Goal: Task Accomplishment & Management: Use online tool/utility

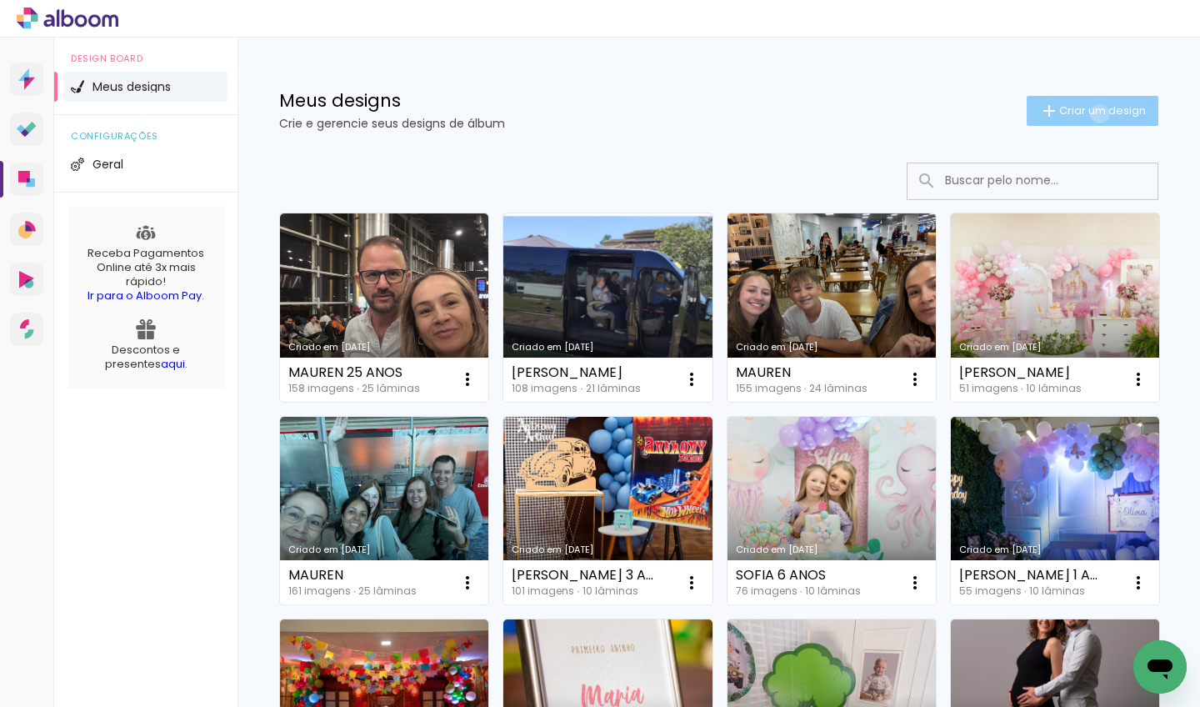
click at [834, 113] on span "Criar um design" at bounding box center [1102, 110] width 87 height 11
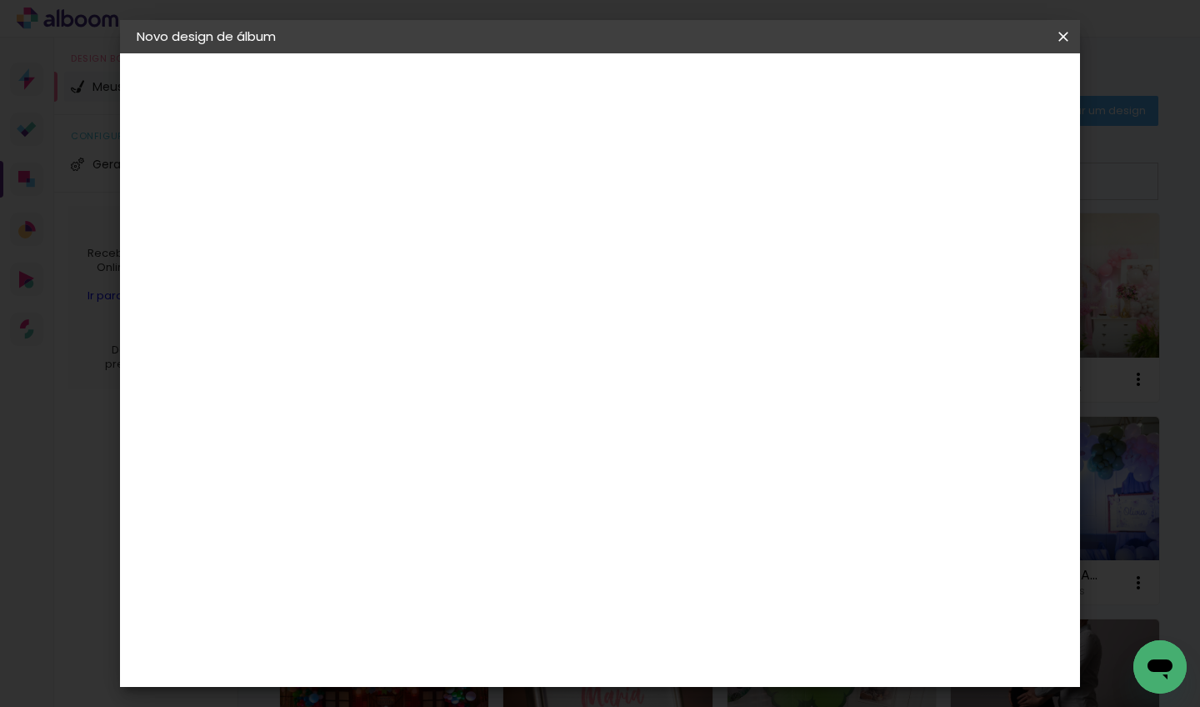
click at [409, 230] on input at bounding box center [409, 224] width 0 height 26
type input "[PERSON_NAME] 6 ANOS"
click at [0, 0] on slot "Avançar" at bounding box center [0, 0] width 0 height 0
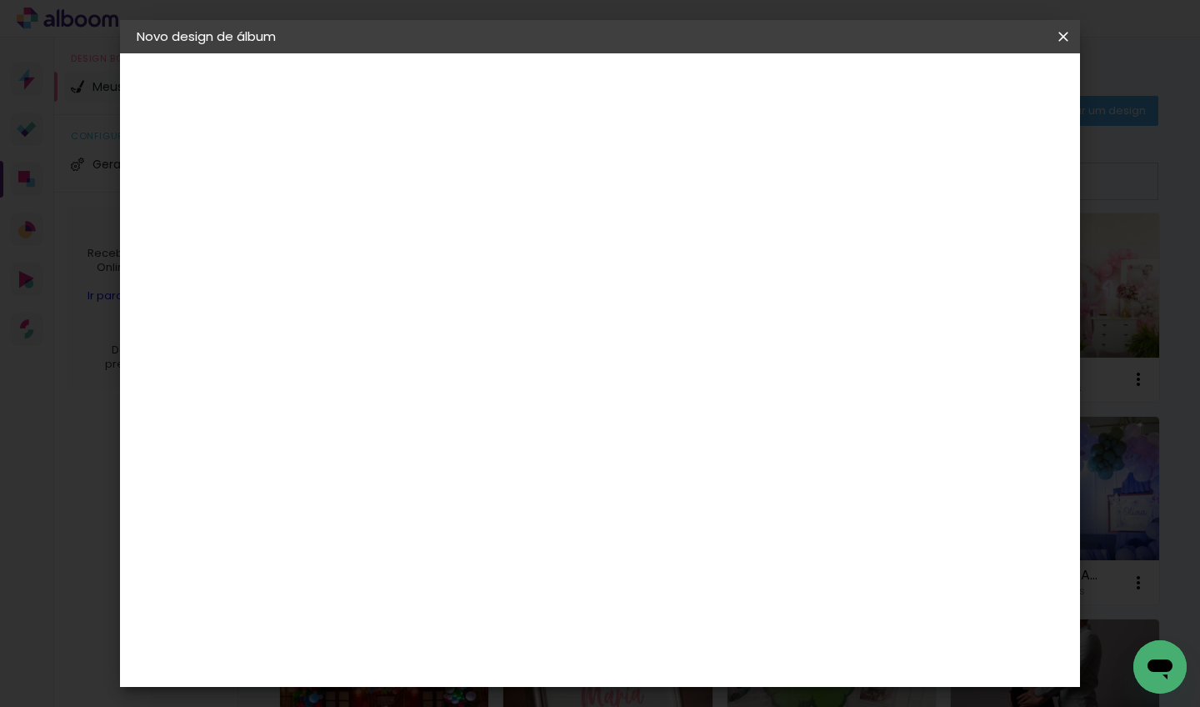
click at [522, 622] on span "30 × 30" at bounding box center [482, 645] width 77 height 44
click at [0, 0] on slot "Avançar" at bounding box center [0, 0] width 0 height 0
click at [834, 182] on div at bounding box center [857, 179] width 15 height 15
type paper-checkbox "on"
click at [834, 89] on span "Iniciar design" at bounding box center [921, 88] width 76 height 12
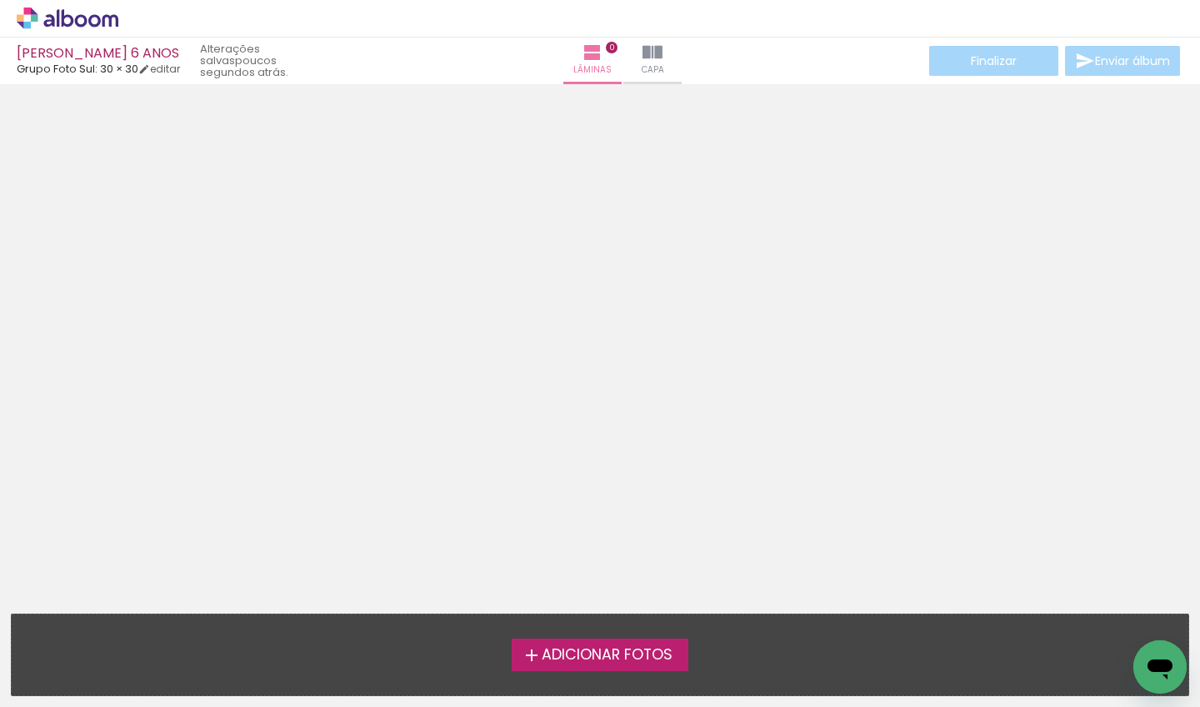
click at [608, 622] on span "Adicionar Fotos" at bounding box center [607, 654] width 131 height 15
click at [0, 0] on input "file" at bounding box center [0, 0] width 0 height 0
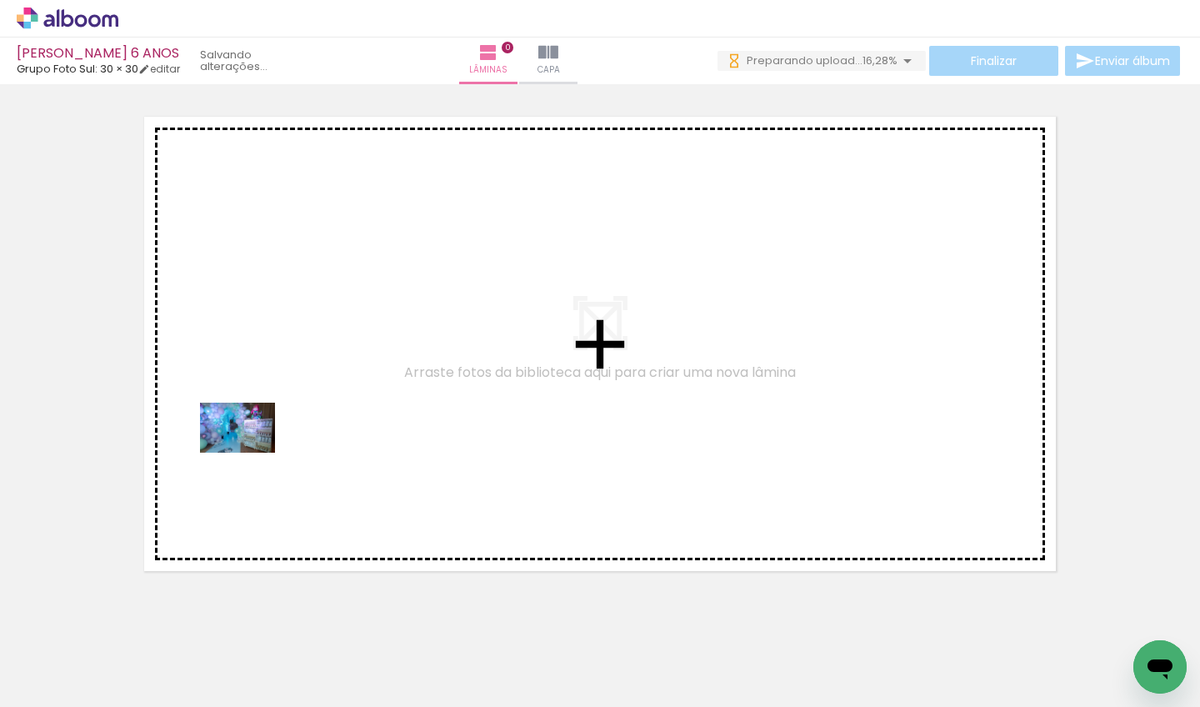
drag, startPoint x: 174, startPoint y: 657, endPoint x: 249, endPoint y: 452, distance: 218.2
click at [249, 452] on quentale-workspace at bounding box center [600, 353] width 1200 height 707
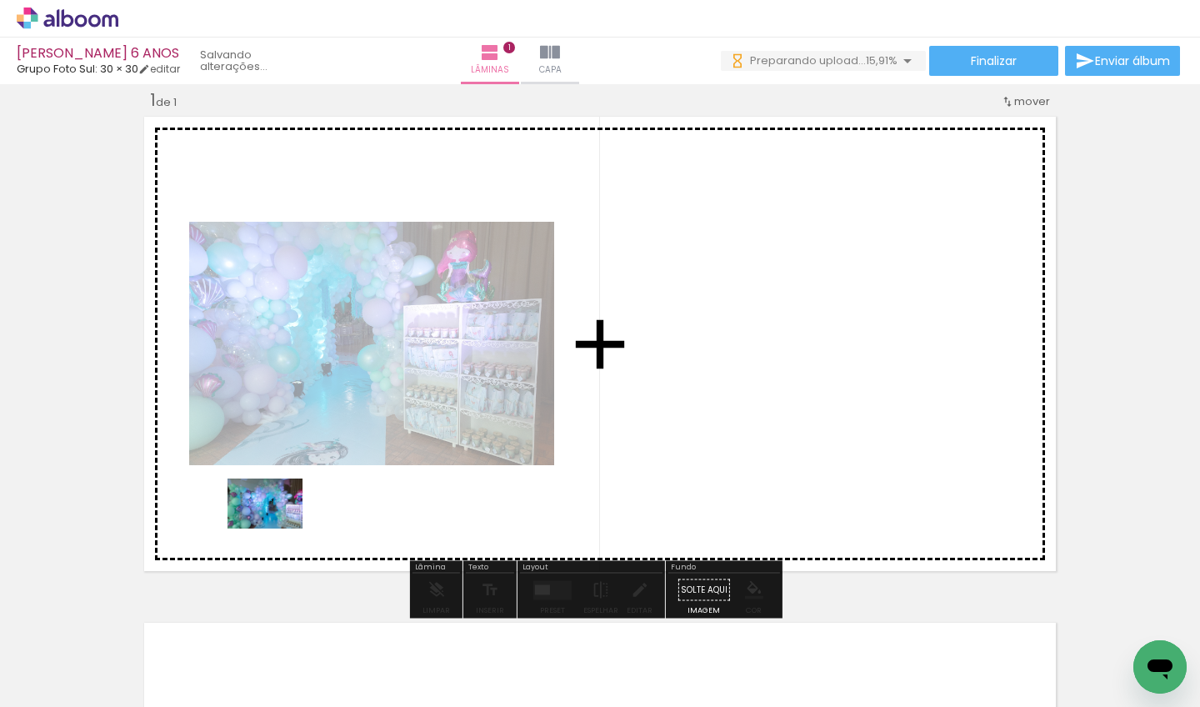
drag, startPoint x: 272, startPoint y: 646, endPoint x: 277, endPoint y: 528, distance: 117.6
click at [277, 528] on quentale-workspace at bounding box center [600, 353] width 1200 height 707
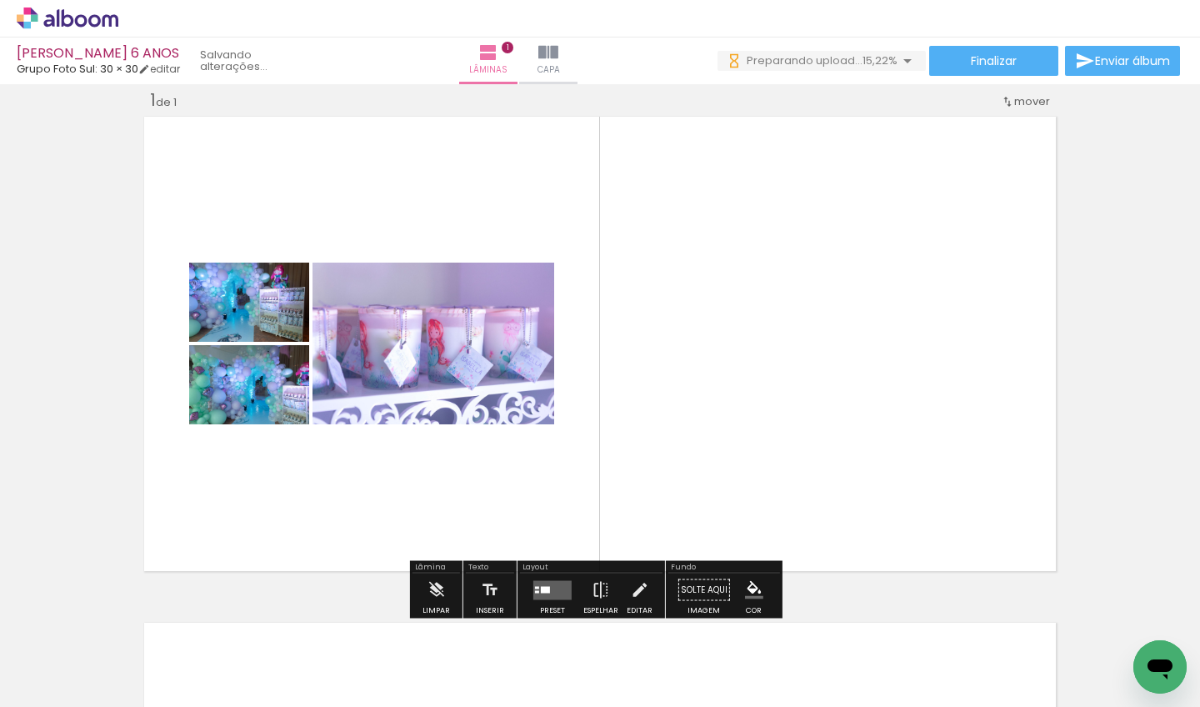
drag, startPoint x: 344, startPoint y: 656, endPoint x: 345, endPoint y: 540, distance: 115.8
click at [345, 540] on quentale-workspace at bounding box center [600, 353] width 1200 height 707
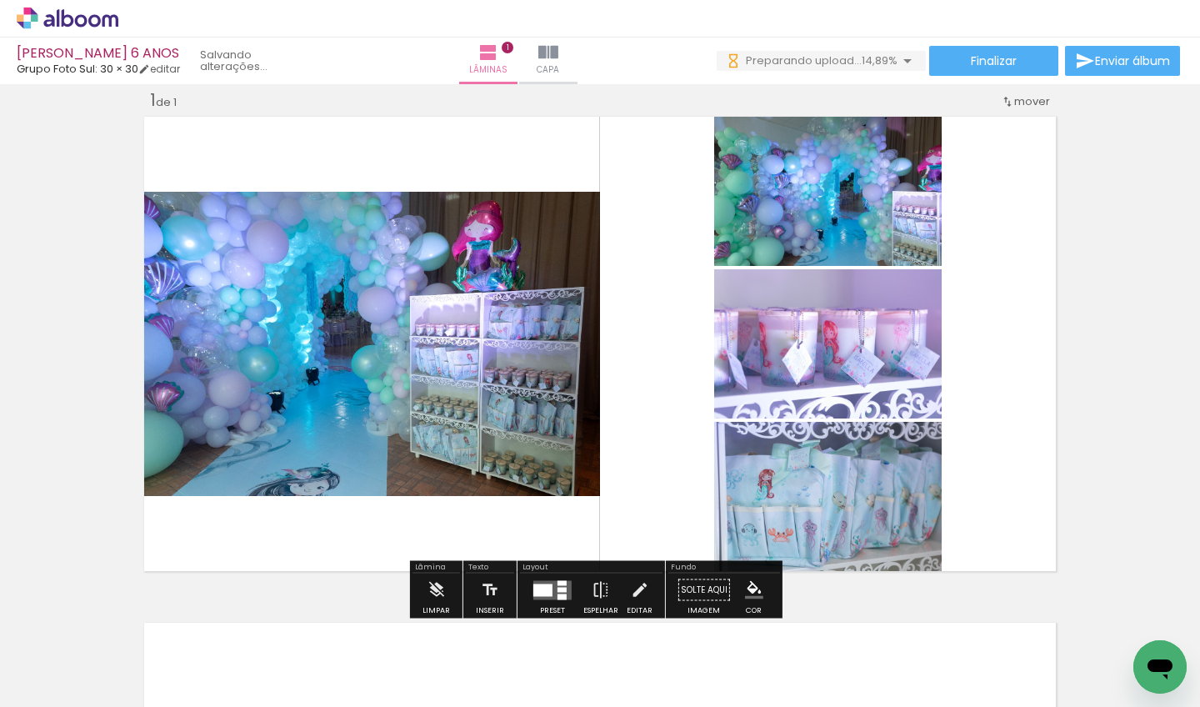
drag, startPoint x: 432, startPoint y: 641, endPoint x: 395, endPoint y: 520, distance: 126.5
click at [395, 520] on quentale-workspace at bounding box center [600, 353] width 1200 height 707
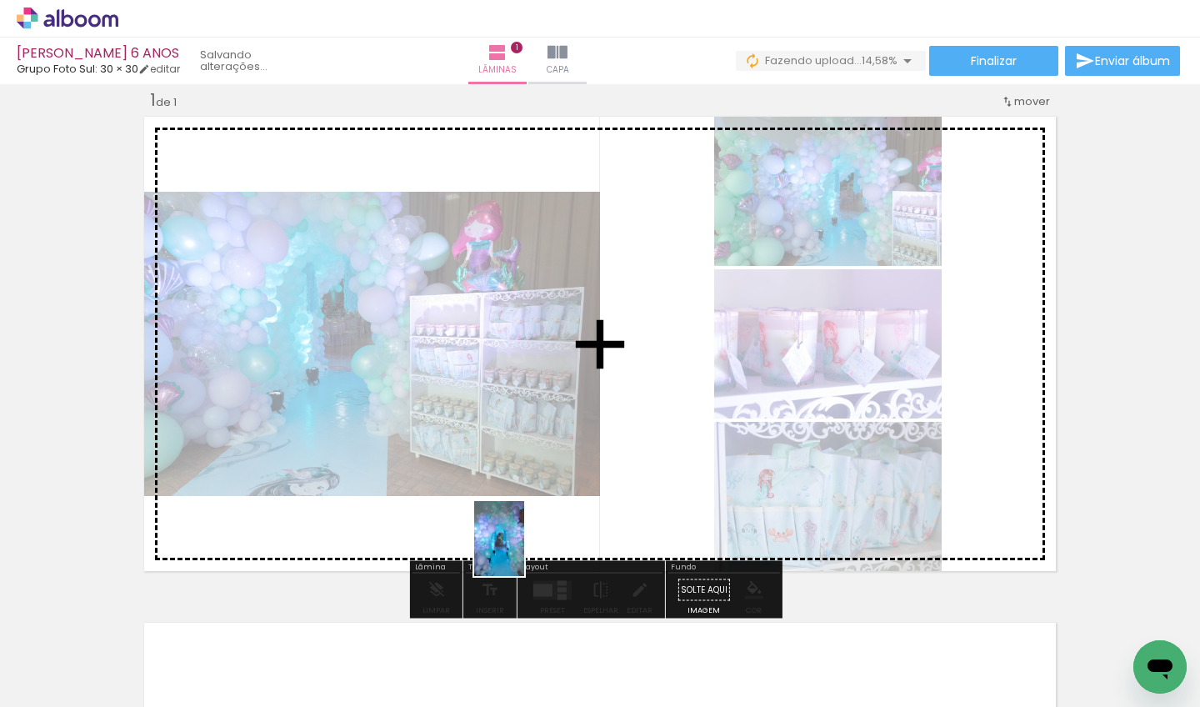
drag, startPoint x: 531, startPoint y: 642, endPoint x: 524, endPoint y: 551, distance: 91.1
click at [524, 551] on quentale-workspace at bounding box center [600, 353] width 1200 height 707
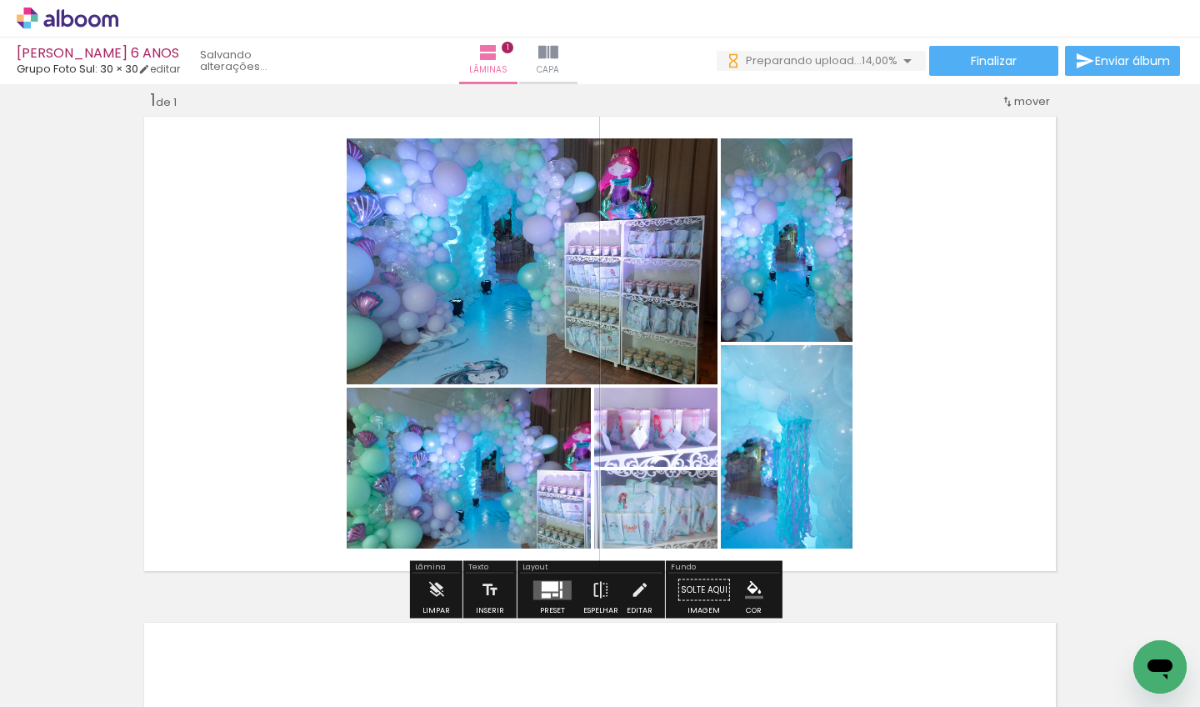
drag, startPoint x: 624, startPoint y: 647, endPoint x: 610, endPoint y: 532, distance: 115.8
click at [610, 532] on quentale-workspace at bounding box center [600, 353] width 1200 height 707
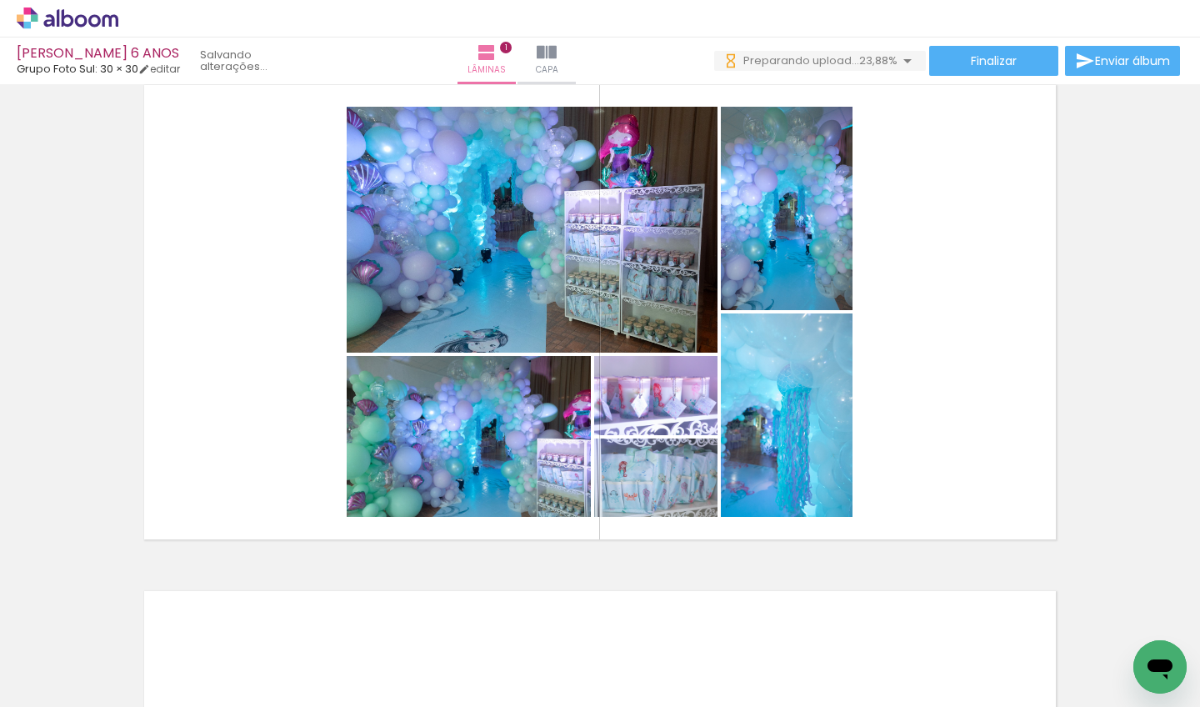
drag, startPoint x: 195, startPoint y: 703, endPoint x: 273, endPoint y: 699, distance: 78.4
click at [137, 622] on iron-horizontal-list at bounding box center [119, 654] width 33 height 104
drag, startPoint x: 277, startPoint y: 700, endPoint x: 349, endPoint y: 688, distance: 73.4
click at [137, 622] on iron-horizontal-list at bounding box center [119, 654] width 33 height 104
drag, startPoint x: 344, startPoint y: 702, endPoint x: 385, endPoint y: 696, distance: 41.2
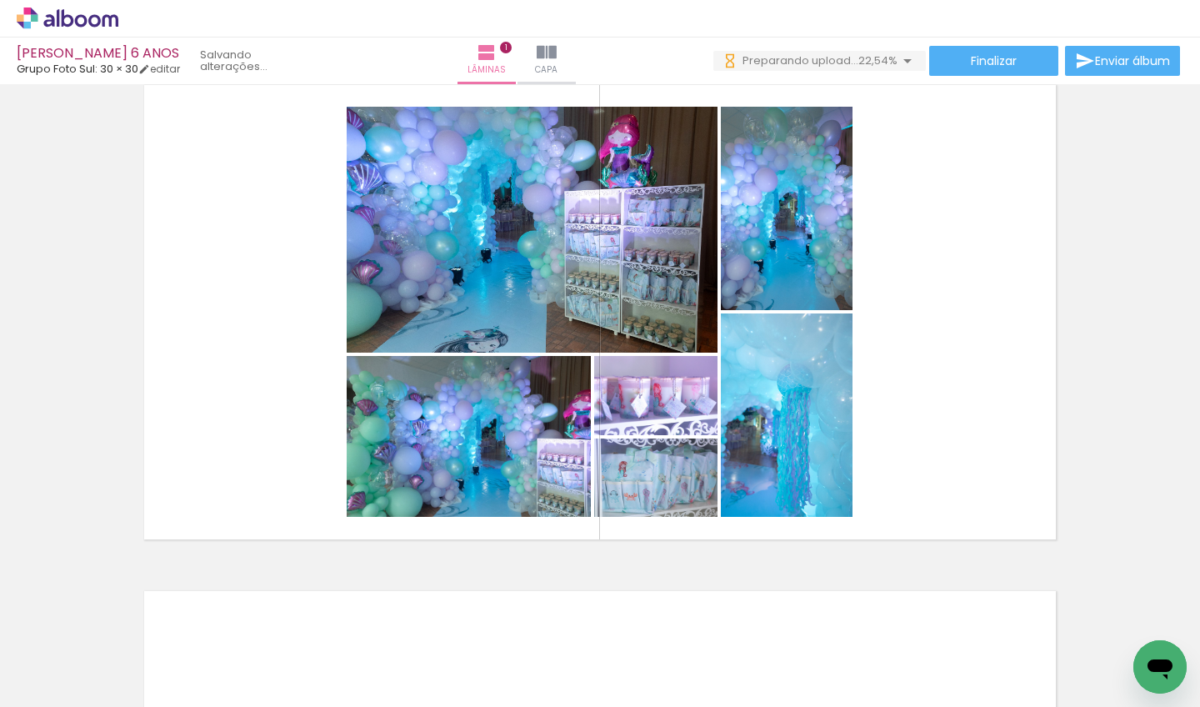
click at [137, 622] on iron-horizontal-list at bounding box center [119, 654] width 33 height 104
drag, startPoint x: 382, startPoint y: 702, endPoint x: 418, endPoint y: 701, distance: 36.7
click at [137, 622] on iron-horizontal-list at bounding box center [119, 654] width 33 height 104
drag, startPoint x: 398, startPoint y: 702, endPoint x: 450, endPoint y: 698, distance: 51.8
click at [137, 622] on iron-horizontal-list at bounding box center [119, 654] width 33 height 104
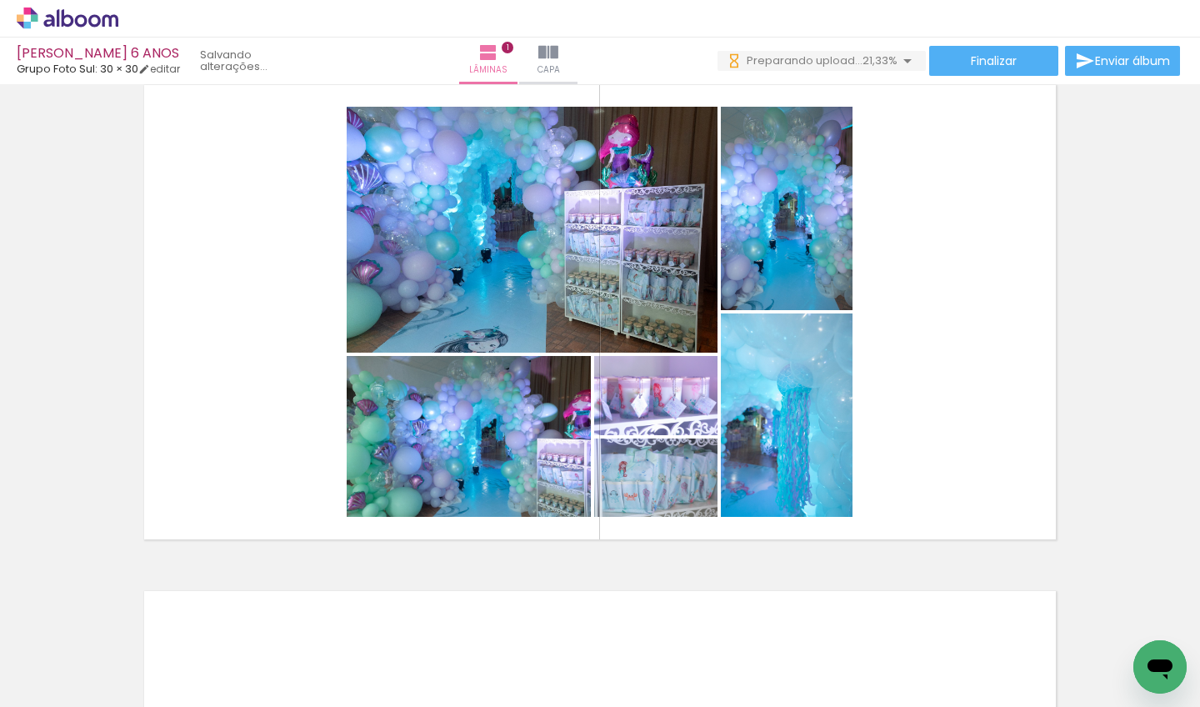
drag, startPoint x: 394, startPoint y: 702, endPoint x: 444, endPoint y: 702, distance: 50.0
click at [137, 622] on iron-horizontal-list at bounding box center [119, 654] width 33 height 104
drag, startPoint x: 419, startPoint y: 702, endPoint x: 466, endPoint y: 702, distance: 46.7
click at [137, 622] on iron-horizontal-list at bounding box center [119, 654] width 33 height 104
drag, startPoint x: 395, startPoint y: 700, endPoint x: 435, endPoint y: 697, distance: 40.1
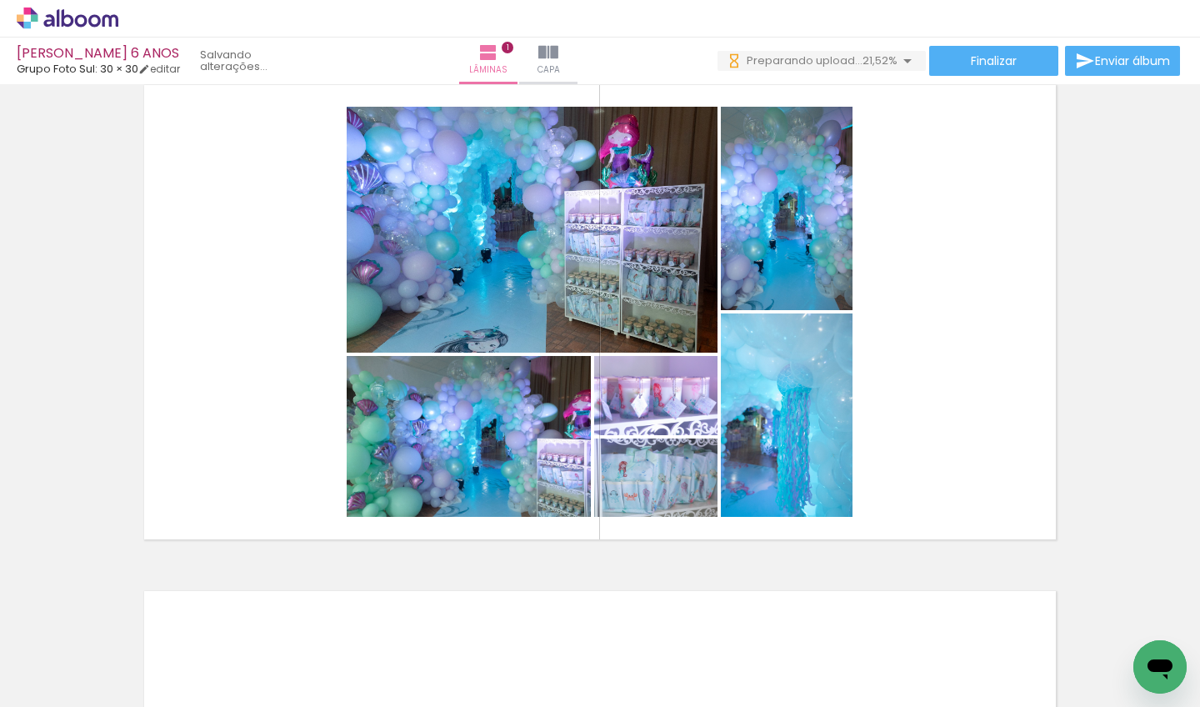
click at [137, 622] on iron-horizontal-list at bounding box center [119, 654] width 33 height 104
drag, startPoint x: 397, startPoint y: 702, endPoint x: 445, endPoint y: 702, distance: 48.3
click at [137, 622] on iron-horizontal-list at bounding box center [119, 654] width 33 height 104
drag, startPoint x: 431, startPoint y: 699, endPoint x: 461, endPoint y: 699, distance: 30.0
click at [137, 622] on iron-horizontal-list at bounding box center [119, 654] width 33 height 104
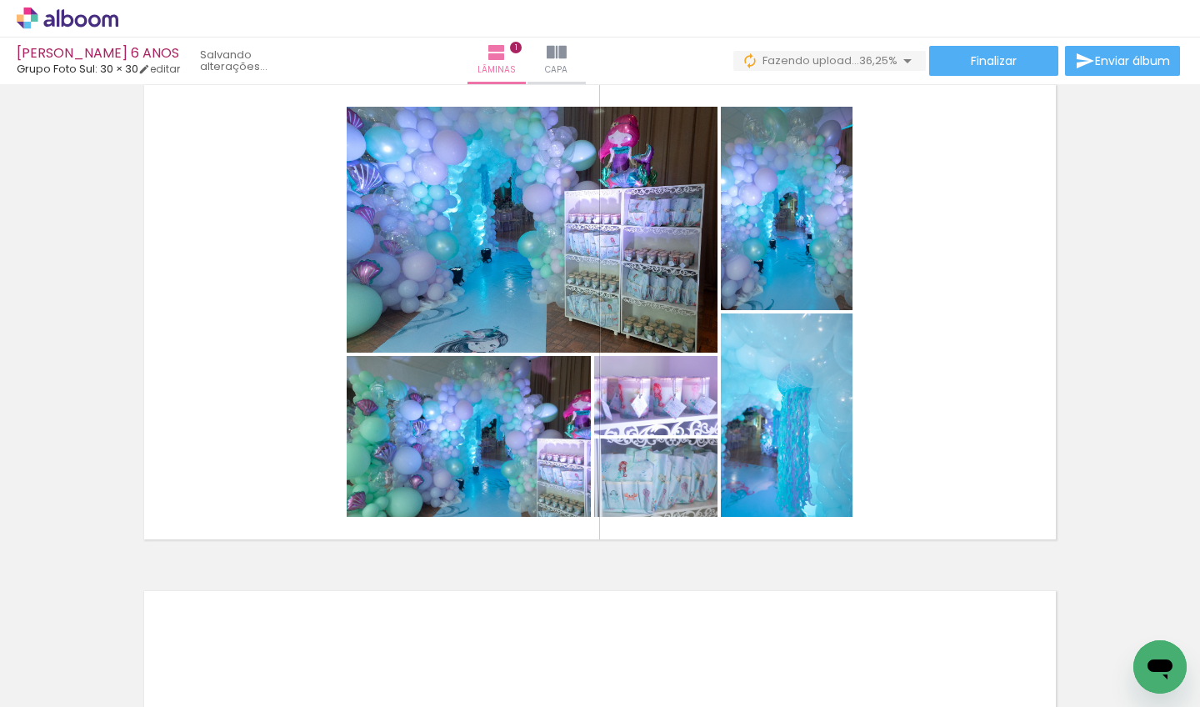
drag, startPoint x: 489, startPoint y: 702, endPoint x: 503, endPoint y: 700, distance: 14.3
click at [137, 622] on iron-horizontal-list at bounding box center [119, 654] width 33 height 104
drag, startPoint x: 483, startPoint y: 701, endPoint x: 503, endPoint y: 699, distance: 20.1
click at [137, 622] on iron-horizontal-list at bounding box center [119, 654] width 33 height 104
drag, startPoint x: 502, startPoint y: 700, endPoint x: 524, endPoint y: 698, distance: 21.7
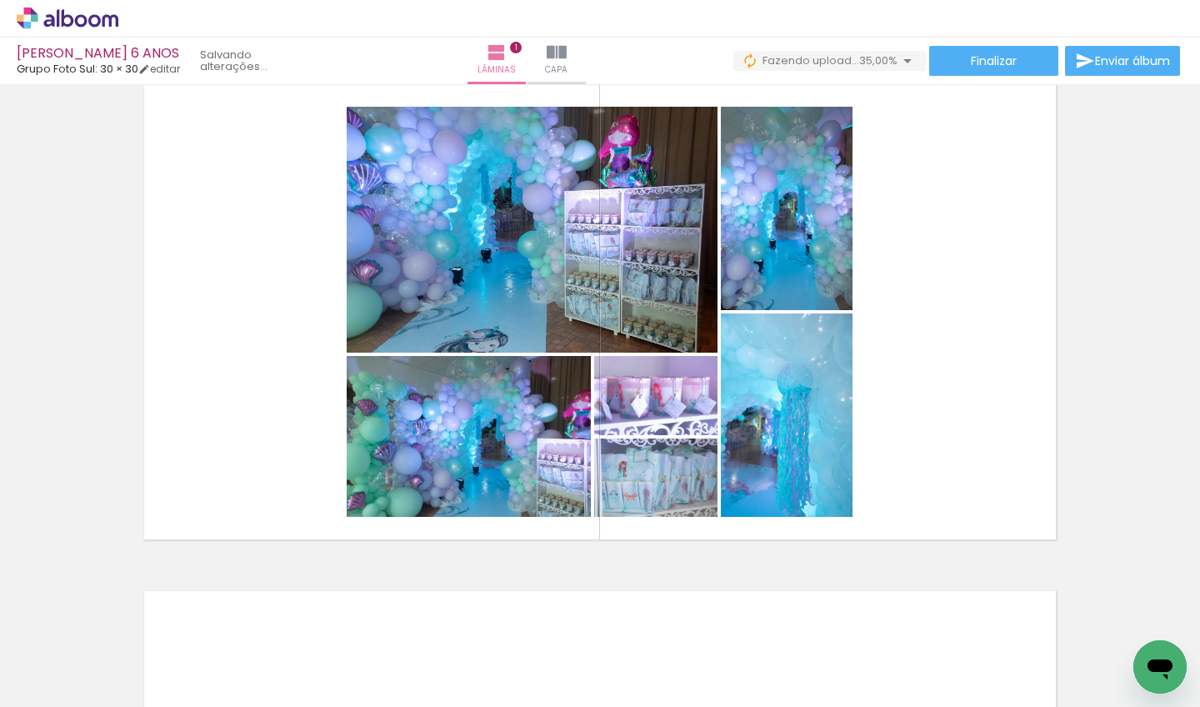
click at [137, 622] on iron-horizontal-list at bounding box center [119, 654] width 33 height 104
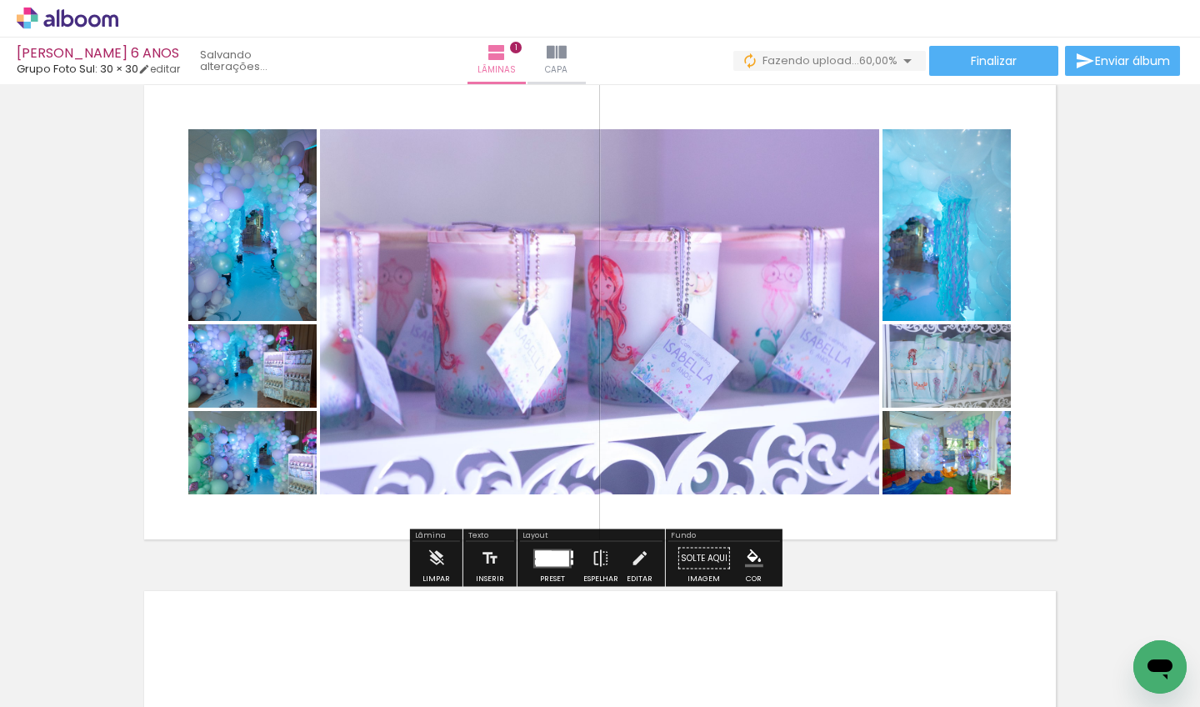
drag, startPoint x: 369, startPoint y: 652, endPoint x: 296, endPoint y: 512, distance: 158.7
click at [296, 512] on quentale-workspace at bounding box center [600, 353] width 1200 height 707
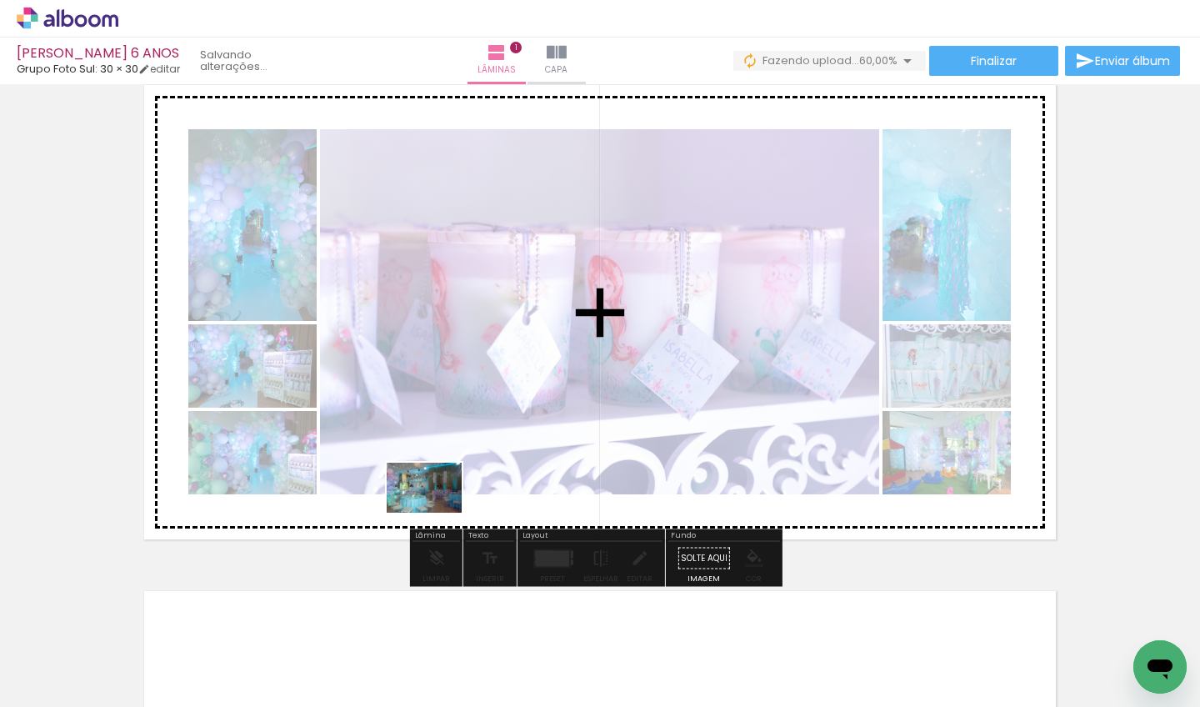
drag, startPoint x: 444, startPoint y: 657, endPoint x: 437, endPoint y: 512, distance: 145.2
click at [437, 512] on quentale-workspace at bounding box center [600, 353] width 1200 height 707
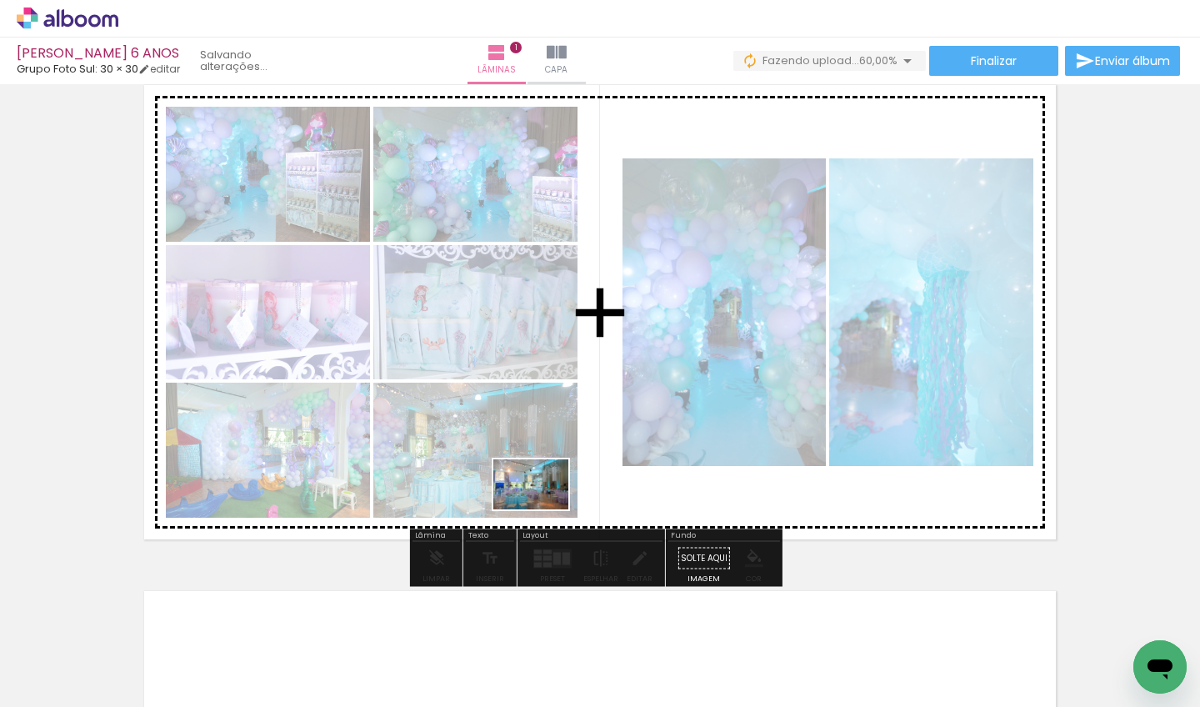
drag, startPoint x: 547, startPoint y: 665, endPoint x: 543, endPoint y: 508, distance: 156.7
click at [543, 508] on quentale-workspace at bounding box center [600, 353] width 1200 height 707
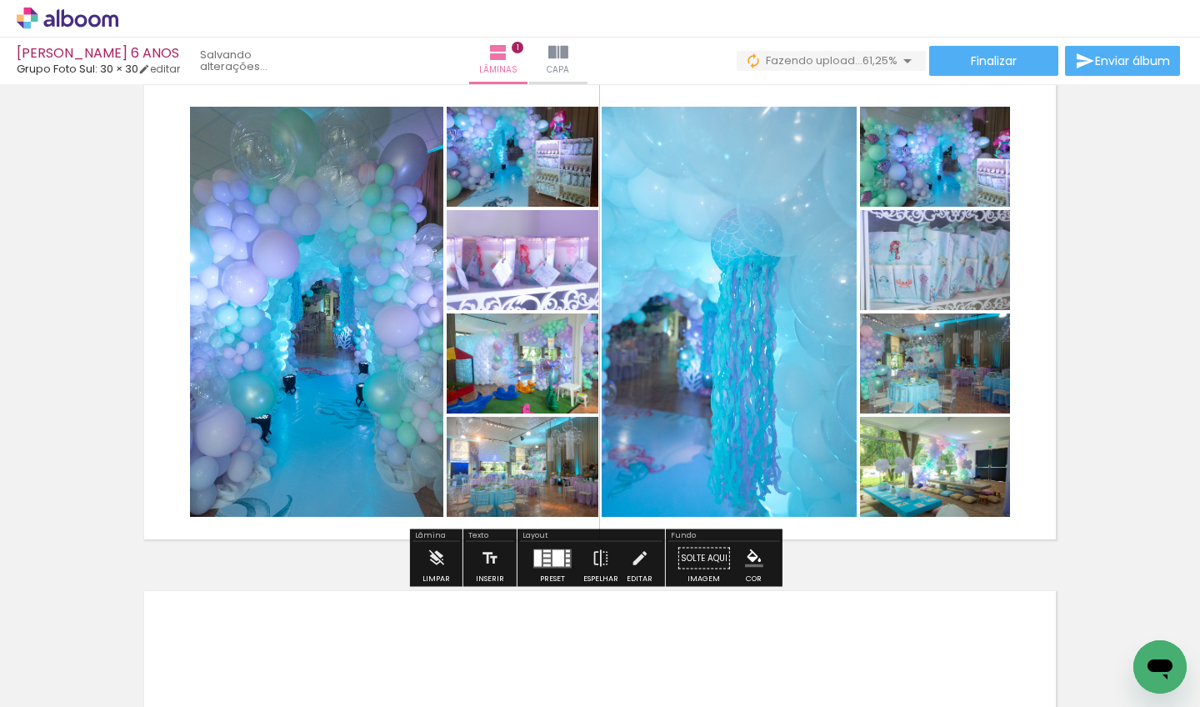
drag, startPoint x: 624, startPoint y: 647, endPoint x: 599, endPoint y: 492, distance: 156.1
click at [599, 492] on quentale-workspace at bounding box center [600, 353] width 1200 height 707
click at [543, 553] on div at bounding box center [546, 554] width 7 height 3
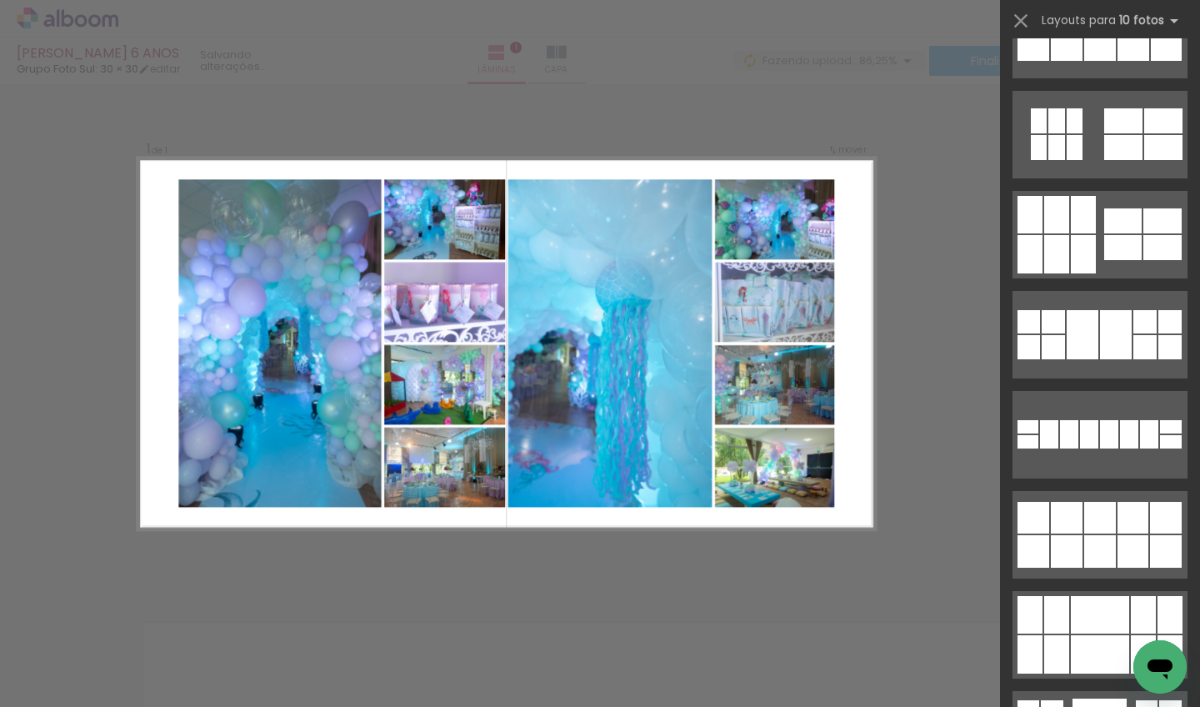
scroll to position [2849, 0]
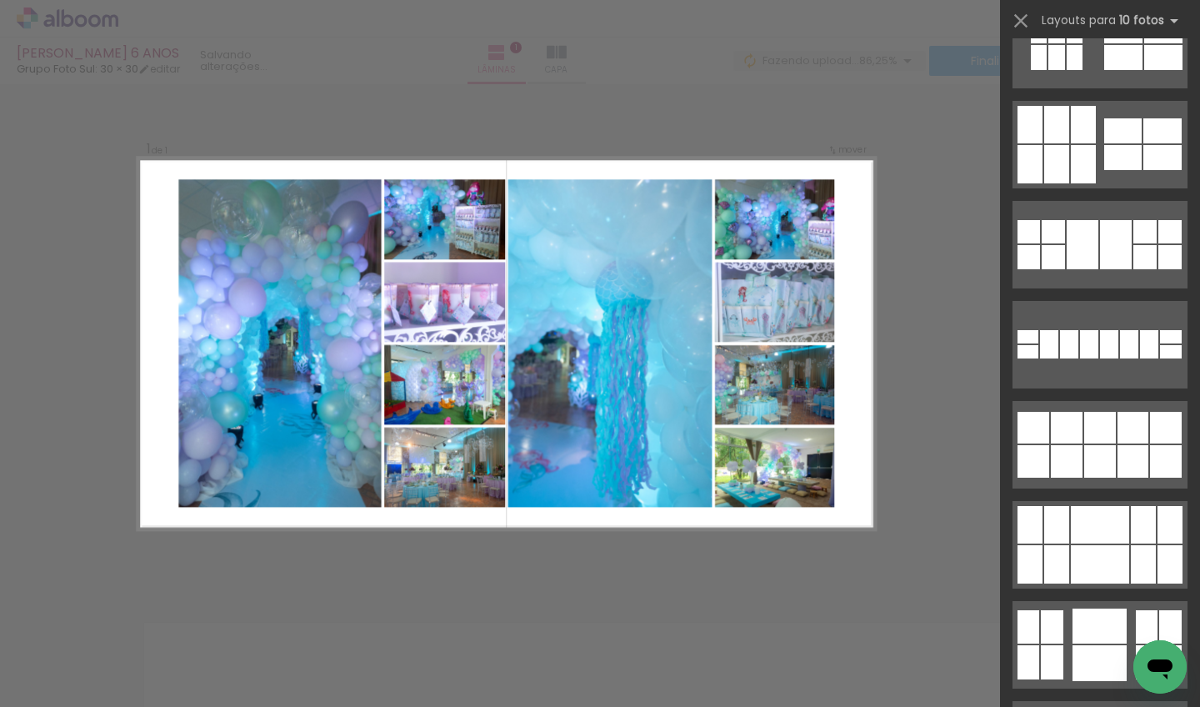
click at [834, 380] on div "Confirmar Cancelar" at bounding box center [600, 588] width 1200 height 1051
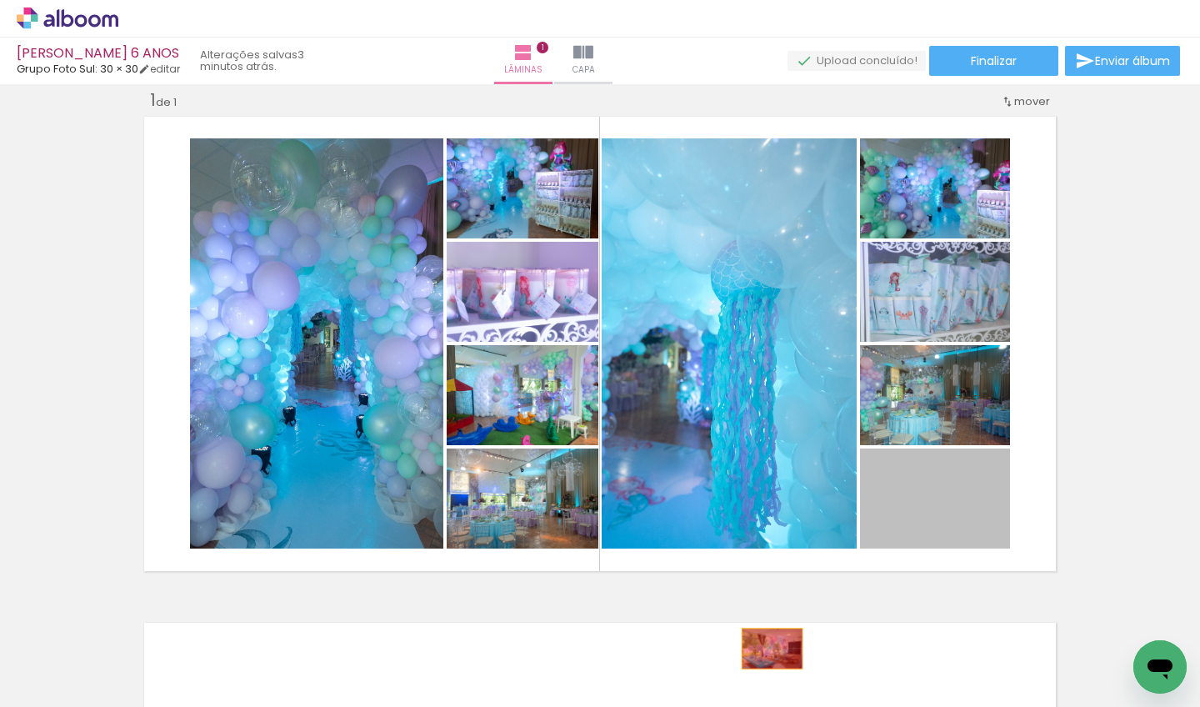
drag, startPoint x: 935, startPoint y: 516, endPoint x: 748, endPoint y: 662, distance: 237.3
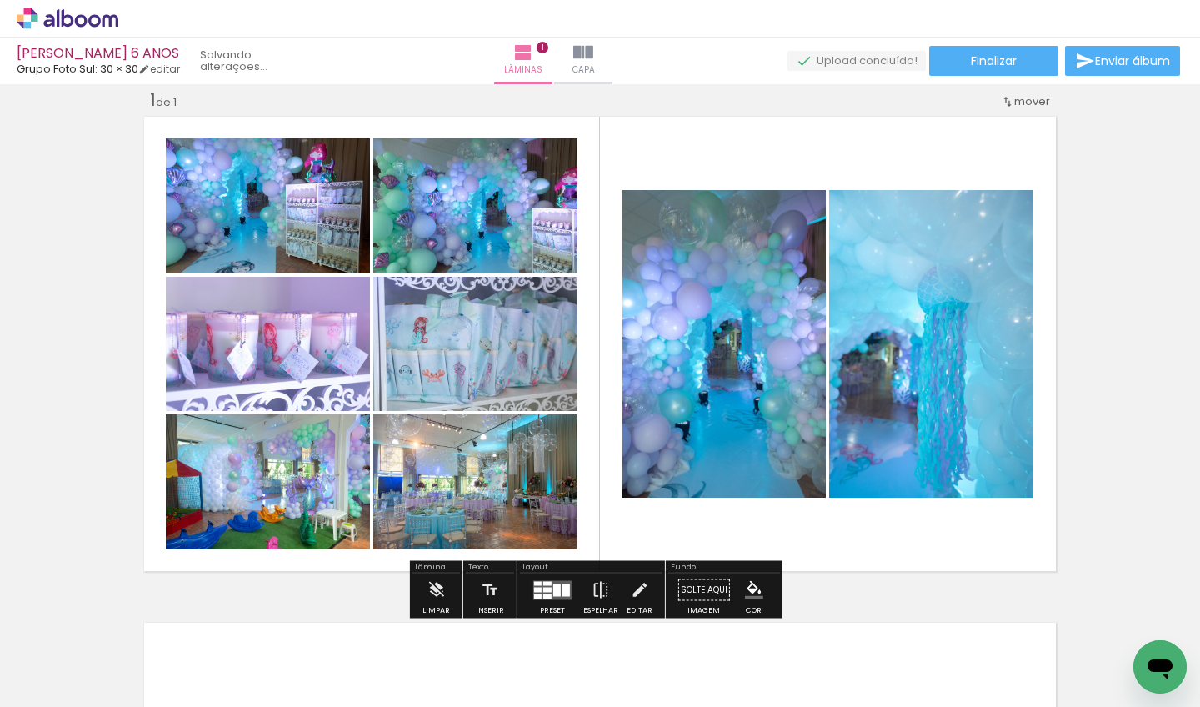
drag, startPoint x: 726, startPoint y: 500, endPoint x: 722, endPoint y: 653, distance: 153.4
click at [722, 622] on quentale-workspace at bounding box center [600, 353] width 1200 height 707
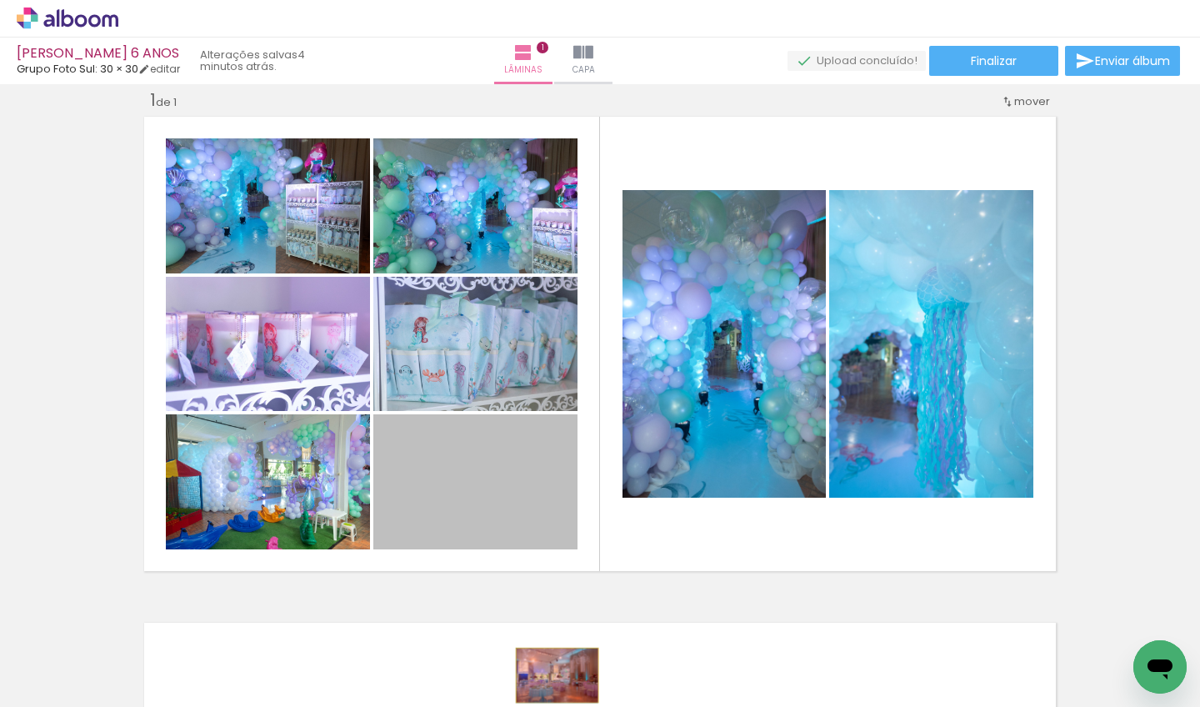
drag, startPoint x: 508, startPoint y: 507, endPoint x: 551, endPoint y: 675, distance: 172.8
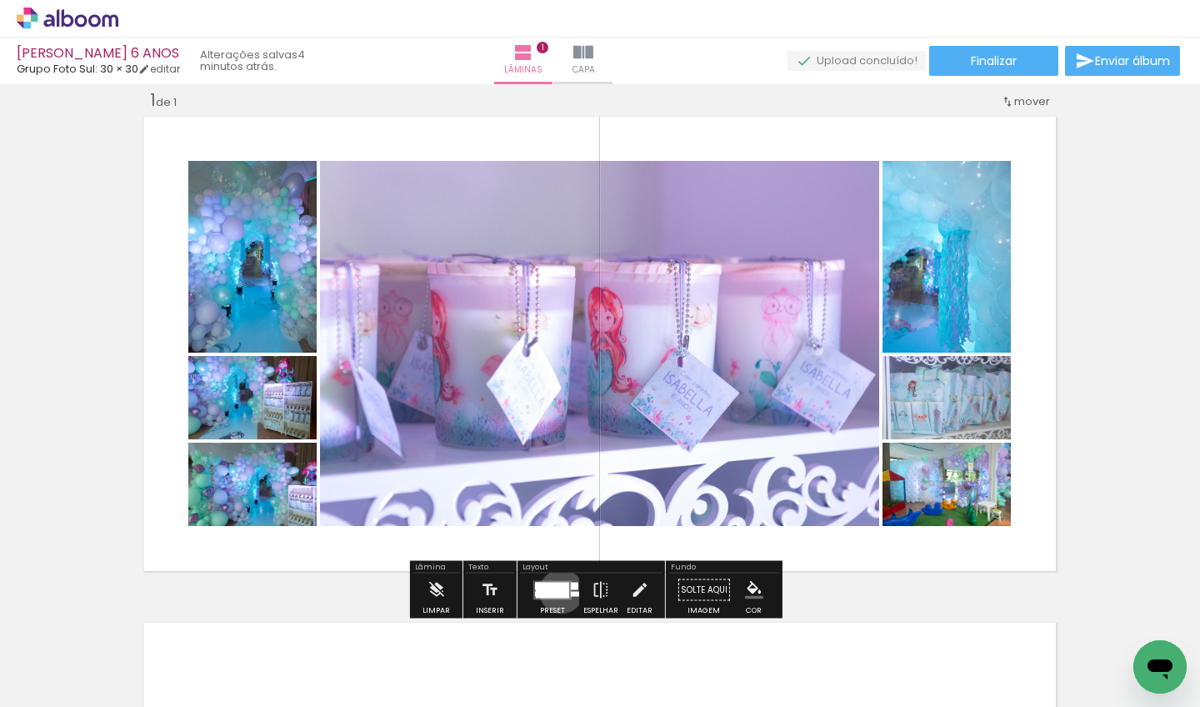
click at [557, 591] on div at bounding box center [552, 590] width 33 height 16
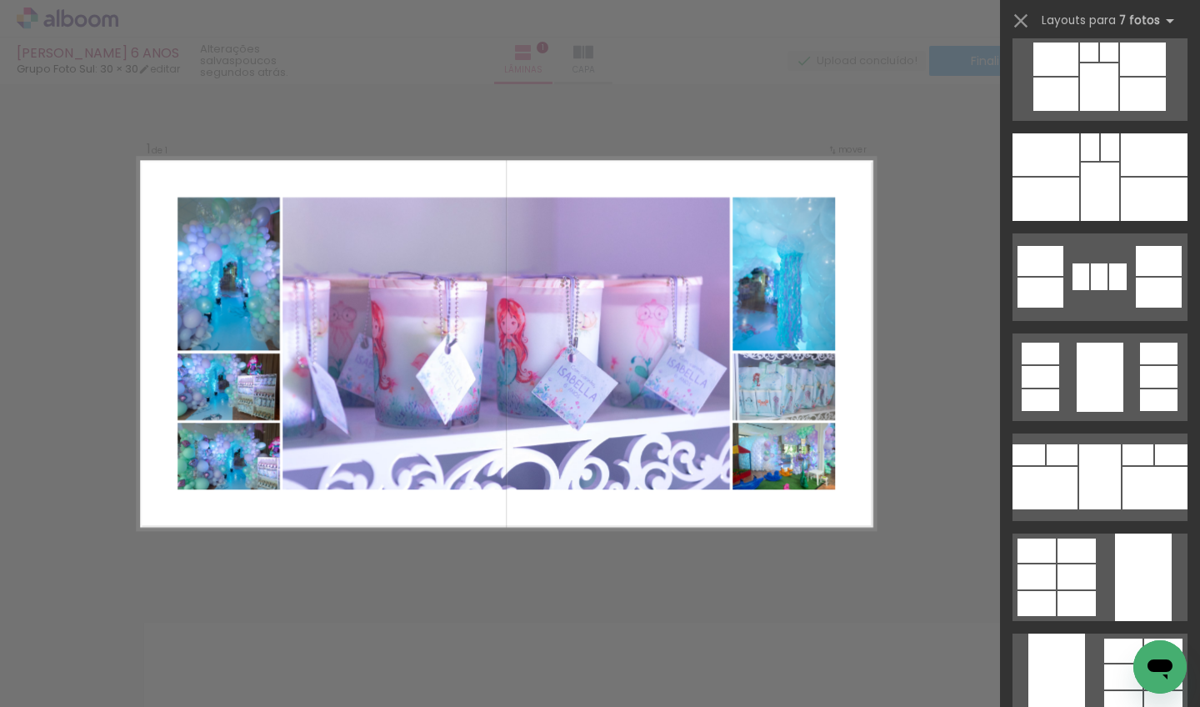
scroll to position [3743, 0]
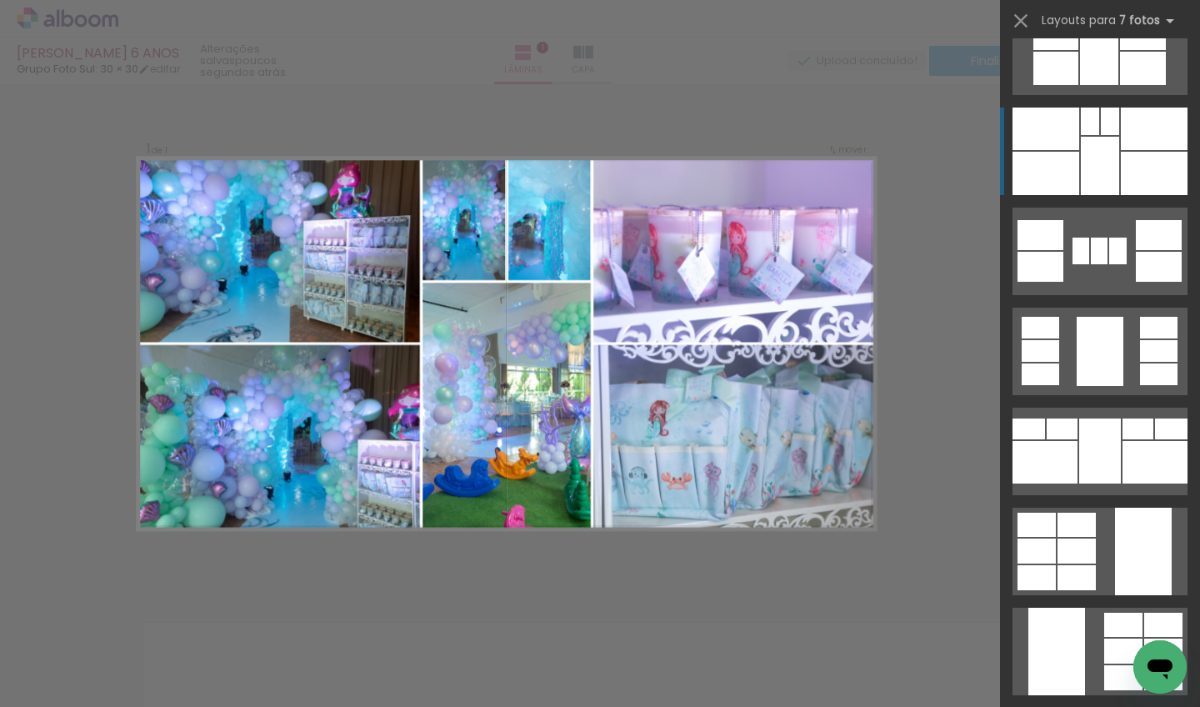
click at [834, 177] on div at bounding box center [1154, 173] width 67 height 43
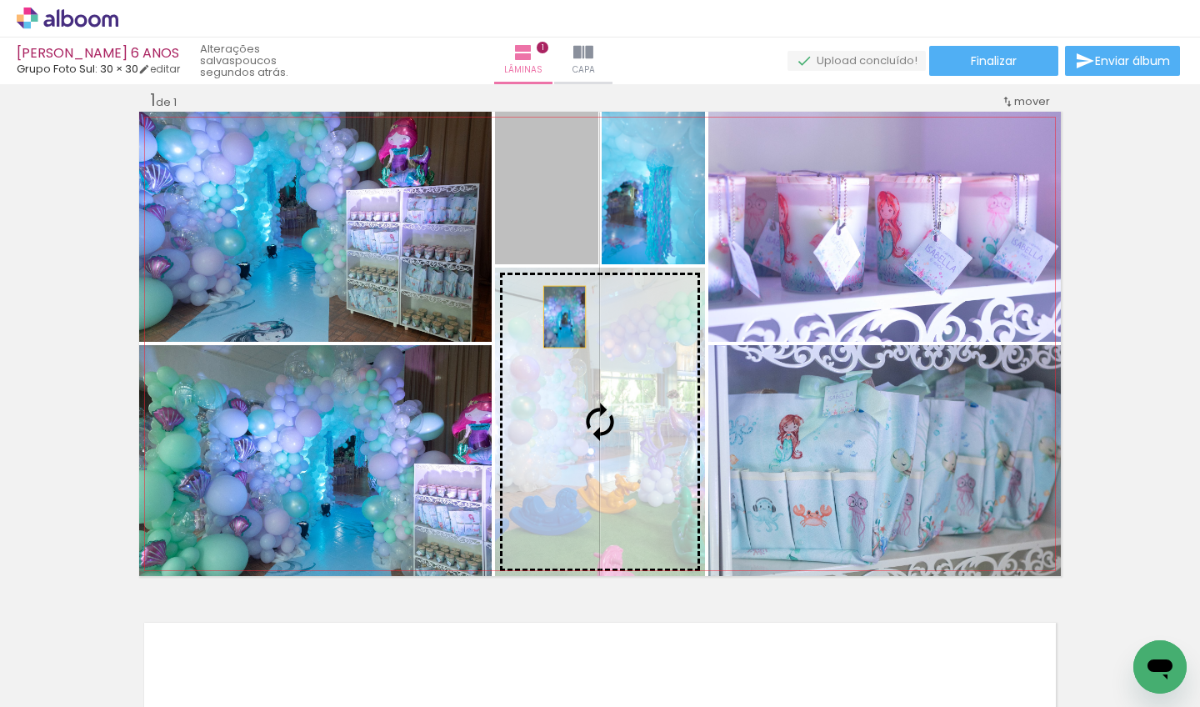
drag, startPoint x: 559, startPoint y: 218, endPoint x: 557, endPoint y: 339, distance: 120.8
click at [0, 0] on slot at bounding box center [0, 0] width 0 height 0
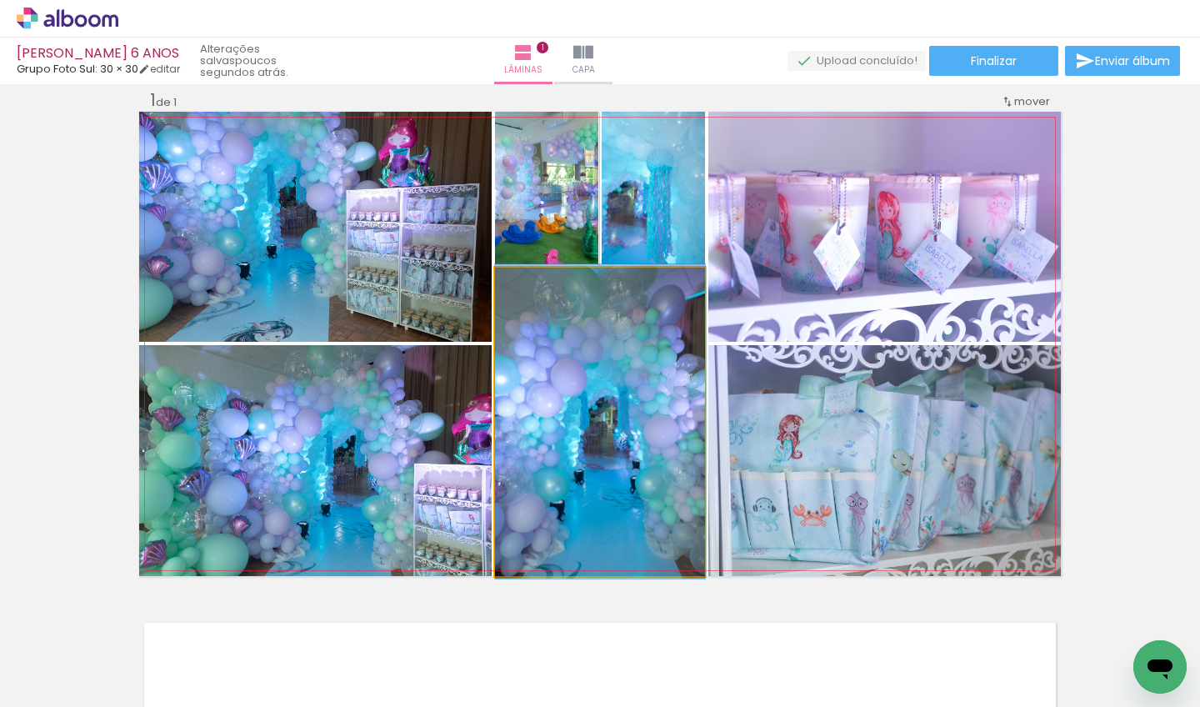
drag, startPoint x: 645, startPoint y: 375, endPoint x: 628, endPoint y: 375, distance: 16.7
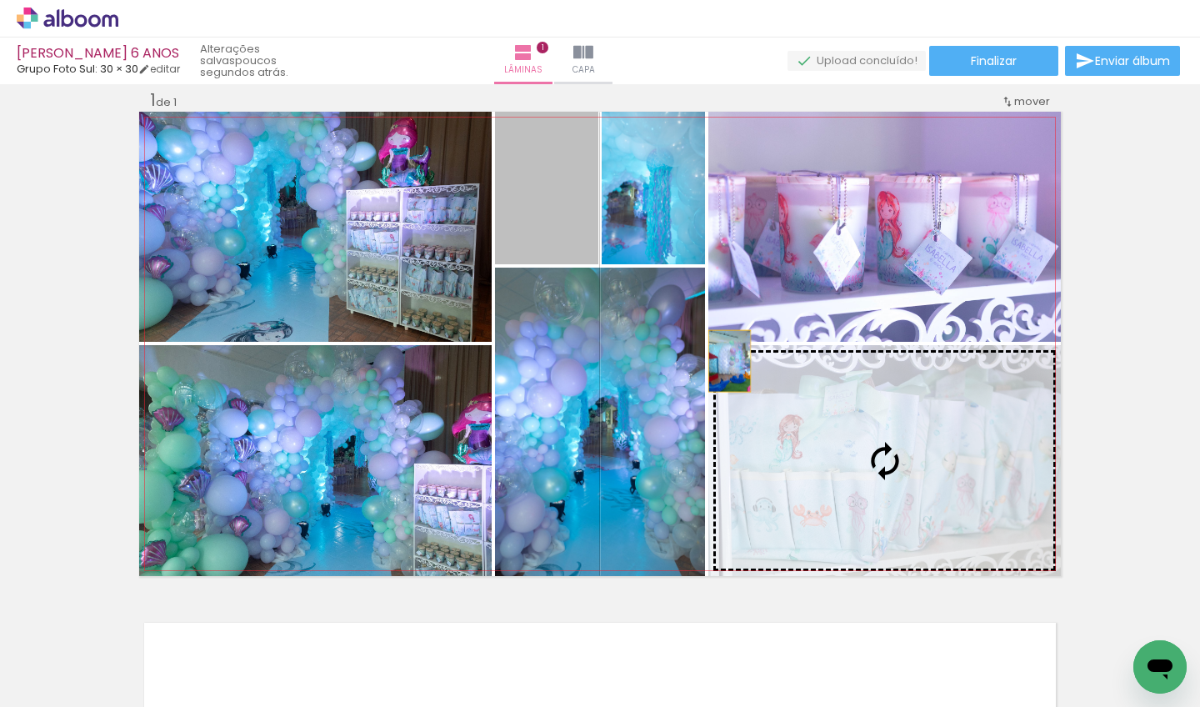
drag, startPoint x: 547, startPoint y: 220, endPoint x: 725, endPoint y: 362, distance: 227.7
click at [0, 0] on slot at bounding box center [0, 0] width 0 height 0
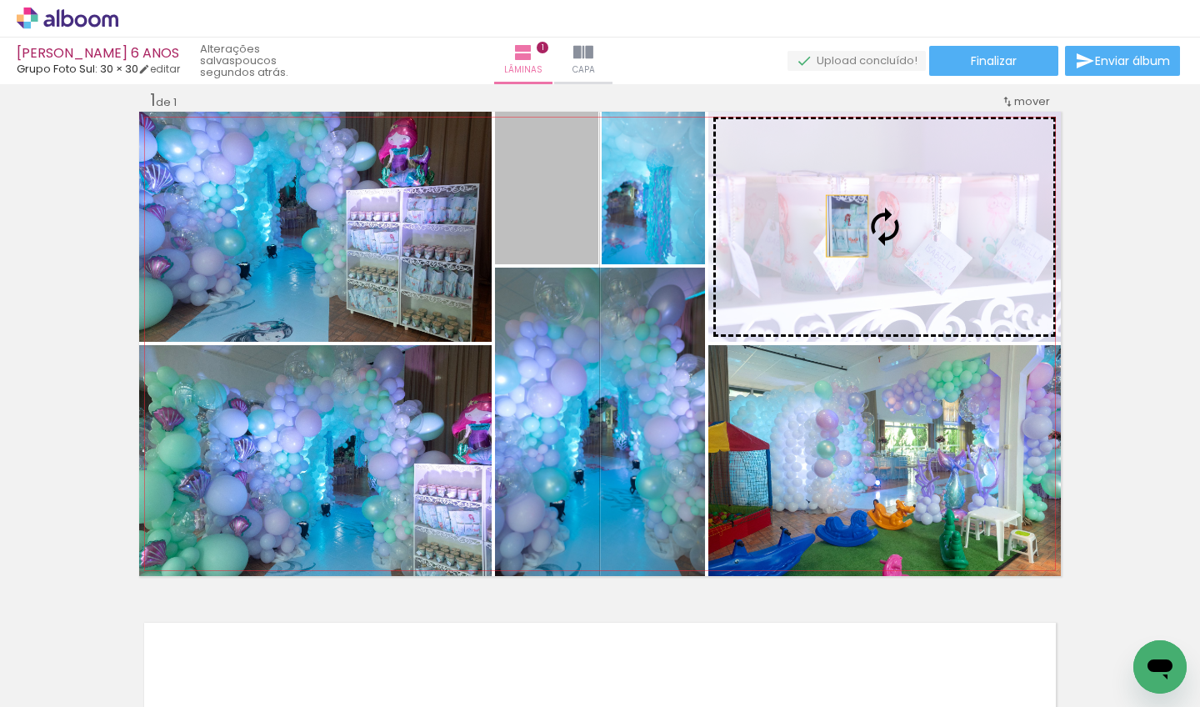
drag, startPoint x: 525, startPoint y: 220, endPoint x: 895, endPoint y: 238, distance: 370.4
click at [0, 0] on slot at bounding box center [0, 0] width 0 height 0
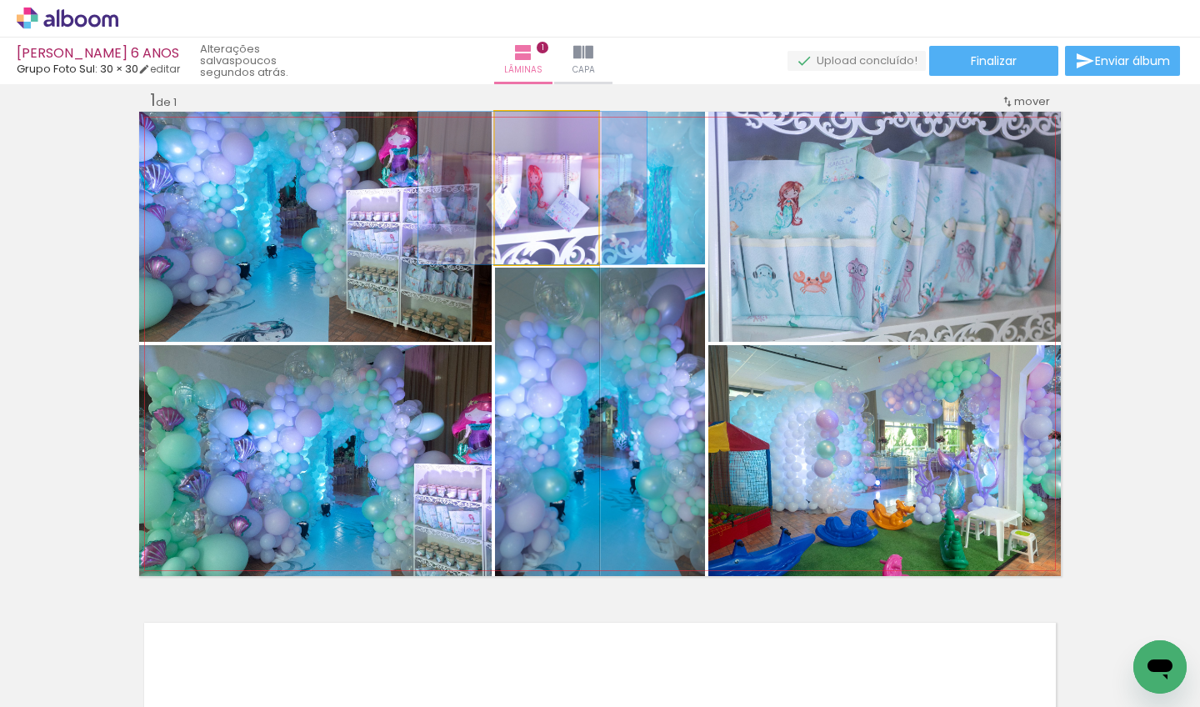
drag, startPoint x: 569, startPoint y: 212, endPoint x: 555, endPoint y: 207, distance: 15.3
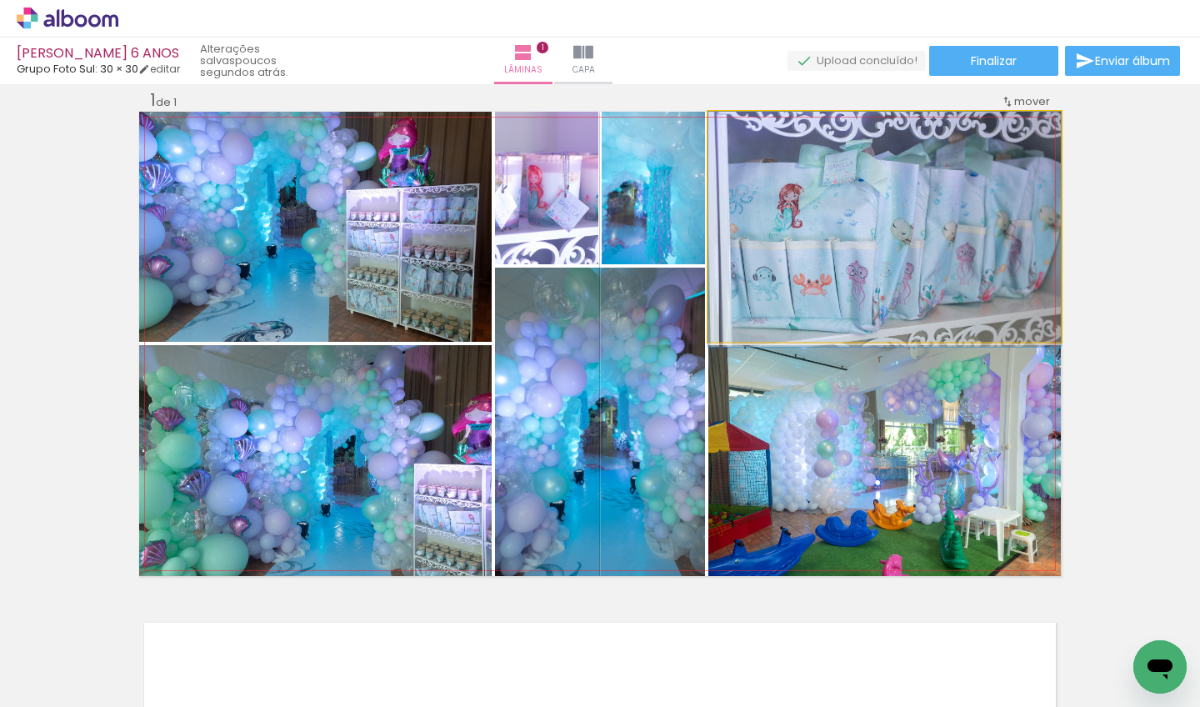
drag, startPoint x: 916, startPoint y: 246, endPoint x: 959, endPoint y: 285, distance: 57.8
click at [834, 285] on div at bounding box center [884, 229] width 352 height 235
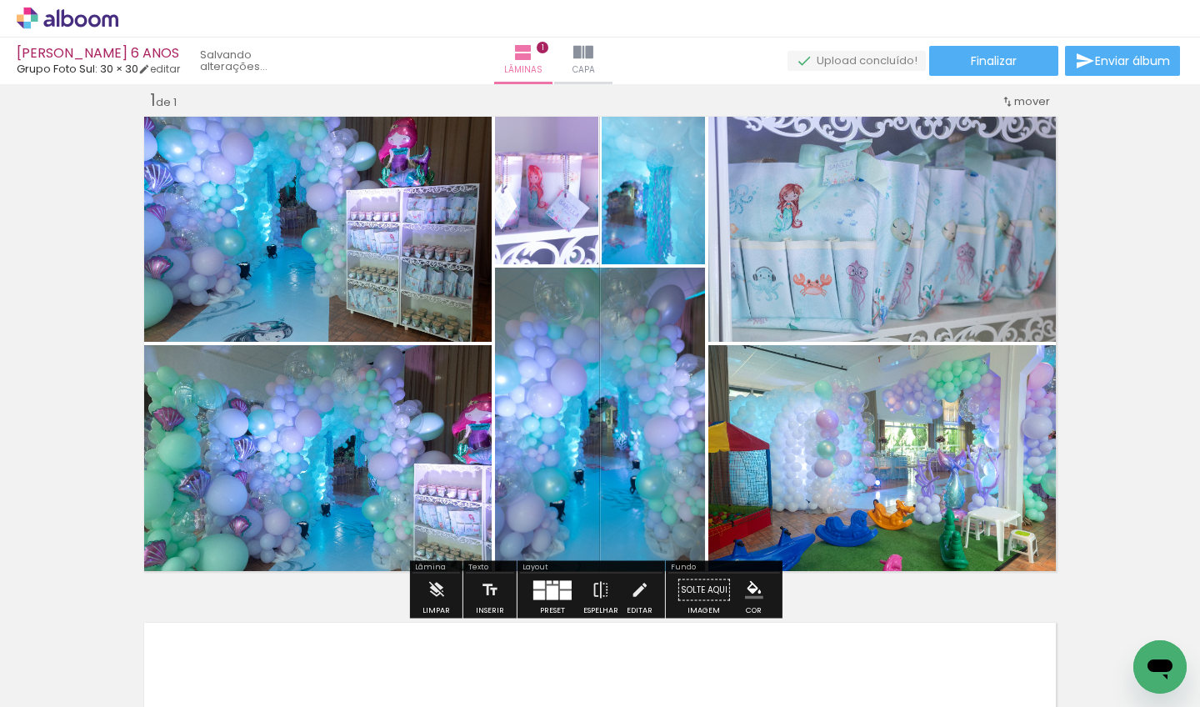
click at [834, 303] on div "Inserir lâmina 1 de 1" at bounding box center [600, 575] width 1200 height 1012
click at [547, 590] on div at bounding box center [553, 592] width 12 height 14
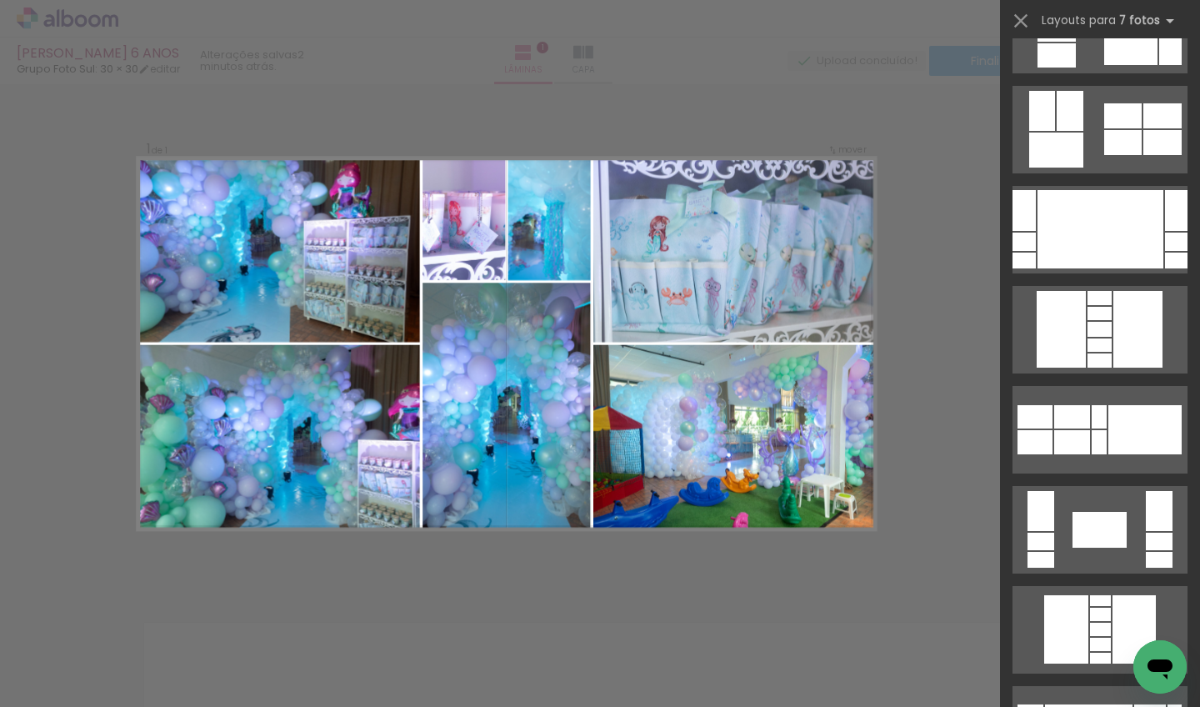
scroll to position [439, 0]
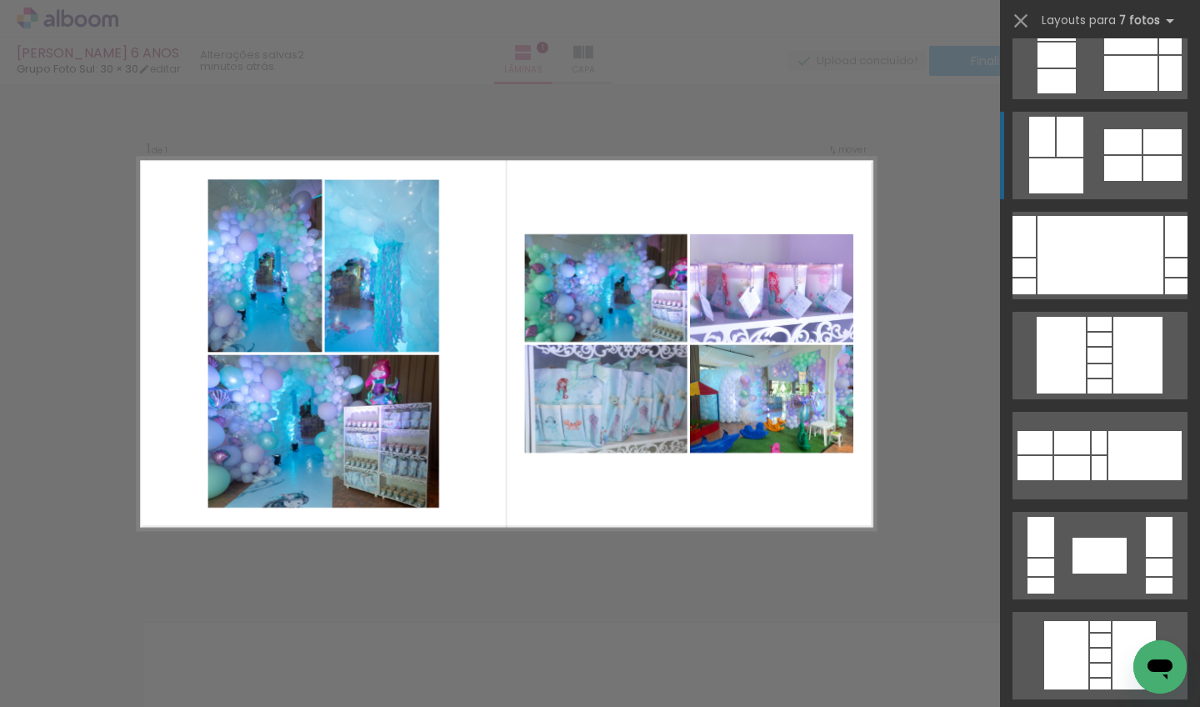
click at [834, 161] on div at bounding box center [1162, 168] width 38 height 25
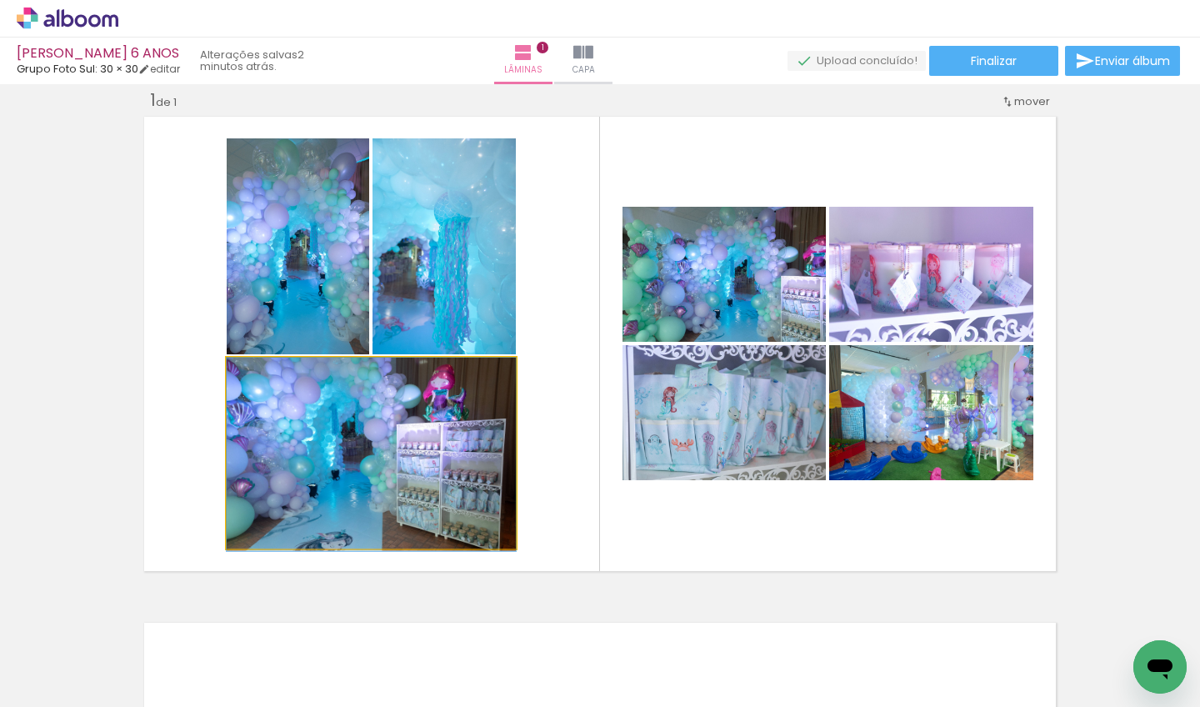
drag, startPoint x: 369, startPoint y: 457, endPoint x: 415, endPoint y: 481, distance: 51.4
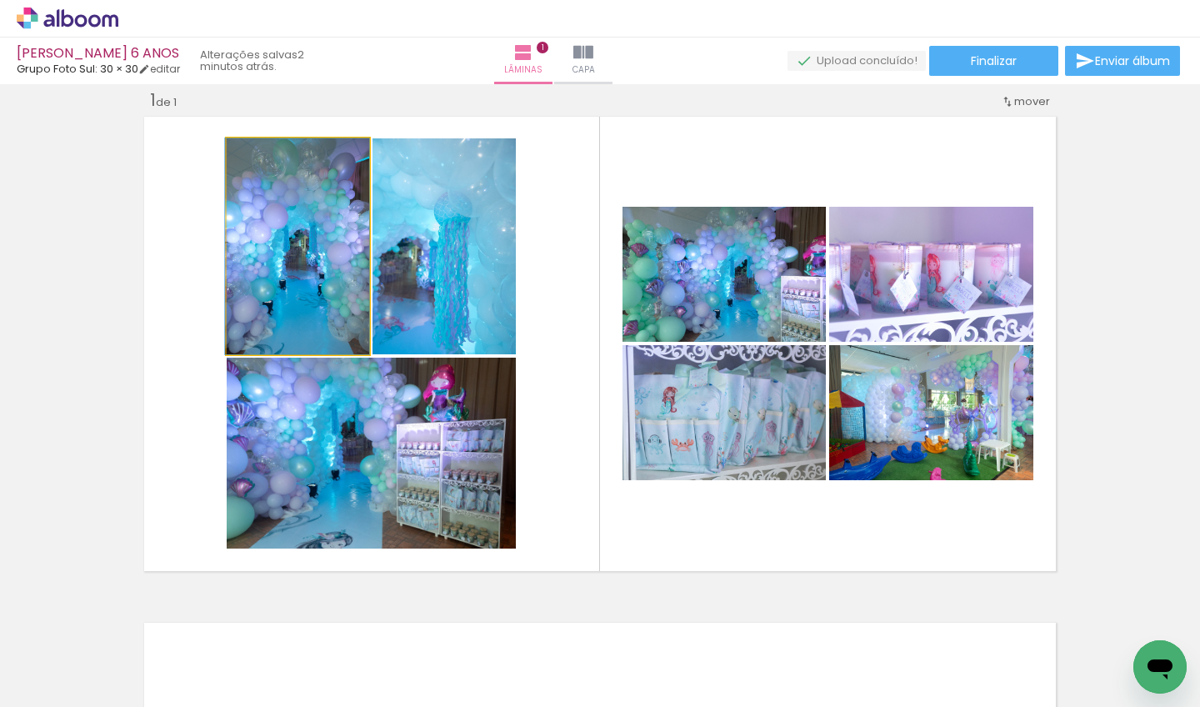
drag, startPoint x: 317, startPoint y: 312, endPoint x: 297, endPoint y: 317, distance: 20.0
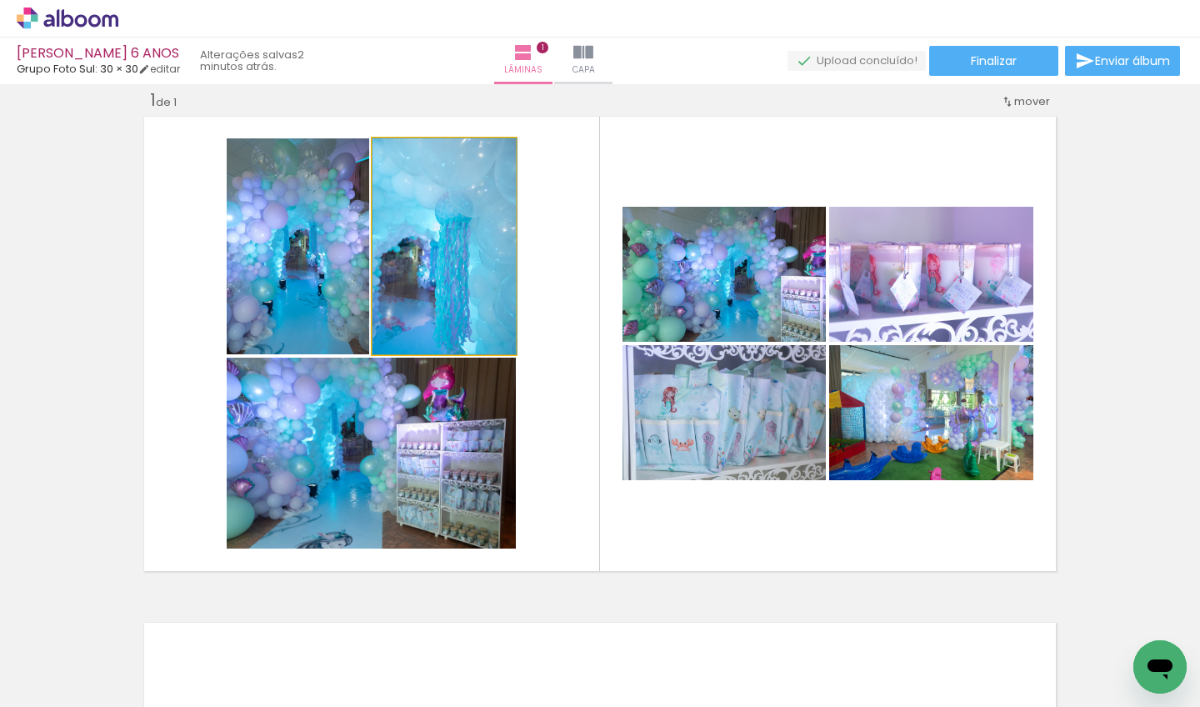
drag, startPoint x: 434, startPoint y: 312, endPoint x: 453, endPoint y: 315, distance: 19.3
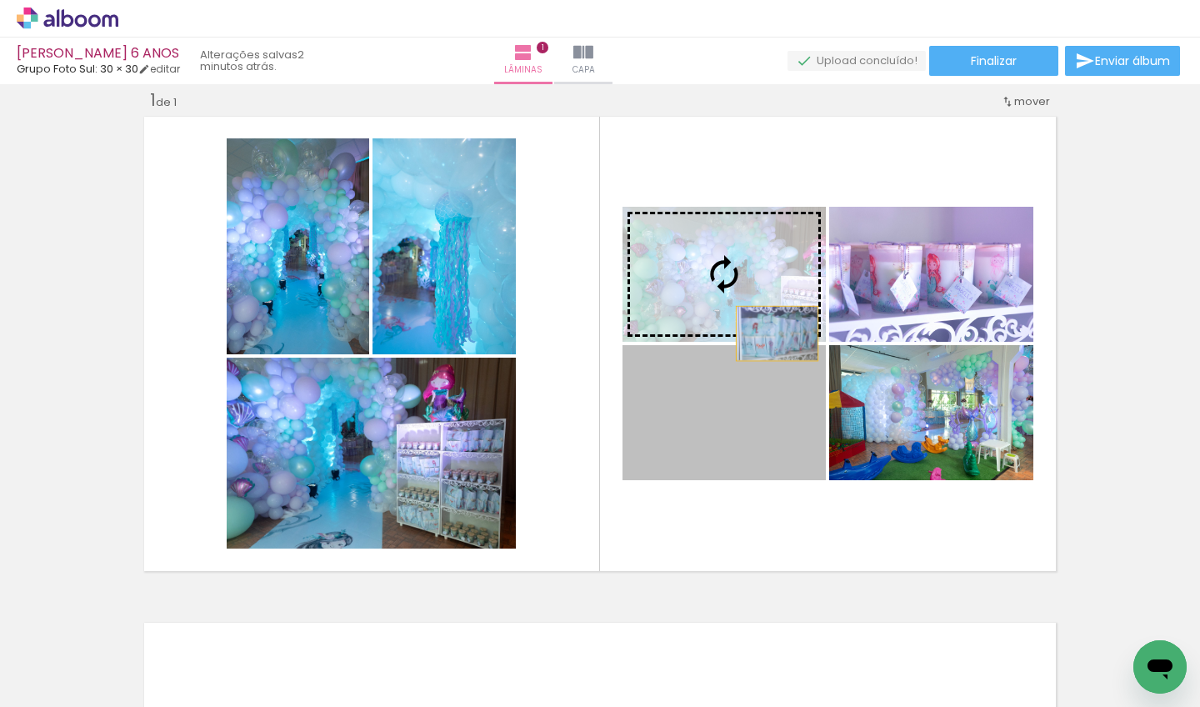
drag, startPoint x: 772, startPoint y: 416, endPoint x: 770, endPoint y: 333, distance: 82.5
click at [0, 0] on slot at bounding box center [0, 0] width 0 height 0
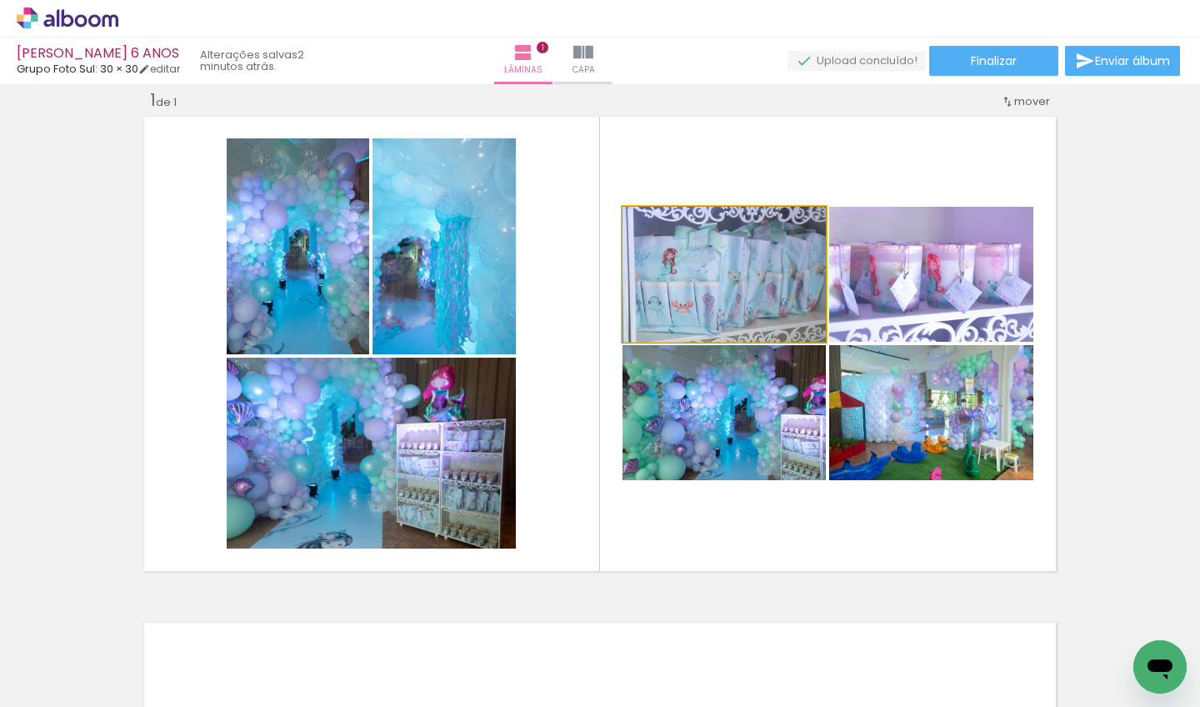
drag, startPoint x: 766, startPoint y: 312, endPoint x: 754, endPoint y: 332, distance: 23.9
click at [754, 332] on div at bounding box center [723, 275] width 203 height 136
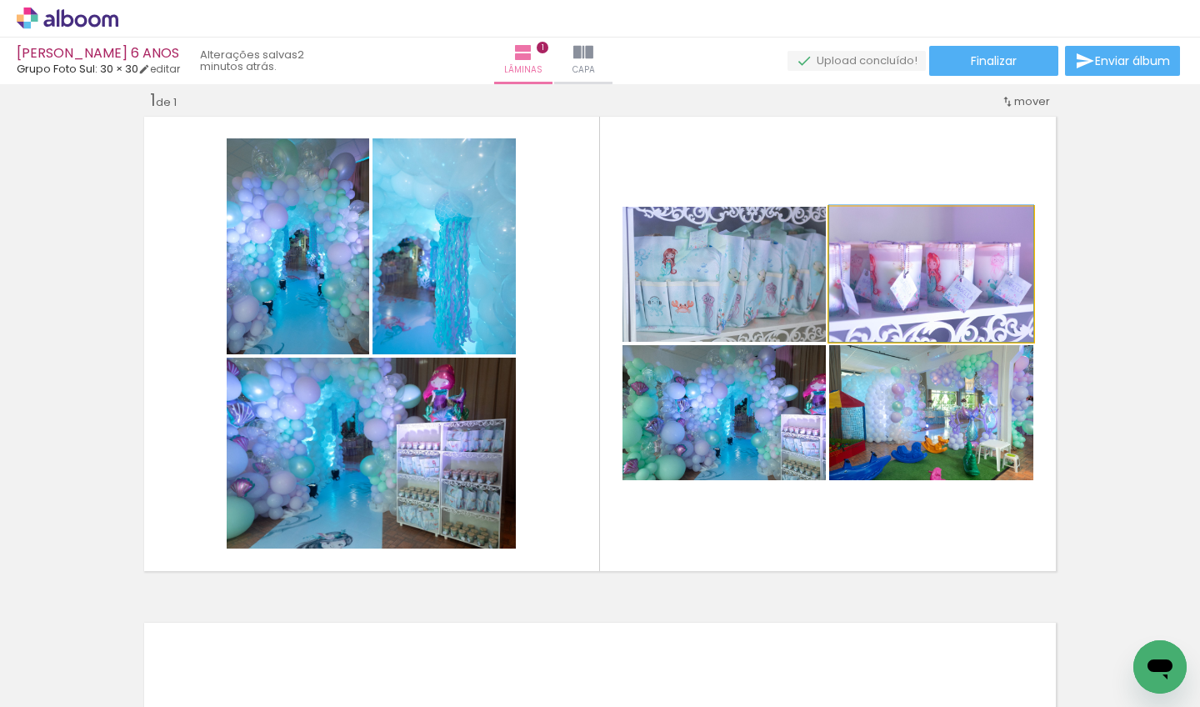
drag, startPoint x: 900, startPoint y: 316, endPoint x: 902, endPoint y: 288, distance: 27.6
click at [834, 289] on div at bounding box center [931, 273] width 204 height 137
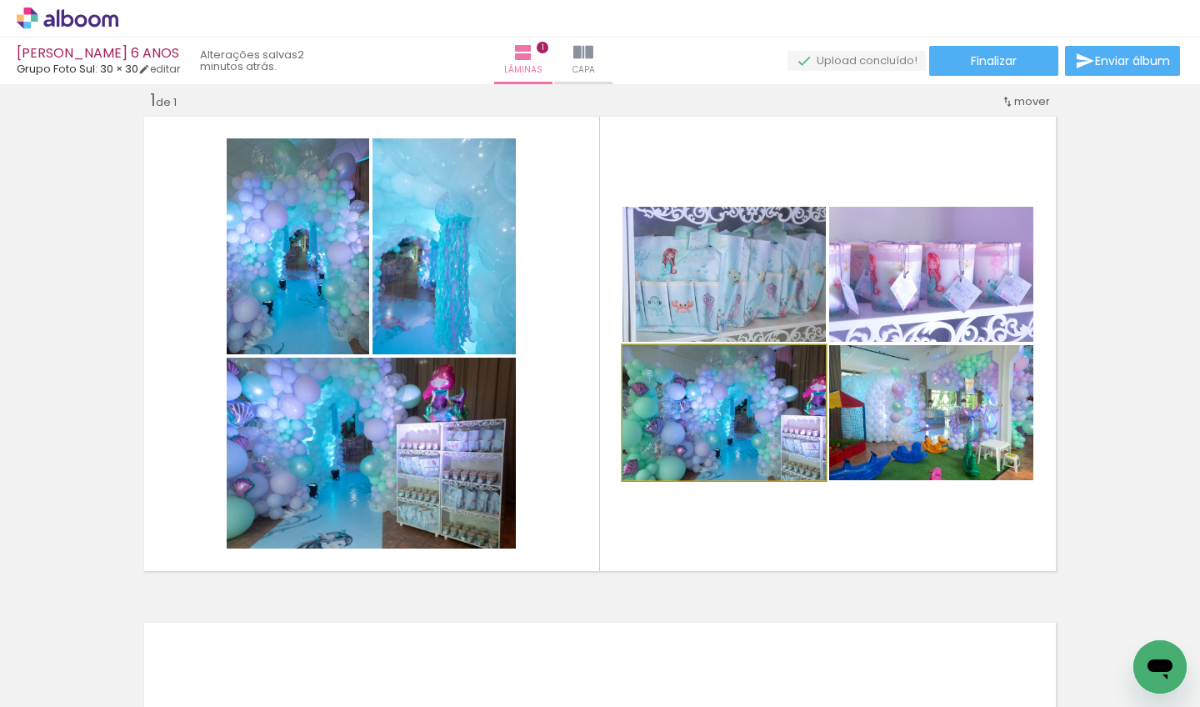
drag, startPoint x: 772, startPoint y: 414, endPoint x: 761, endPoint y: 436, distance: 24.2
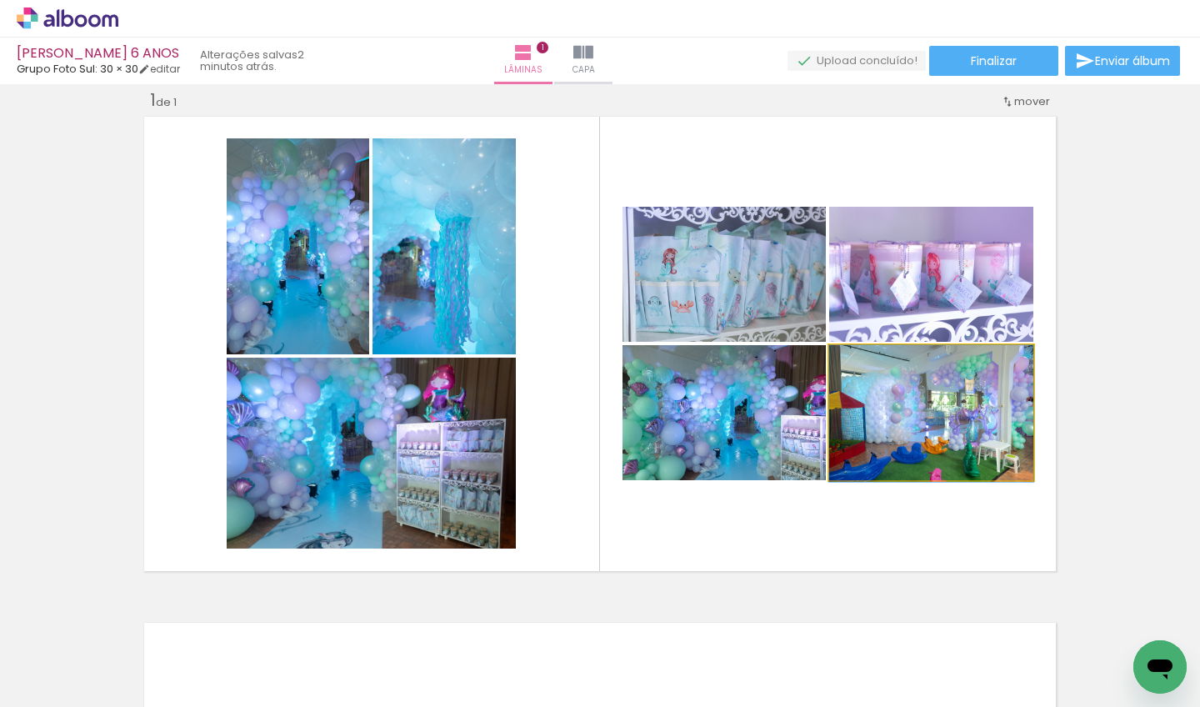
drag, startPoint x: 906, startPoint y: 457, endPoint x: 914, endPoint y: 472, distance: 17.5
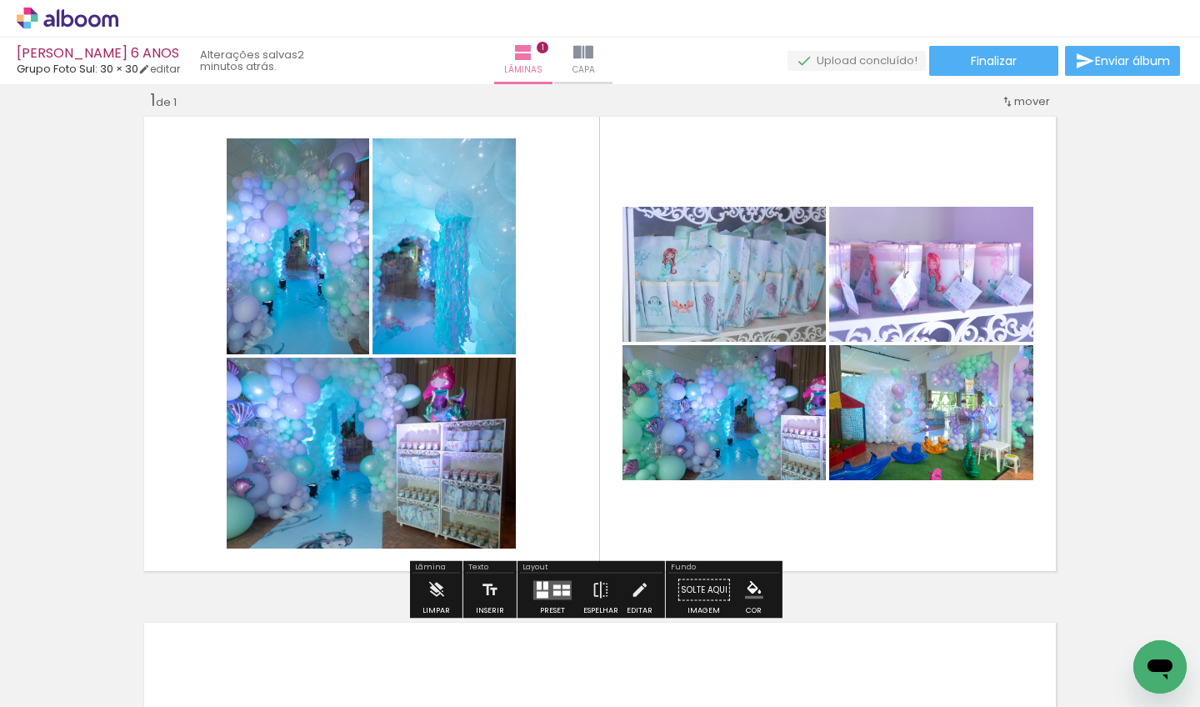
click at [557, 592] on div at bounding box center [556, 592] width 7 height 5
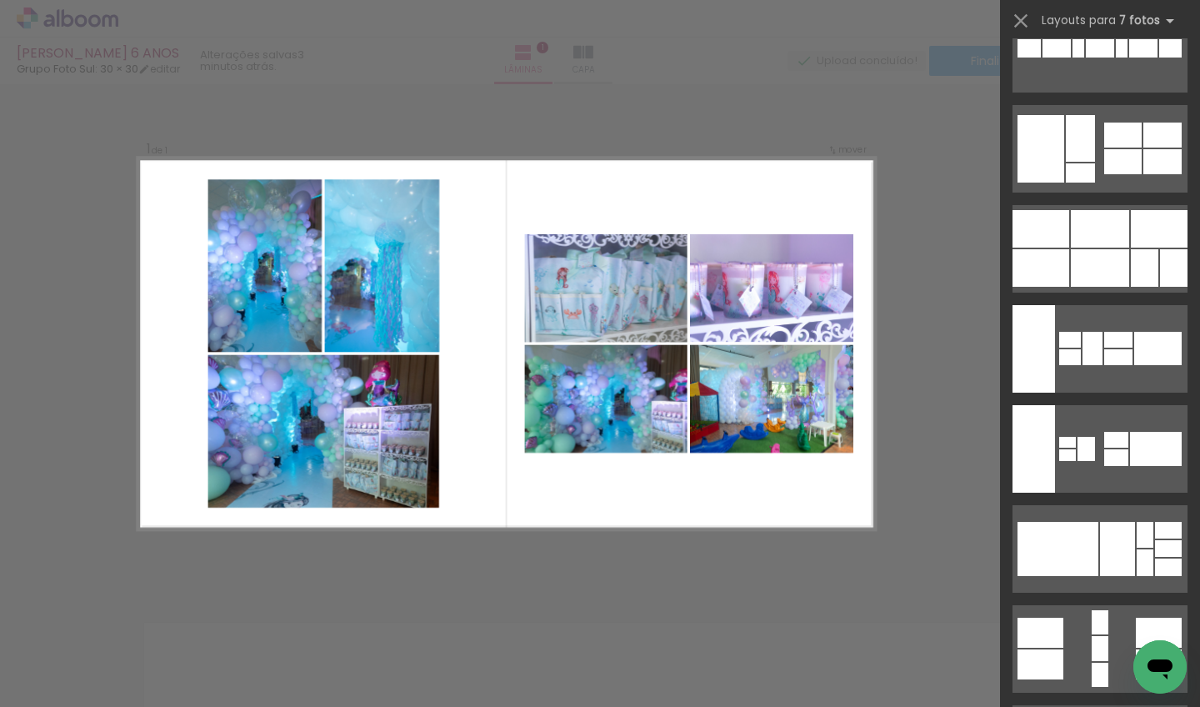
scroll to position [1471, 0]
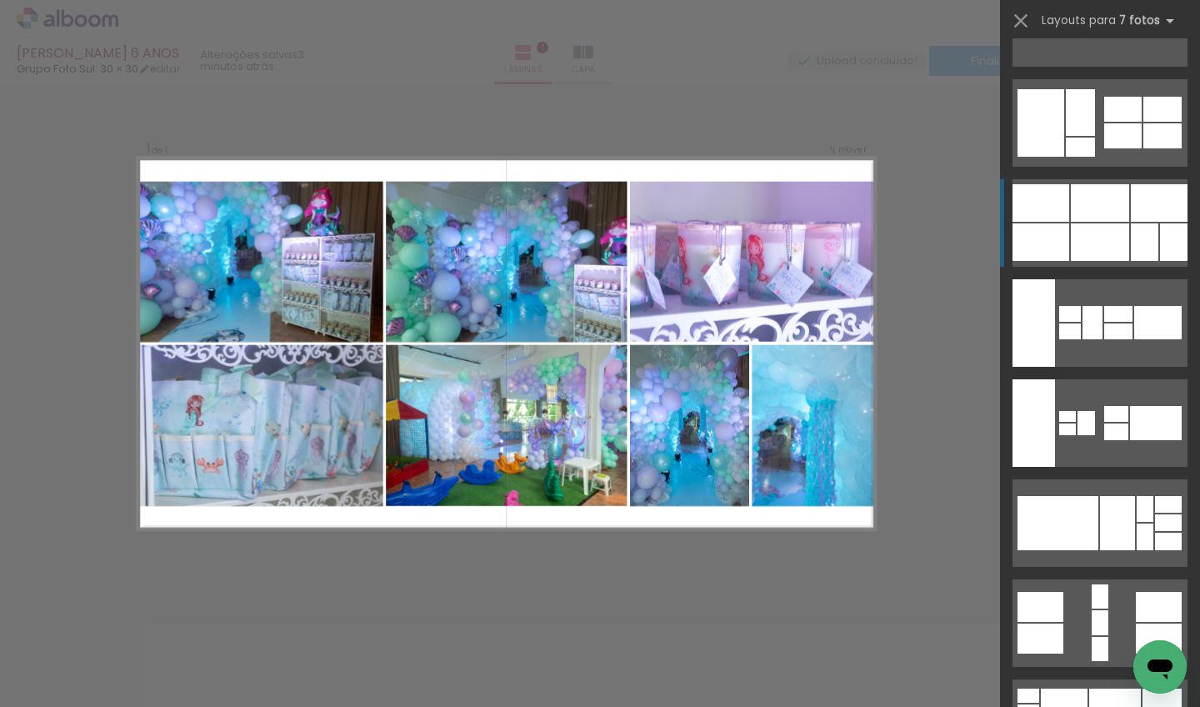
click at [834, 227] on div at bounding box center [1173, 241] width 27 height 37
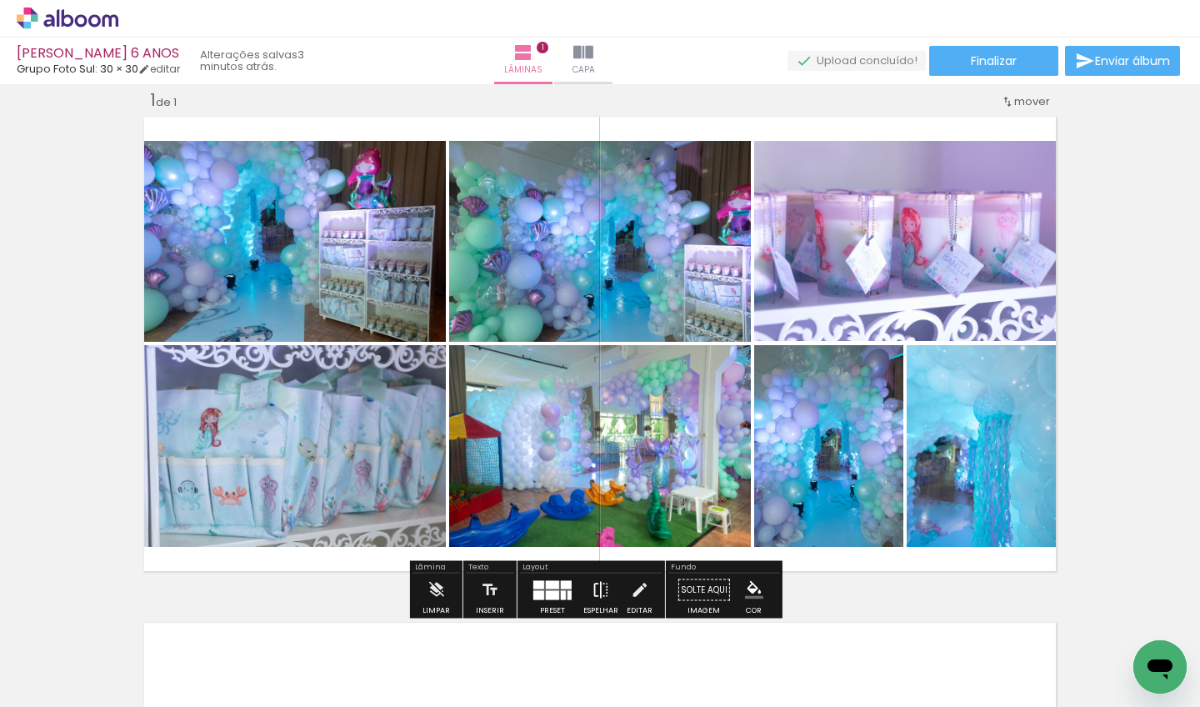
click at [602, 588] on iron-icon at bounding box center [601, 589] width 18 height 33
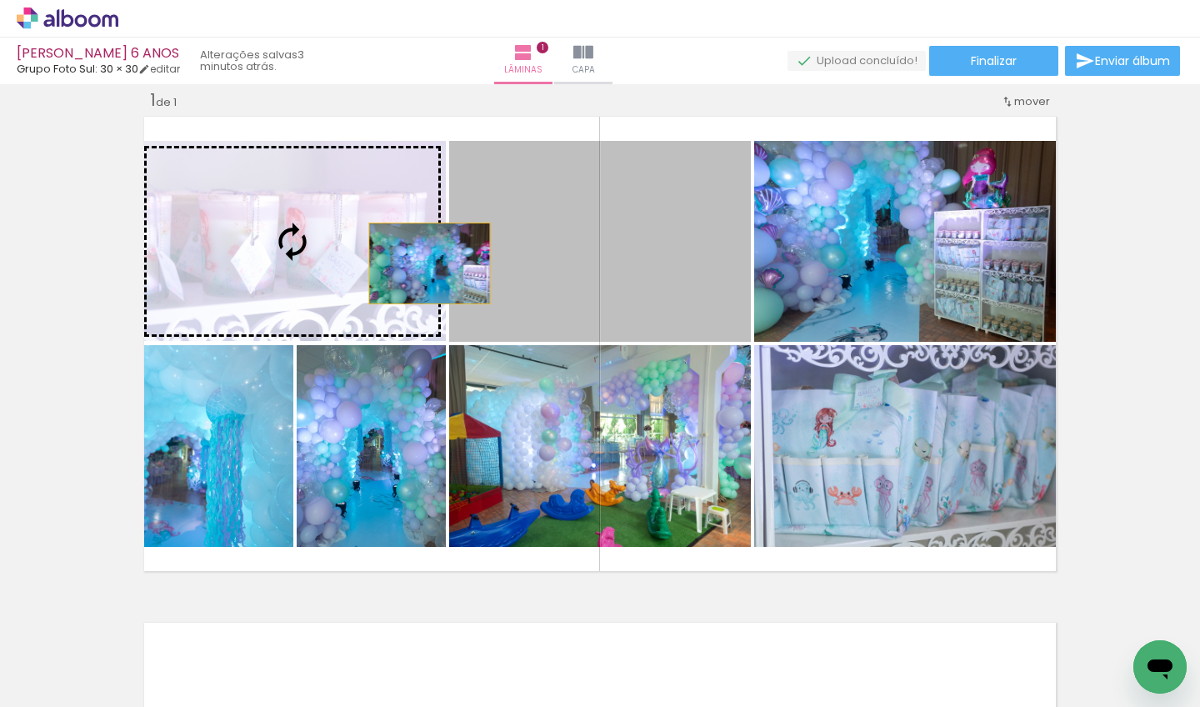
drag, startPoint x: 722, startPoint y: 264, endPoint x: 419, endPoint y: 263, distance: 303.3
click at [0, 0] on slot at bounding box center [0, 0] width 0 height 0
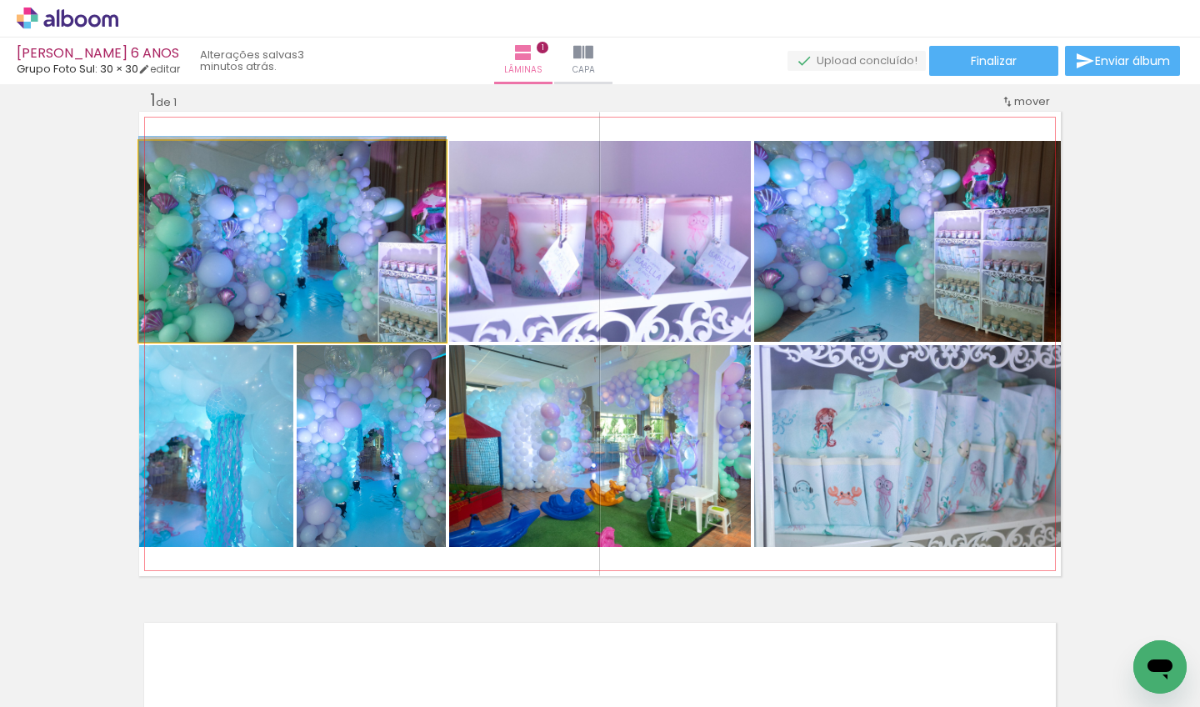
drag, startPoint x: 332, startPoint y: 233, endPoint x: 270, endPoint y: 213, distance: 64.8
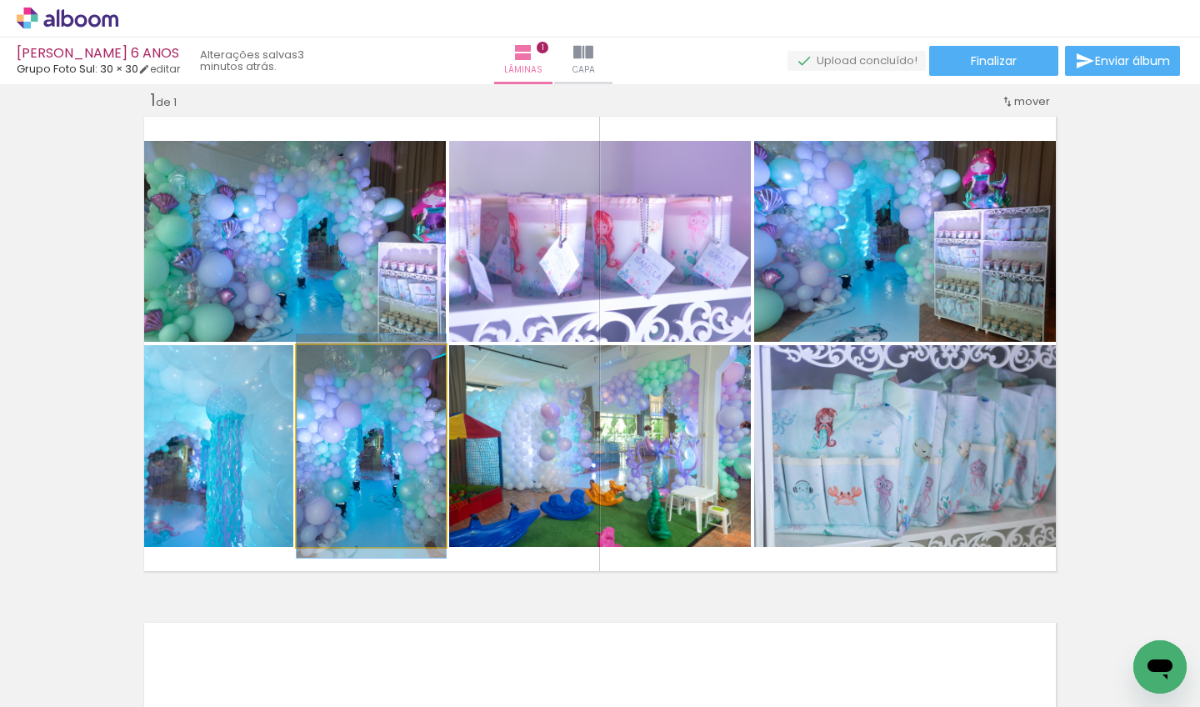
drag, startPoint x: 367, startPoint y: 476, endPoint x: 243, endPoint y: 475, distance: 124.1
click at [0, 0] on slot at bounding box center [0, 0] width 0 height 0
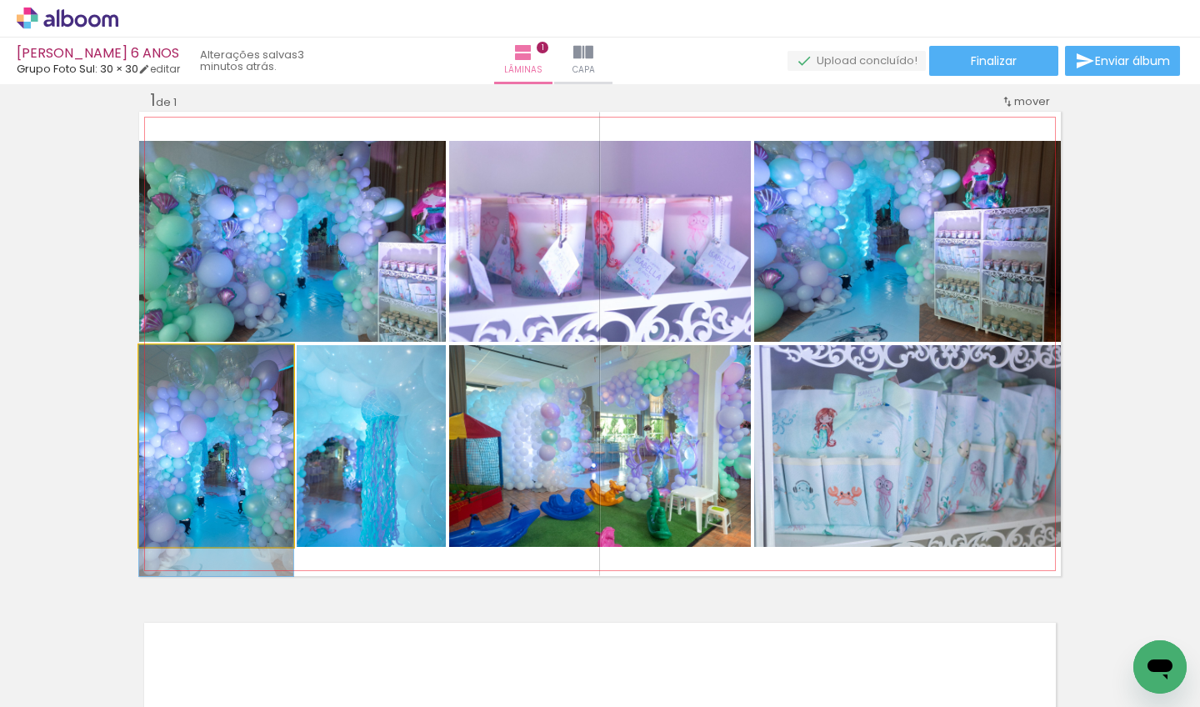
drag, startPoint x: 219, startPoint y: 469, endPoint x: 179, endPoint y: 509, distance: 56.6
click at [179, 509] on div at bounding box center [216, 460] width 154 height 231
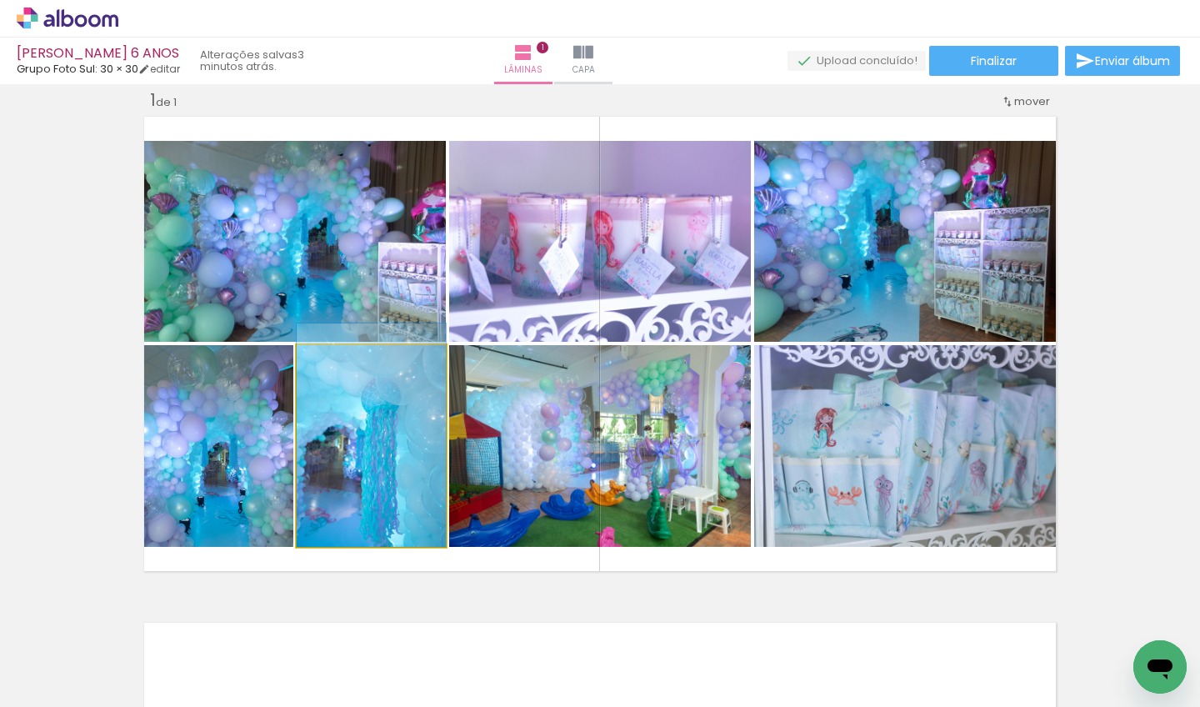
drag, startPoint x: 343, startPoint y: 512, endPoint x: 357, endPoint y: 483, distance: 32.1
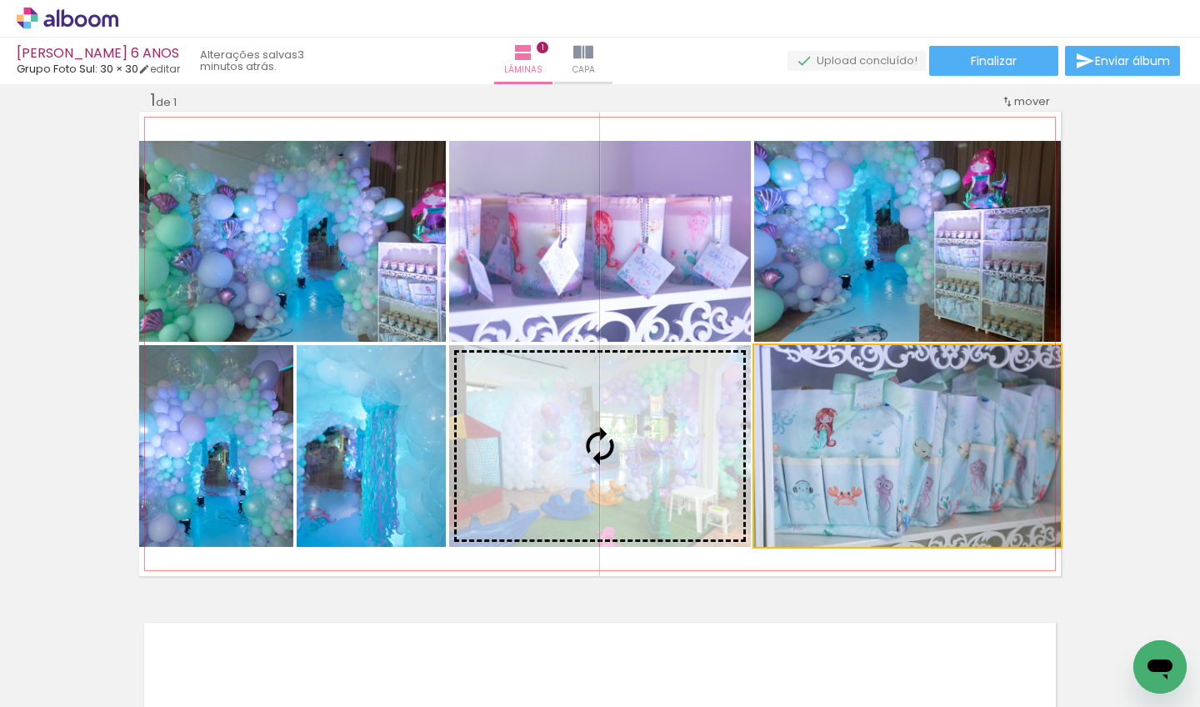
drag, startPoint x: 816, startPoint y: 441, endPoint x: 572, endPoint y: 441, distance: 244.1
click at [0, 0] on slot at bounding box center [0, 0] width 0 height 0
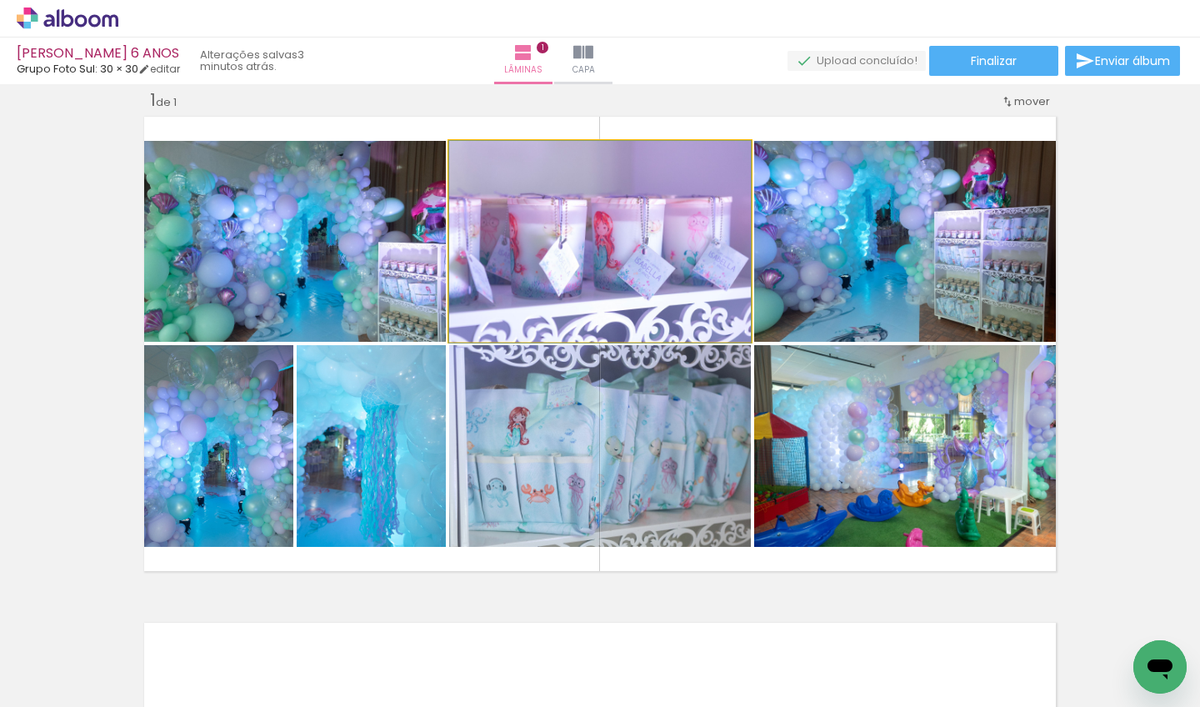
drag, startPoint x: 641, startPoint y: 311, endPoint x: 665, endPoint y: 338, distance: 36.6
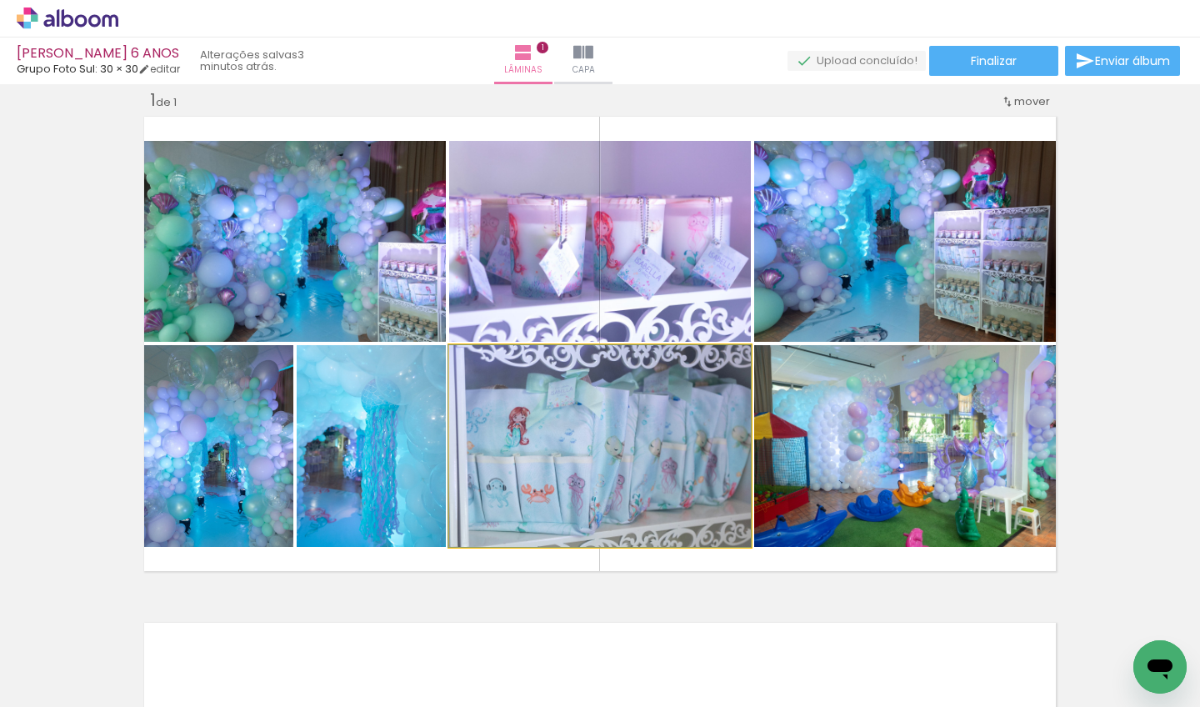
drag, startPoint x: 658, startPoint y: 452, endPoint x: 637, endPoint y: 475, distance: 31.2
click at [637, 475] on div at bounding box center [599, 446] width 302 height 202
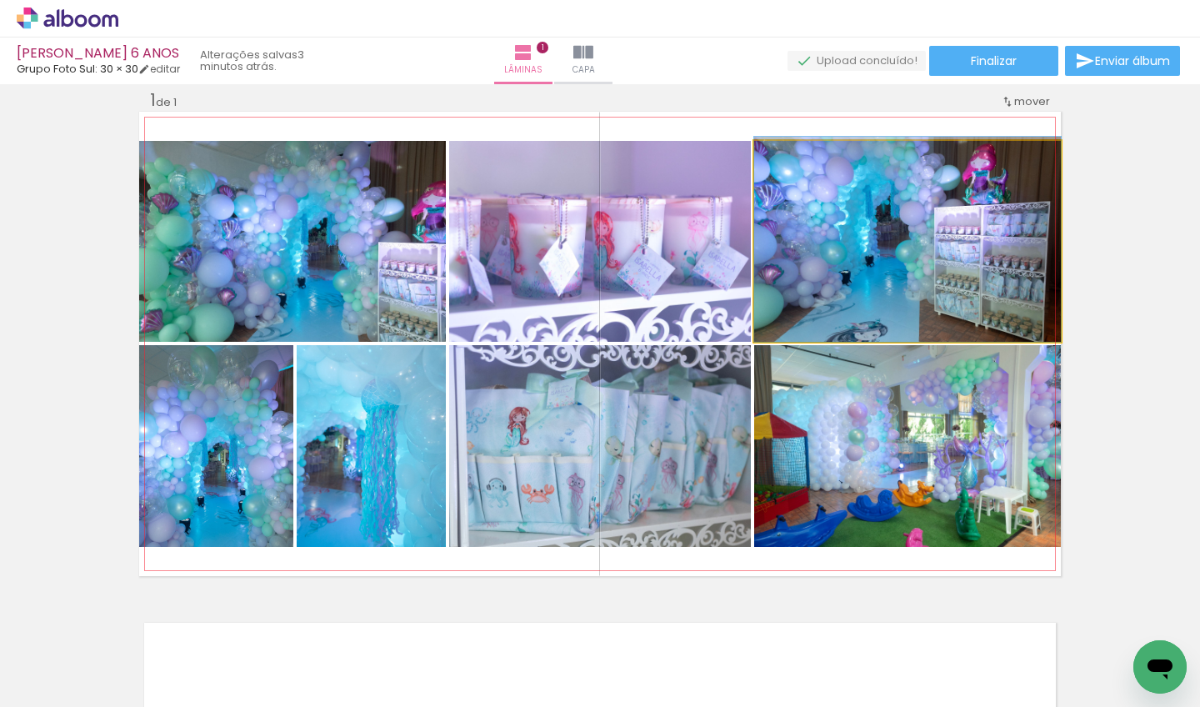
drag, startPoint x: 976, startPoint y: 257, endPoint x: 911, endPoint y: 224, distance: 73.4
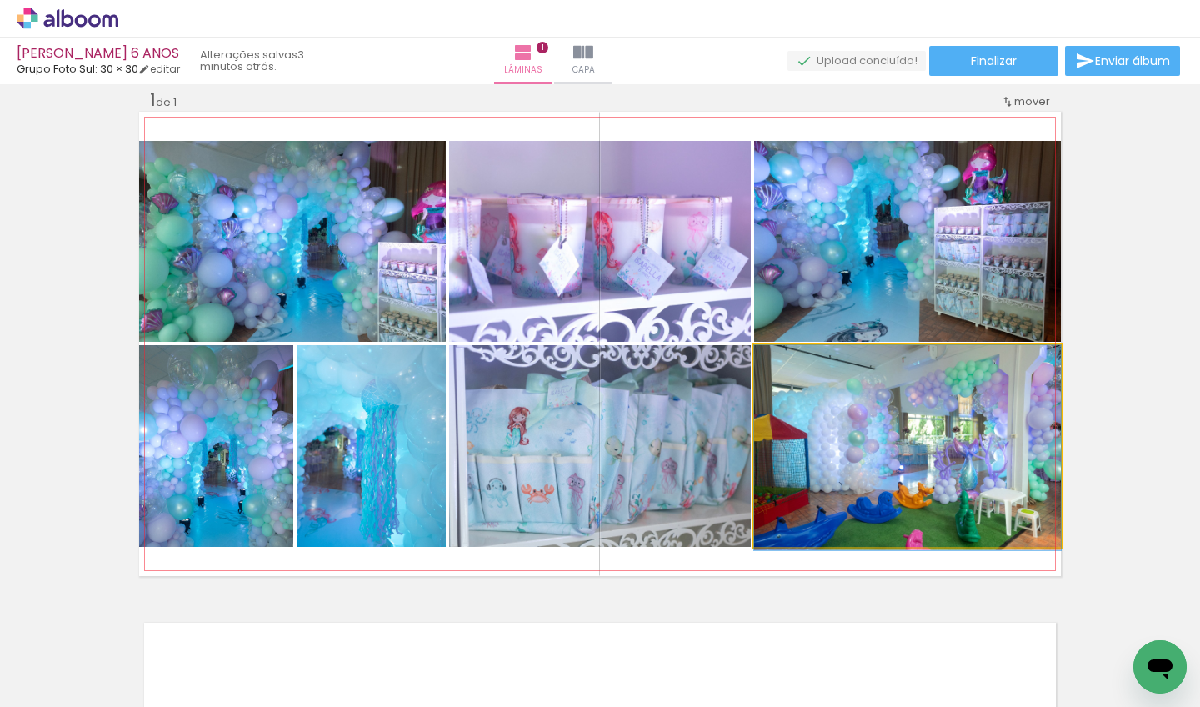
drag, startPoint x: 957, startPoint y: 464, endPoint x: 941, endPoint y: 498, distance: 38.0
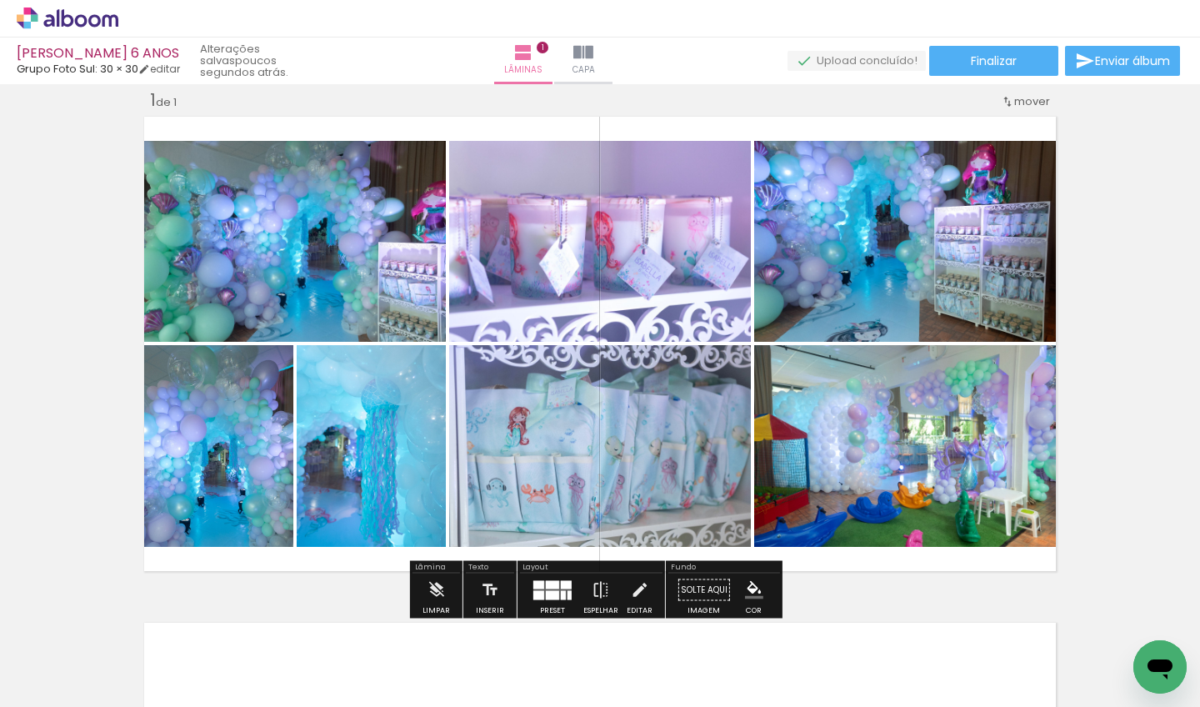
click at [555, 591] on div at bounding box center [552, 594] width 13 height 9
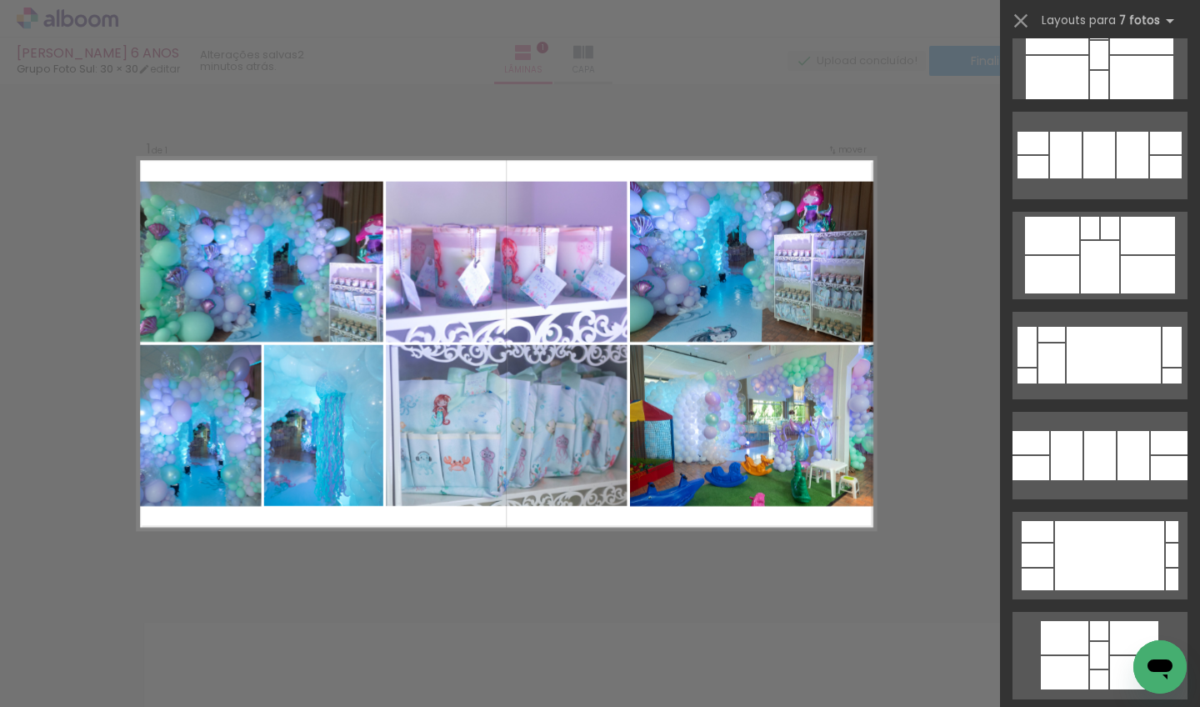
scroll to position [2839, 0]
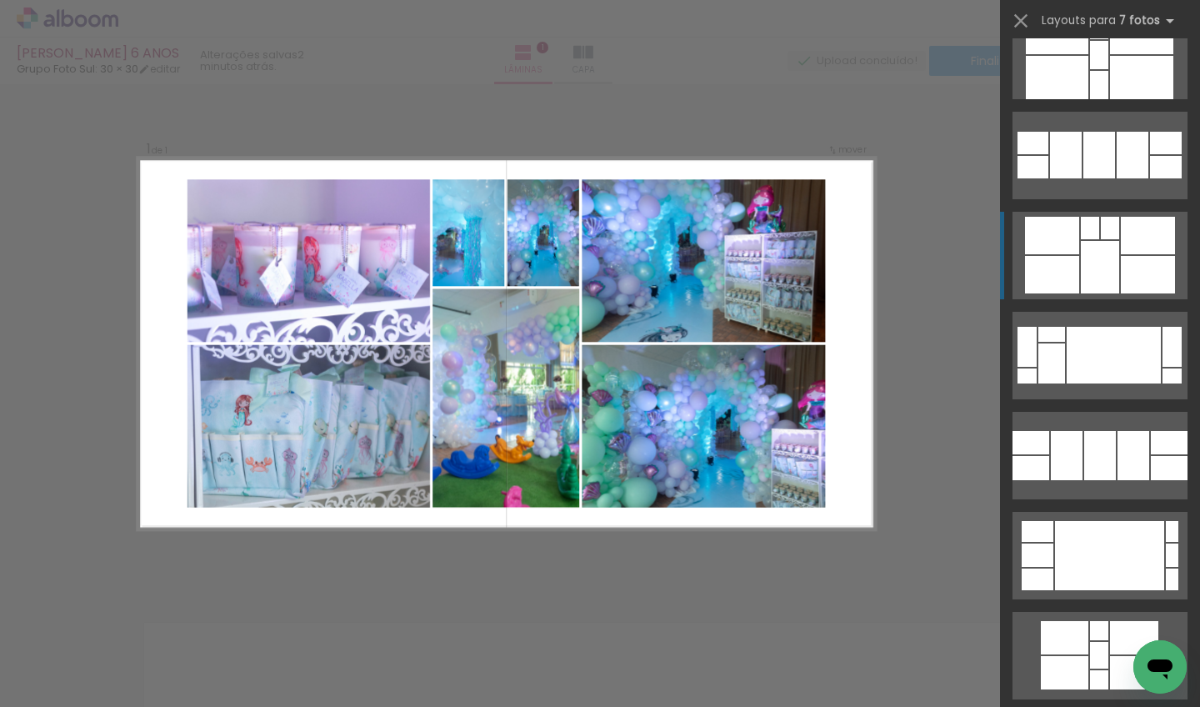
click at [834, 241] on div at bounding box center [1148, 235] width 54 height 37
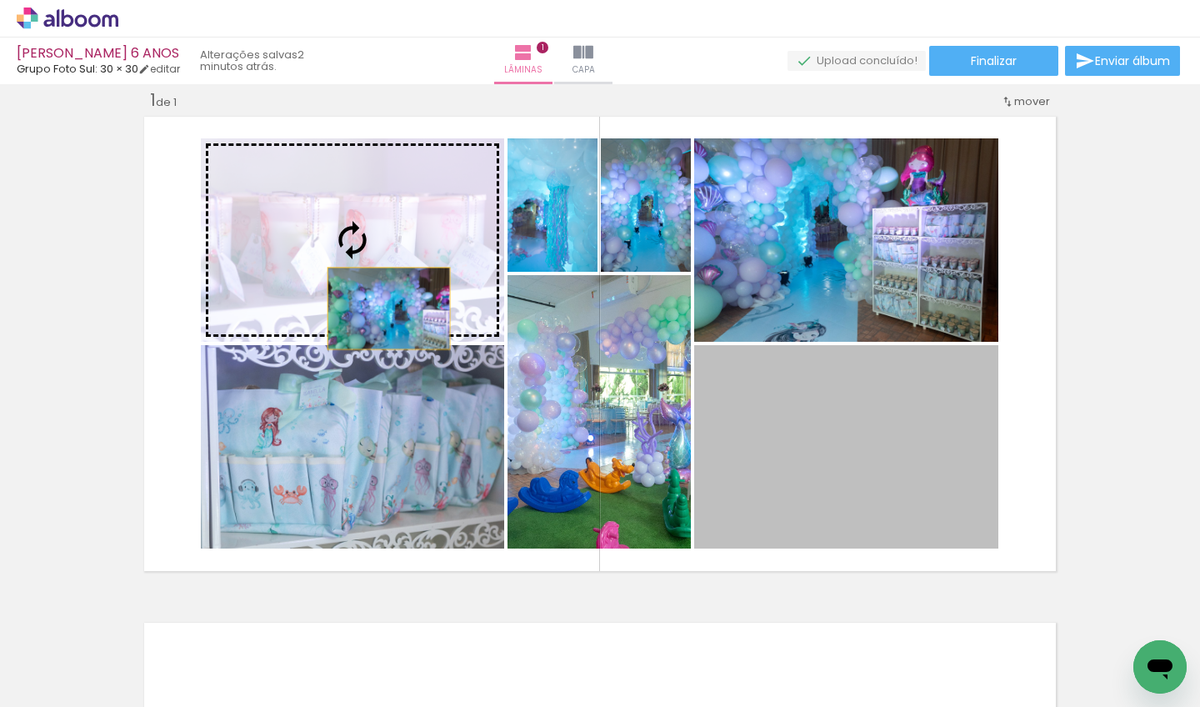
drag, startPoint x: 815, startPoint y: 466, endPoint x: 381, endPoint y: 307, distance: 462.3
click at [0, 0] on slot at bounding box center [0, 0] width 0 height 0
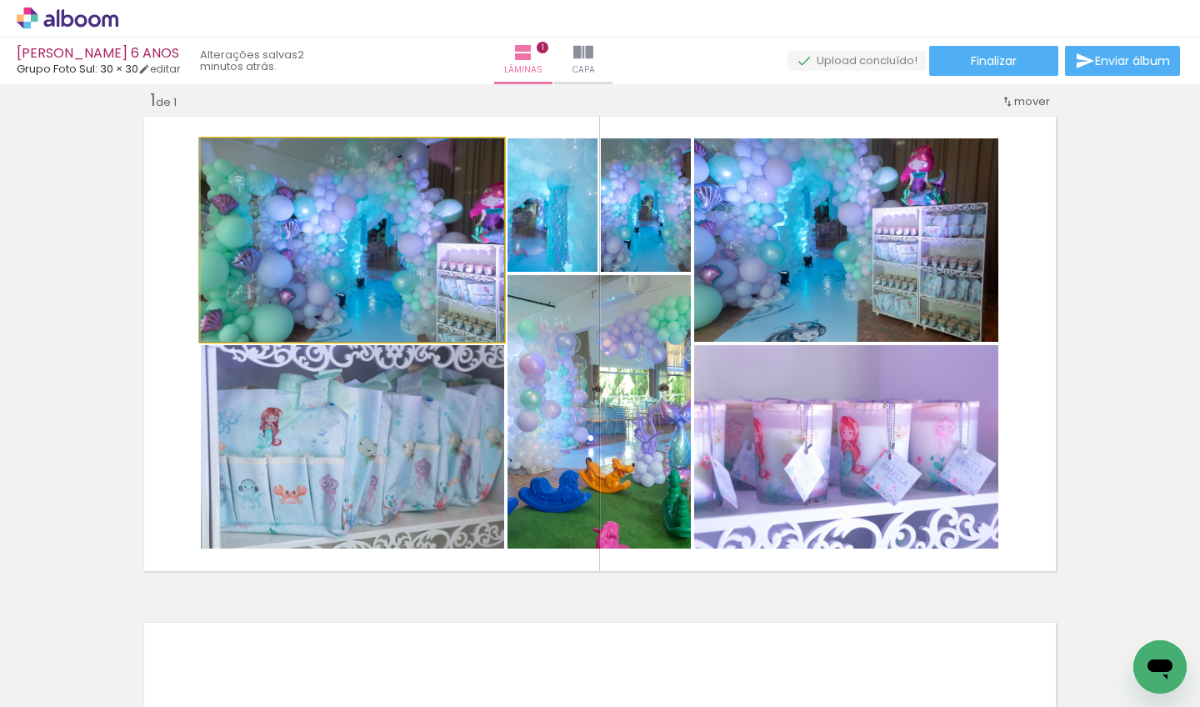
drag, startPoint x: 408, startPoint y: 242, endPoint x: 352, endPoint y: 234, distance: 57.3
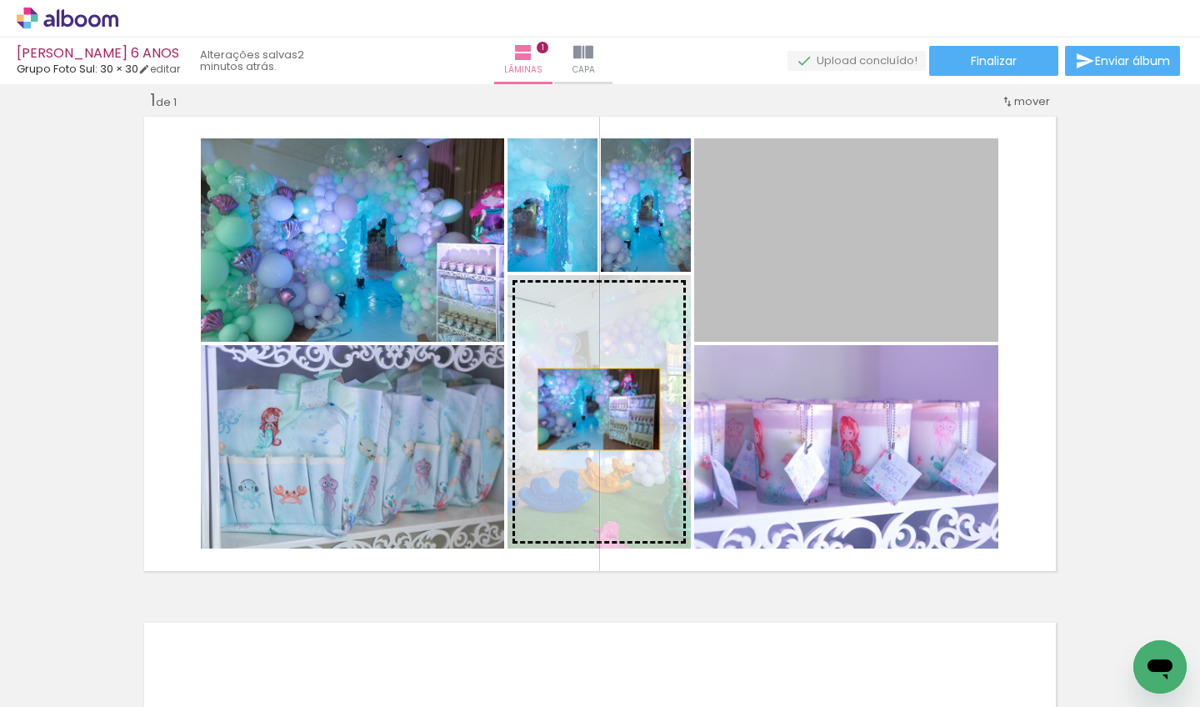
drag, startPoint x: 901, startPoint y: 252, endPoint x: 584, endPoint y: 414, distance: 356.2
click at [0, 0] on slot at bounding box center [0, 0] width 0 height 0
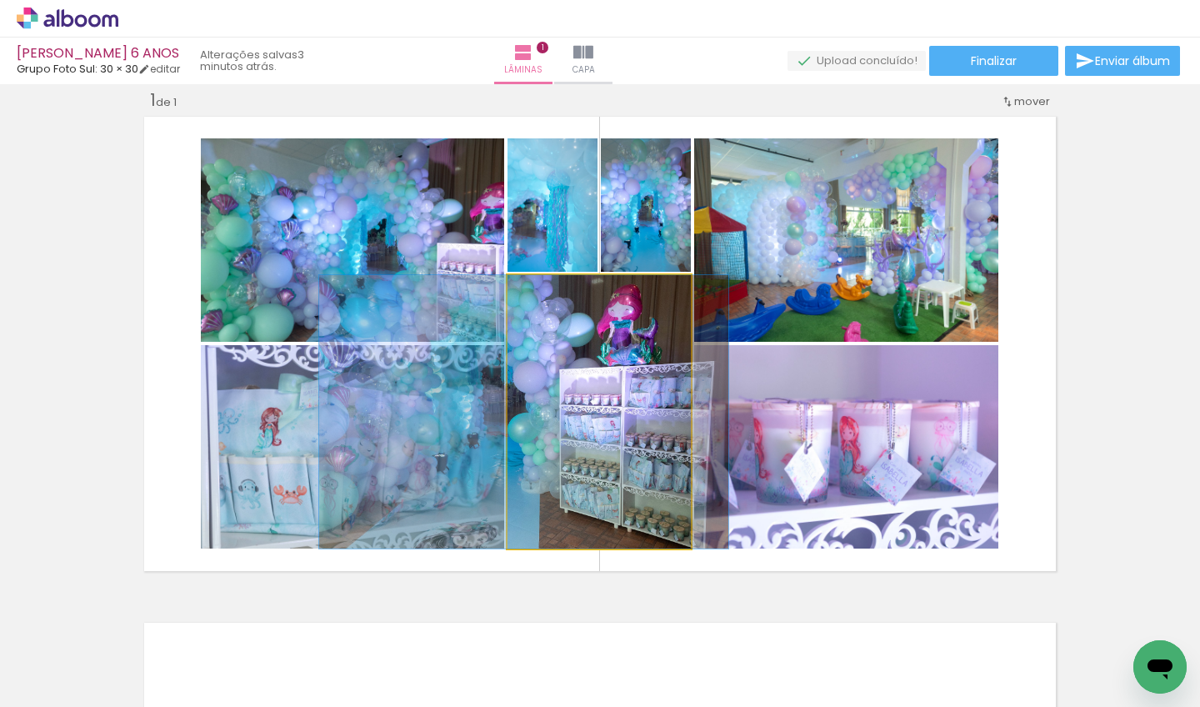
drag, startPoint x: 654, startPoint y: 387, endPoint x: 578, endPoint y: 385, distance: 75.9
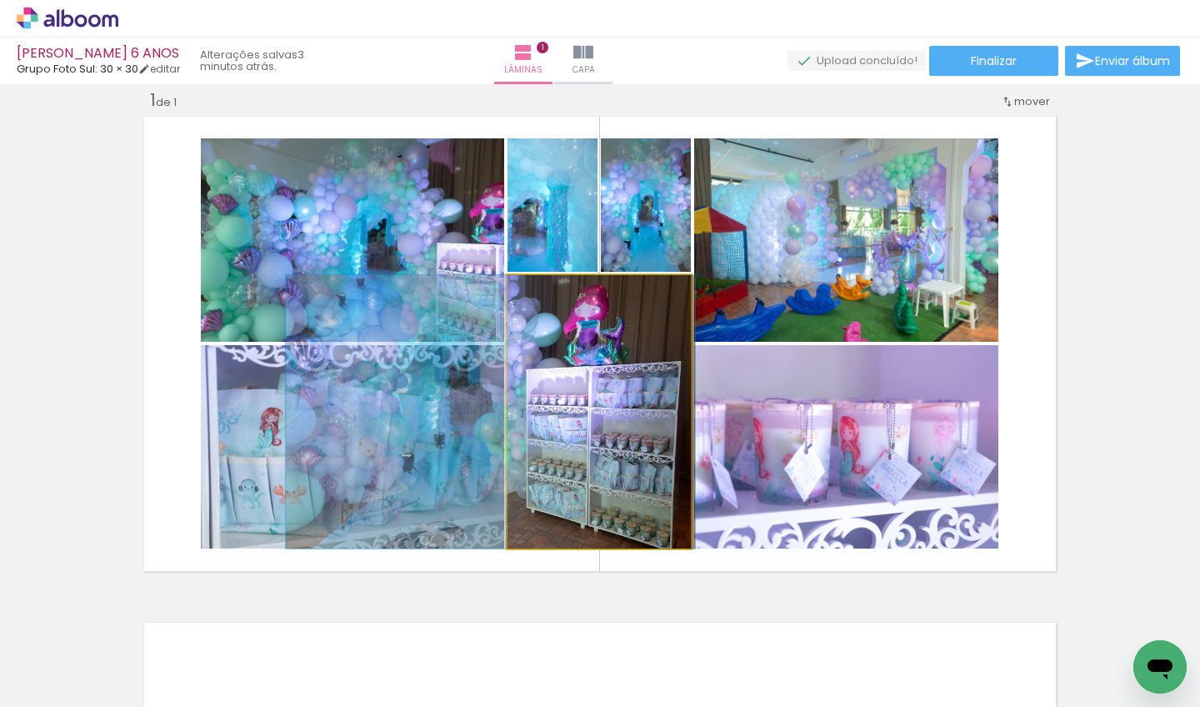
drag, startPoint x: 635, startPoint y: 403, endPoint x: 602, endPoint y: 398, distance: 32.9
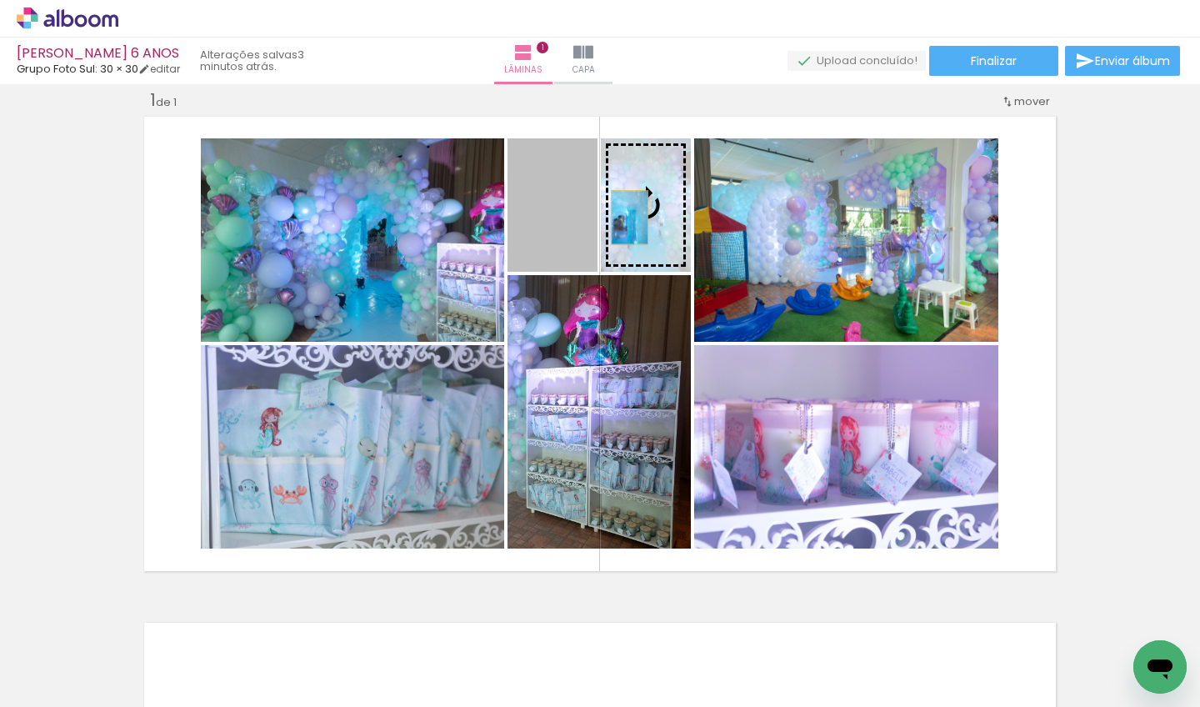
drag, startPoint x: 542, startPoint y: 221, endPoint x: 625, endPoint y: 217, distance: 82.6
click at [0, 0] on slot at bounding box center [0, 0] width 0 height 0
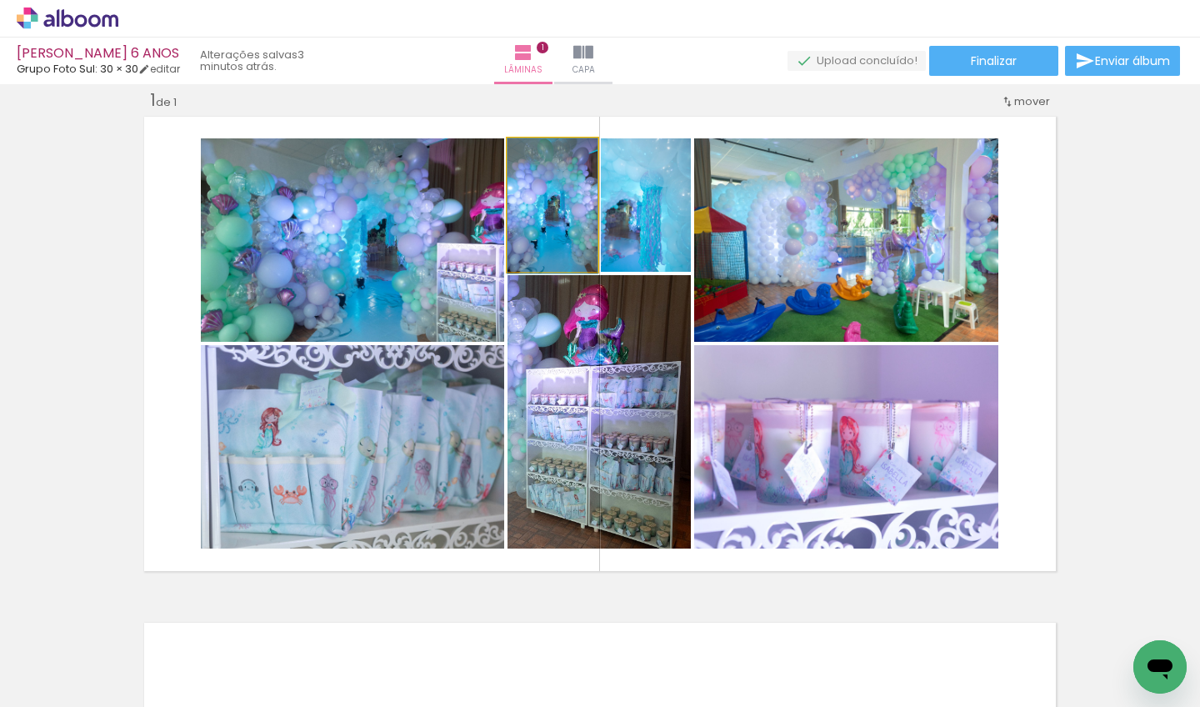
drag, startPoint x: 567, startPoint y: 229, endPoint x: 538, endPoint y: 244, distance: 32.8
click at [538, 243] on div at bounding box center [552, 205] width 90 height 135
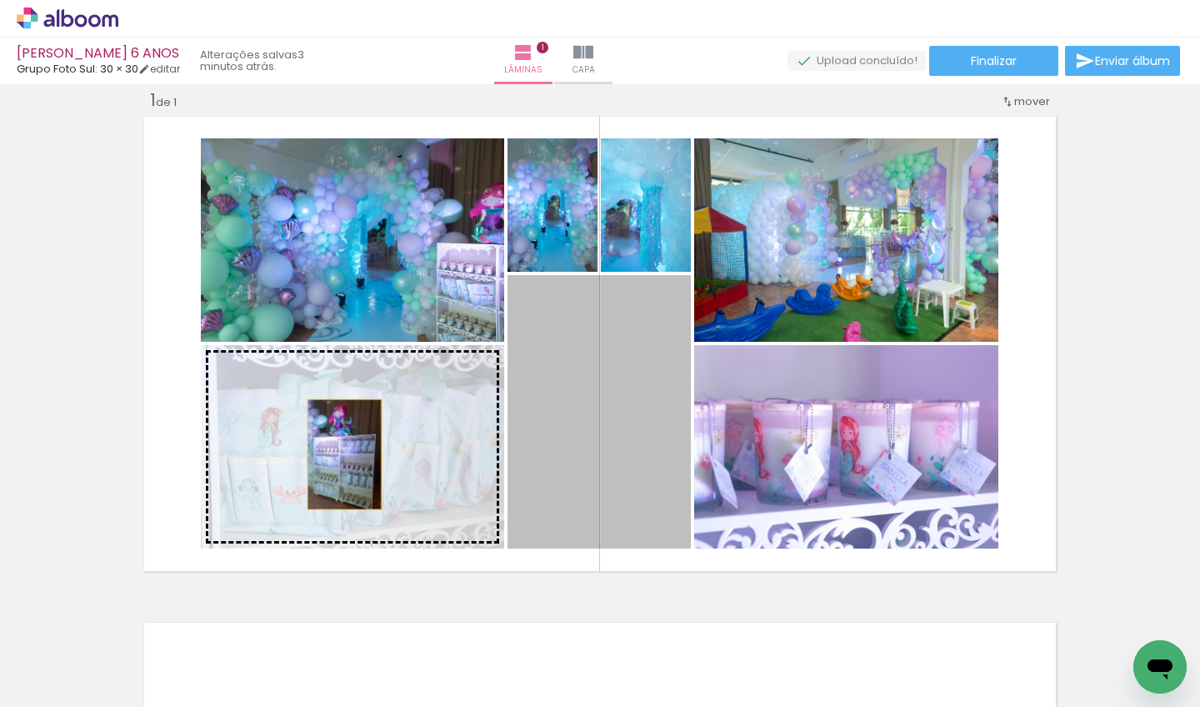
drag, startPoint x: 606, startPoint y: 369, endPoint x: 338, endPoint y: 454, distance: 280.6
click at [0, 0] on slot at bounding box center [0, 0] width 0 height 0
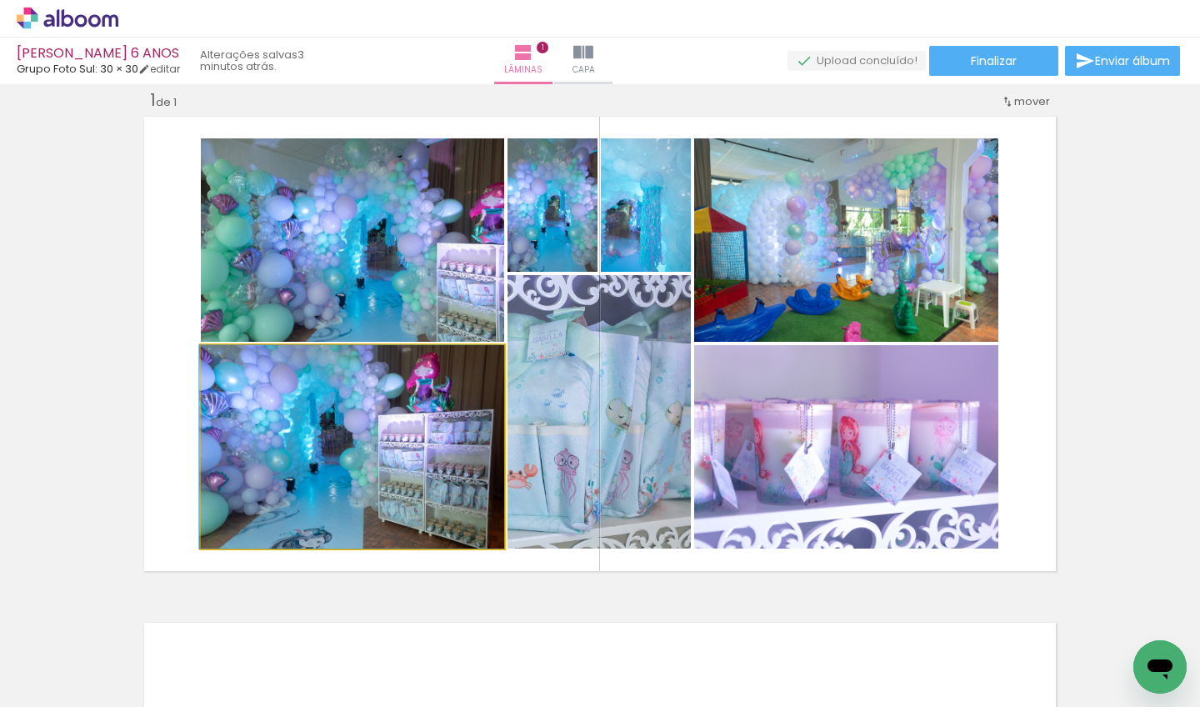
drag, startPoint x: 402, startPoint y: 444, endPoint x: 331, endPoint y: 517, distance: 102.5
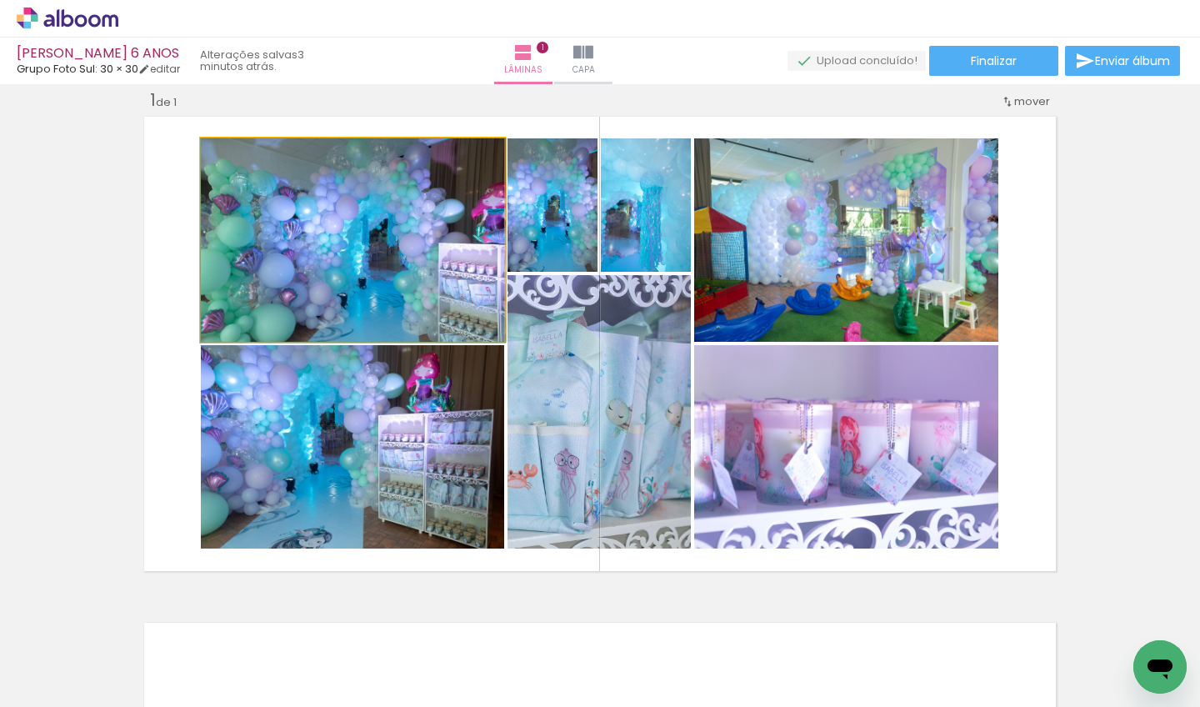
drag, startPoint x: 354, startPoint y: 281, endPoint x: 392, endPoint y: 287, distance: 38.8
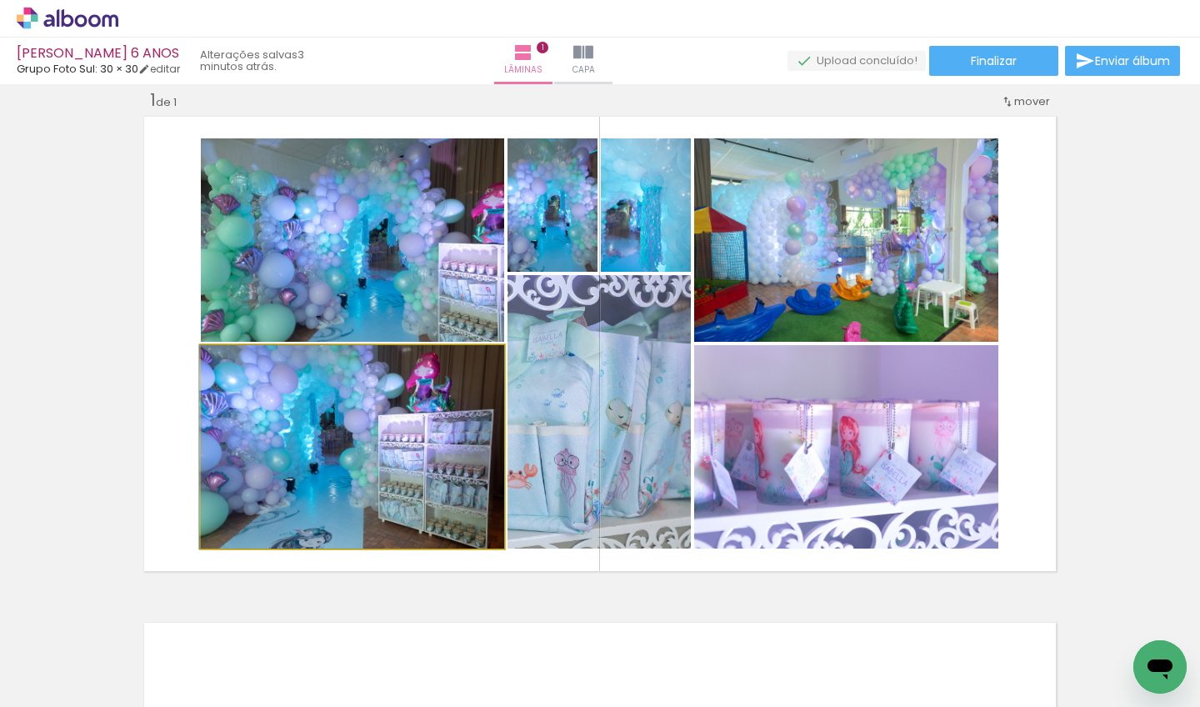
drag, startPoint x: 411, startPoint y: 477, endPoint x: 395, endPoint y: 478, distance: 15.9
click at [395, 478] on div at bounding box center [351, 446] width 305 height 203
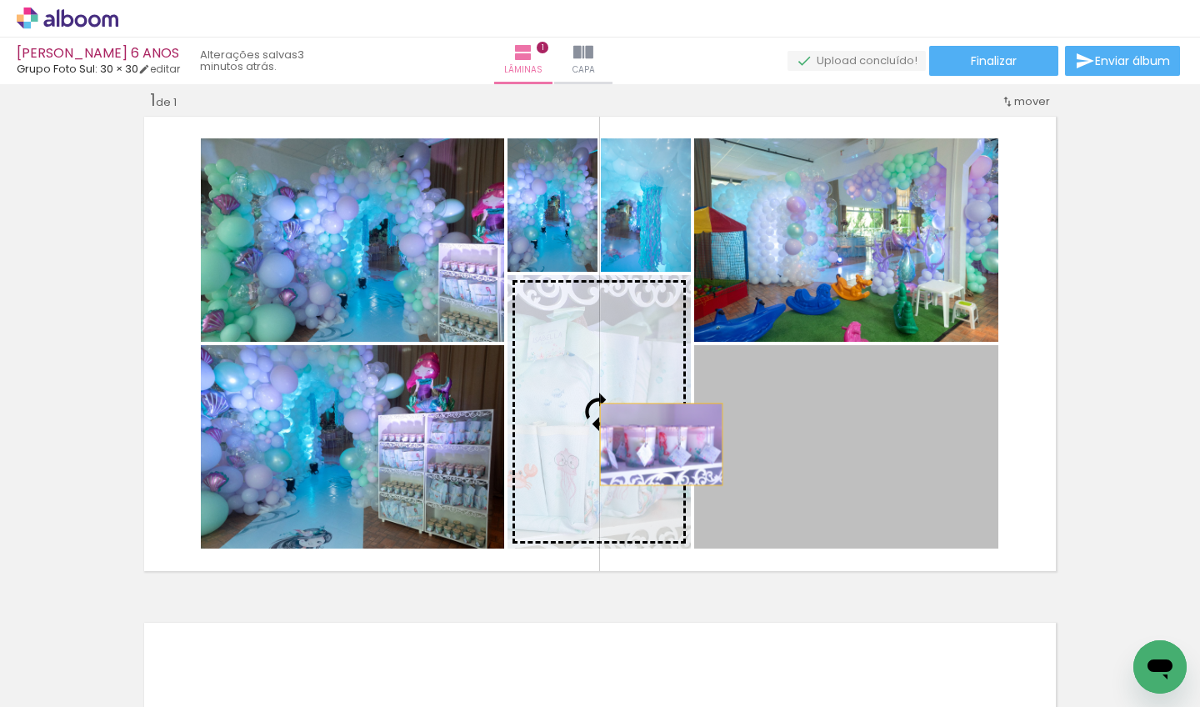
drag, startPoint x: 793, startPoint y: 451, endPoint x: 649, endPoint y: 442, distance: 144.4
click at [0, 0] on slot at bounding box center [0, 0] width 0 height 0
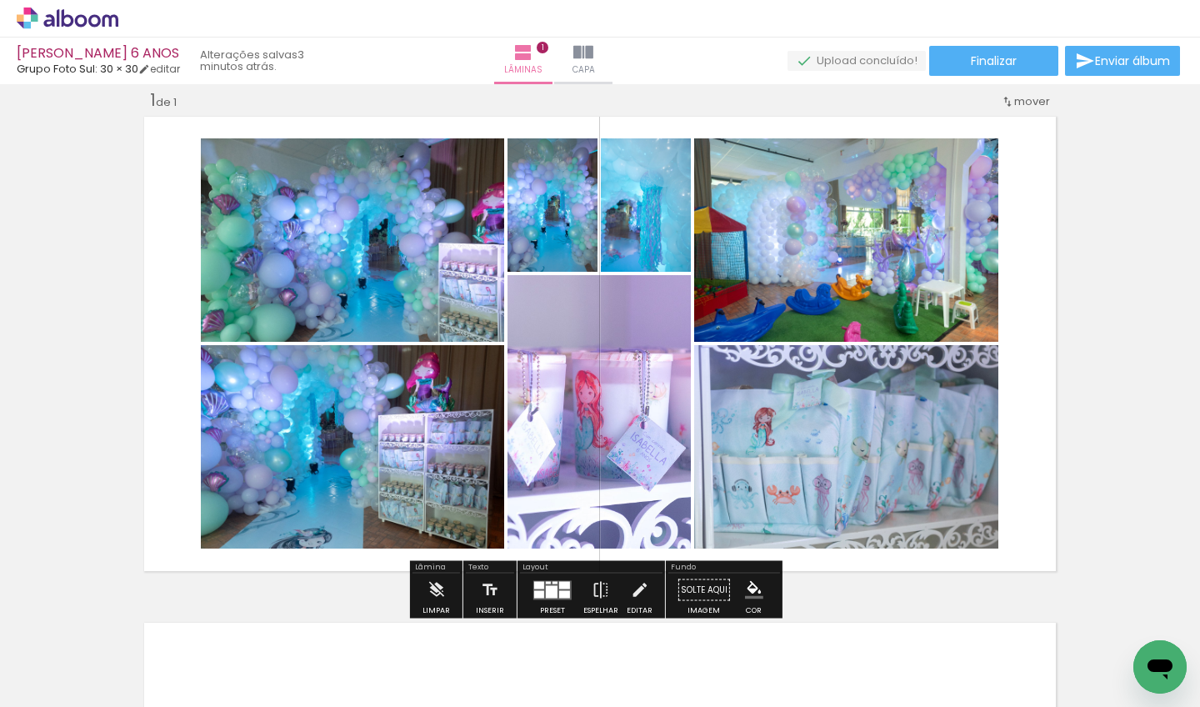
drag, startPoint x: 643, startPoint y: 428, endPoint x: 627, endPoint y: 420, distance: 17.9
click at [627, 420] on div at bounding box center [583, 411] width 409 height 273
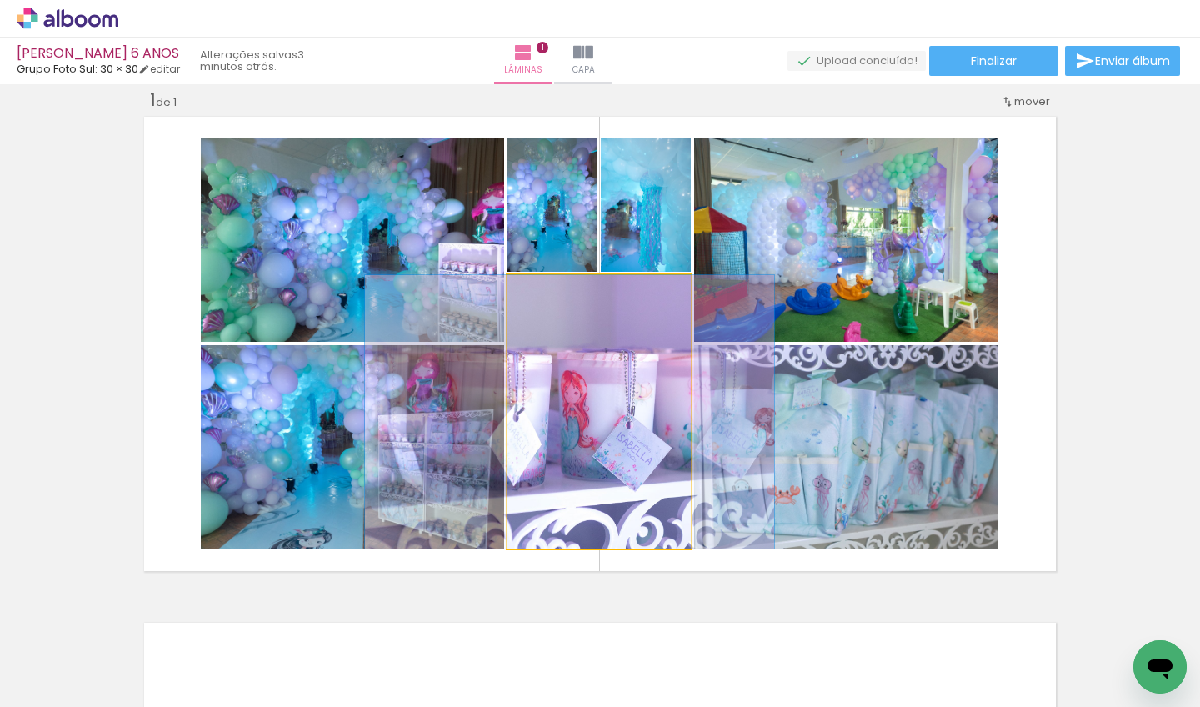
drag, startPoint x: 647, startPoint y: 401, endPoint x: 632, endPoint y: 395, distance: 16.9
click at [632, 395] on div at bounding box center [569, 411] width 409 height 273
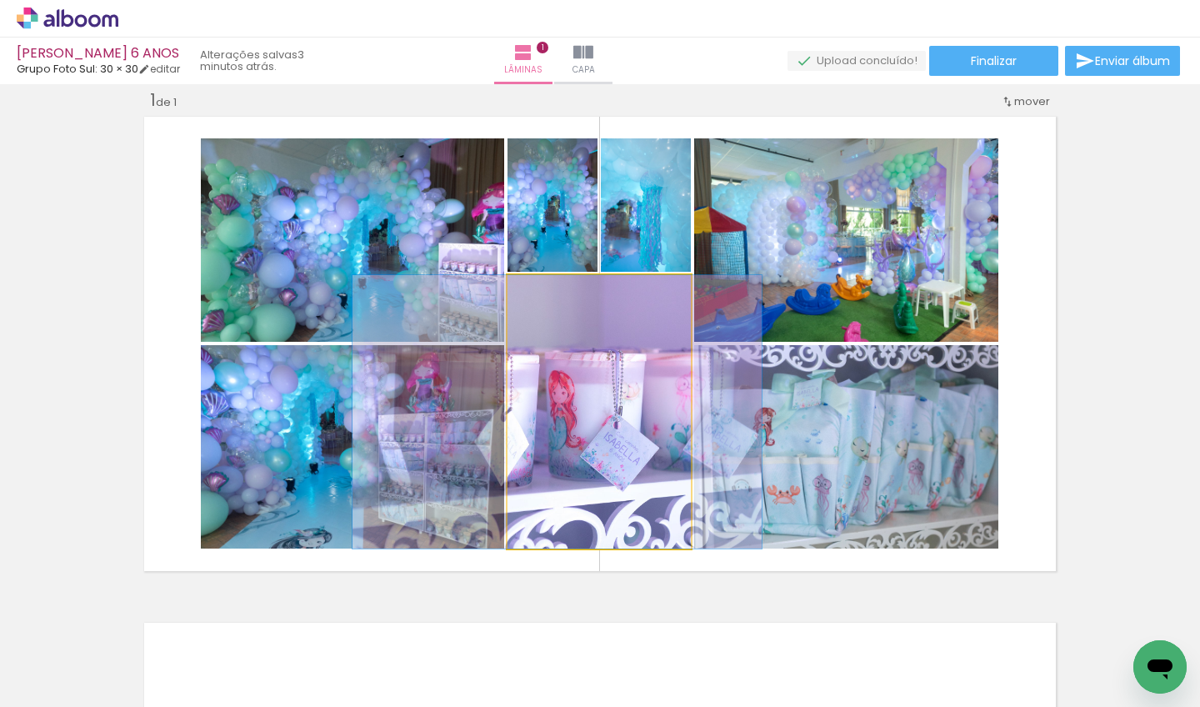
drag, startPoint x: 648, startPoint y: 375, endPoint x: 637, endPoint y: 374, distance: 10.9
click at [637, 374] on quentale-photo at bounding box center [598, 411] width 183 height 273
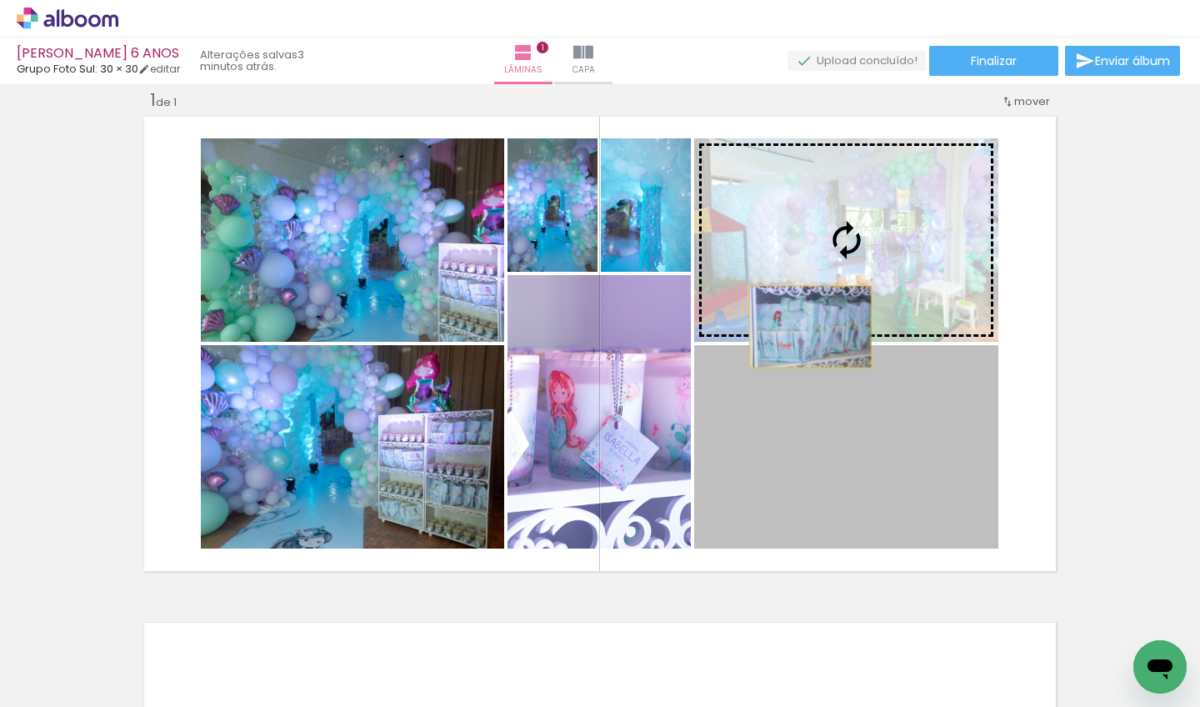
drag, startPoint x: 804, startPoint y: 421, endPoint x: 803, endPoint y: 327, distance: 94.2
click at [0, 0] on slot at bounding box center [0, 0] width 0 height 0
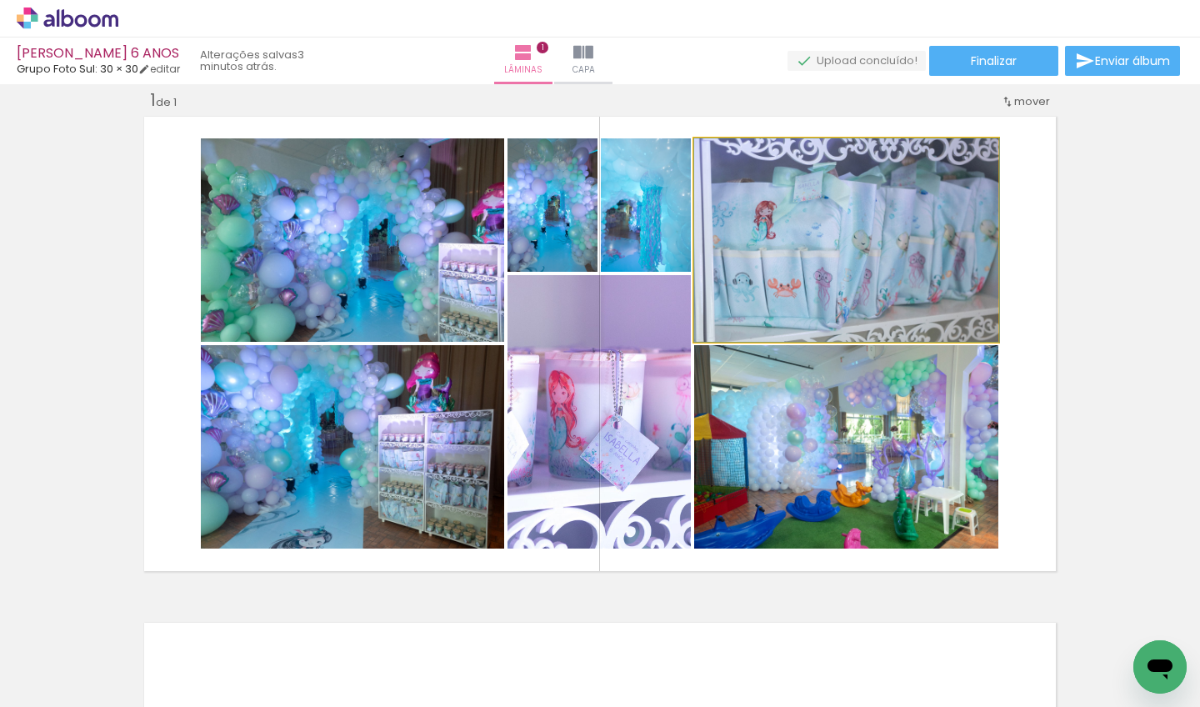
drag, startPoint x: 771, startPoint y: 288, endPoint x: 884, endPoint y: 259, distance: 117.0
click at [834, 259] on div at bounding box center [846, 239] width 305 height 203
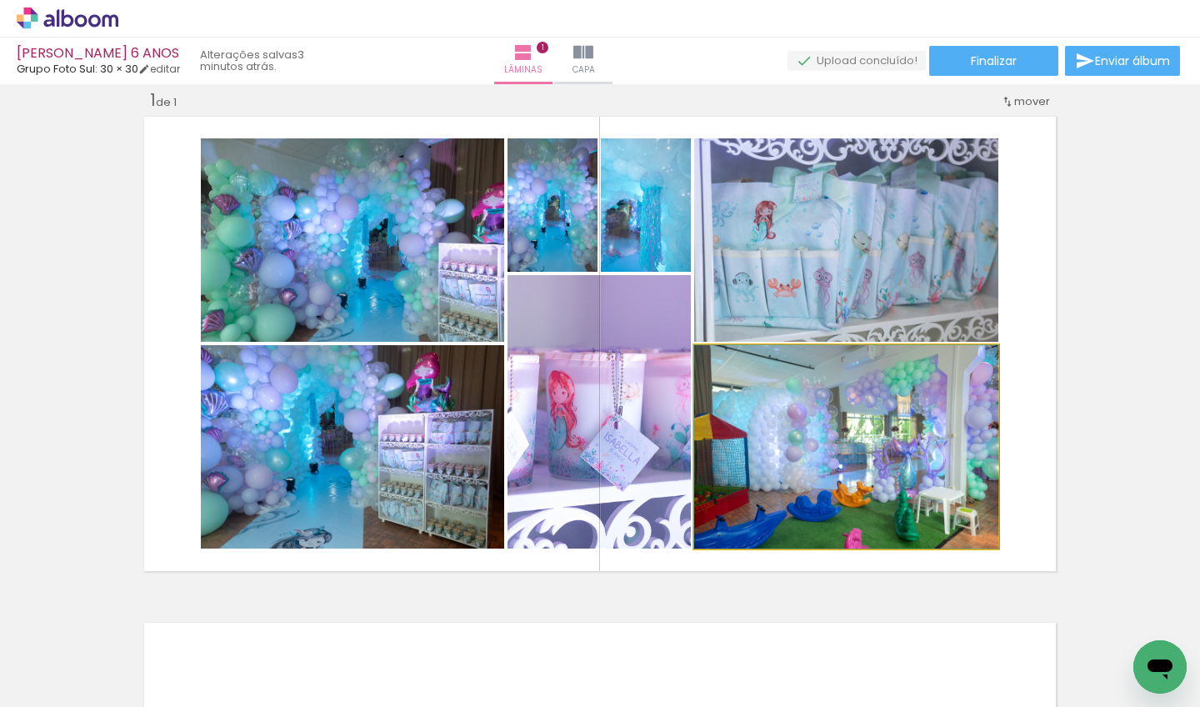
drag, startPoint x: 929, startPoint y: 432, endPoint x: 961, endPoint y: 469, distance: 49.0
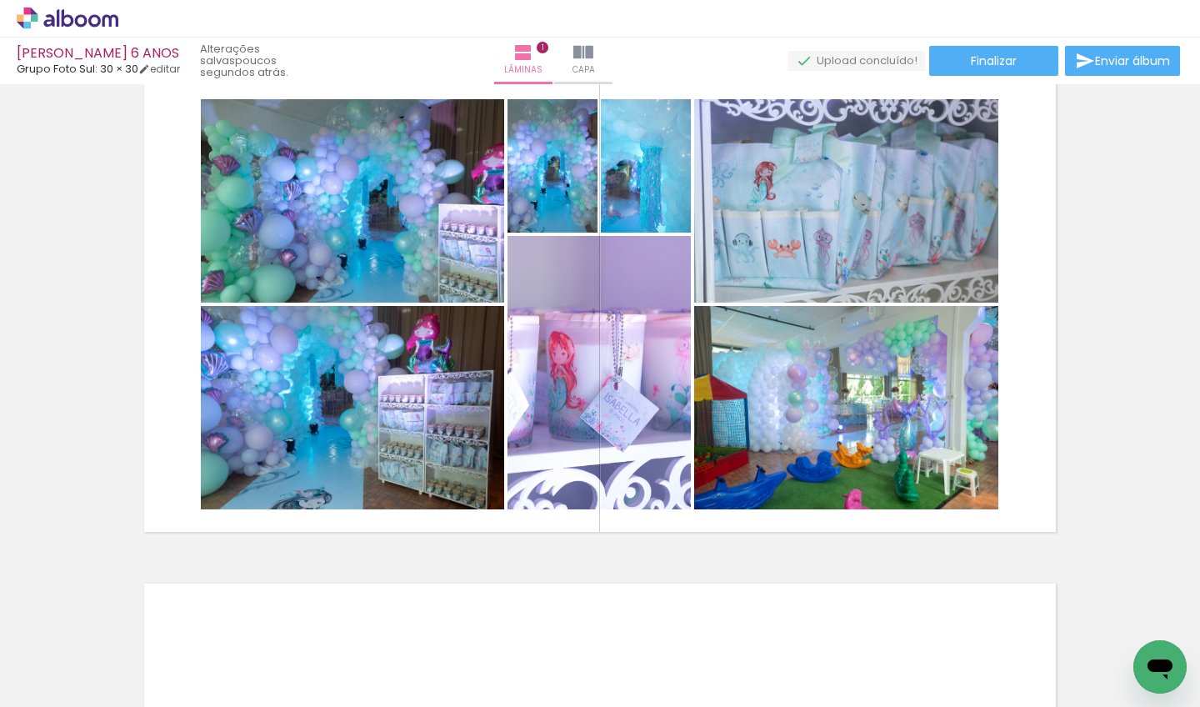
scroll to position [47, 0]
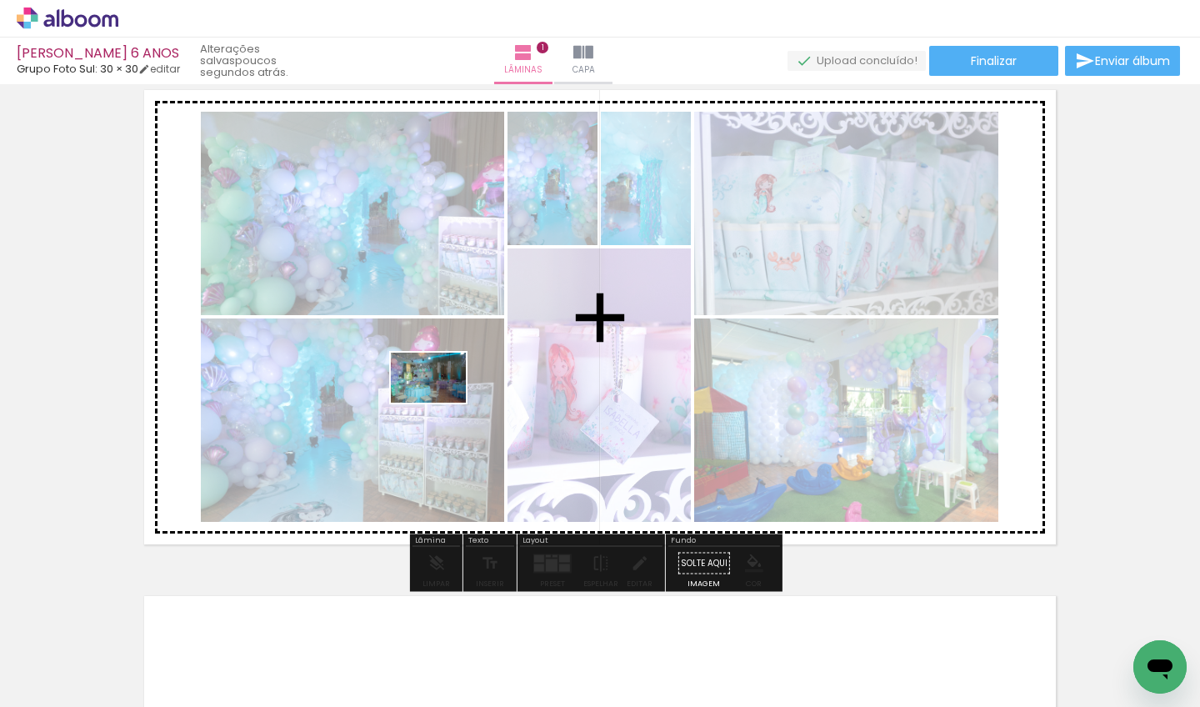
drag, startPoint x: 442, startPoint y: 652, endPoint x: 441, endPoint y: 402, distance: 250.0
click at [441, 402] on quentale-workspace at bounding box center [600, 353] width 1200 height 707
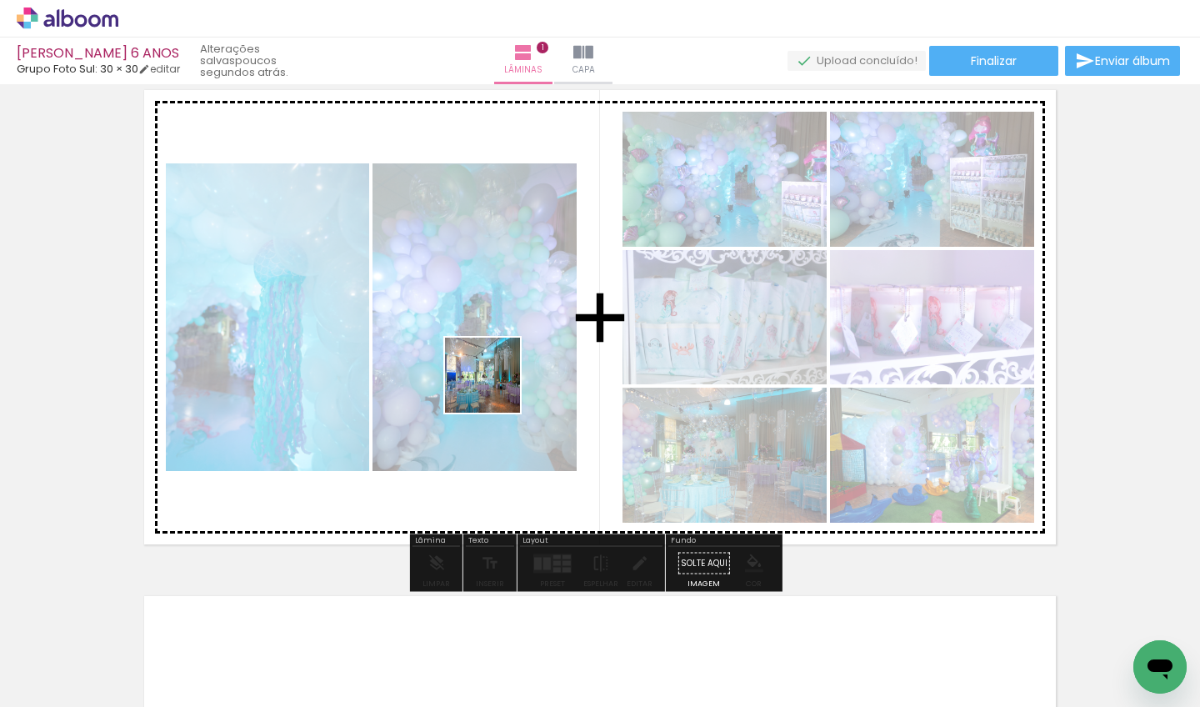
drag, startPoint x: 553, startPoint y: 649, endPoint x: 492, endPoint y: 359, distance: 296.3
click at [492, 359] on quentale-workspace at bounding box center [600, 353] width 1200 height 707
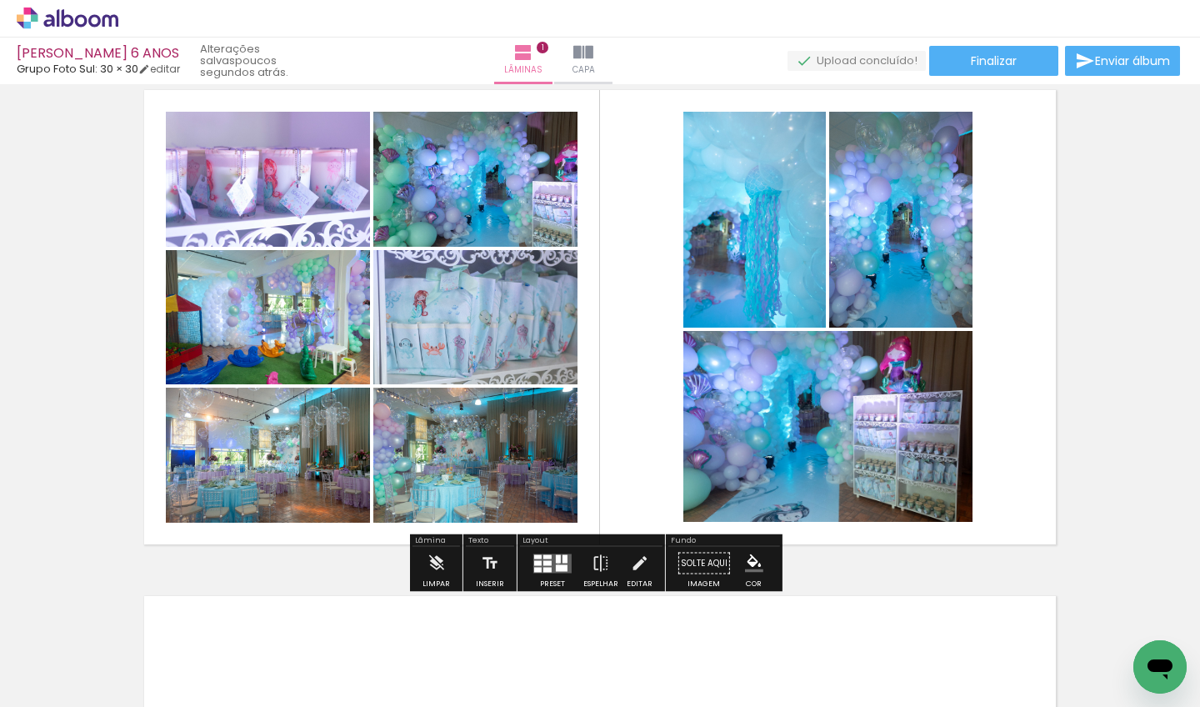
click at [556, 562] on div at bounding box center [558, 558] width 5 height 8
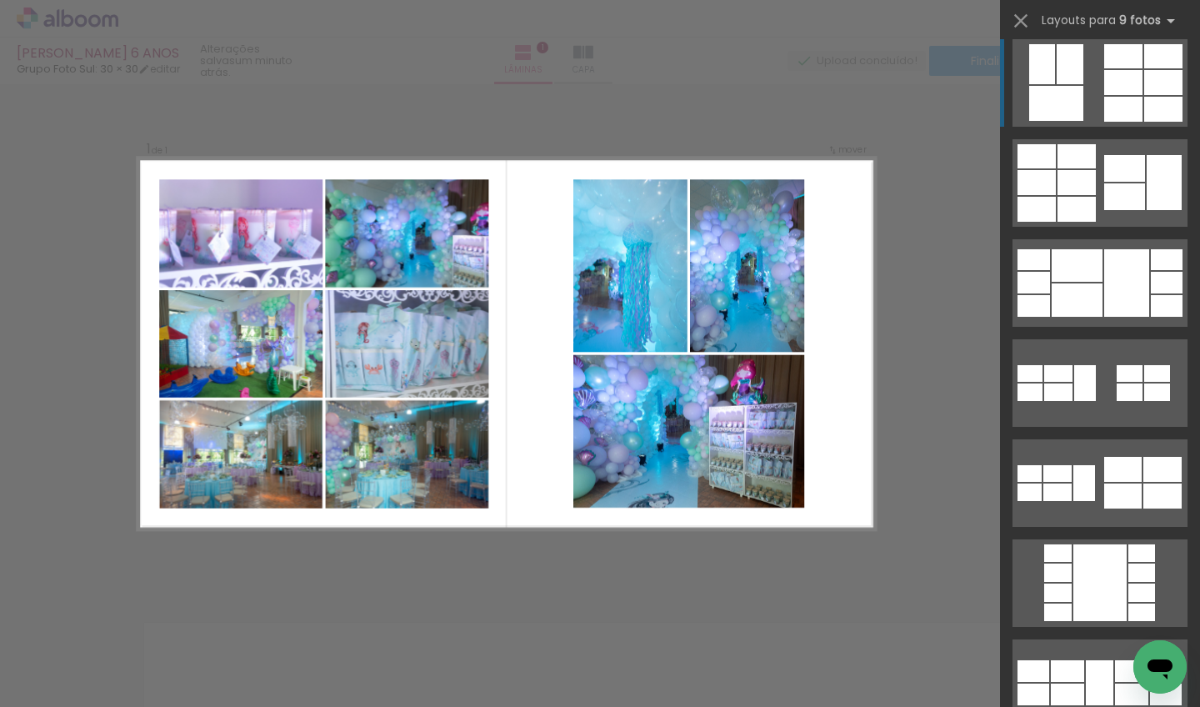
scroll to position [0, 0]
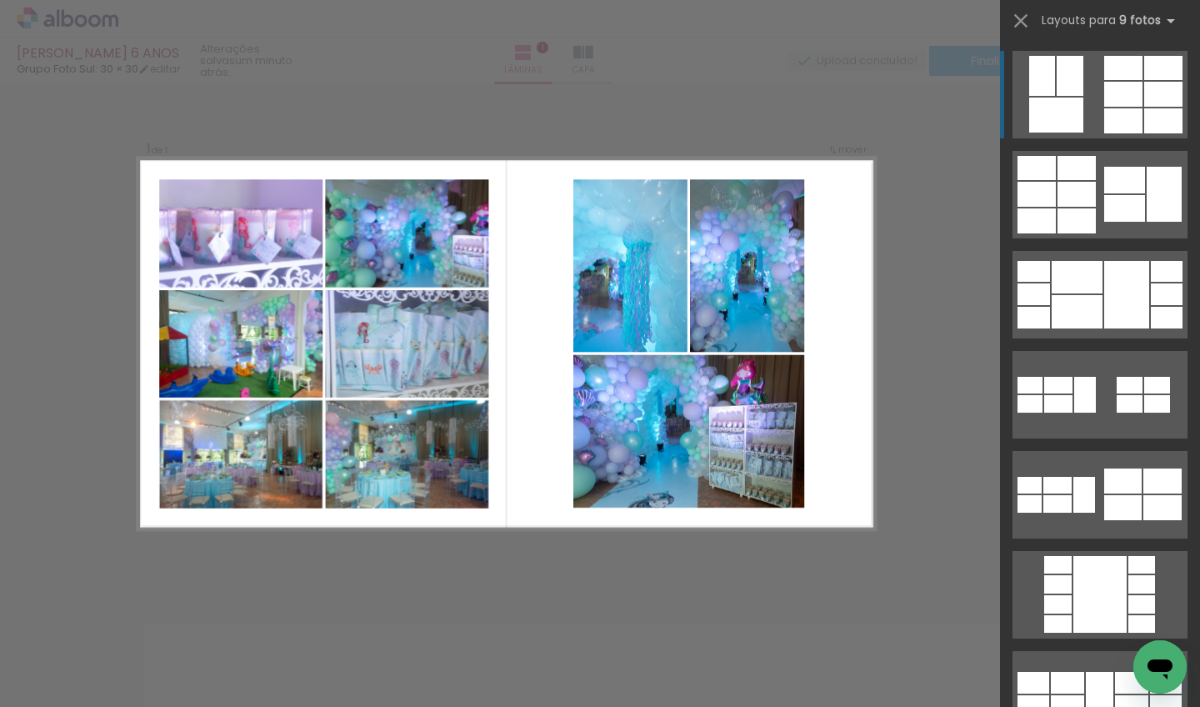
click at [834, 97] on div at bounding box center [1163, 94] width 38 height 25
click at [834, 180] on div "Confirmar Cancelar" at bounding box center [600, 588] width 1200 height 1051
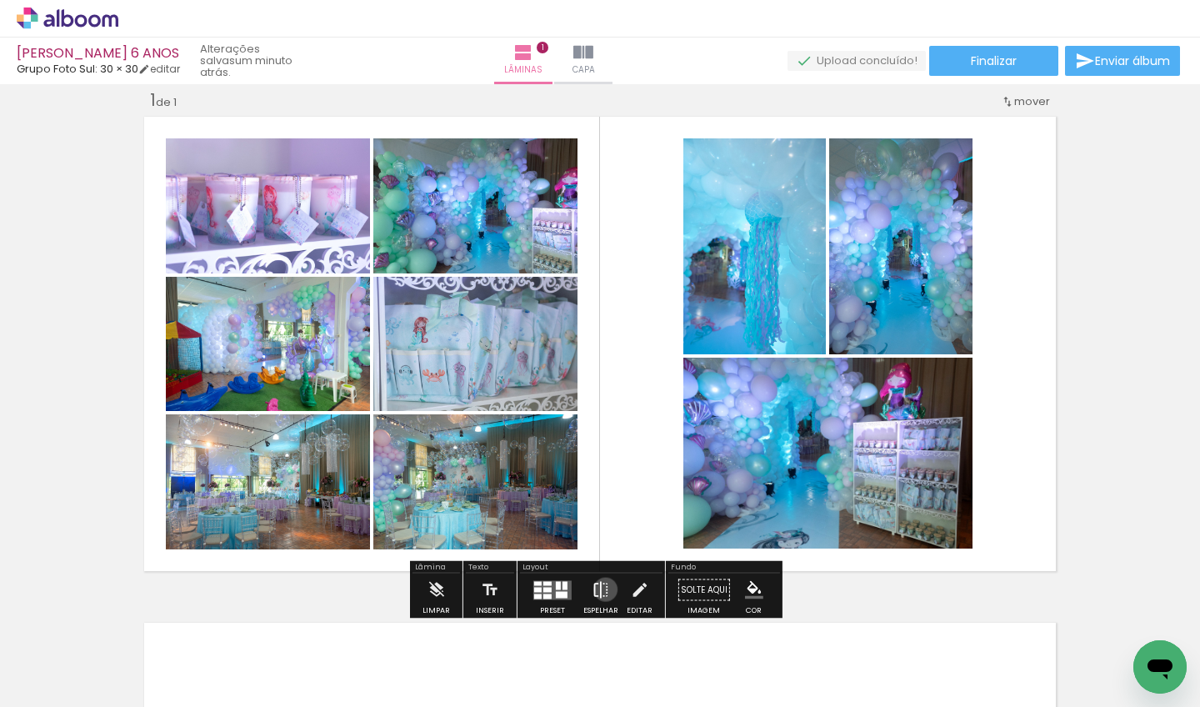
click at [602, 589] on iron-icon at bounding box center [601, 589] width 18 height 33
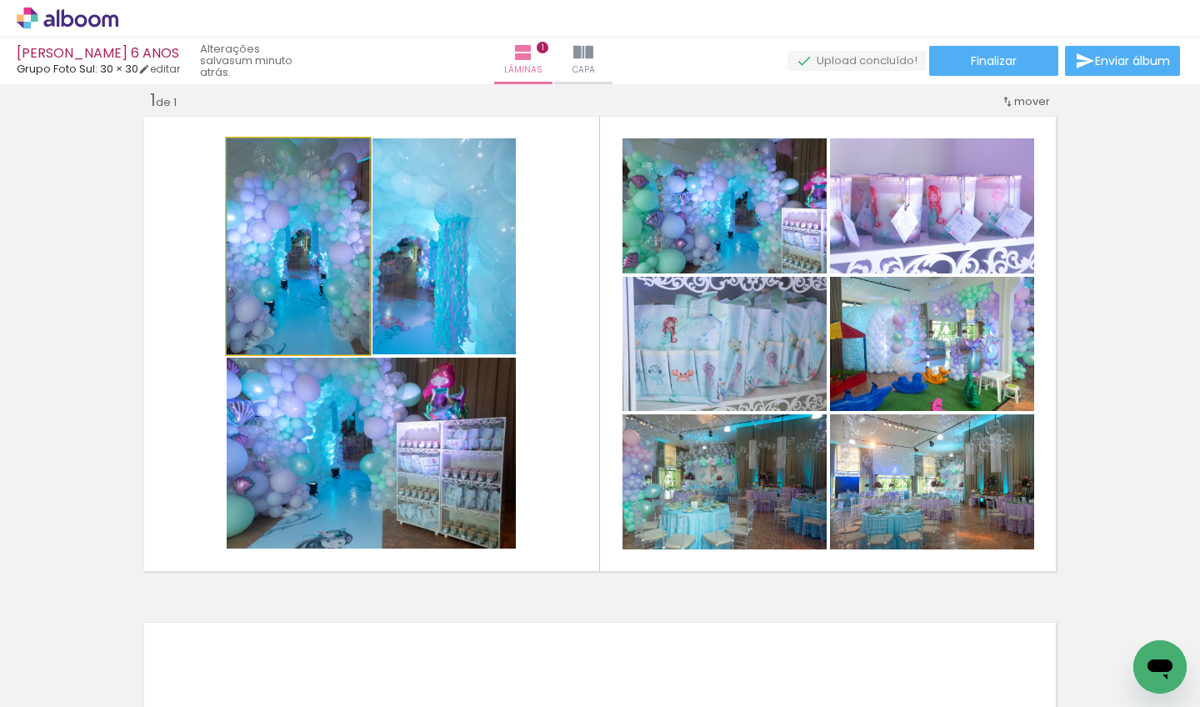
drag, startPoint x: 297, startPoint y: 251, endPoint x: 328, endPoint y: 271, distance: 37.4
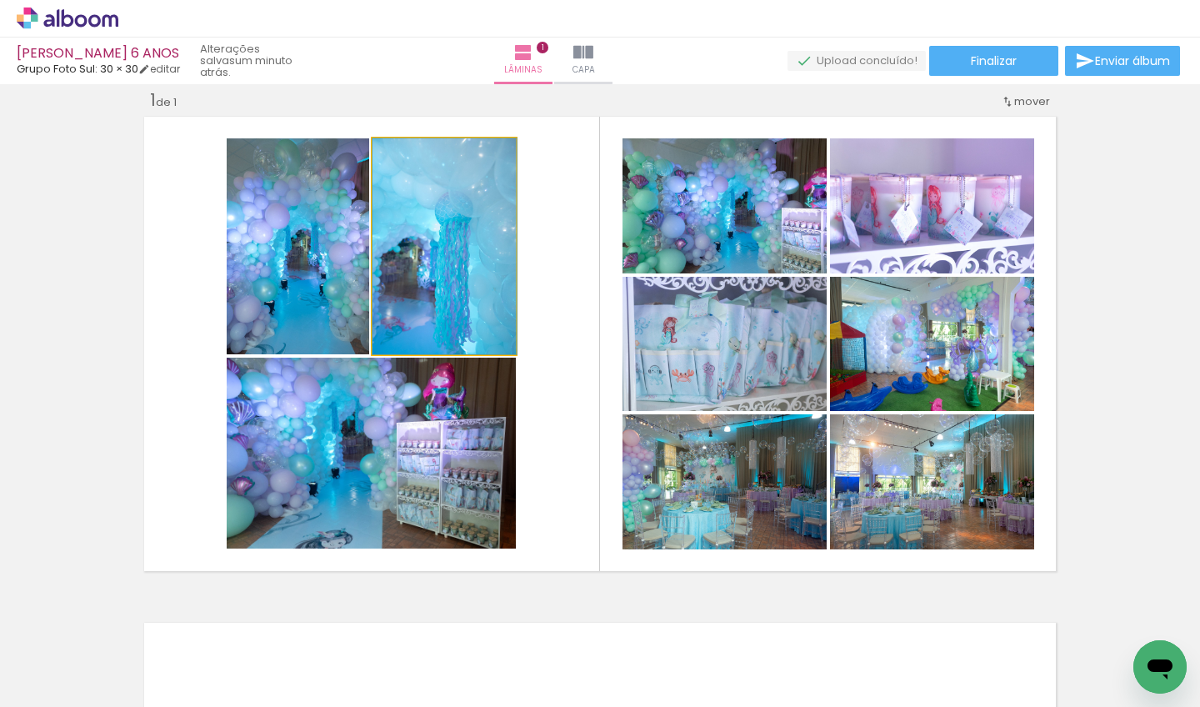
drag, startPoint x: 453, startPoint y: 293, endPoint x: 474, endPoint y: 293, distance: 20.8
click at [474, 293] on div at bounding box center [444, 246] width 144 height 216
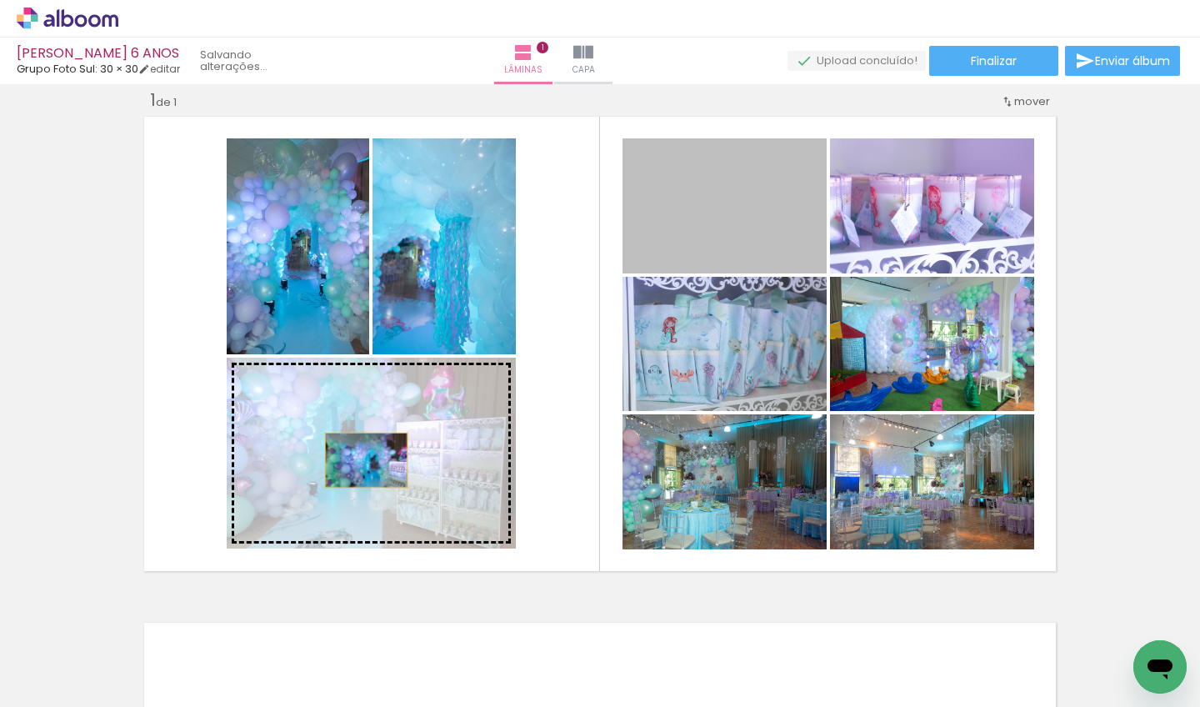
drag, startPoint x: 678, startPoint y: 233, endPoint x: 360, endPoint y: 460, distance: 390.7
click at [0, 0] on slot at bounding box center [0, 0] width 0 height 0
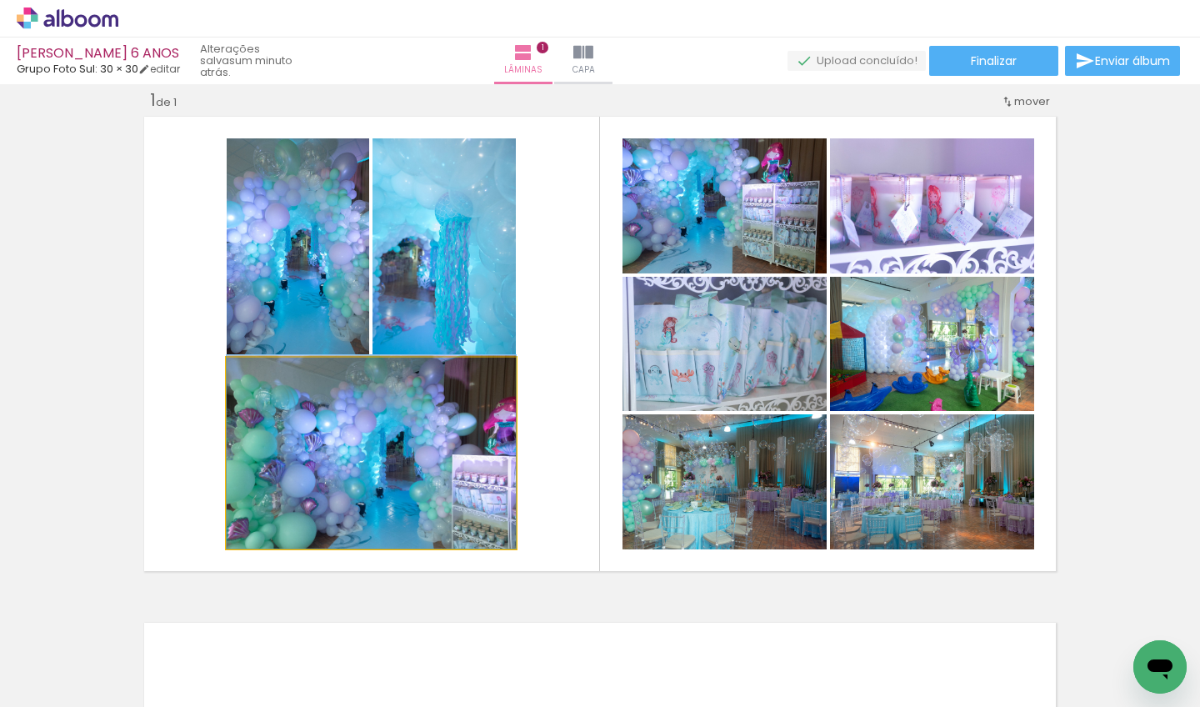
drag, startPoint x: 374, startPoint y: 449, endPoint x: 433, endPoint y: 390, distance: 83.7
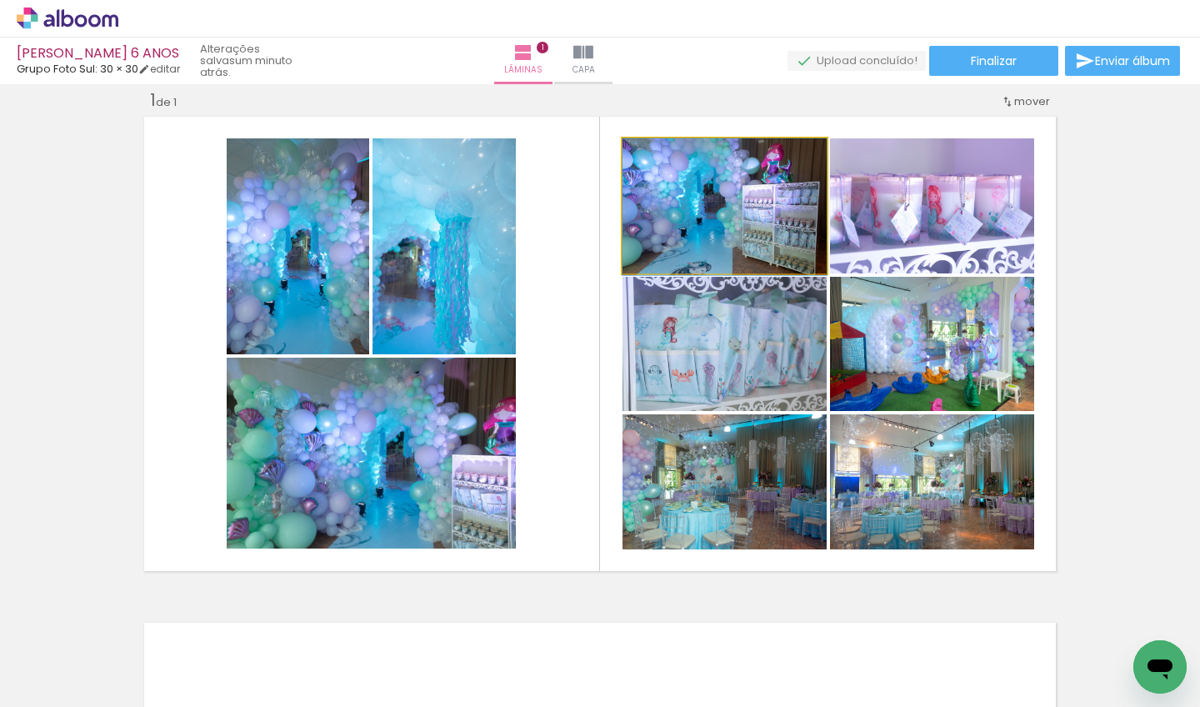
drag, startPoint x: 754, startPoint y: 227, endPoint x: 707, endPoint y: 248, distance: 51.4
click at [707, 248] on div at bounding box center [724, 206] width 204 height 137
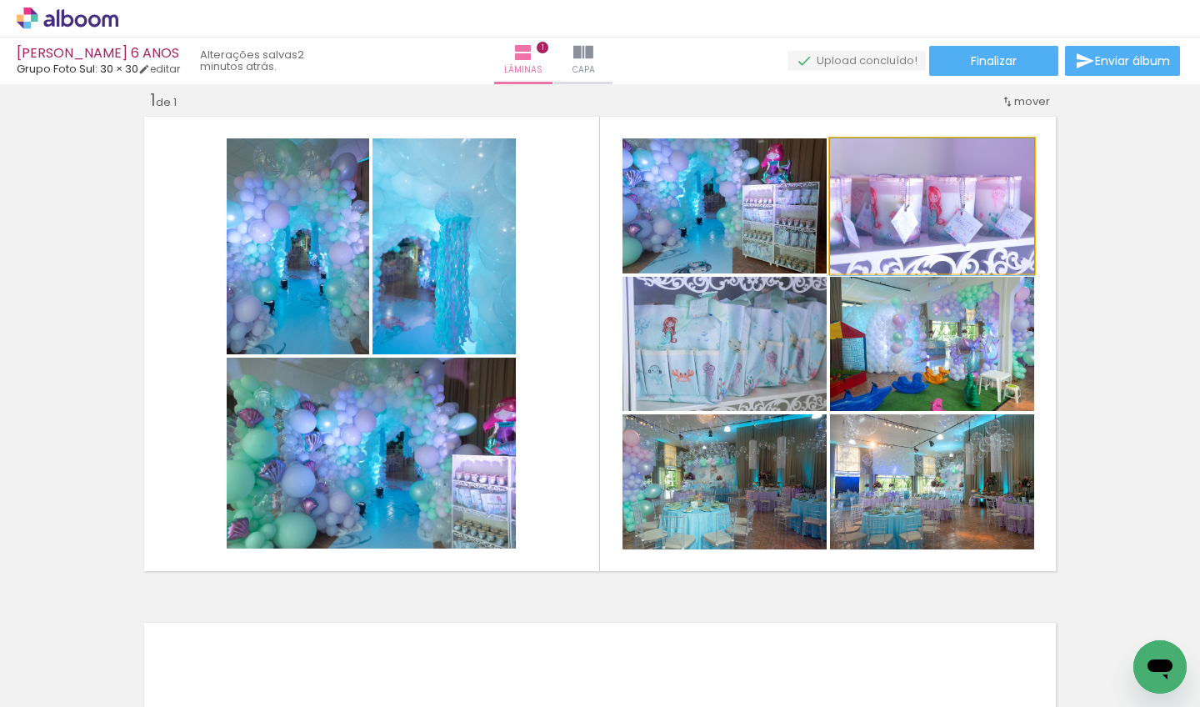
drag, startPoint x: 882, startPoint y: 214, endPoint x: 712, endPoint y: 225, distance: 170.3
click at [0, 0] on slot at bounding box center [0, 0] width 0 height 0
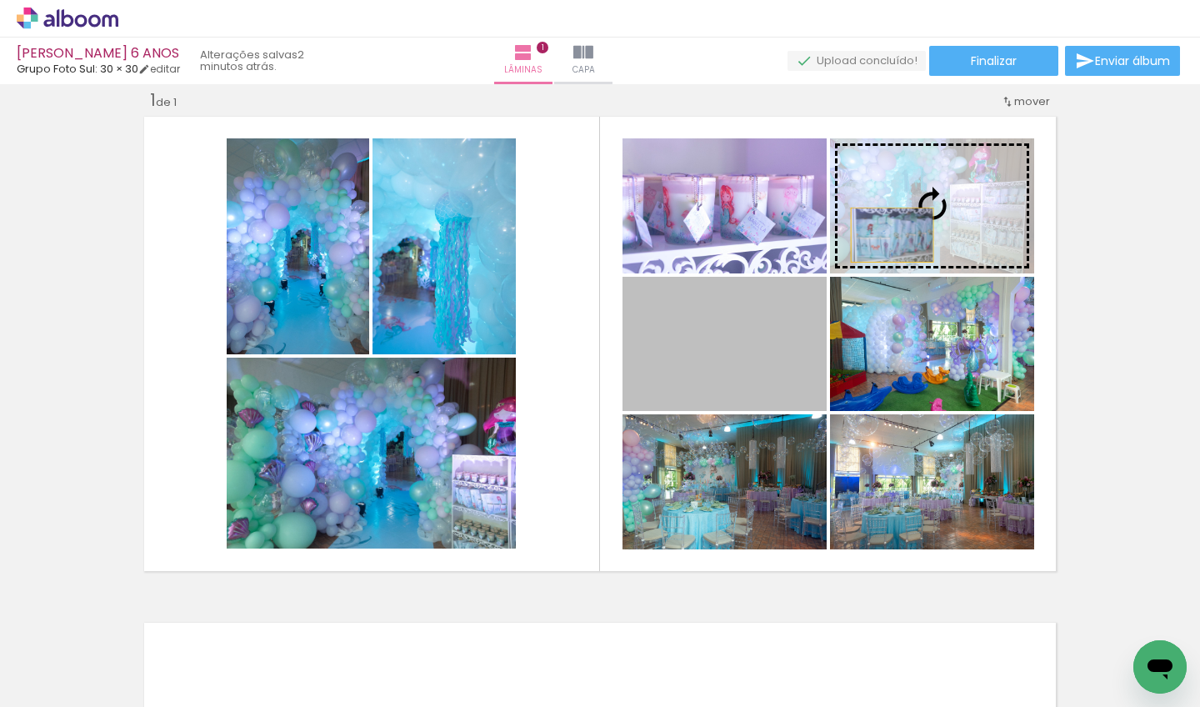
drag, startPoint x: 750, startPoint y: 337, endPoint x: 885, endPoint y: 233, distance: 170.0
click at [0, 0] on slot at bounding box center [0, 0] width 0 height 0
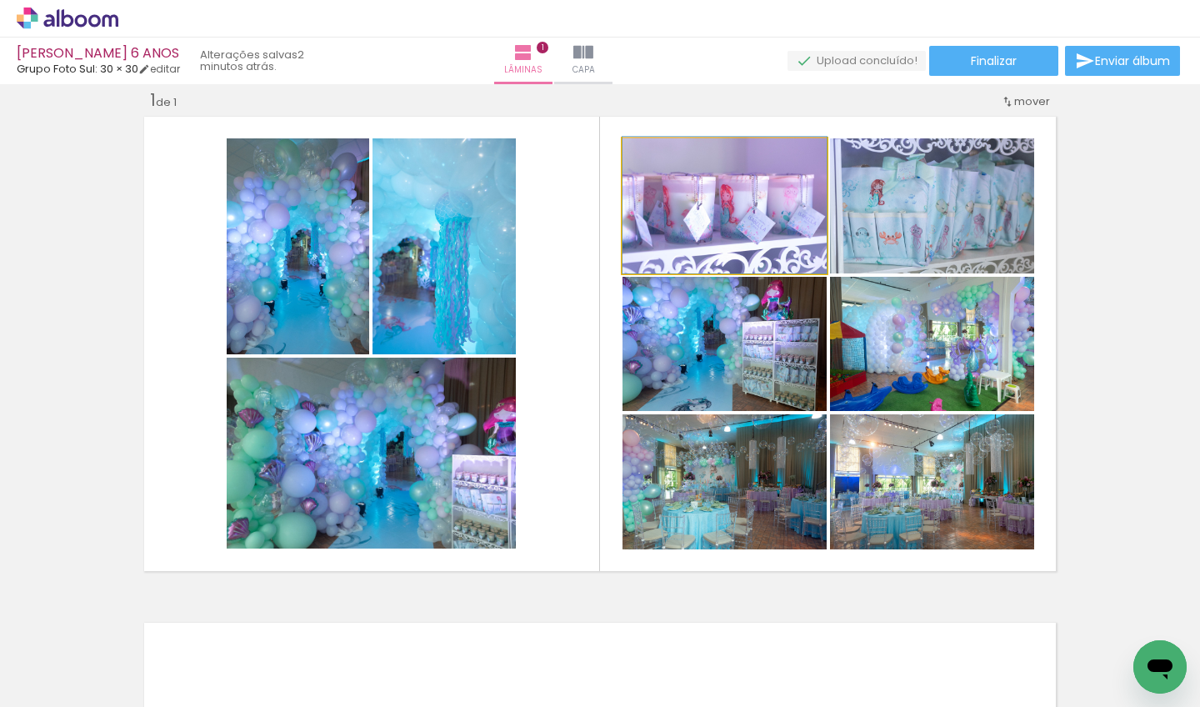
drag, startPoint x: 732, startPoint y: 226, endPoint x: 710, endPoint y: 192, distance: 40.4
click at [710, 192] on div at bounding box center [724, 205] width 204 height 137
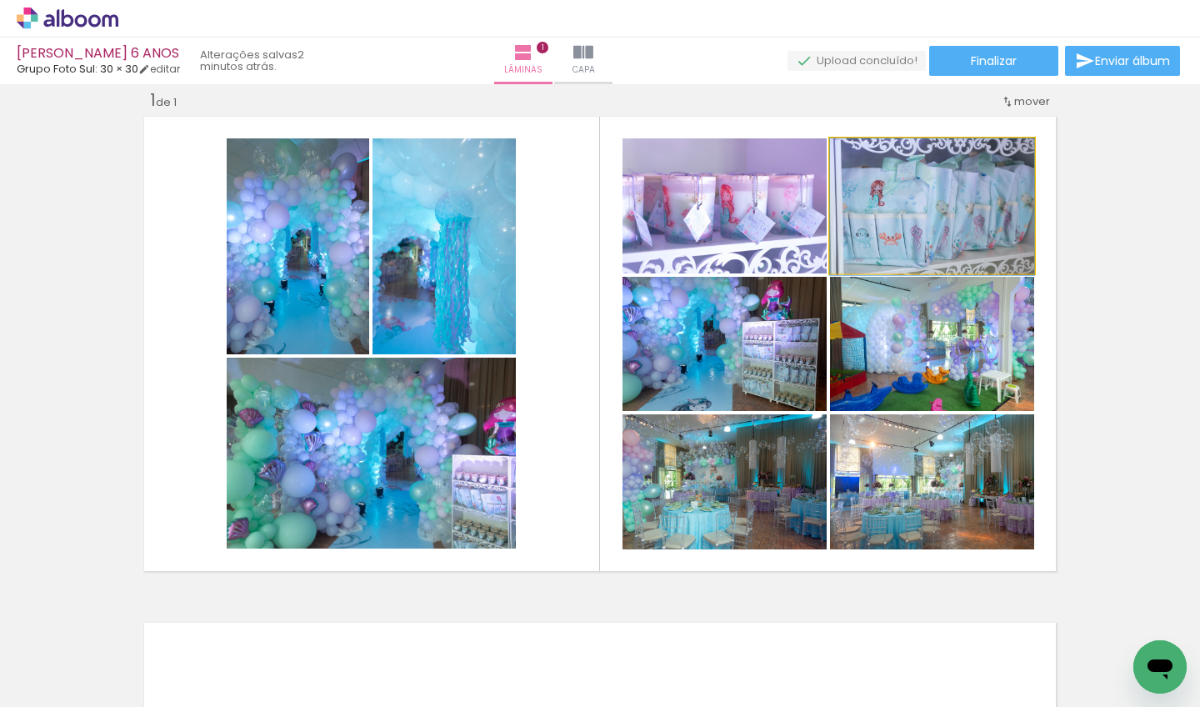
drag, startPoint x: 920, startPoint y: 210, endPoint x: 904, endPoint y: 242, distance: 35.4
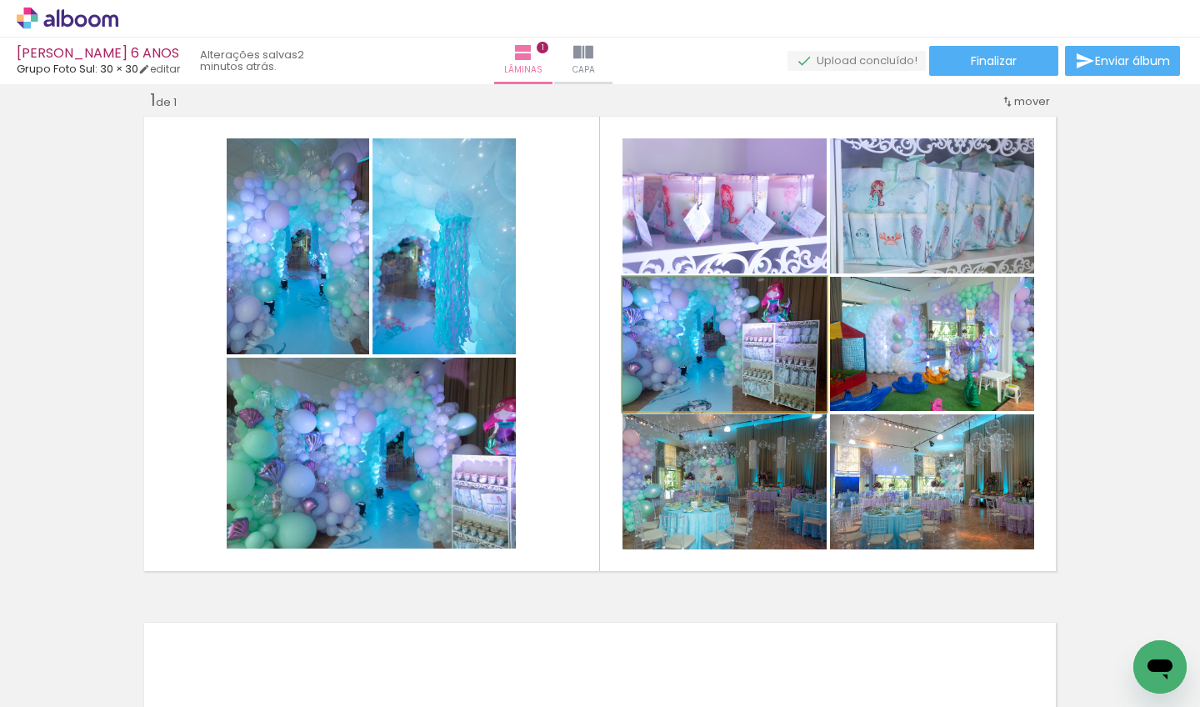
drag, startPoint x: 753, startPoint y: 353, endPoint x: 772, endPoint y: 372, distance: 25.9
click at [772, 372] on div at bounding box center [724, 345] width 204 height 137
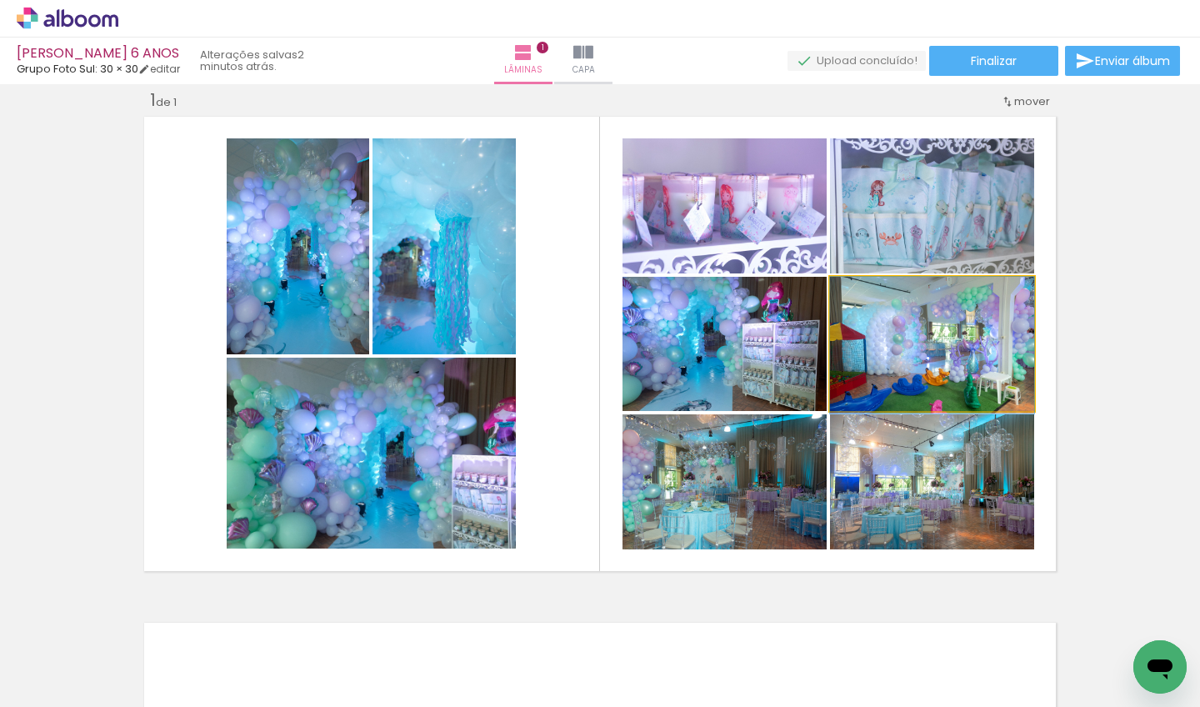
drag, startPoint x: 925, startPoint y: 360, endPoint x: 904, endPoint y: 387, distance: 34.5
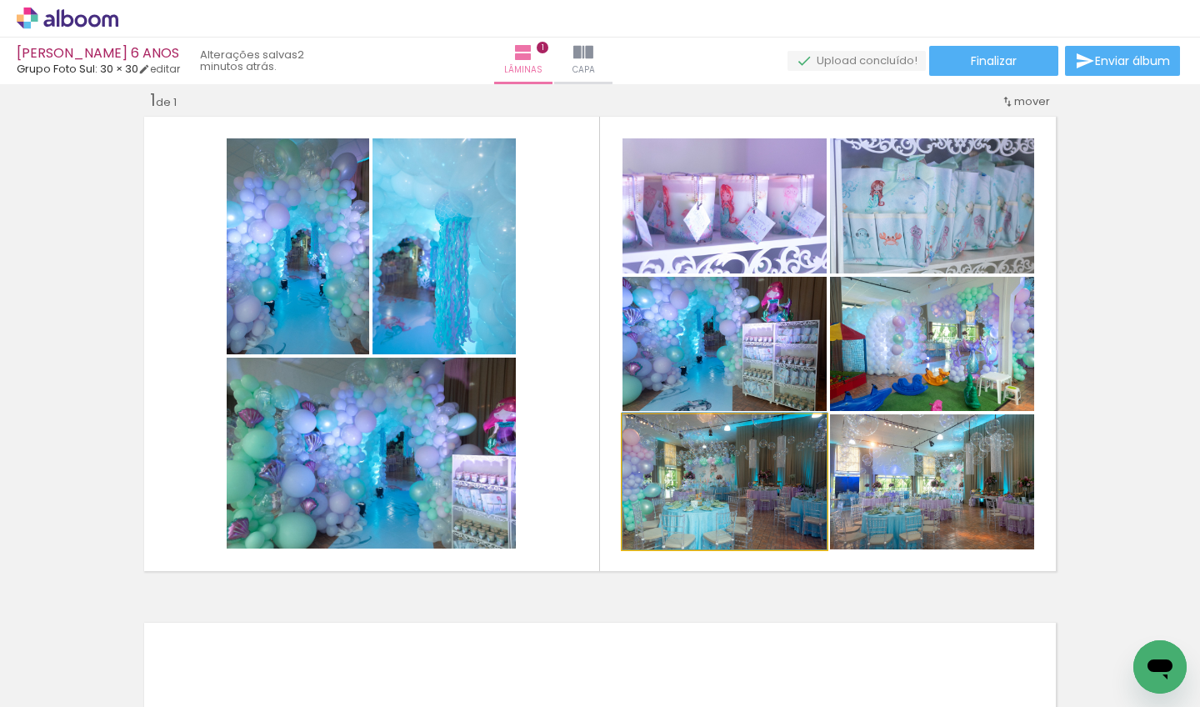
drag, startPoint x: 721, startPoint y: 497, endPoint x: 762, endPoint y: 470, distance: 48.8
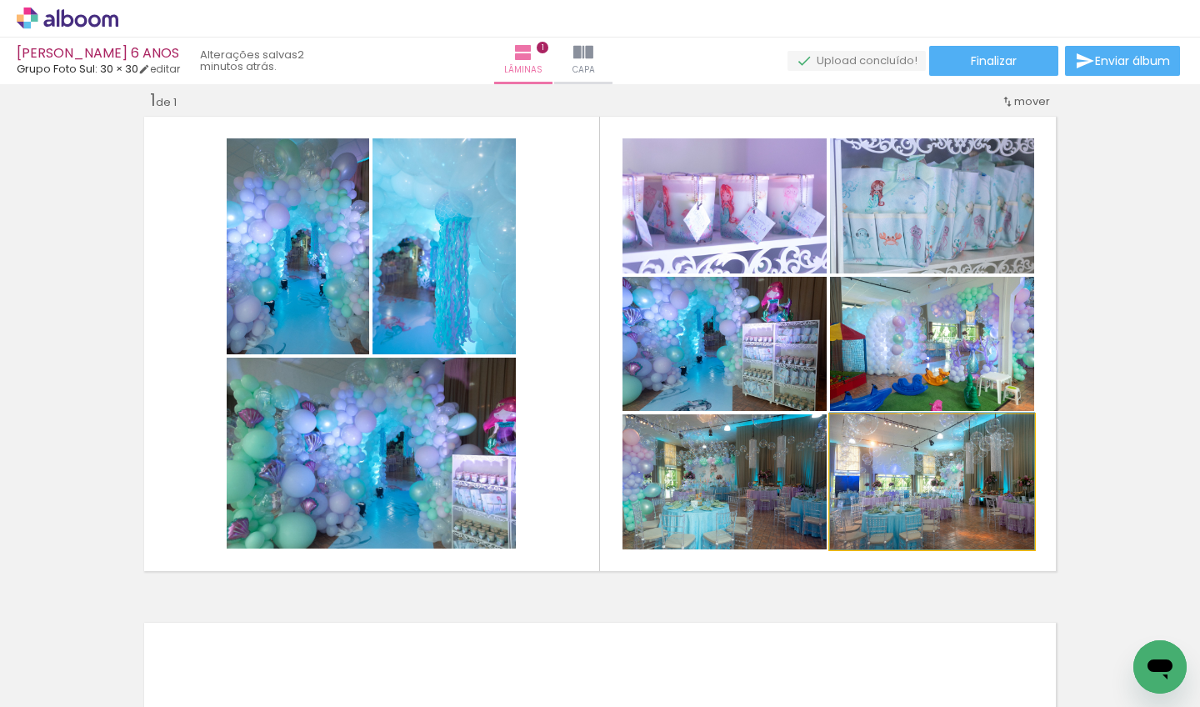
drag, startPoint x: 965, startPoint y: 499, endPoint x: 961, endPoint y: 474, distance: 25.2
click at [834, 475] on div at bounding box center [932, 480] width 204 height 137
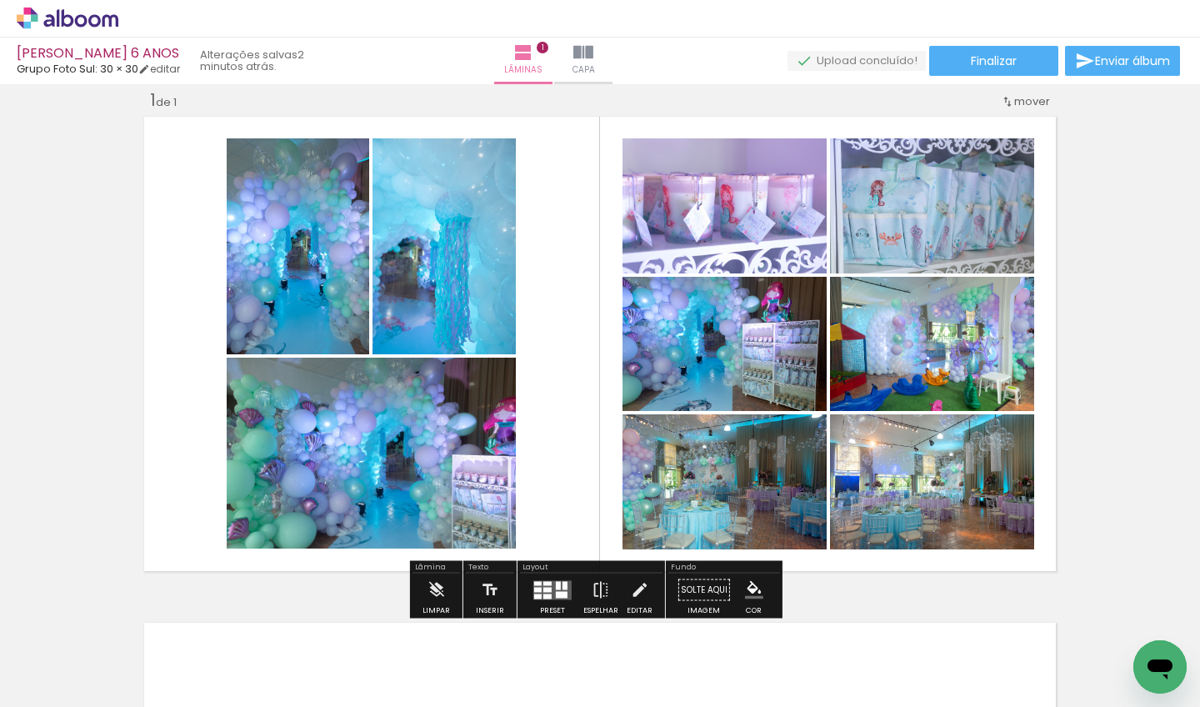
click at [834, 382] on div "Inserir lâmina 1 de 1" at bounding box center [600, 575] width 1200 height 1012
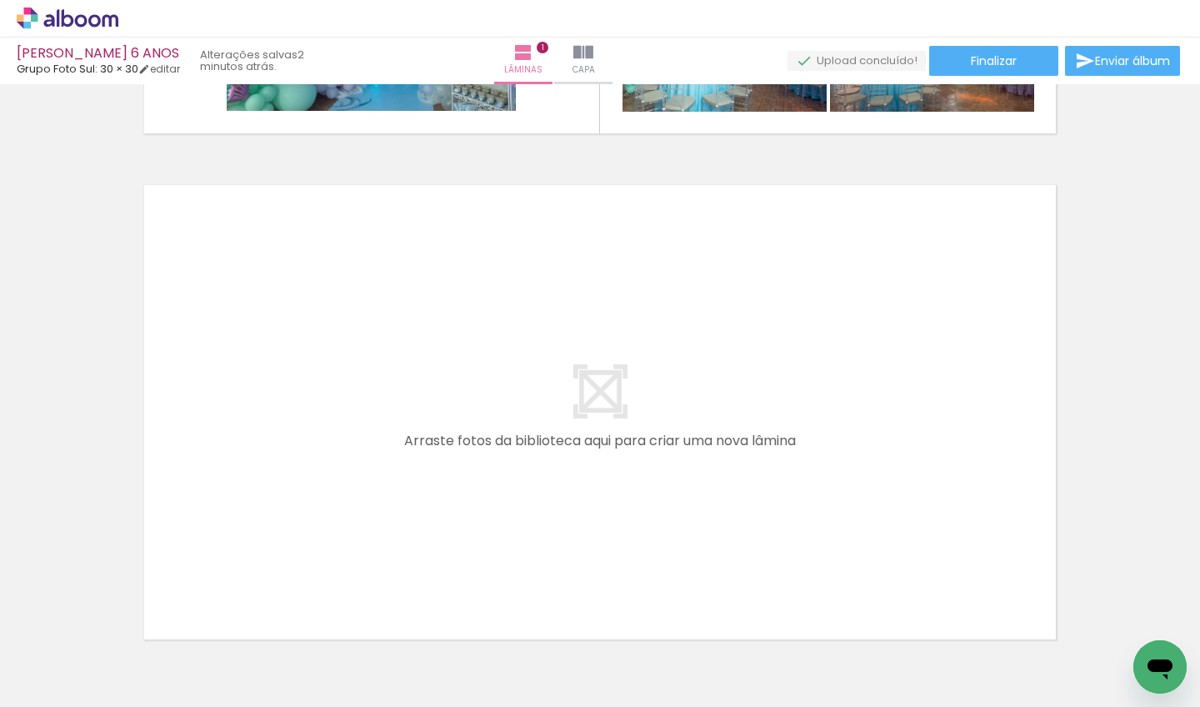
scroll to position [0, 822]
drag, startPoint x: 314, startPoint y: 701, endPoint x: 377, endPoint y: 701, distance: 63.3
click at [137, 622] on iron-horizontal-list at bounding box center [119, 654] width 33 height 104
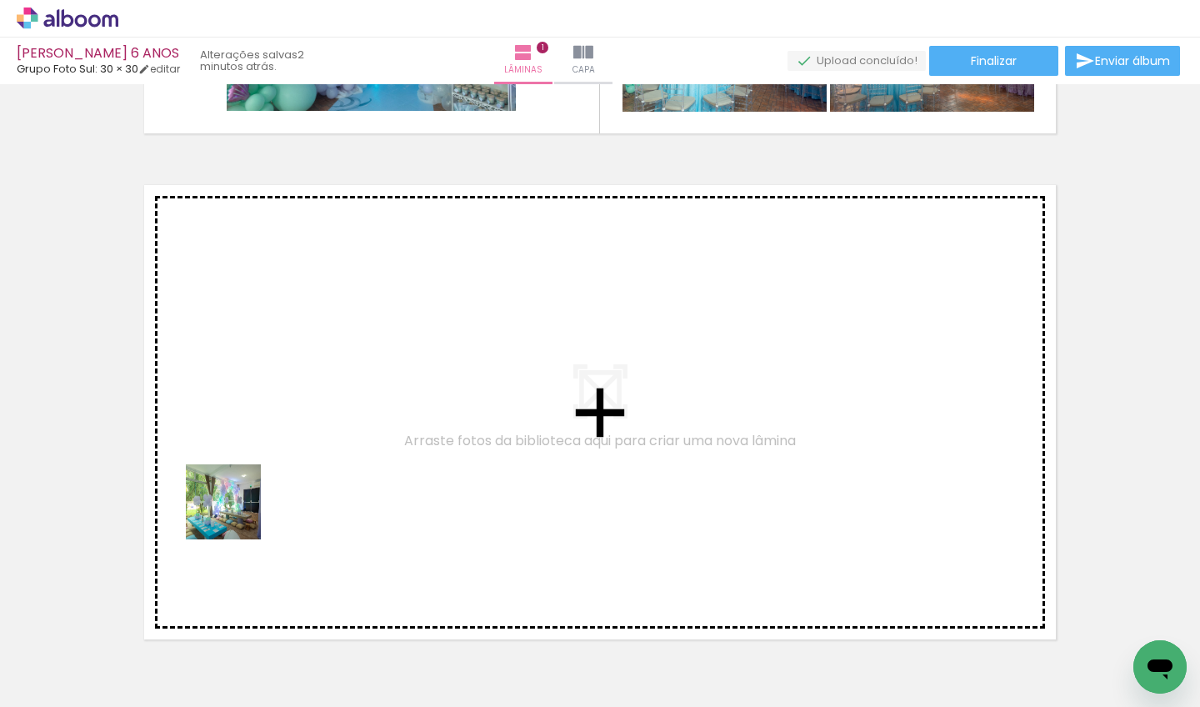
drag, startPoint x: 197, startPoint y: 661, endPoint x: 251, endPoint y: 482, distance: 186.3
click at [251, 482] on quentale-workspace at bounding box center [600, 353] width 1200 height 707
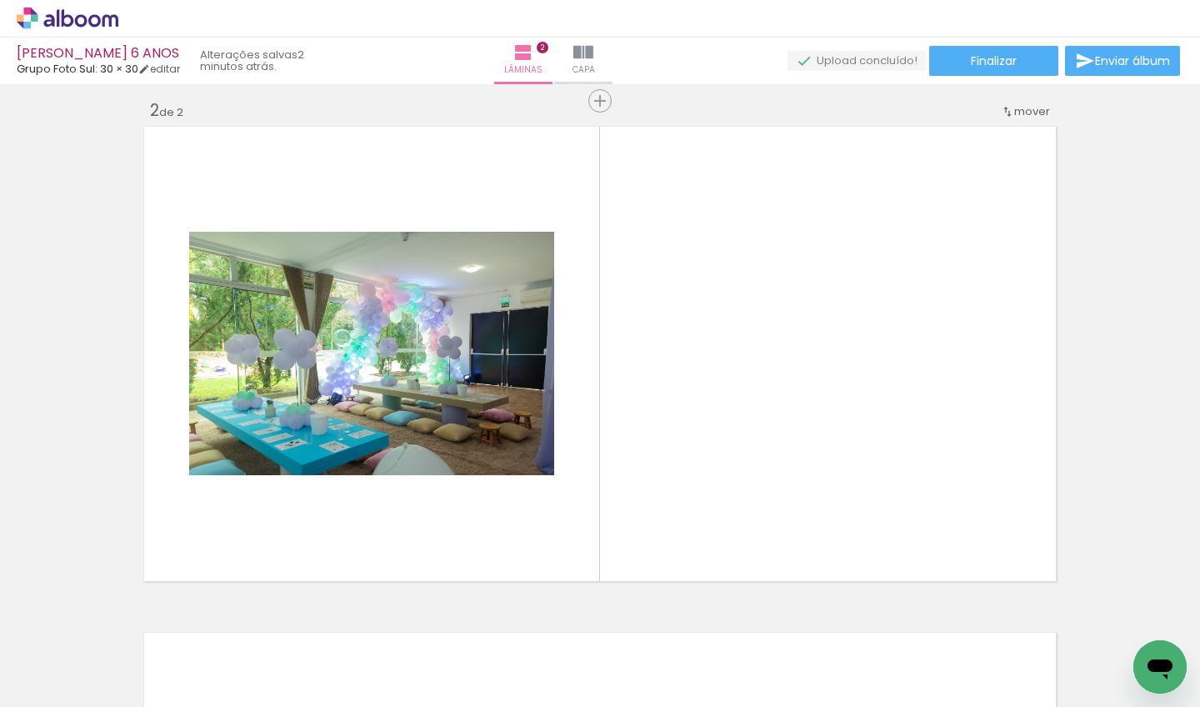
scroll to position [527, 0]
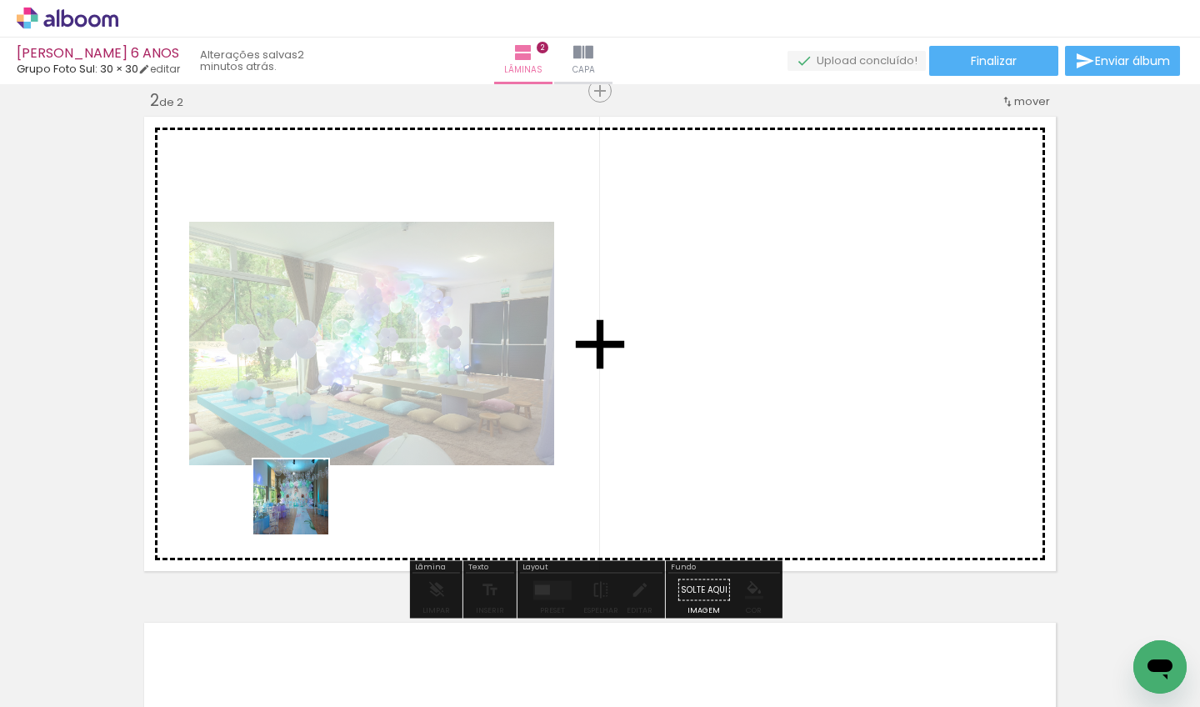
drag, startPoint x: 296, startPoint y: 648, endPoint x: 318, endPoint y: 451, distance: 198.7
click at [318, 451] on quentale-workspace at bounding box center [600, 353] width 1200 height 707
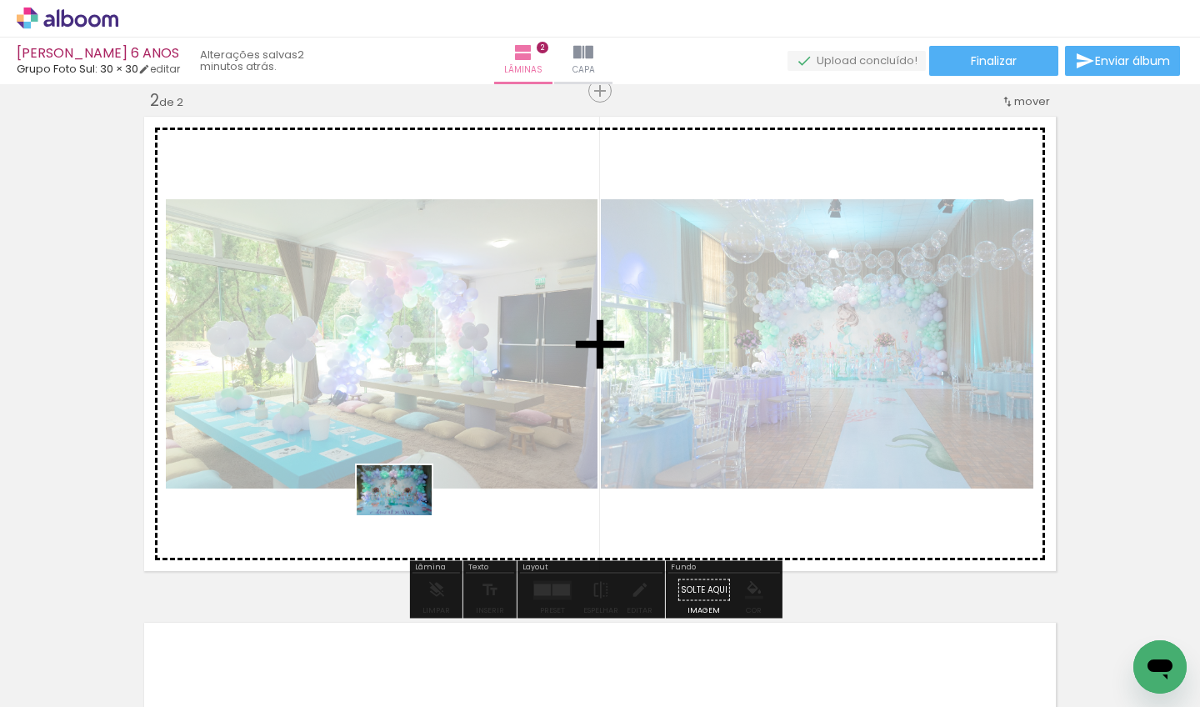
drag, startPoint x: 399, startPoint y: 647, endPoint x: 407, endPoint y: 515, distance: 132.7
click at [407, 515] on quentale-workspace at bounding box center [600, 353] width 1200 height 707
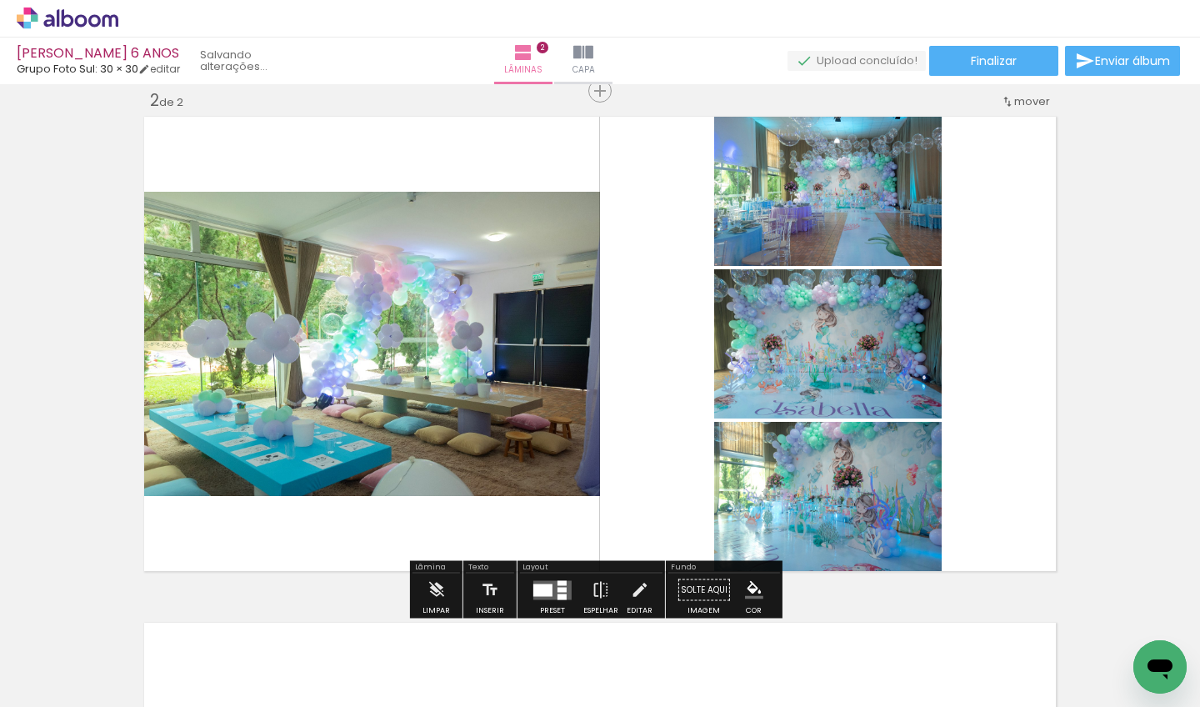
drag, startPoint x: 477, startPoint y: 654, endPoint x: 479, endPoint y: 503, distance: 150.8
click at [479, 503] on quentale-workspace at bounding box center [600, 353] width 1200 height 707
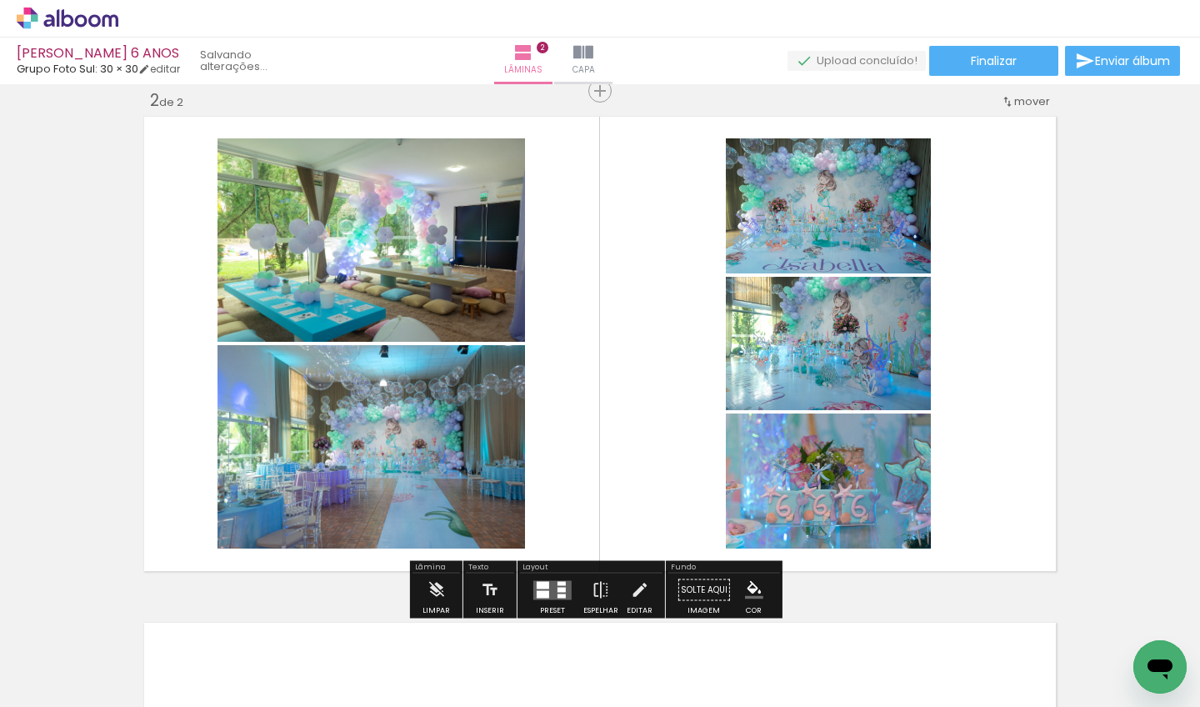
drag, startPoint x: 574, startPoint y: 666, endPoint x: 575, endPoint y: 550, distance: 115.8
click at [575, 550] on quentale-workspace at bounding box center [600, 353] width 1200 height 707
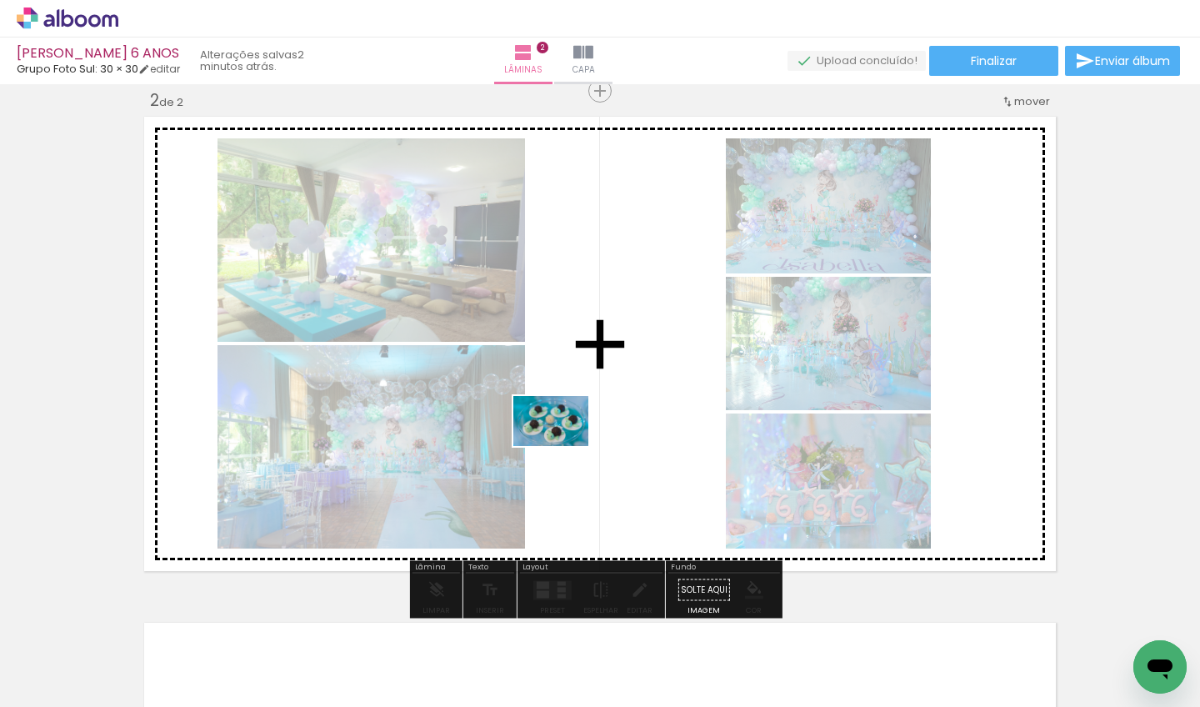
drag, startPoint x: 659, startPoint y: 665, endPoint x: 563, endPoint y: 446, distance: 239.2
click at [563, 446] on quentale-workspace at bounding box center [600, 353] width 1200 height 707
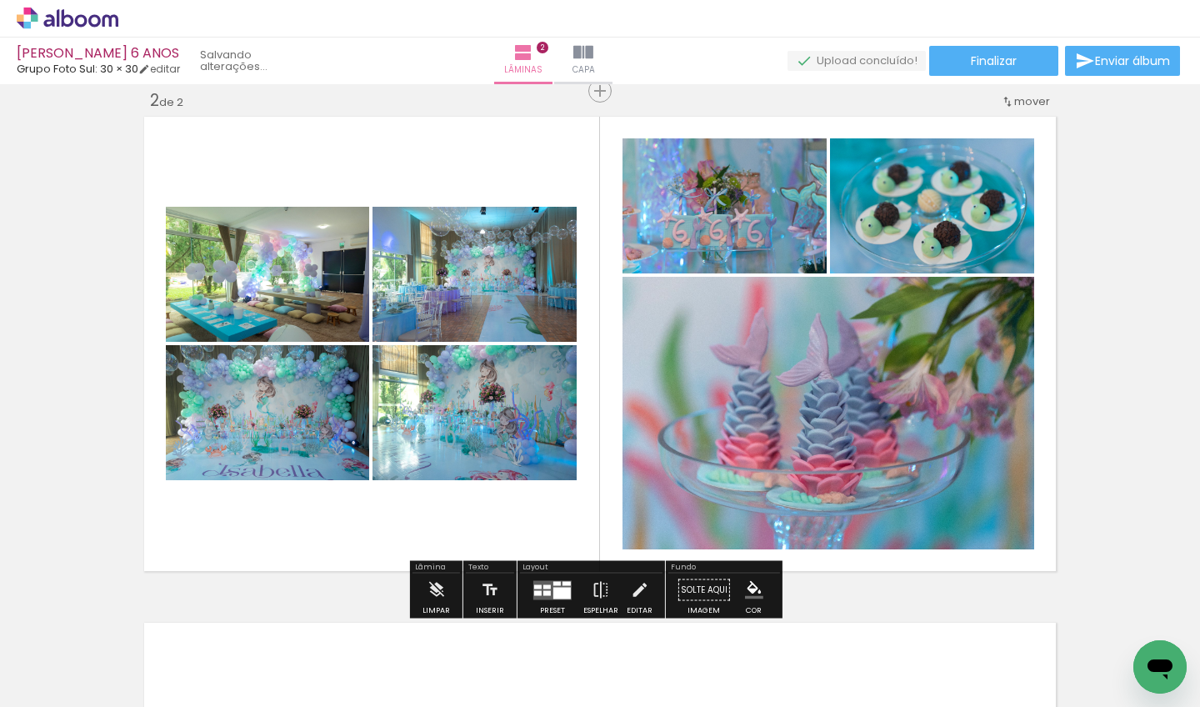
drag, startPoint x: 752, startPoint y: 655, endPoint x: 757, endPoint y: 523, distance: 131.7
click at [757, 523] on quentale-workspace at bounding box center [600, 353] width 1200 height 707
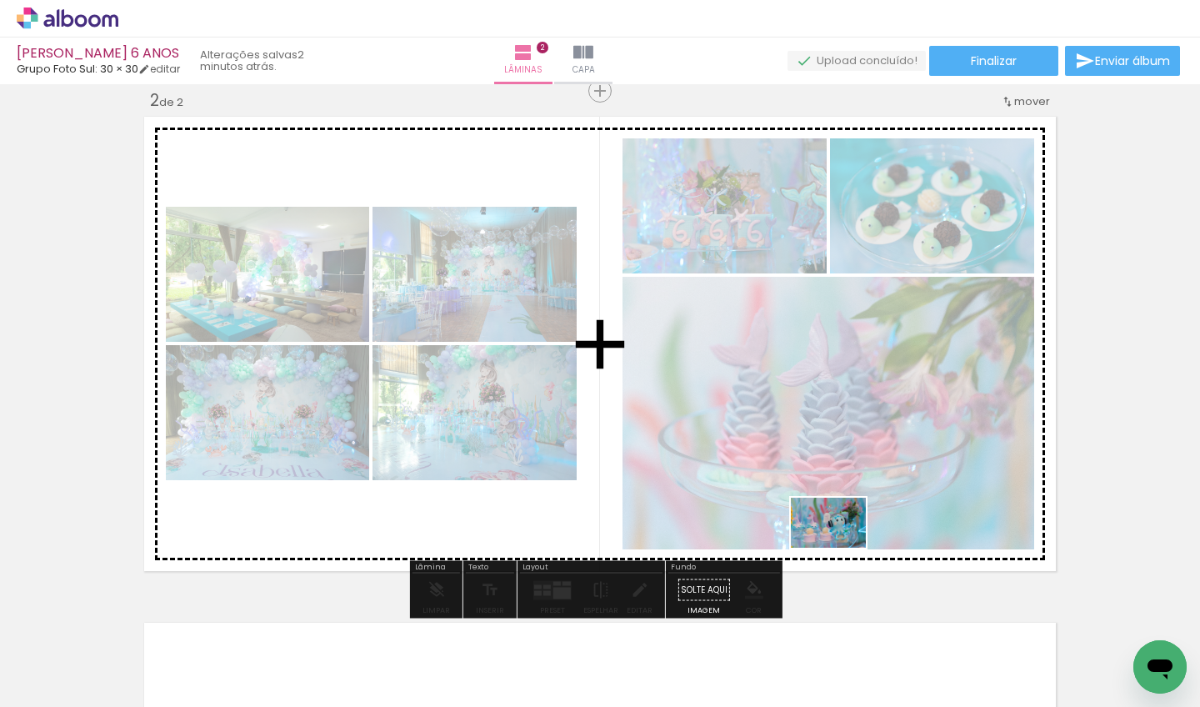
drag, startPoint x: 844, startPoint y: 657, endPoint x: 841, endPoint y: 547, distance: 109.2
click at [834, 547] on quentale-workspace at bounding box center [600, 353] width 1200 height 707
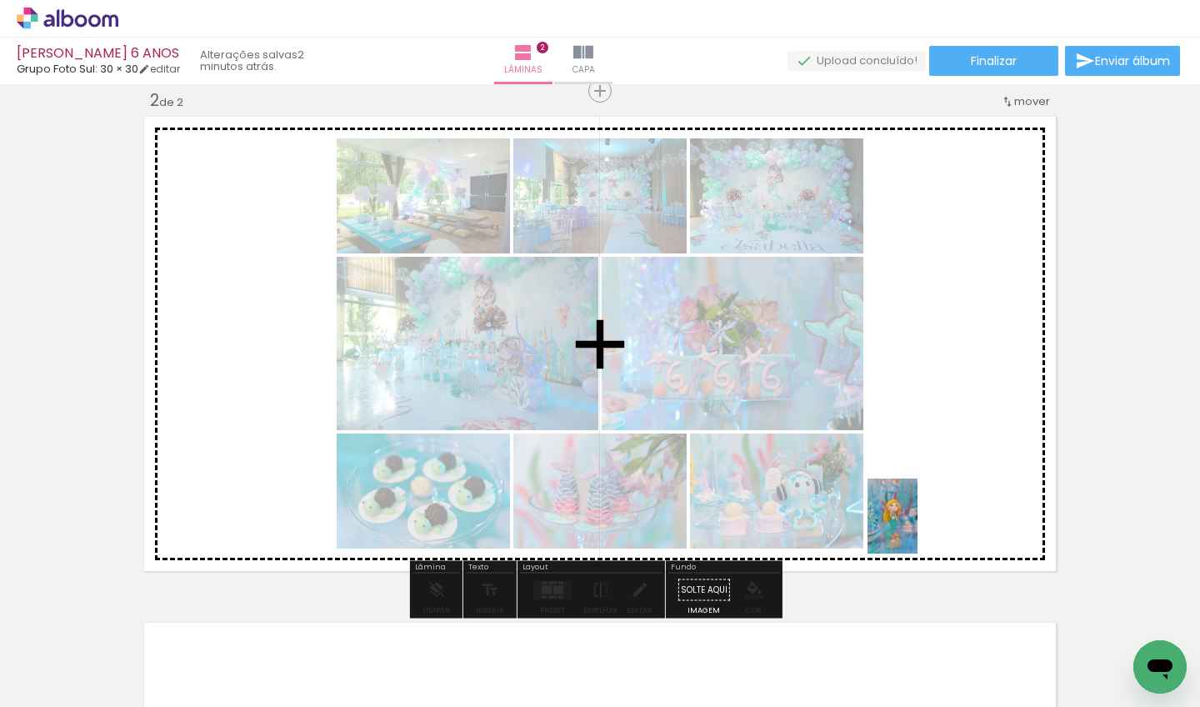
drag, startPoint x: 939, startPoint y: 647, endPoint x: 917, endPoint y: 528, distance: 120.3
click at [834, 528] on quentale-workspace at bounding box center [600, 353] width 1200 height 707
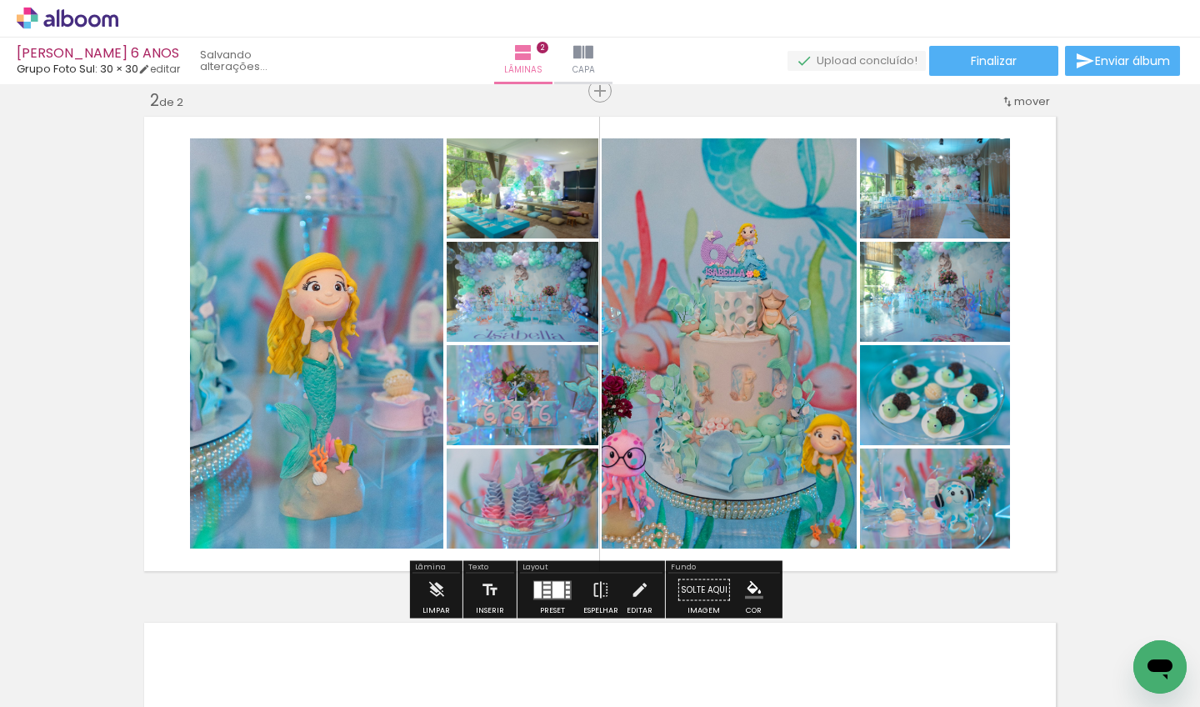
drag, startPoint x: 1036, startPoint y: 645, endPoint x: 963, endPoint y: 547, distance: 122.1
click at [834, 547] on quentale-workspace at bounding box center [600, 353] width 1200 height 707
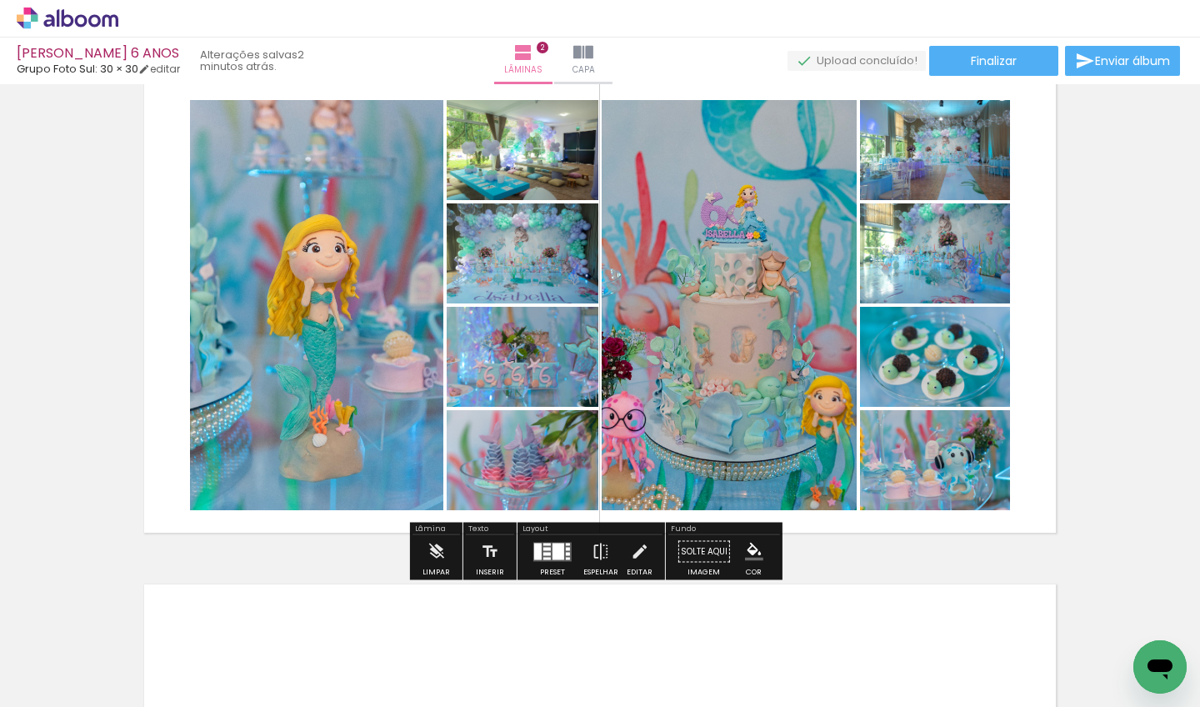
scroll to position [562, 0]
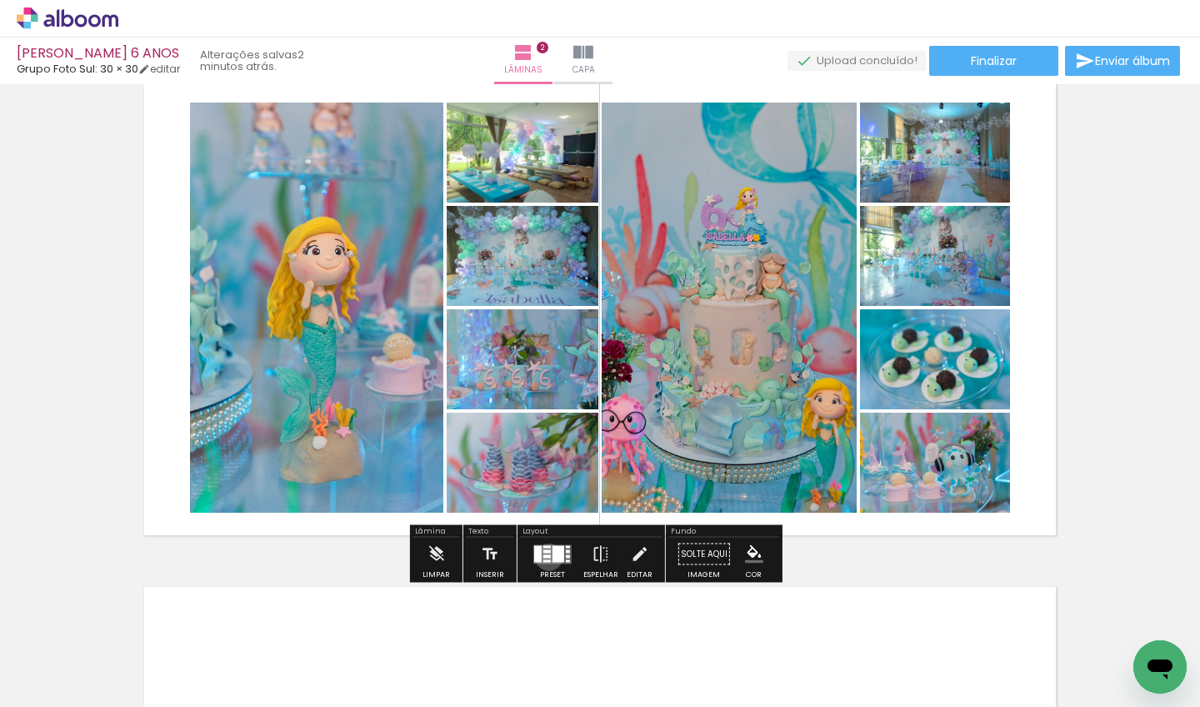
click at [545, 557] on div at bounding box center [546, 555] width 7 height 3
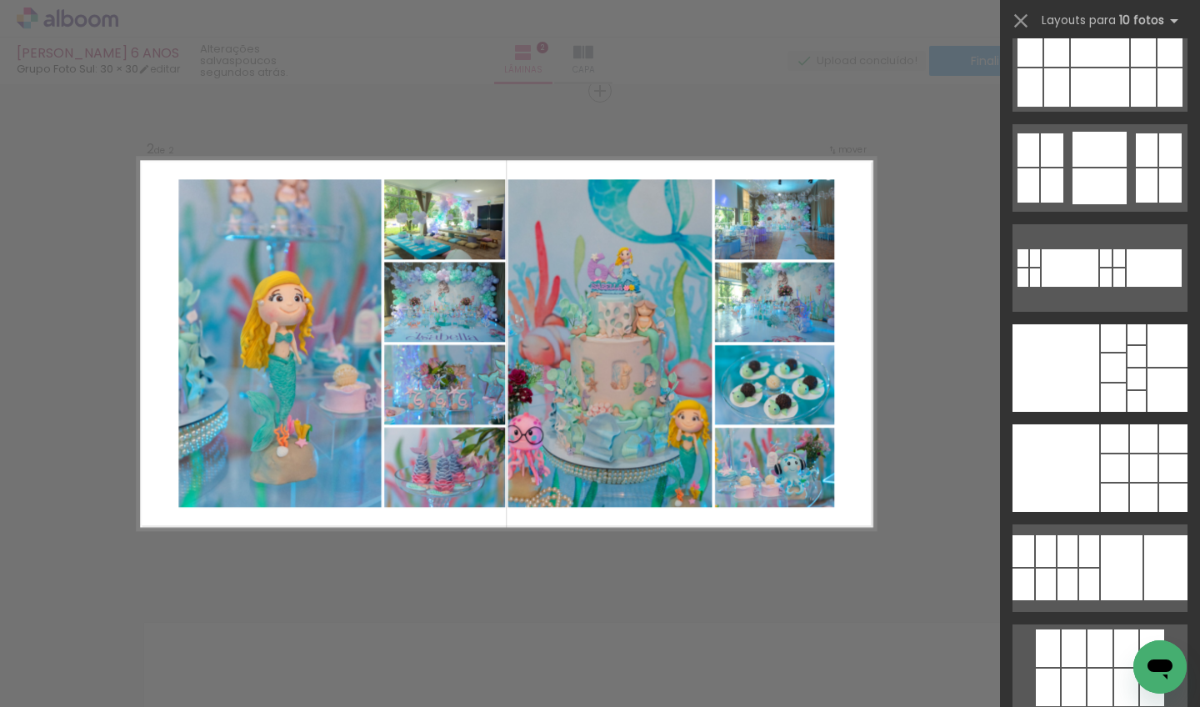
scroll to position [3326, 0]
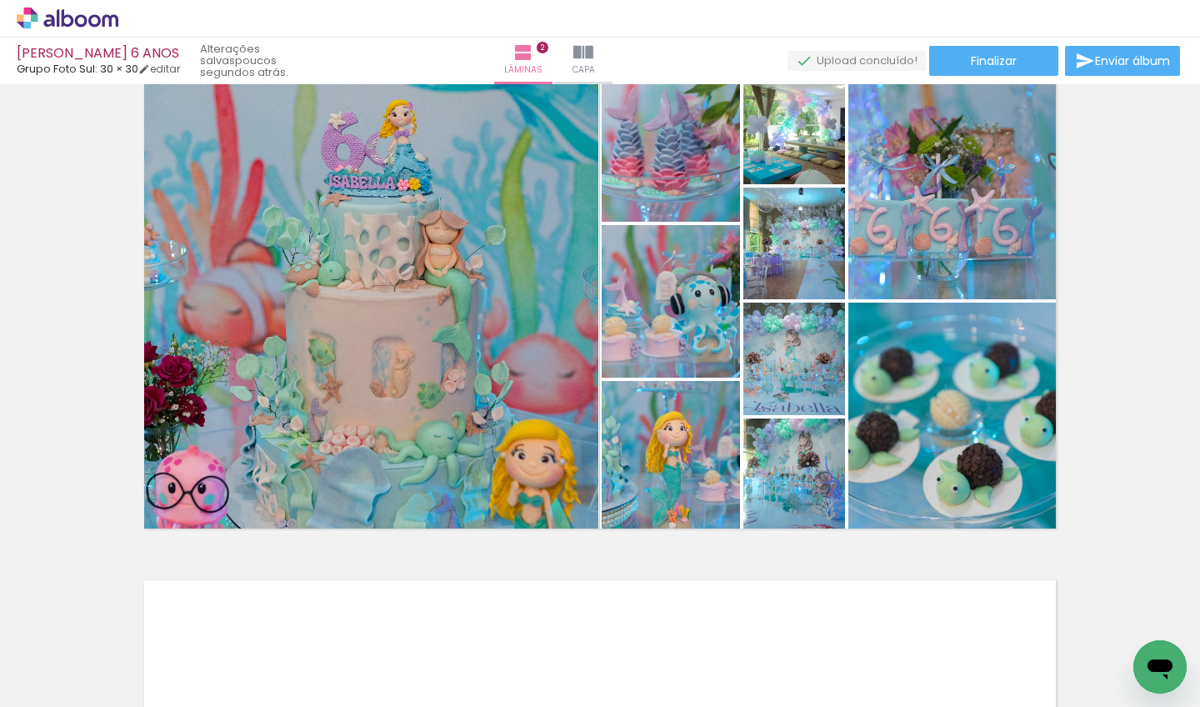
scroll to position [562, 0]
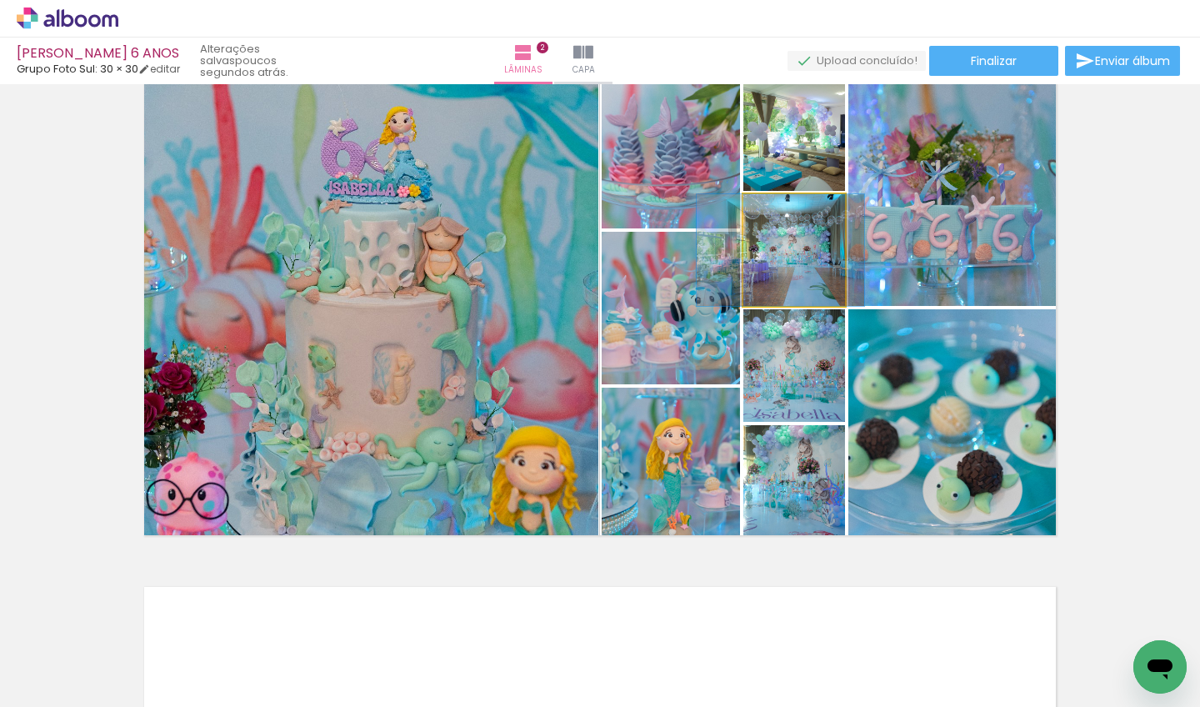
drag, startPoint x: 812, startPoint y: 264, endPoint x: 798, endPoint y: 267, distance: 13.6
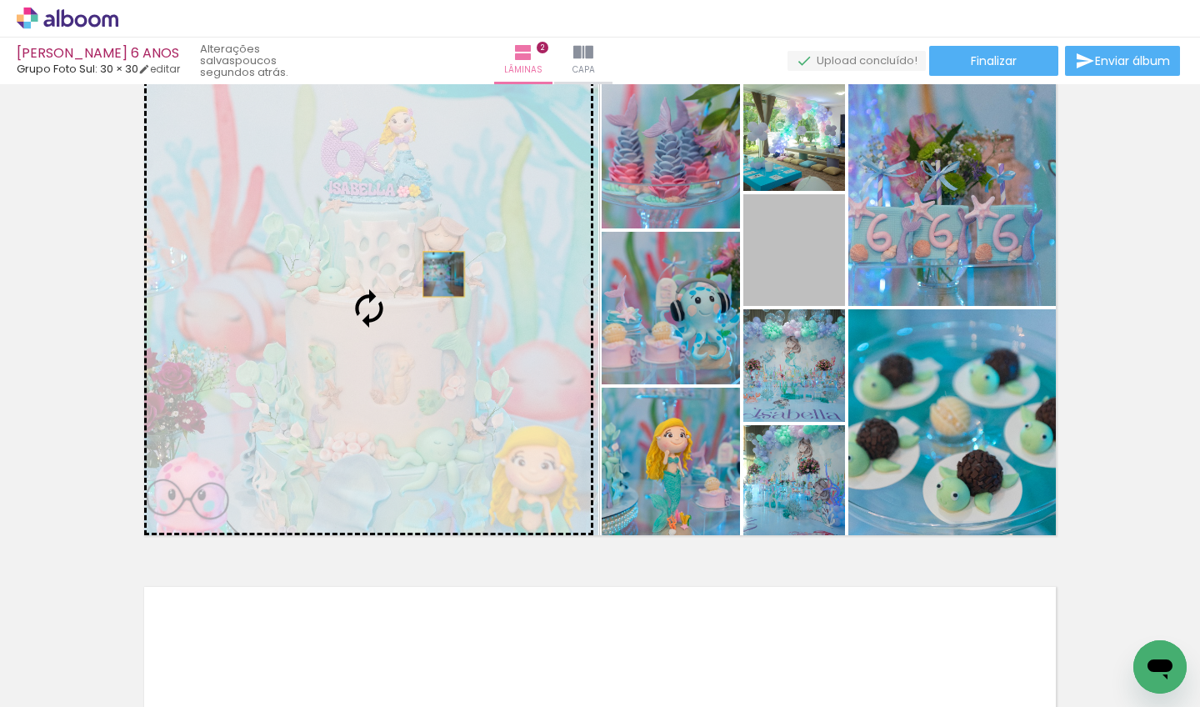
drag, startPoint x: 805, startPoint y: 274, endPoint x: 437, endPoint y: 274, distance: 367.4
click at [0, 0] on slot at bounding box center [0, 0] width 0 height 0
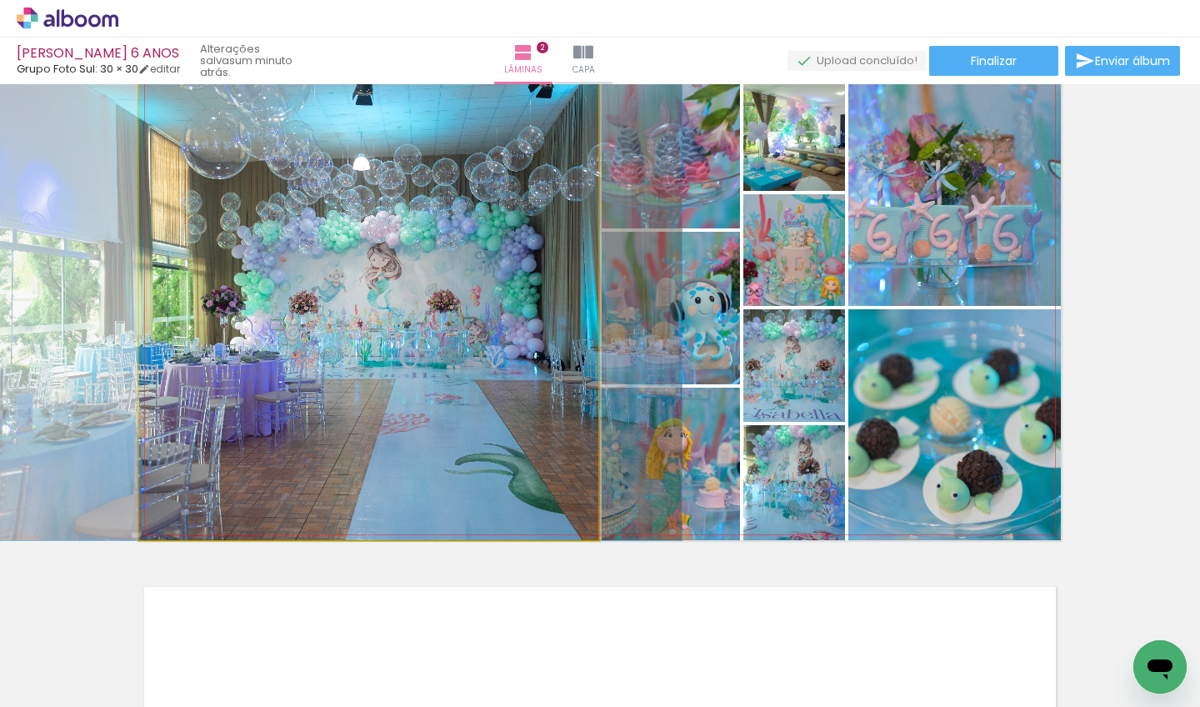
drag, startPoint x: 457, startPoint y: 269, endPoint x: 422, endPoint y: 291, distance: 41.2
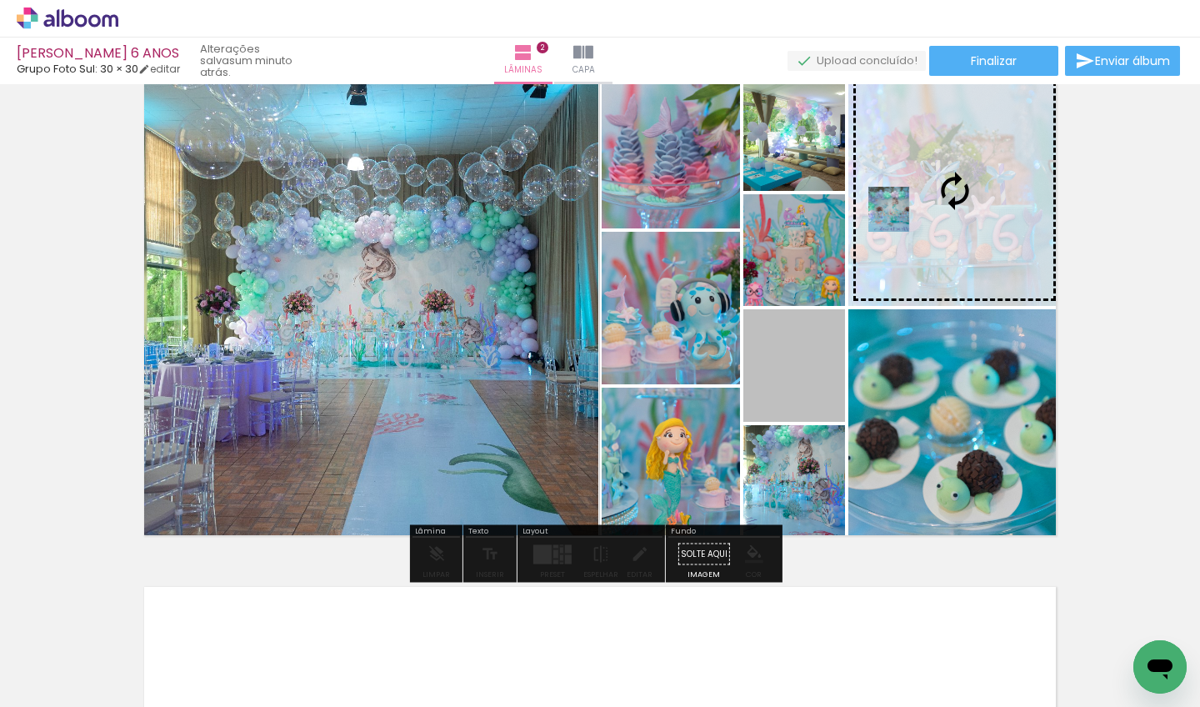
drag, startPoint x: 785, startPoint y: 354, endPoint x: 881, endPoint y: 209, distance: 174.2
click at [0, 0] on slot at bounding box center [0, 0] width 0 height 0
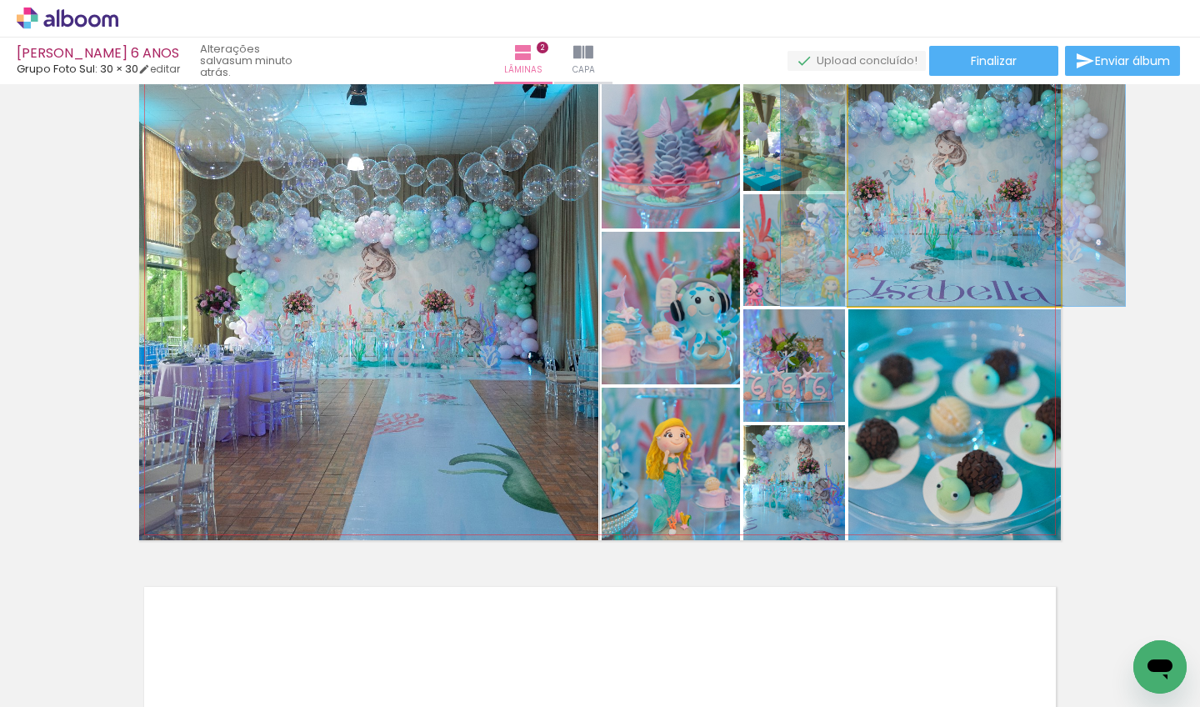
drag, startPoint x: 953, startPoint y: 238, endPoint x: 951, endPoint y: 262, distance: 24.2
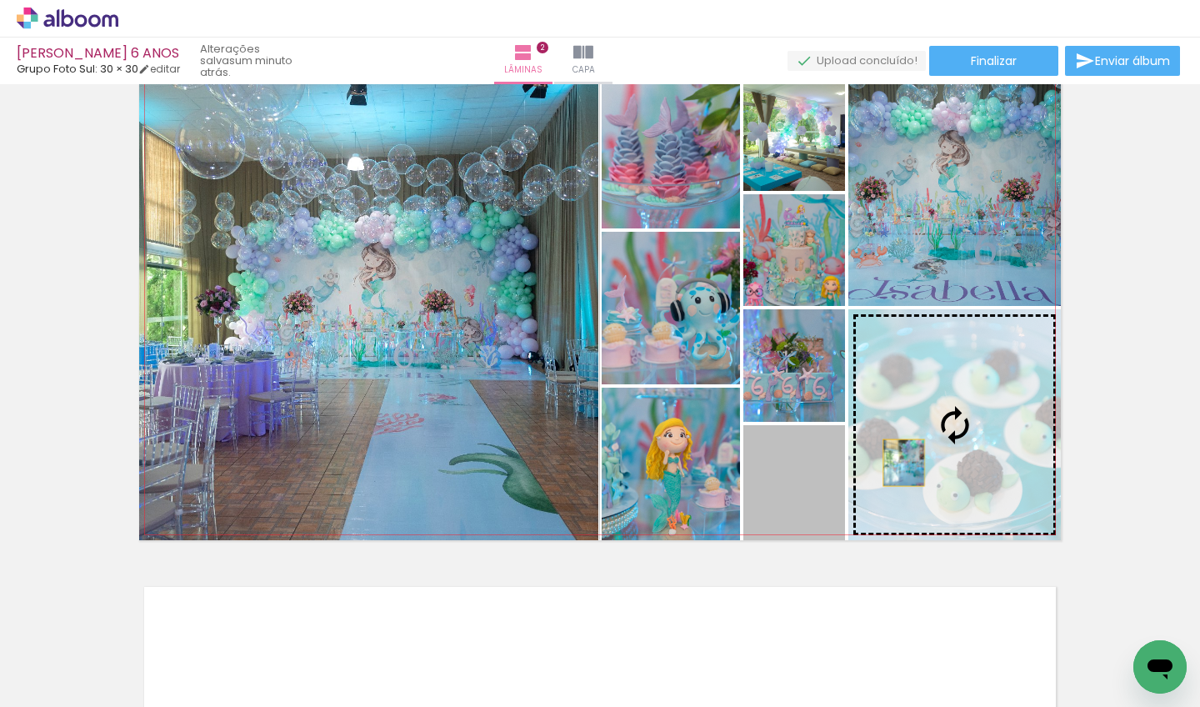
drag, startPoint x: 809, startPoint y: 500, endPoint x: 921, endPoint y: 457, distance: 120.2
click at [0, 0] on slot at bounding box center [0, 0] width 0 height 0
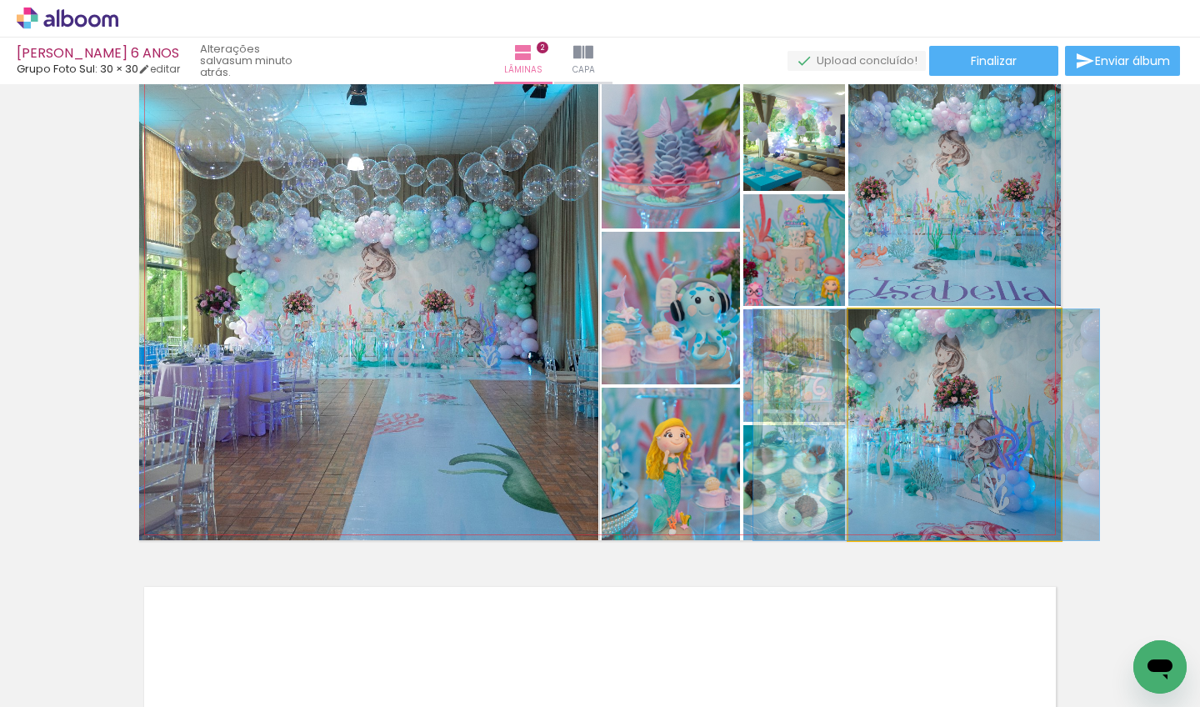
drag, startPoint x: 973, startPoint y: 447, endPoint x: 945, endPoint y: 453, distance: 29.1
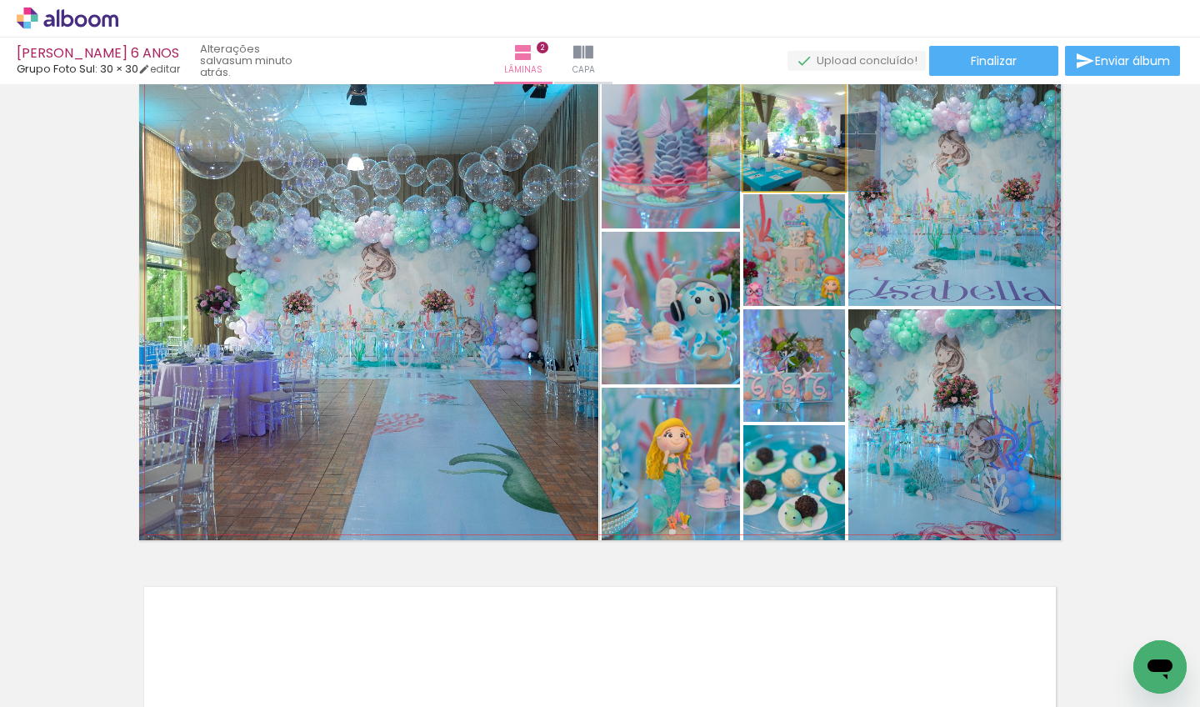
drag, startPoint x: 805, startPoint y: 163, endPoint x: 975, endPoint y: 412, distance: 300.9
click at [0, 0] on slot at bounding box center [0, 0] width 0 height 0
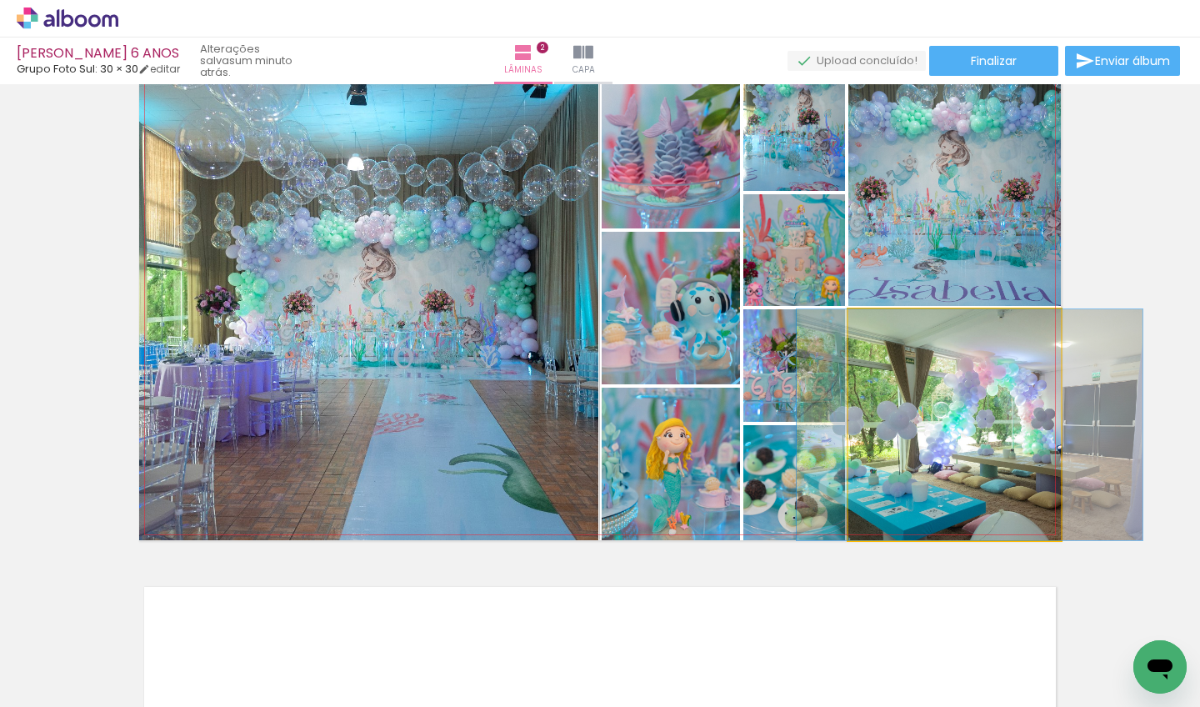
drag, startPoint x: 1009, startPoint y: 426, endPoint x: 1024, endPoint y: 449, distance: 27.7
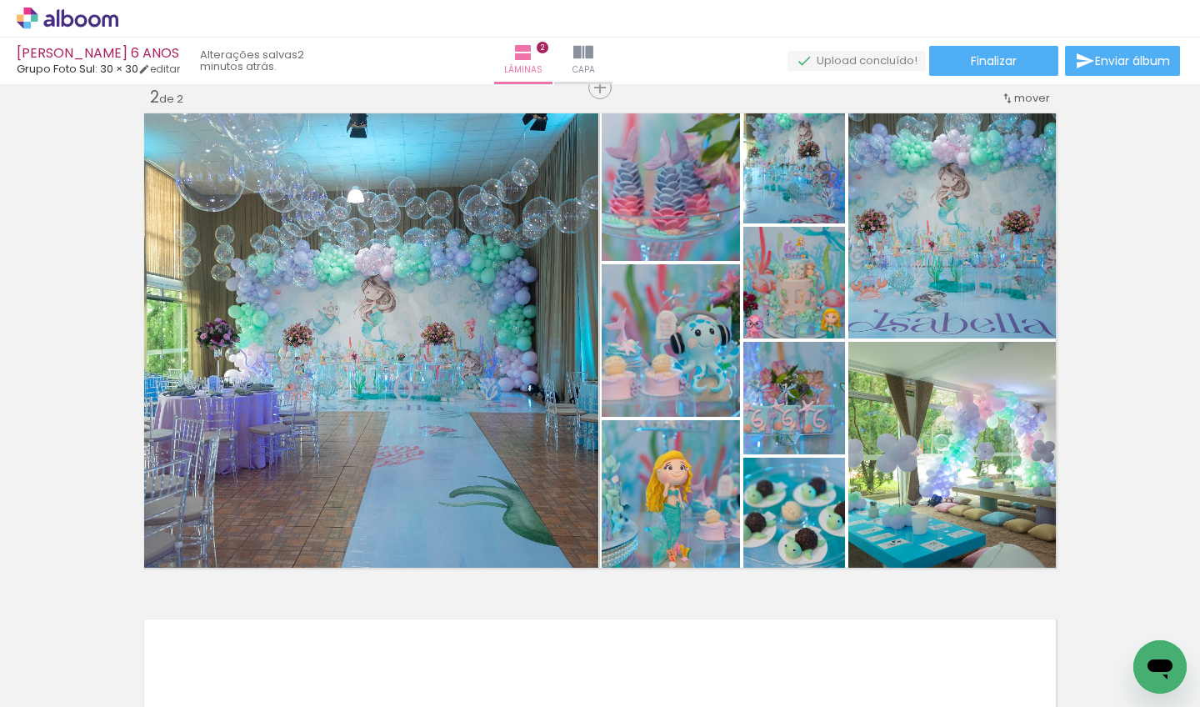
scroll to position [532, 0]
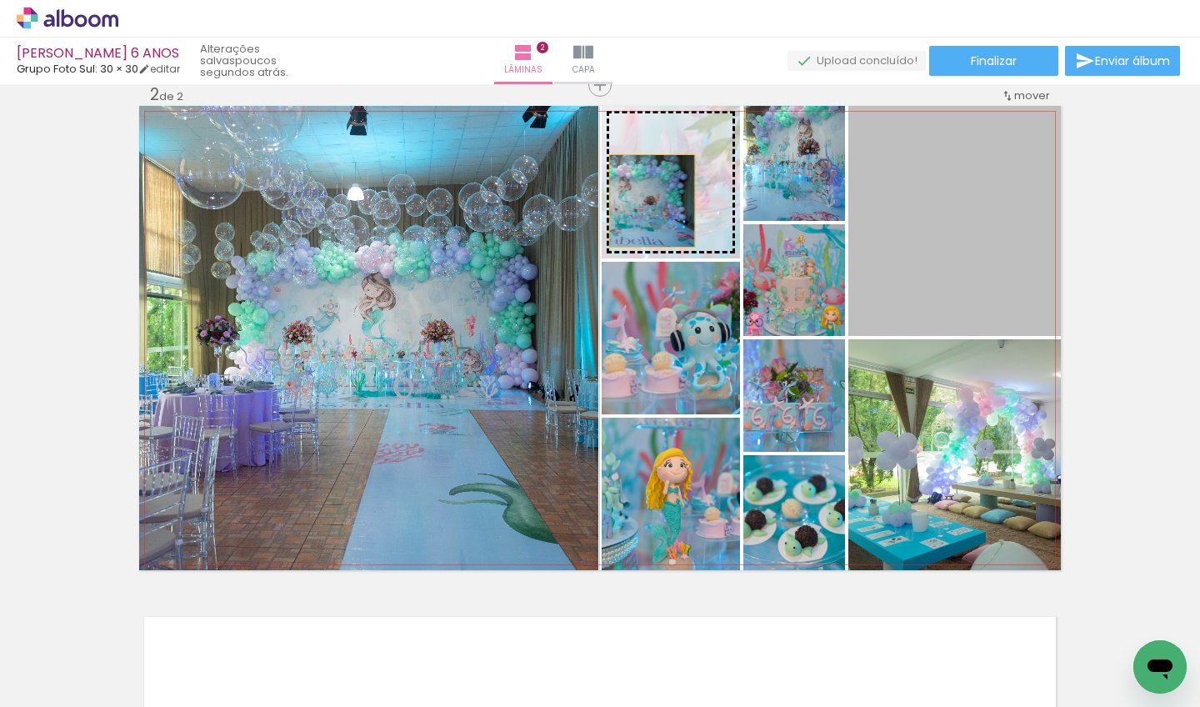
drag, startPoint x: 951, startPoint y: 251, endPoint x: 659, endPoint y: 201, distance: 295.9
click at [0, 0] on slot at bounding box center [0, 0] width 0 height 0
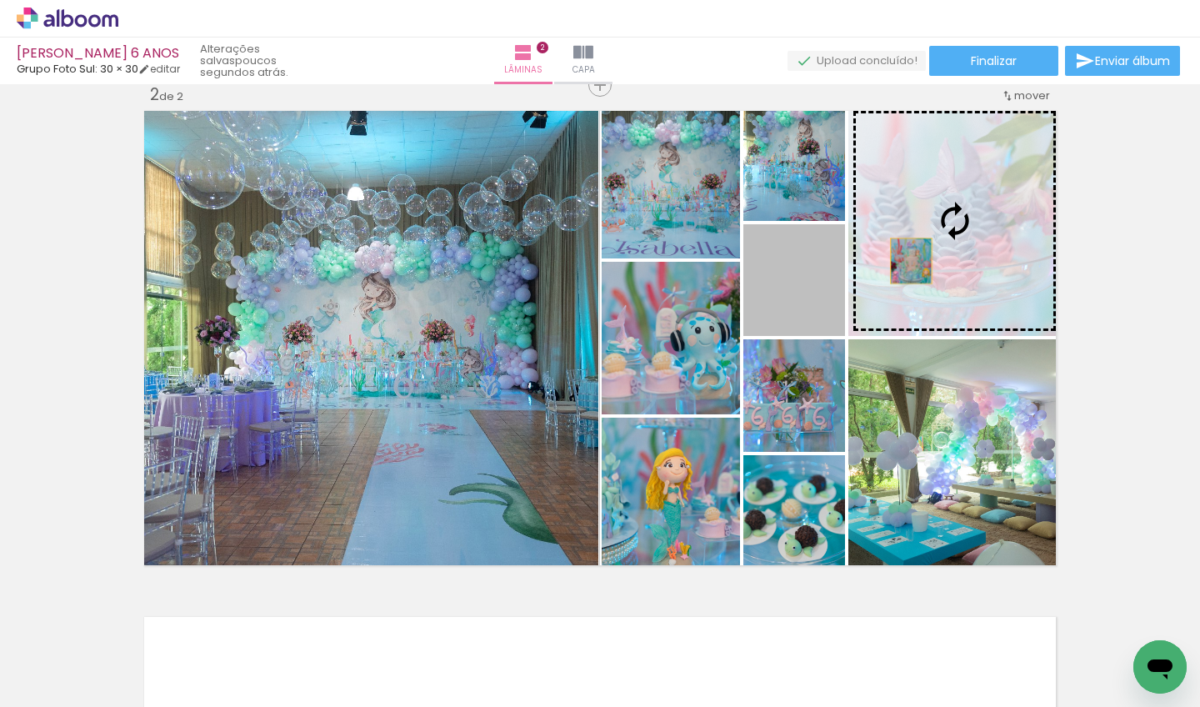
drag, startPoint x: 819, startPoint y: 300, endPoint x: 903, endPoint y: 258, distance: 93.9
click at [0, 0] on slot at bounding box center [0, 0] width 0 height 0
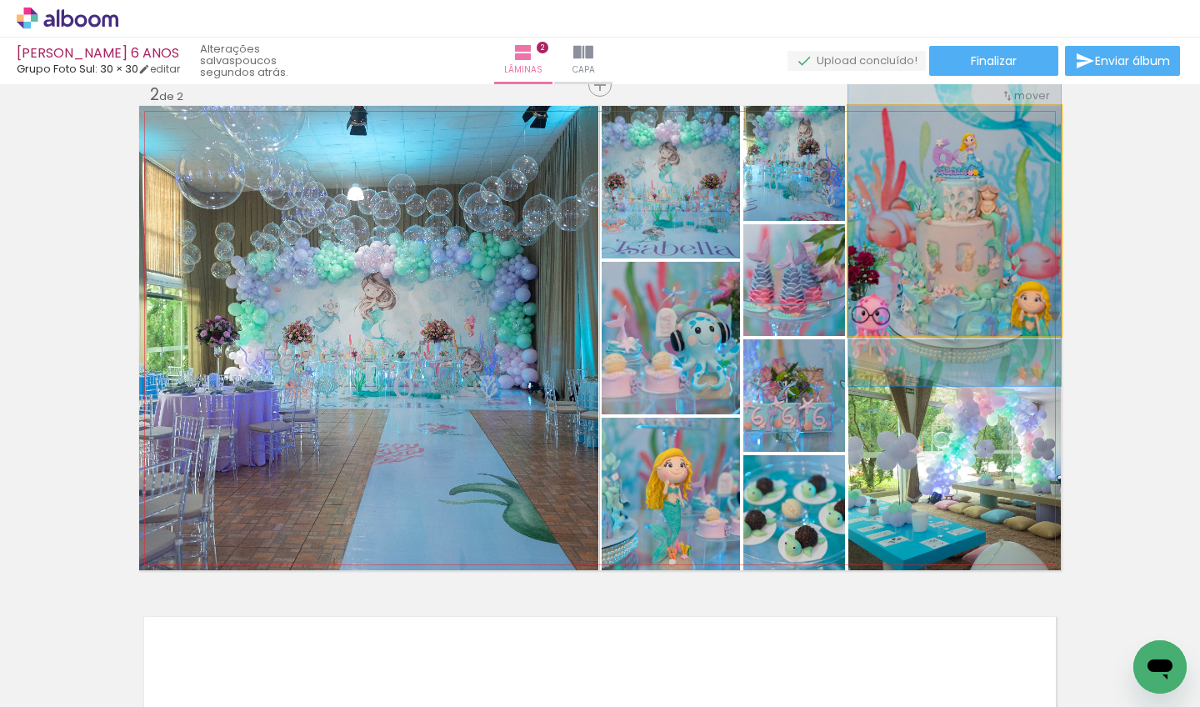
drag, startPoint x: 961, startPoint y: 242, endPoint x: 979, endPoint y: 247, distance: 18.4
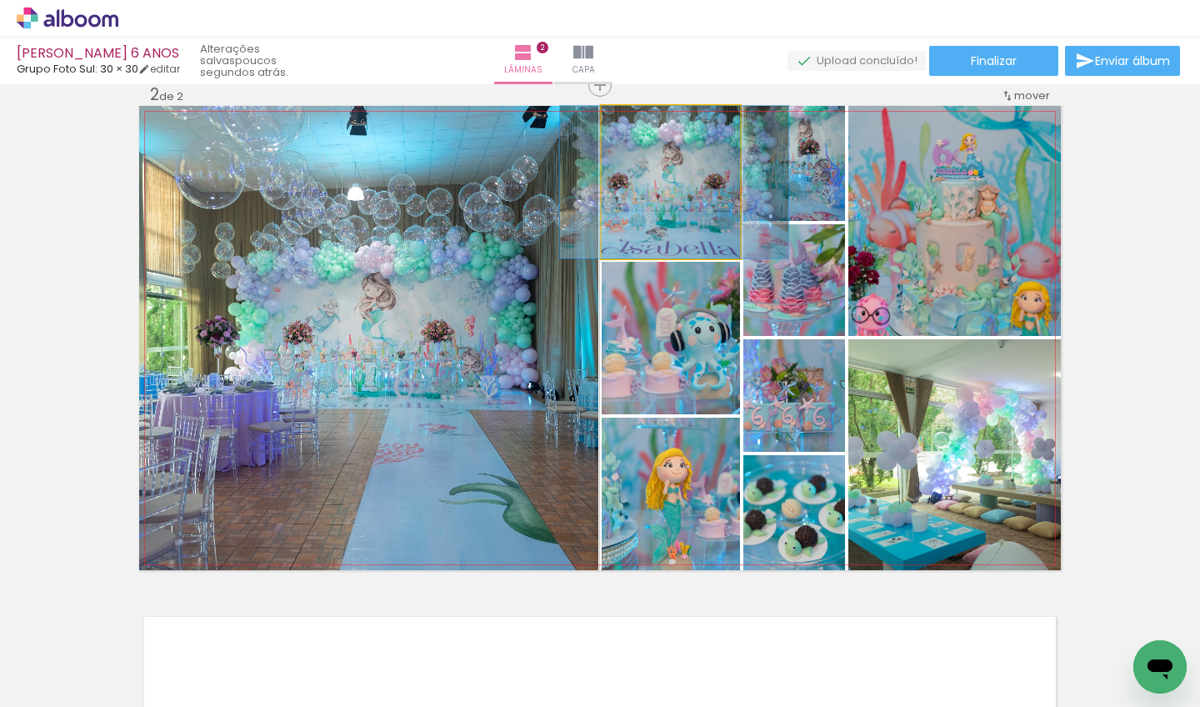
drag, startPoint x: 693, startPoint y: 209, endPoint x: 697, endPoint y: 226, distance: 17.0
click at [697, 226] on div at bounding box center [674, 182] width 228 height 152
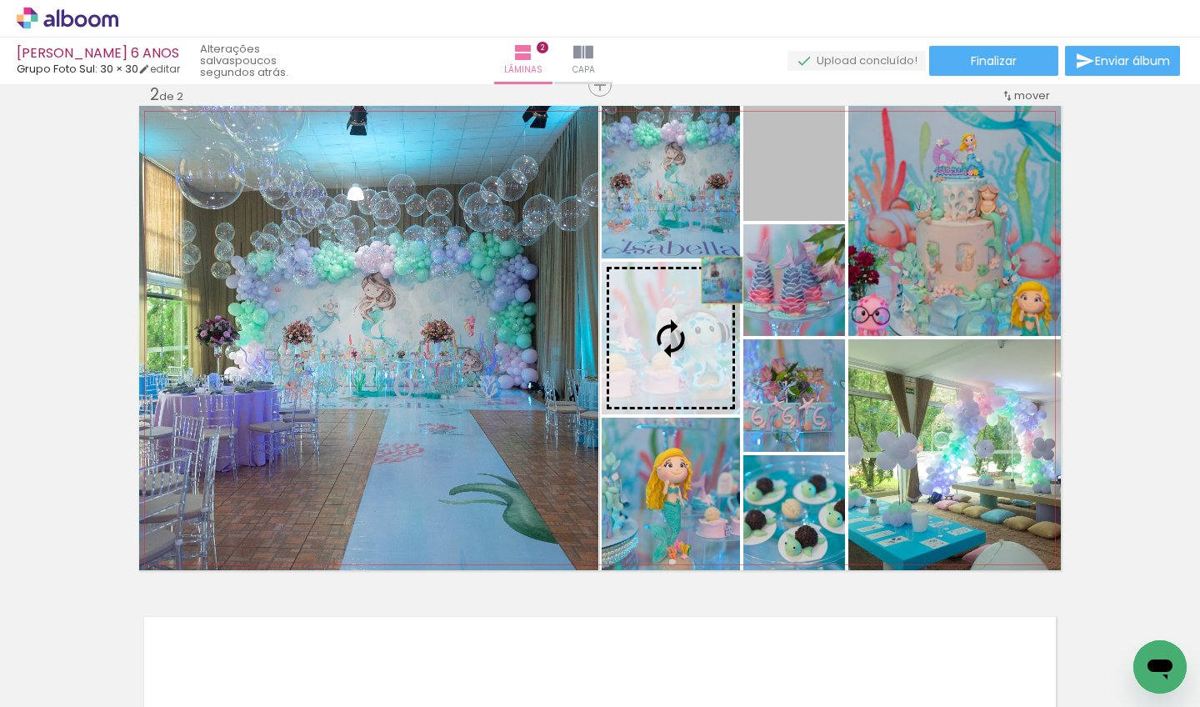
drag, startPoint x: 782, startPoint y: 197, endPoint x: 695, endPoint y: 307, distance: 140.5
click at [0, 0] on slot at bounding box center [0, 0] width 0 height 0
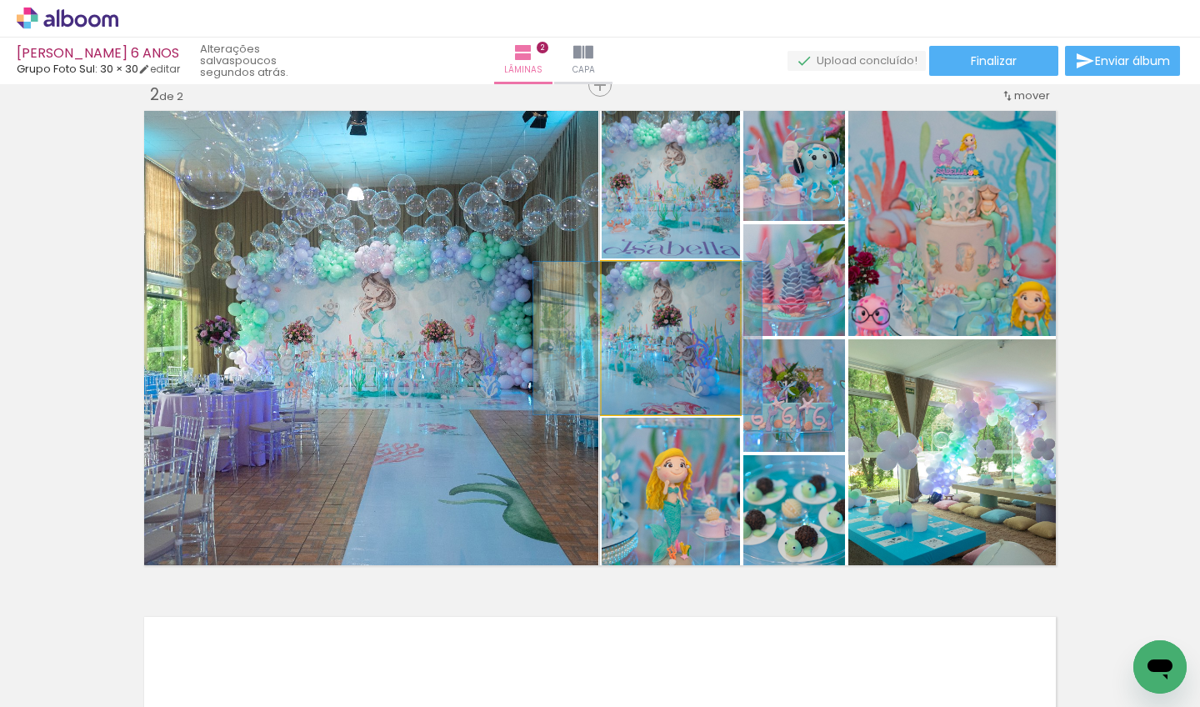
drag, startPoint x: 701, startPoint y: 318, endPoint x: 677, endPoint y: 332, distance: 26.9
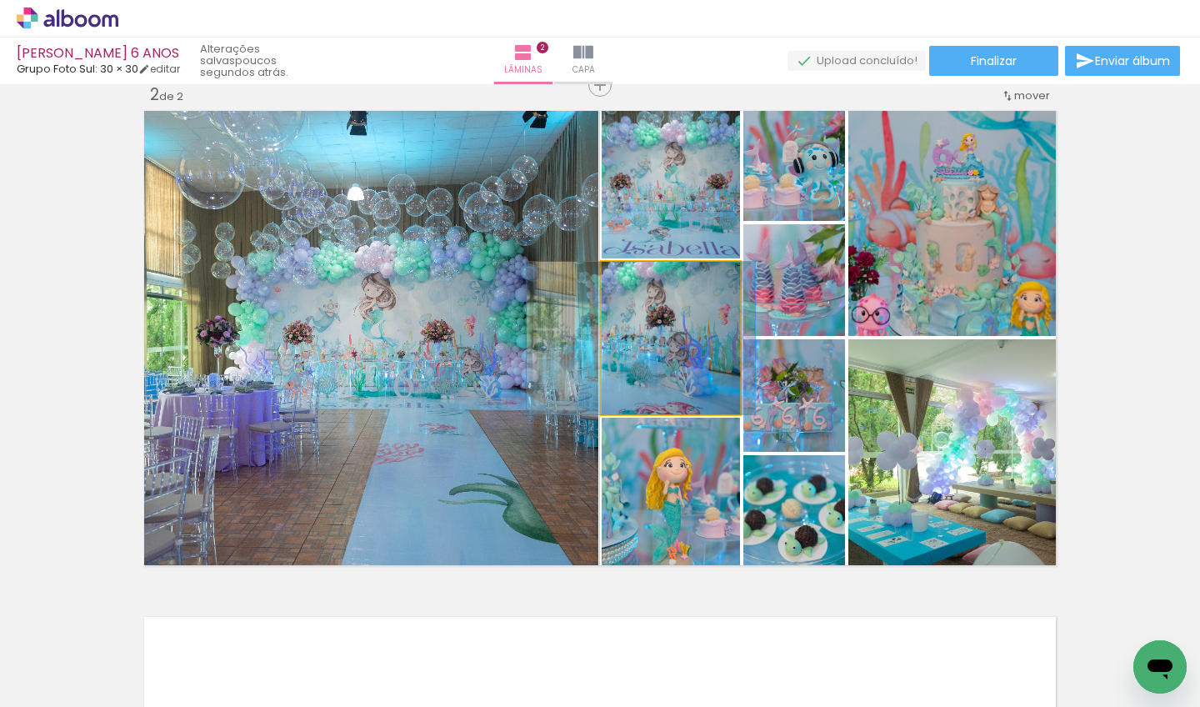
drag, startPoint x: 699, startPoint y: 359, endPoint x: 692, endPoint y: 370, distance: 13.2
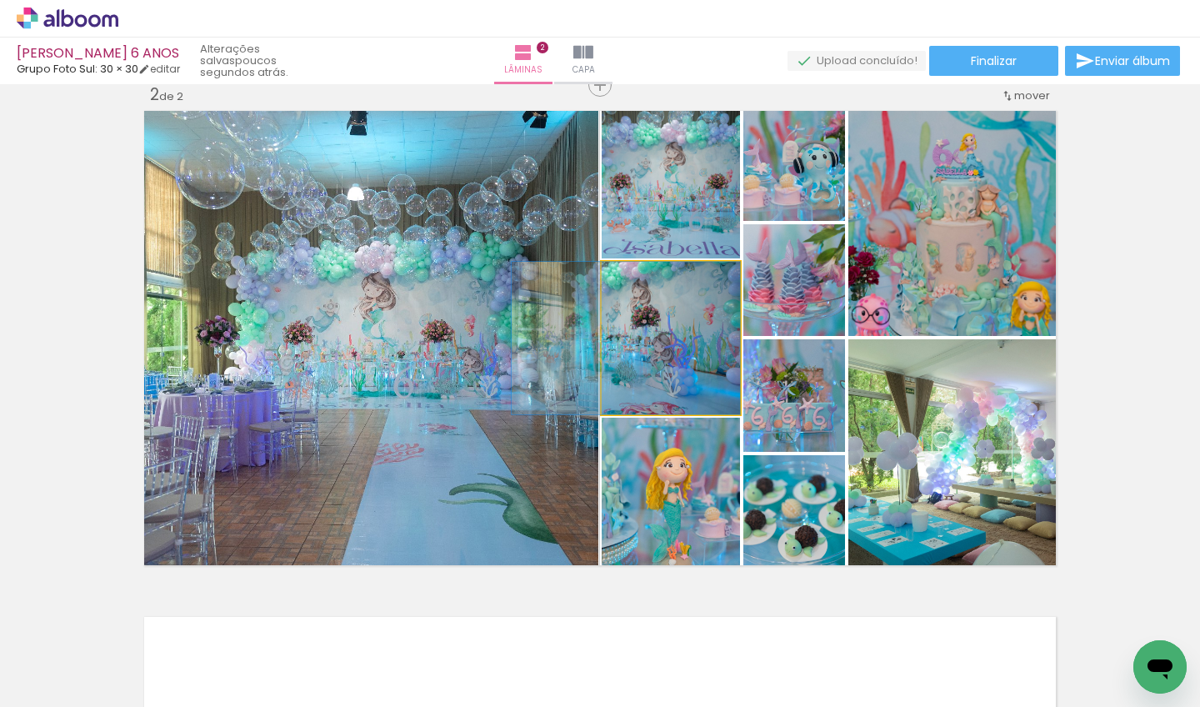
drag, startPoint x: 687, startPoint y: 387, endPoint x: 641, endPoint y: 393, distance: 47.0
click at [641, 393] on div at bounding box center [626, 338] width 228 height 152
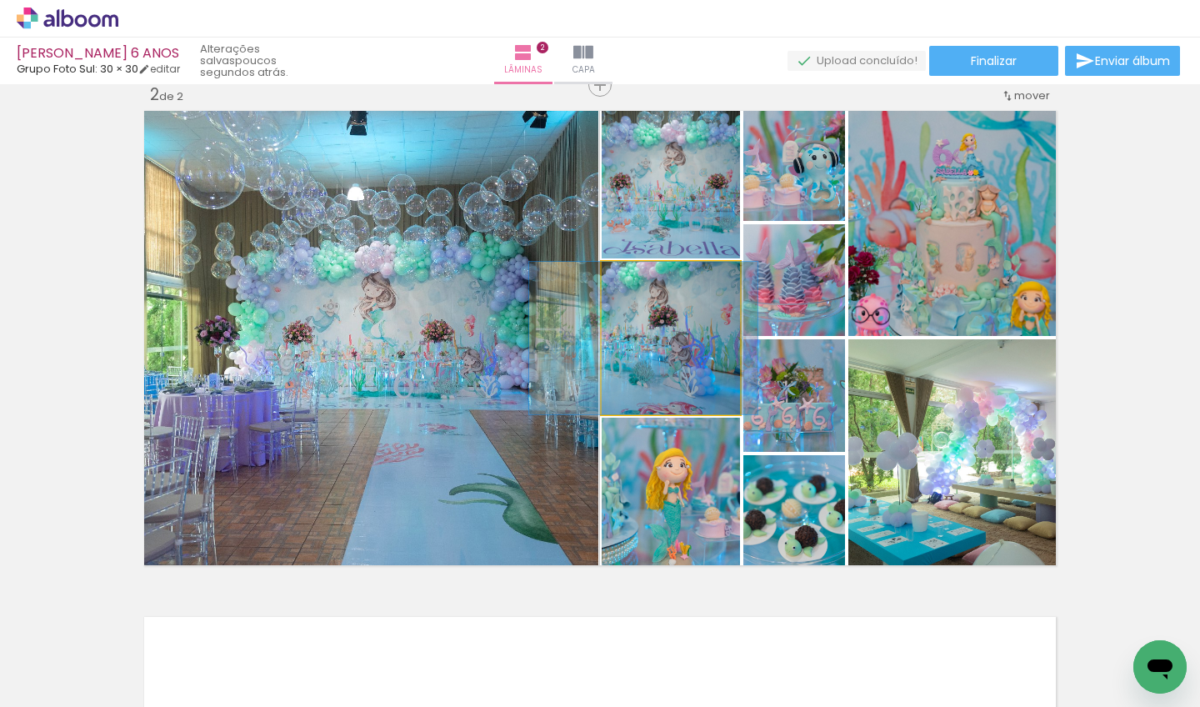
drag, startPoint x: 650, startPoint y: 375, endPoint x: 667, endPoint y: 380, distance: 18.2
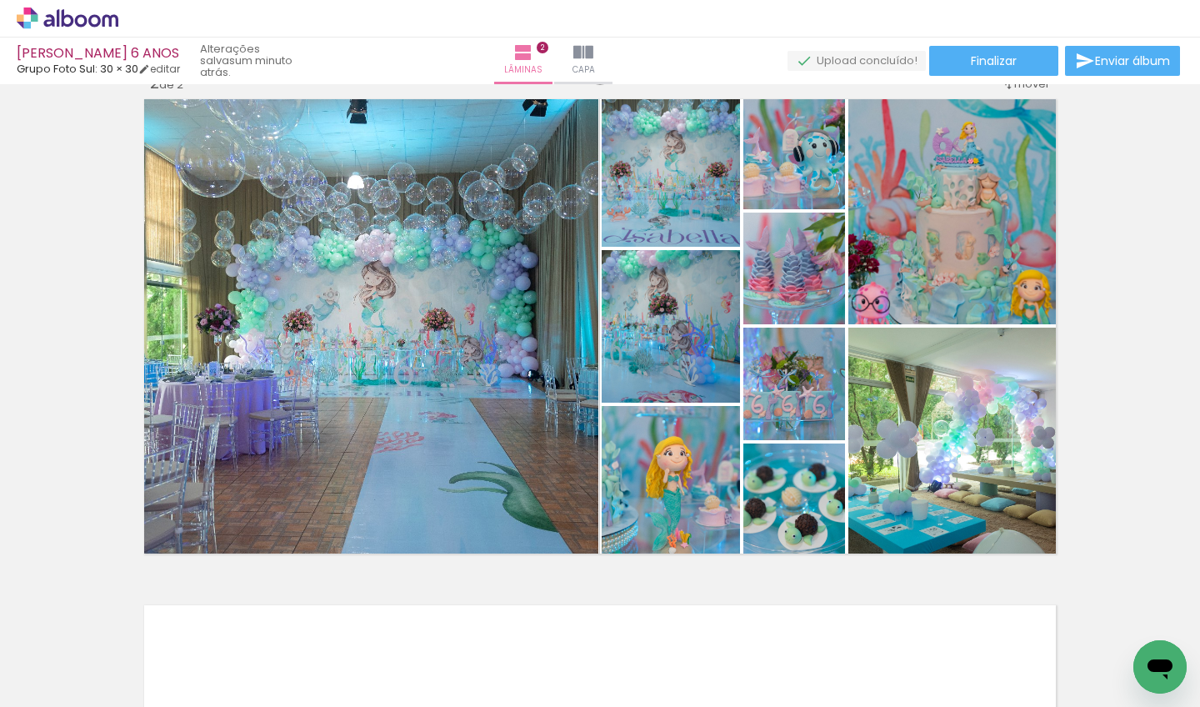
scroll to position [542, 0]
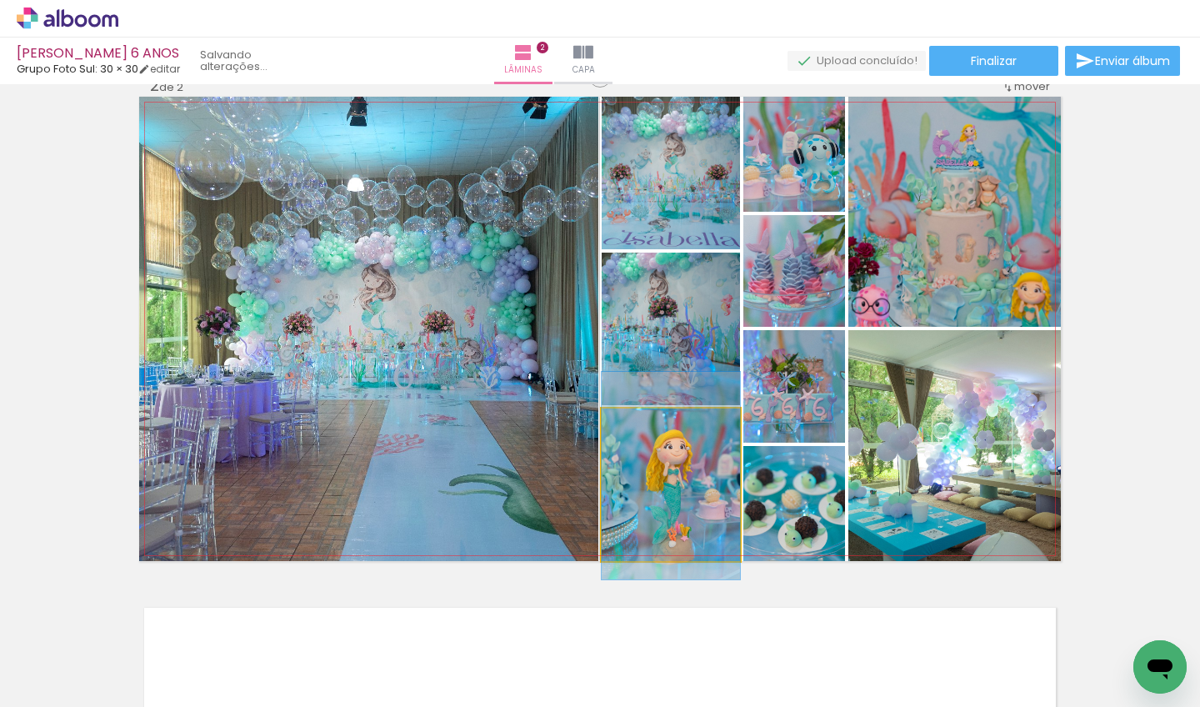
drag, startPoint x: 698, startPoint y: 511, endPoint x: 707, endPoint y: 502, distance: 13.0
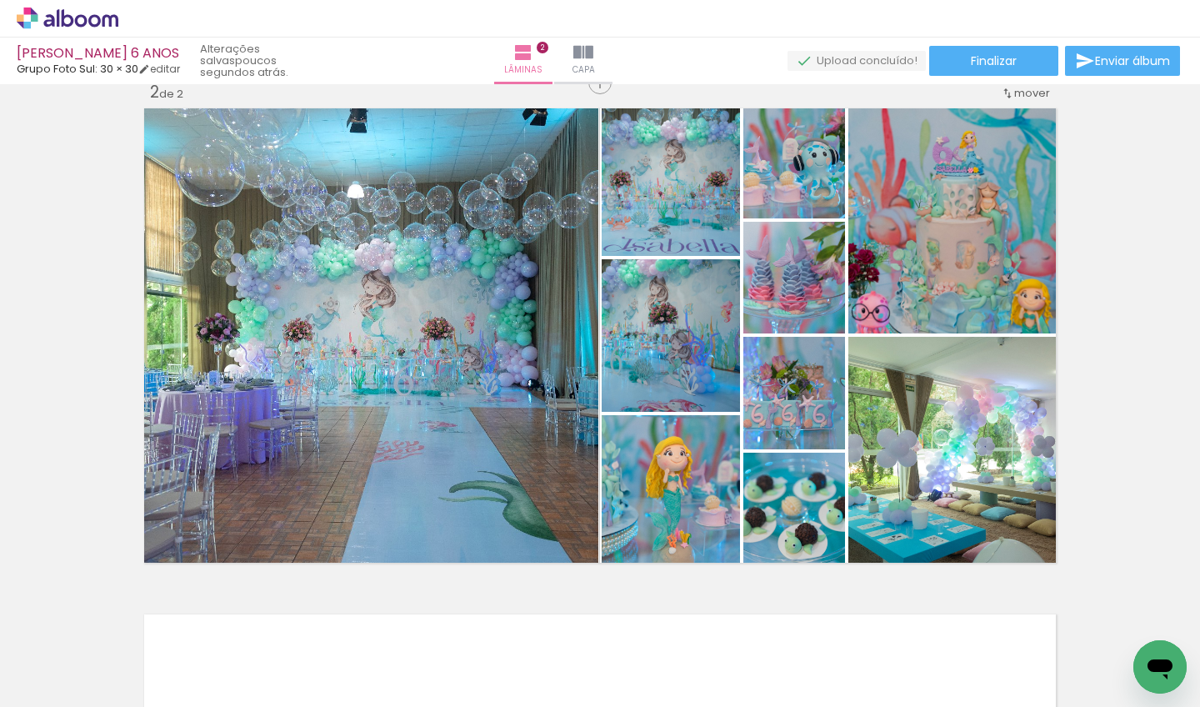
scroll to position [532, 0]
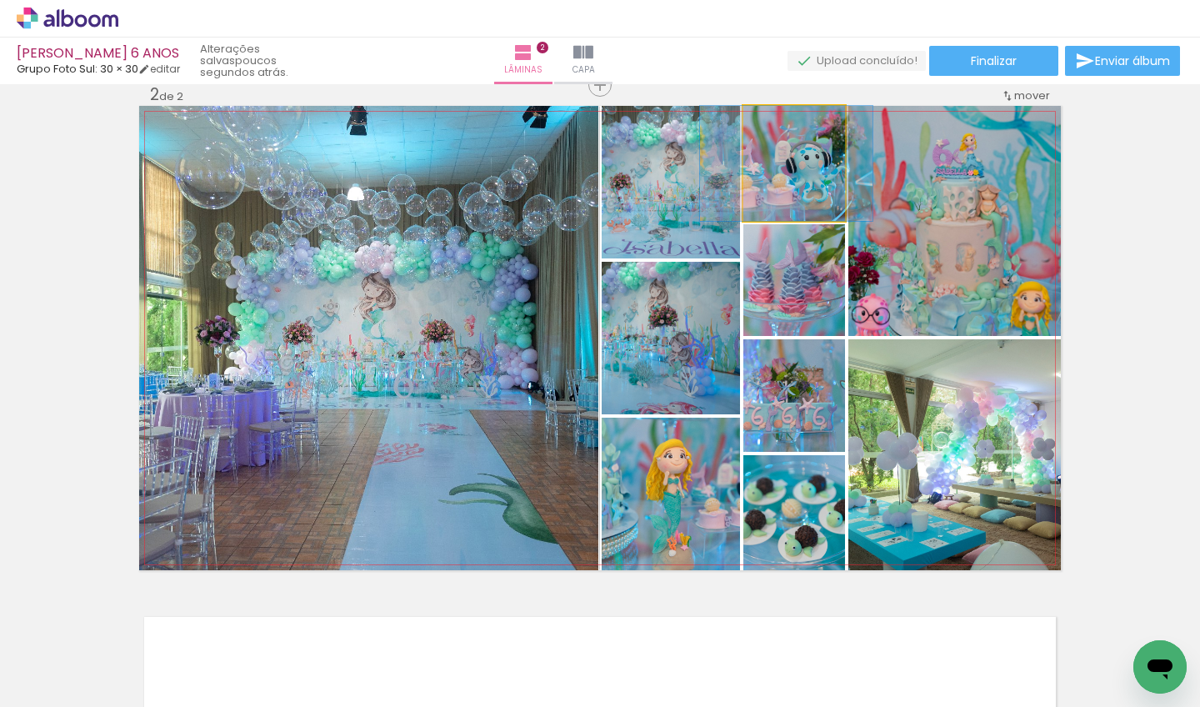
drag, startPoint x: 811, startPoint y: 174, endPoint x: 803, endPoint y: 203, distance: 30.1
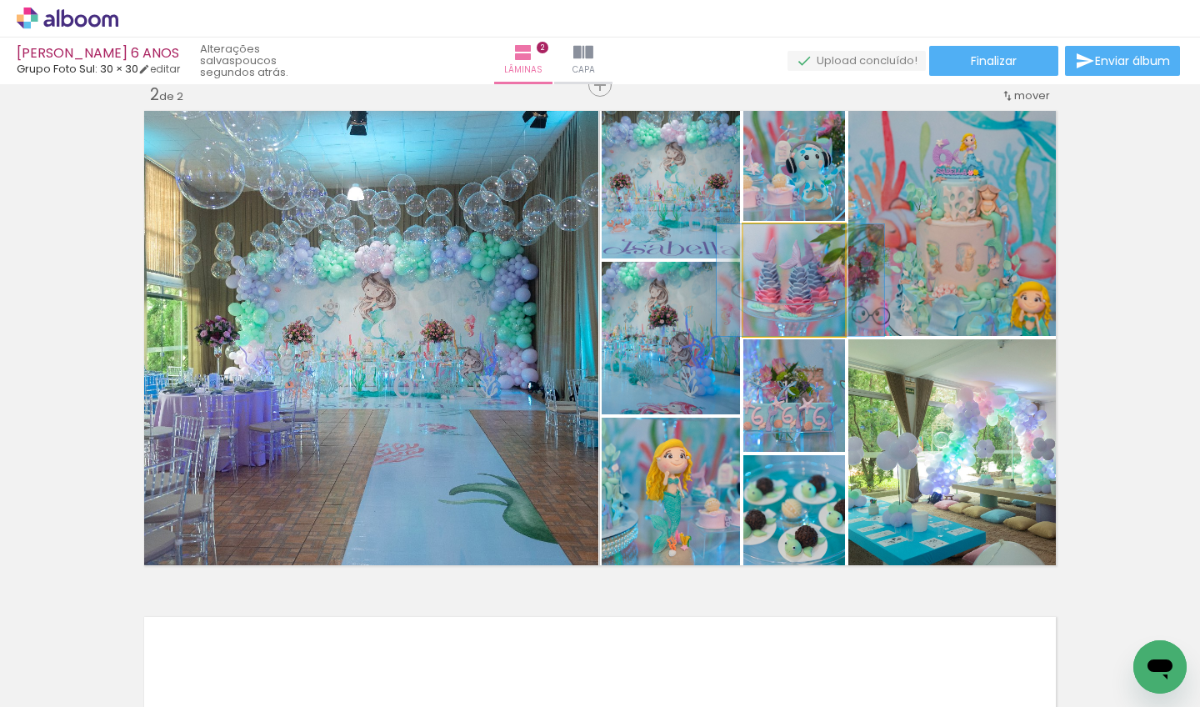
drag, startPoint x: 816, startPoint y: 278, endPoint x: 821, endPoint y: 287, distance: 9.7
click at [821, 287] on div at bounding box center [800, 280] width 167 height 112
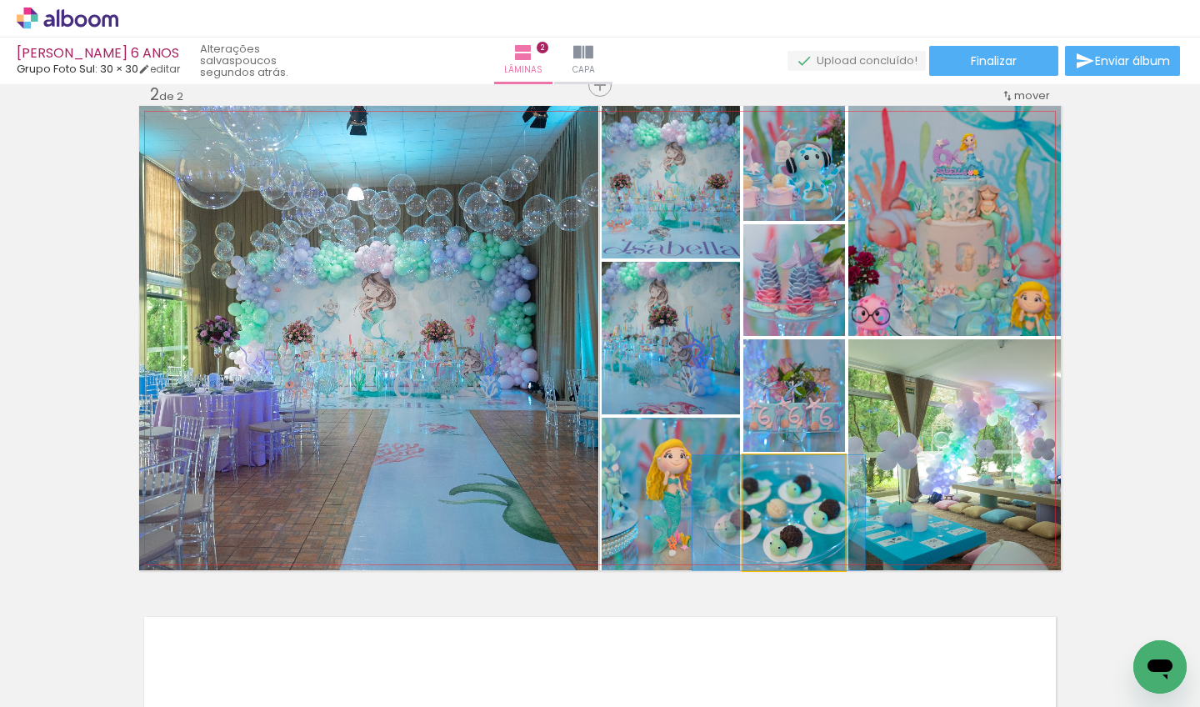
drag, startPoint x: 821, startPoint y: 536, endPoint x: 806, endPoint y: 543, distance: 16.8
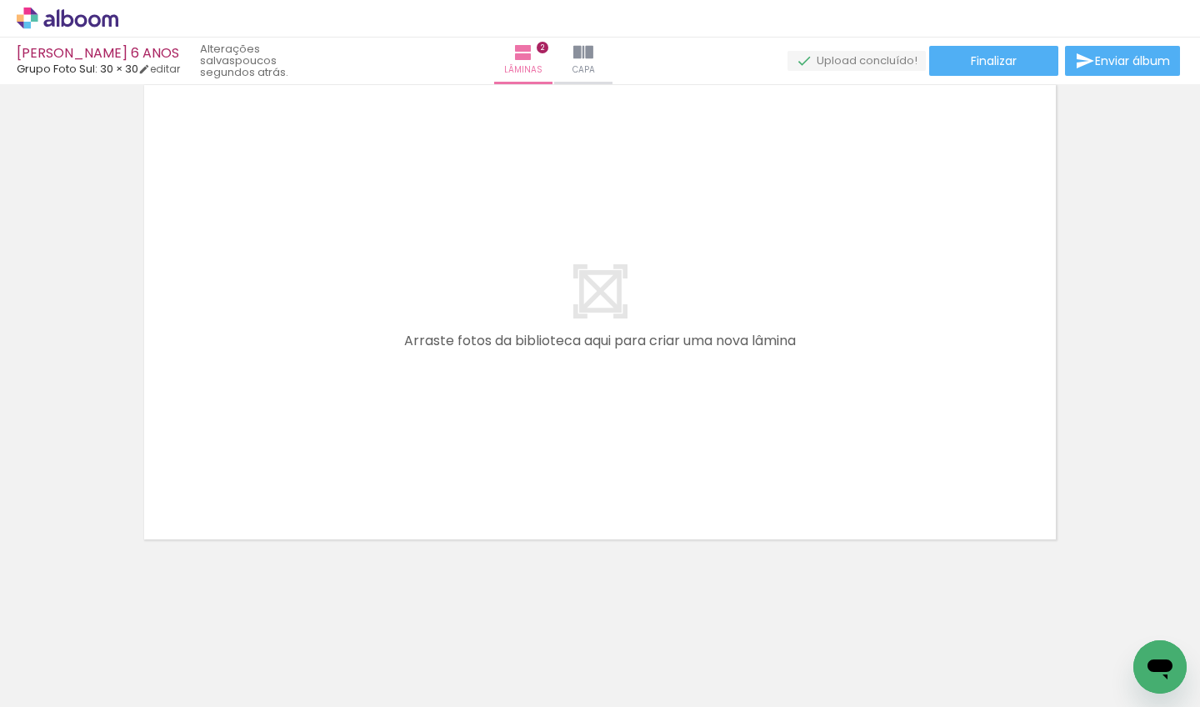
scroll to position [0, 902]
drag, startPoint x: 352, startPoint y: 697, endPoint x: 443, endPoint y: 699, distance: 91.7
click at [137, 699] on iron-horizontal-list at bounding box center [119, 654] width 33 height 104
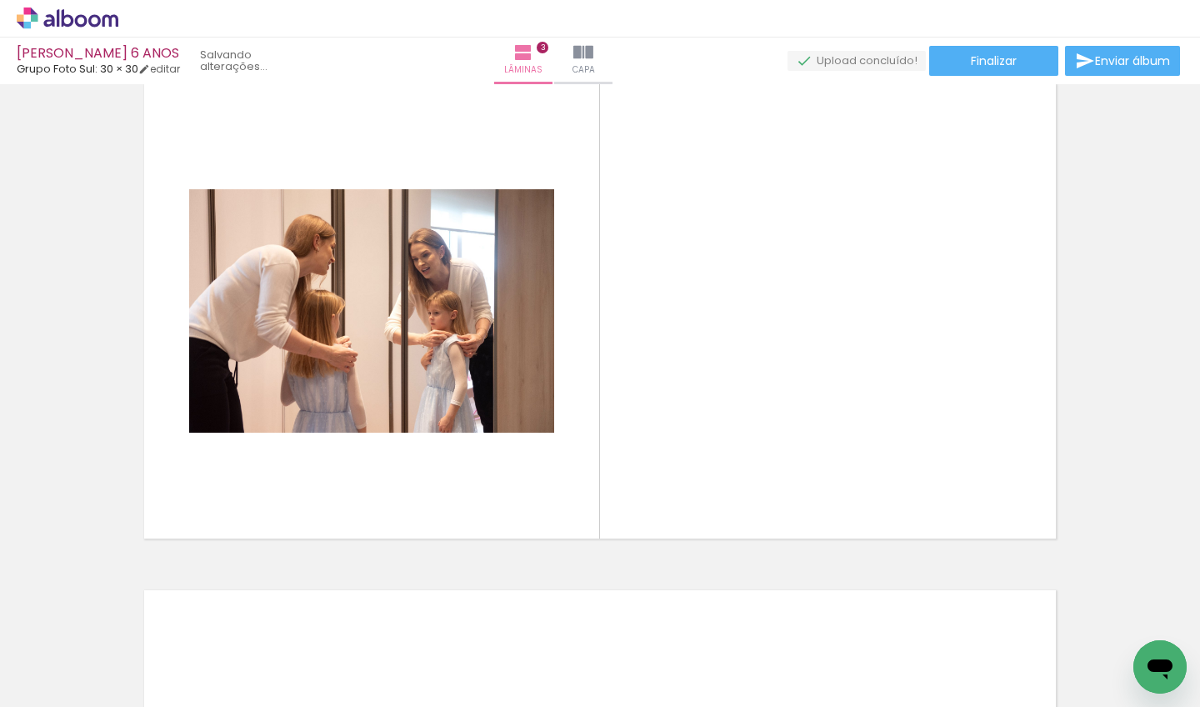
drag, startPoint x: 402, startPoint y: 652, endPoint x: 401, endPoint y: 424, distance: 227.5
click at [401, 424] on quentale-workspace at bounding box center [600, 353] width 1200 height 707
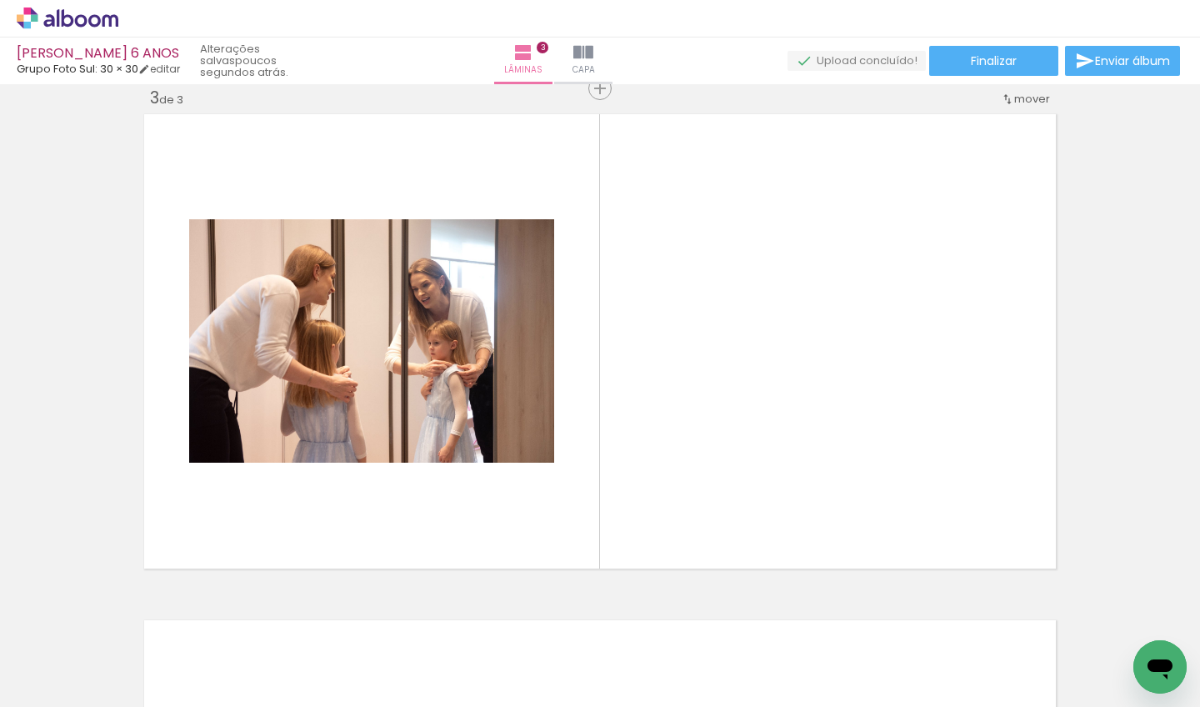
scroll to position [1032, 0]
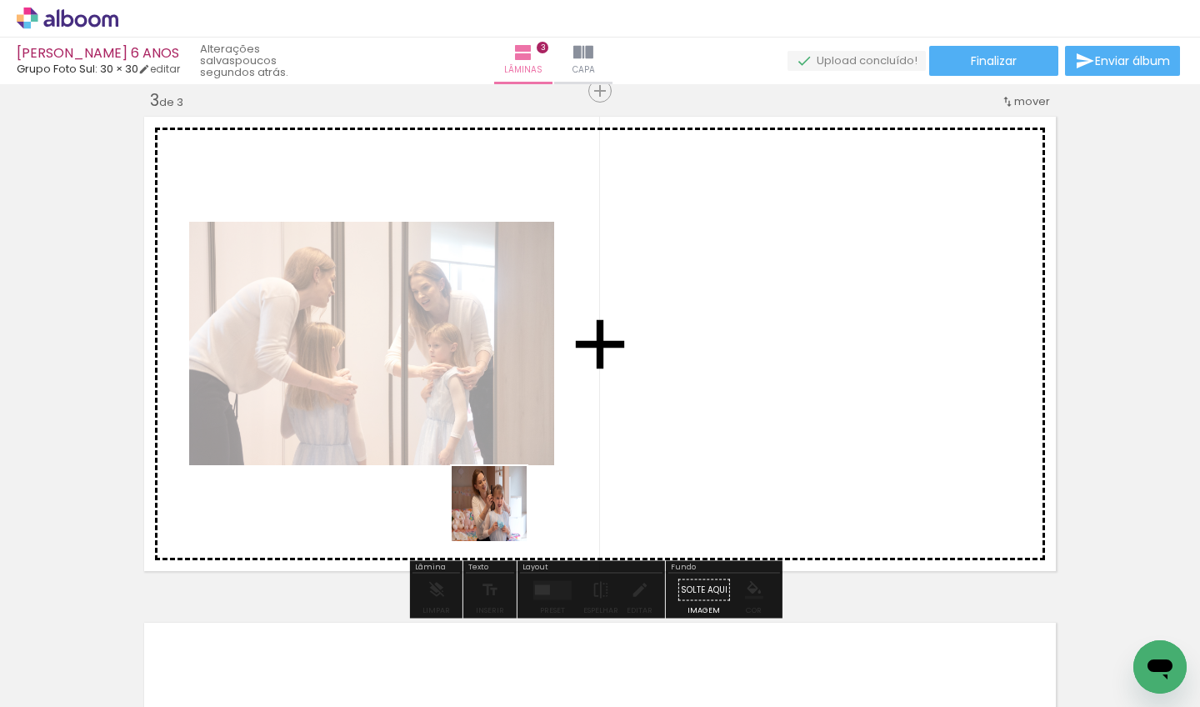
drag, startPoint x: 497, startPoint y: 645, endPoint x: 501, endPoint y: 516, distance: 129.2
click at [501, 516] on quentale-workspace at bounding box center [600, 353] width 1200 height 707
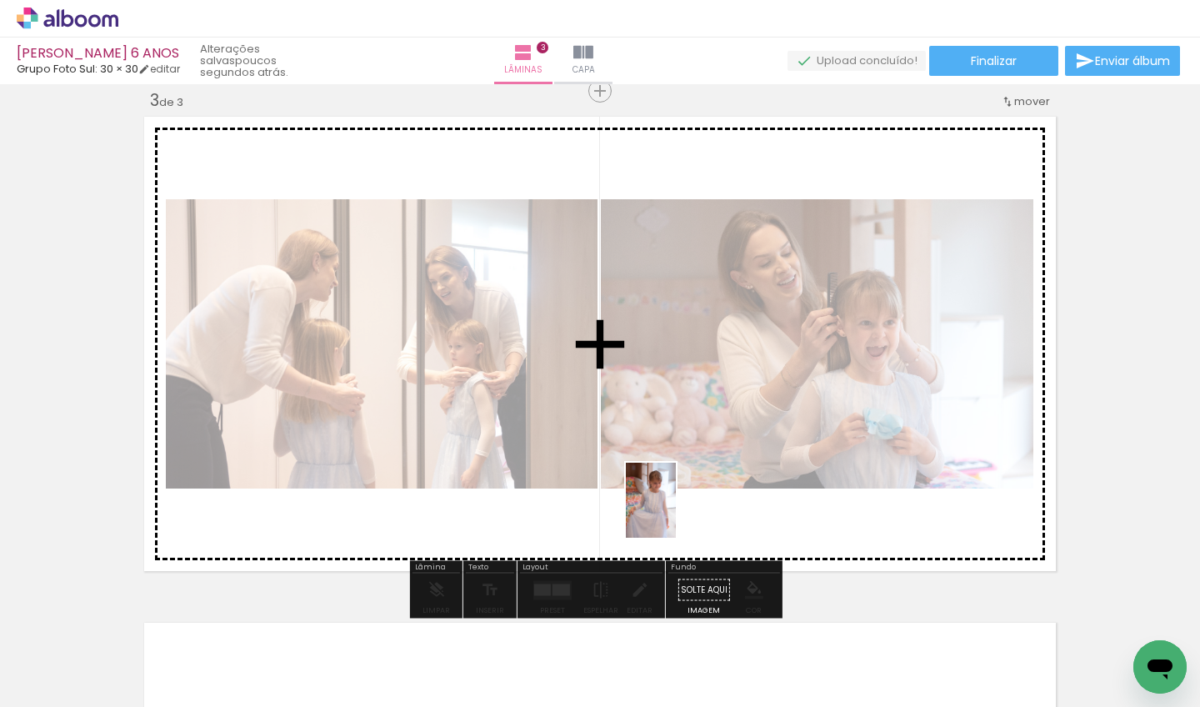
drag, startPoint x: 594, startPoint y: 656, endPoint x: 675, endPoint y: 512, distance: 164.5
click at [675, 512] on quentale-workspace at bounding box center [600, 353] width 1200 height 707
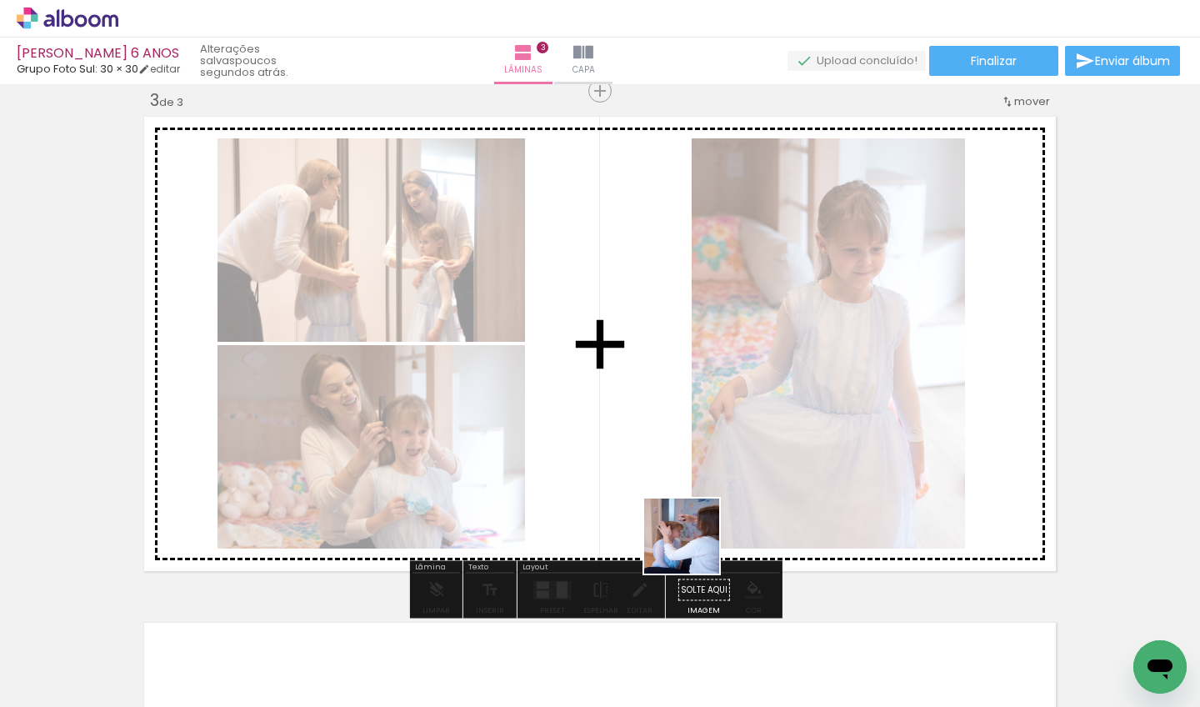
drag, startPoint x: 687, startPoint y: 658, endPoint x: 708, endPoint y: 506, distance: 153.9
click at [708, 506] on quentale-workspace at bounding box center [600, 353] width 1200 height 707
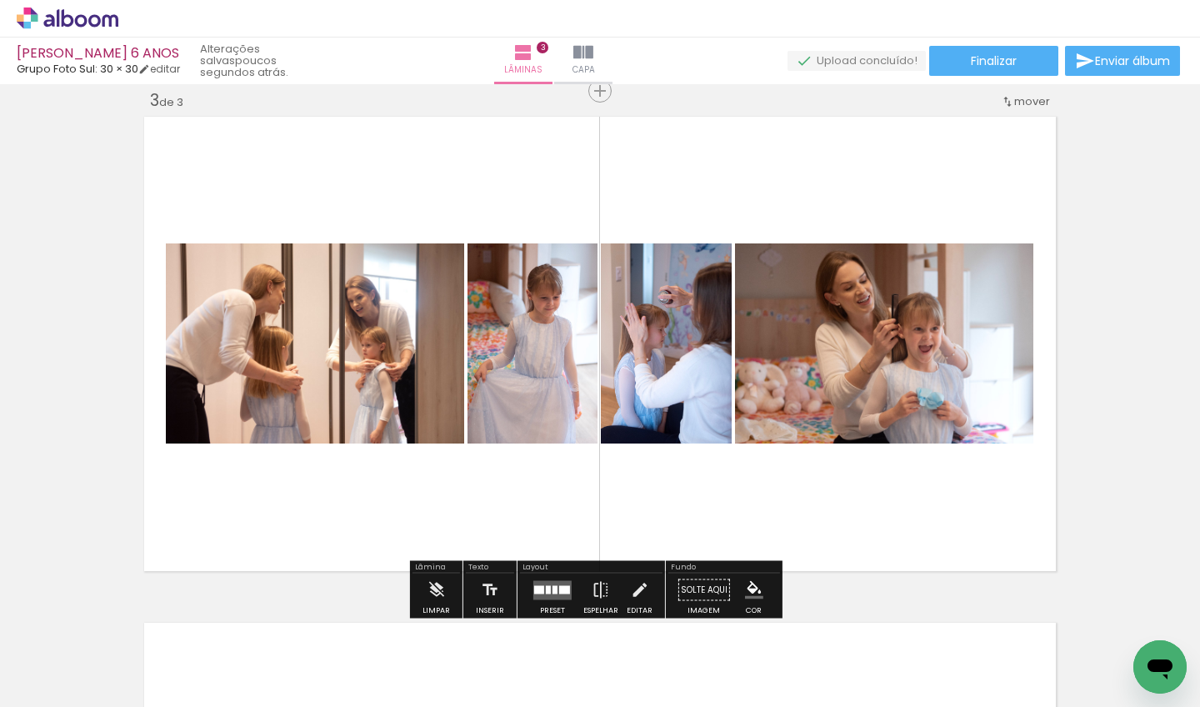
scroll to position [0, 1559]
drag, startPoint x: 444, startPoint y: 702, endPoint x: 476, endPoint y: 702, distance: 31.7
click at [137, 702] on iron-horizontal-list at bounding box center [119, 654] width 33 height 104
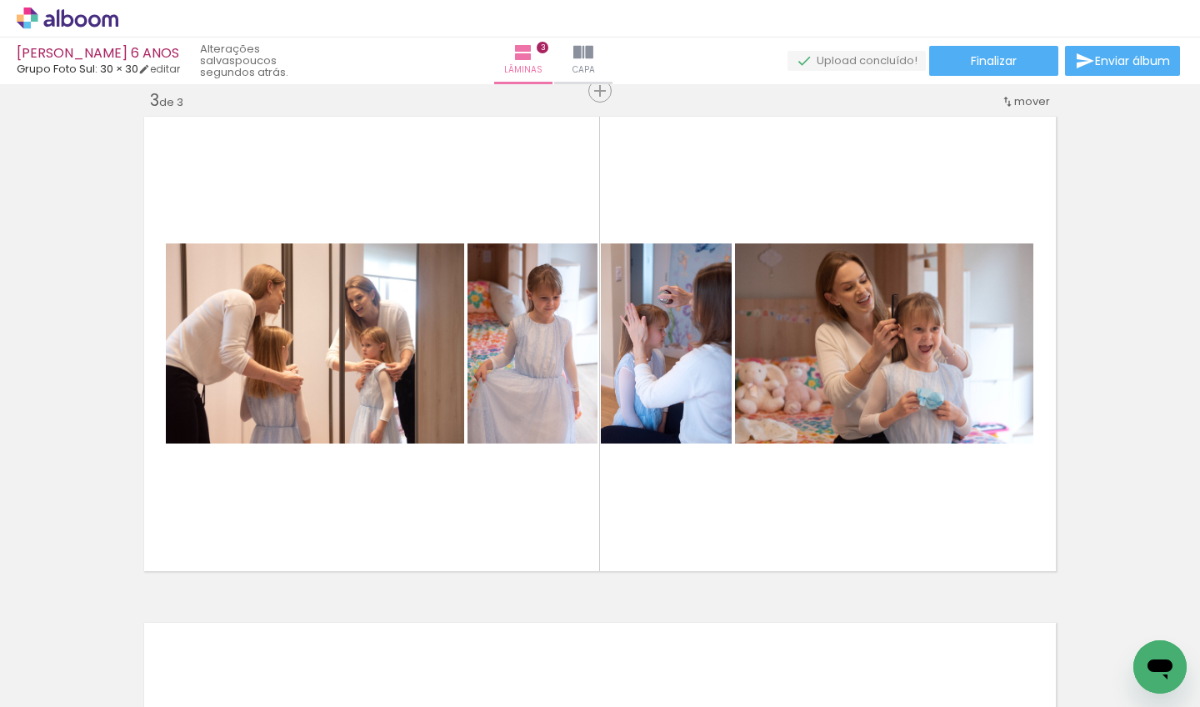
scroll to position [0, 1947]
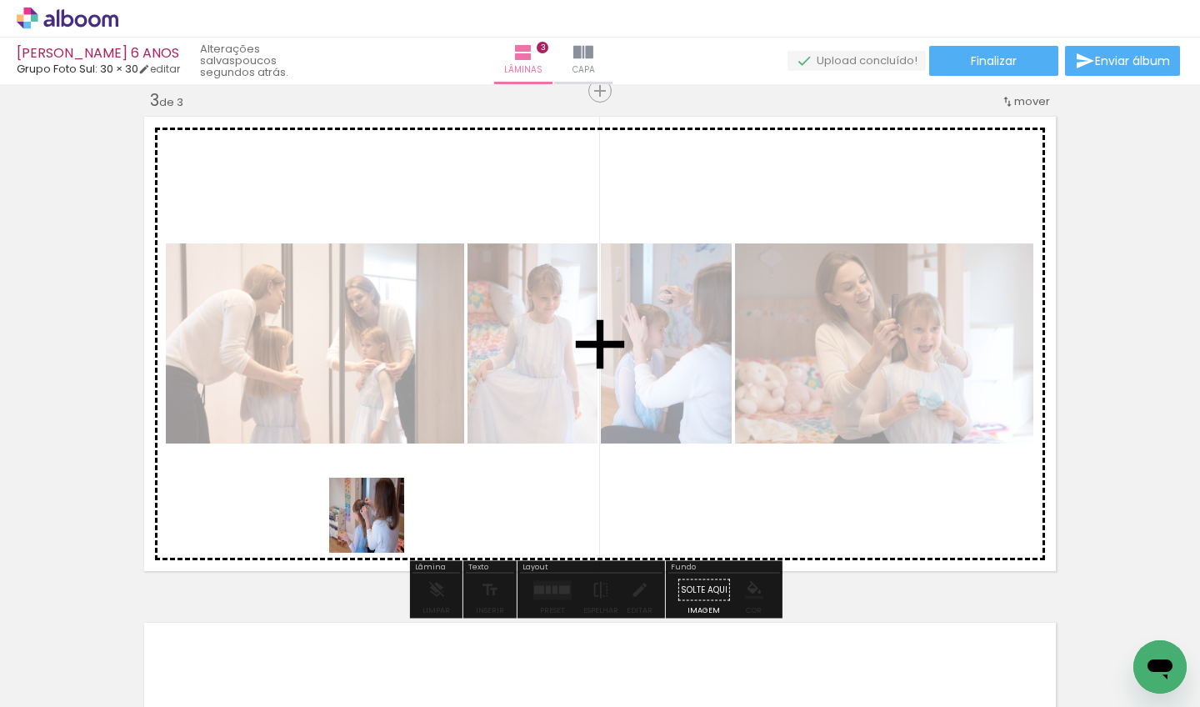
drag, startPoint x: 379, startPoint y: 651, endPoint x: 380, endPoint y: 528, distance: 122.5
click at [380, 528] on quentale-workspace at bounding box center [600, 353] width 1200 height 707
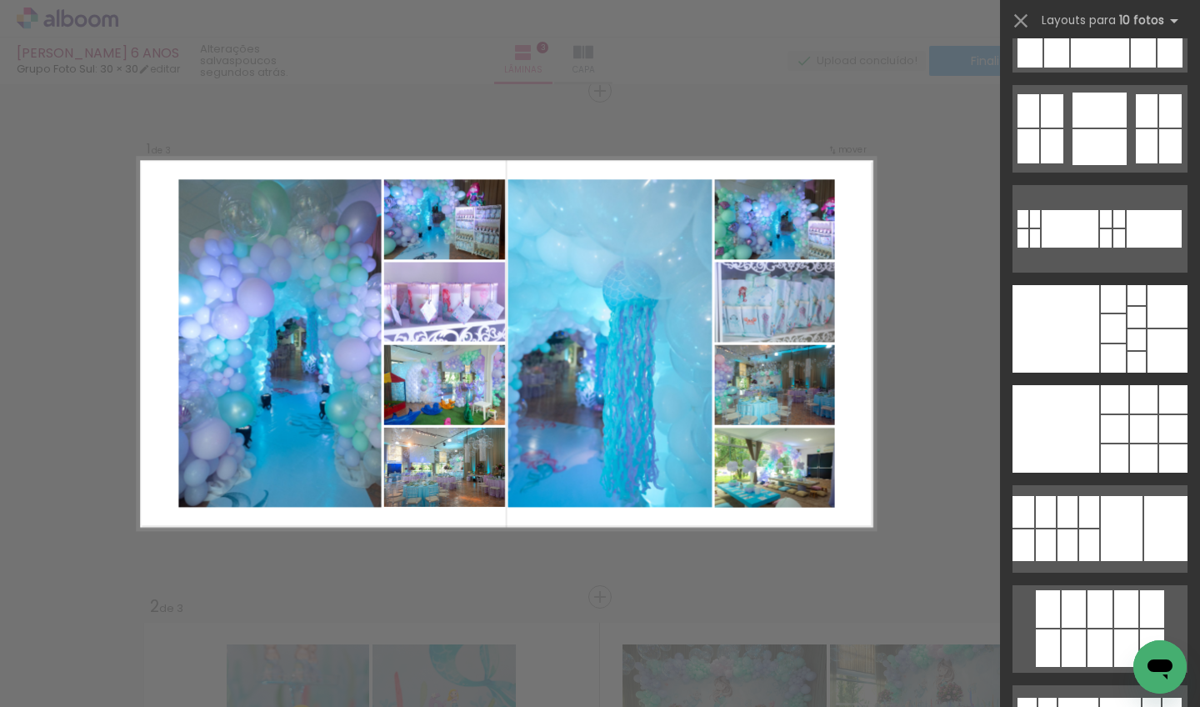
scroll to position [3371, 0]
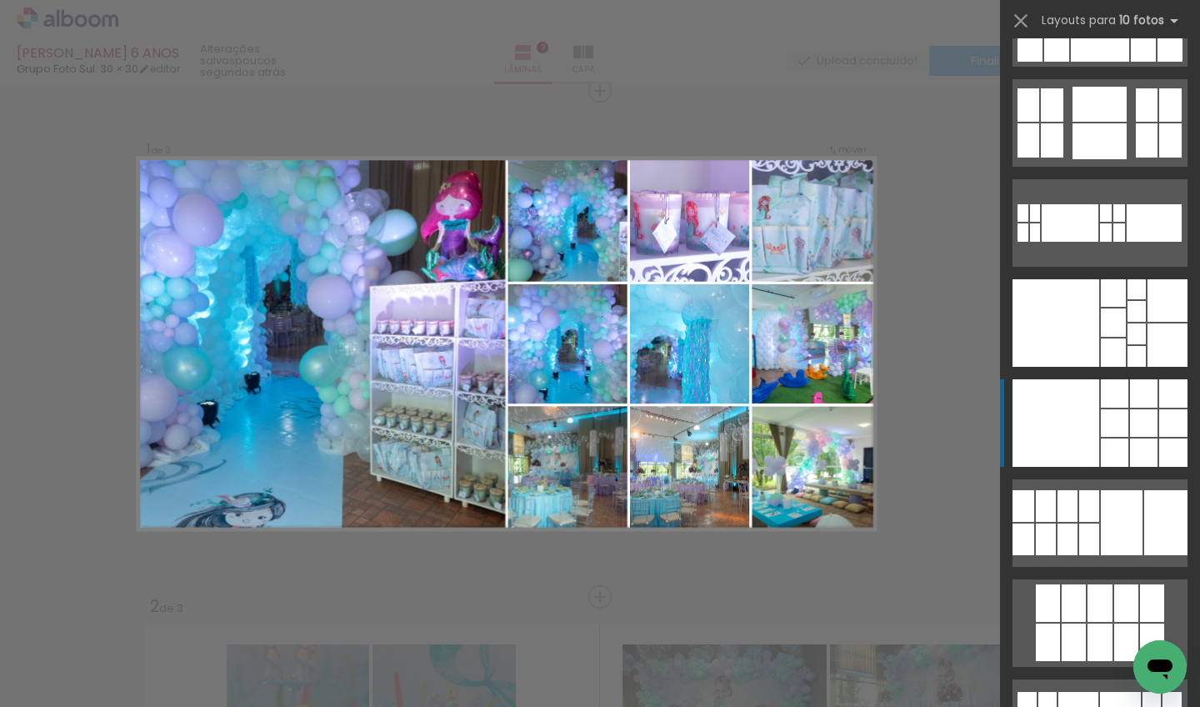
click at [1136, 430] on div at bounding box center [1143, 422] width 27 height 27
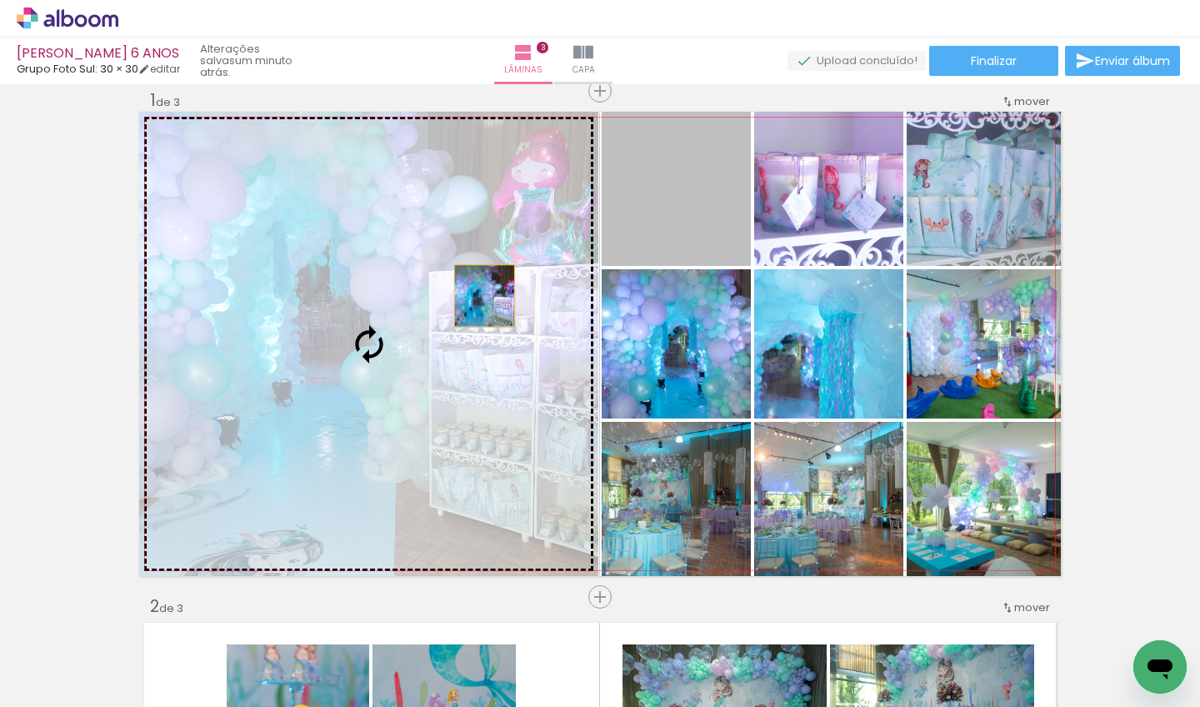
drag, startPoint x: 671, startPoint y: 209, endPoint x: 475, endPoint y: 297, distance: 214.4
click at [0, 0] on slot at bounding box center [0, 0] width 0 height 0
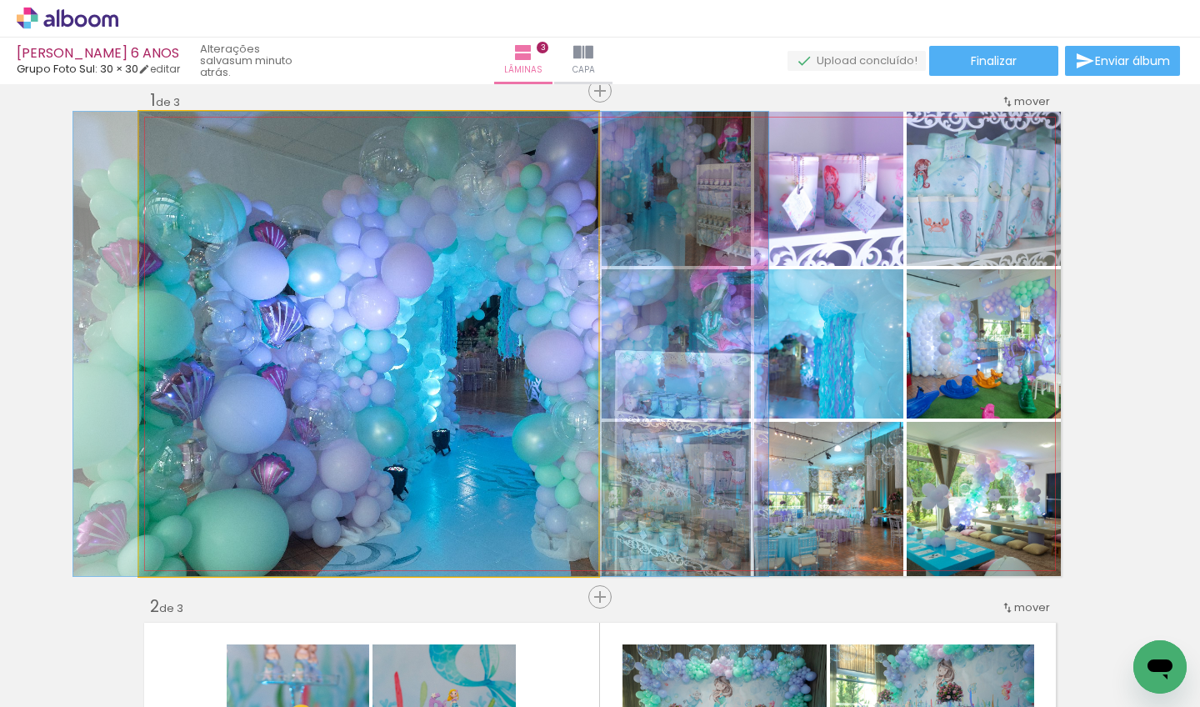
drag, startPoint x: 478, startPoint y: 306, endPoint x: 531, endPoint y: 335, distance: 60.0
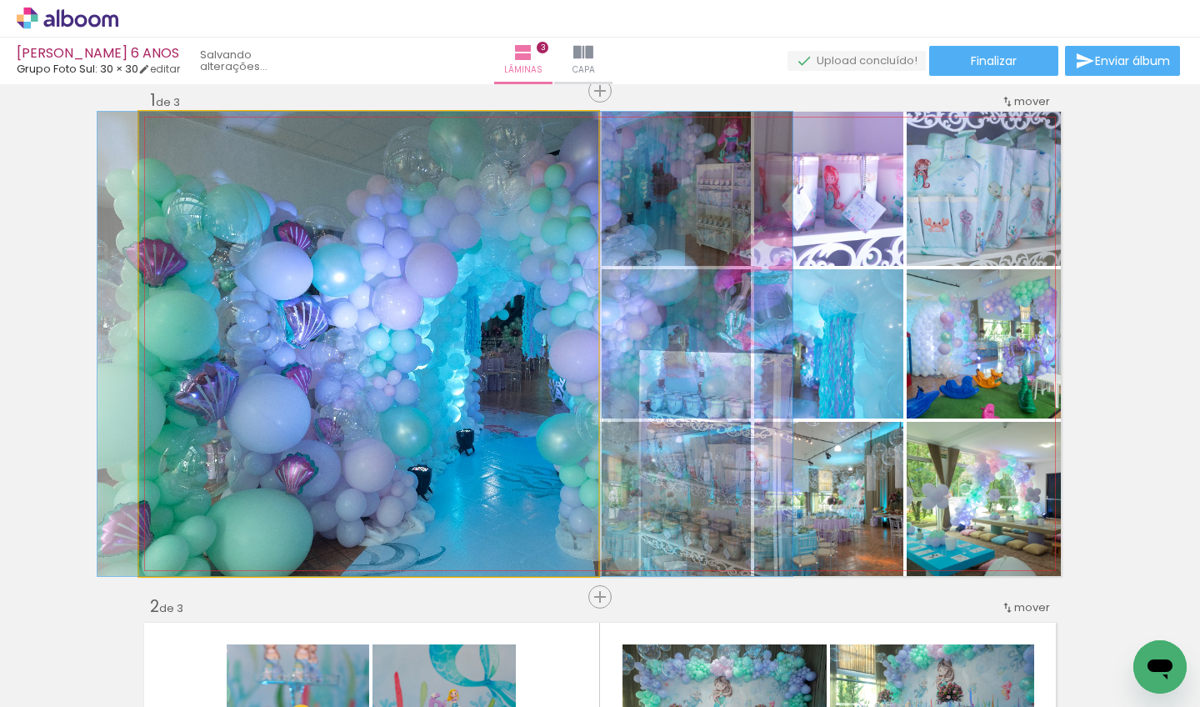
drag, startPoint x: 438, startPoint y: 300, endPoint x: 462, endPoint y: 302, distance: 23.4
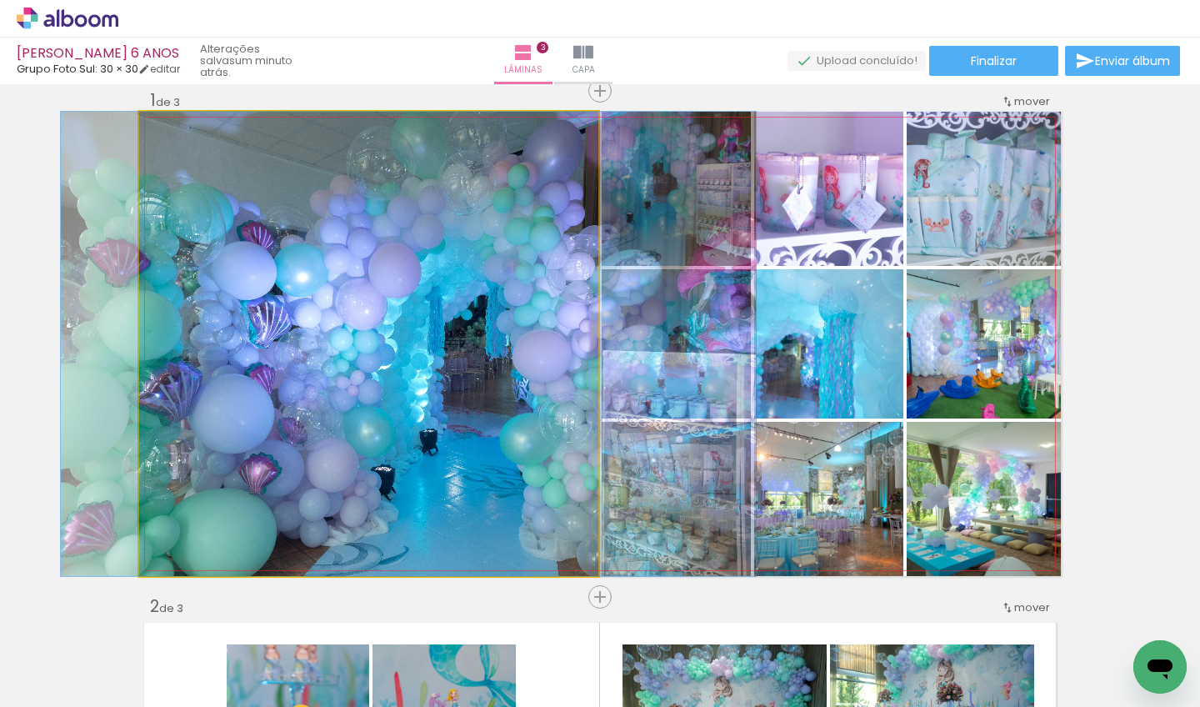
drag, startPoint x: 475, startPoint y: 300, endPoint x: 439, endPoint y: 314, distance: 38.5
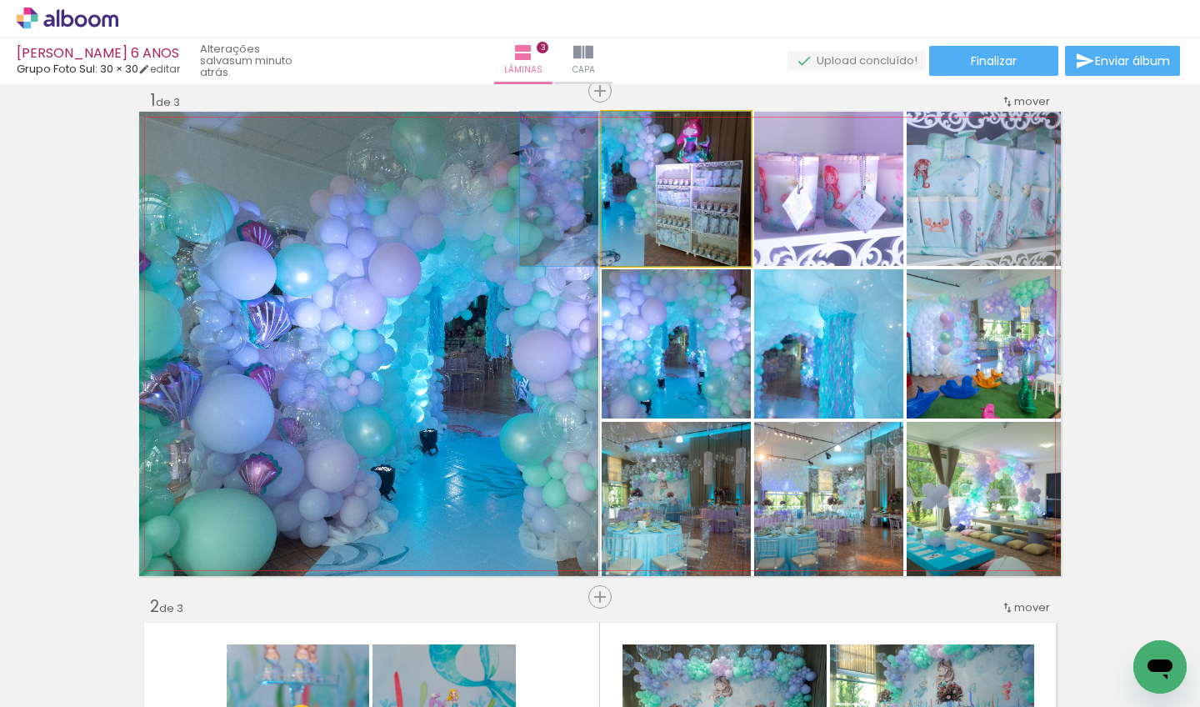
drag, startPoint x: 702, startPoint y: 197, endPoint x: 647, endPoint y: 215, distance: 57.7
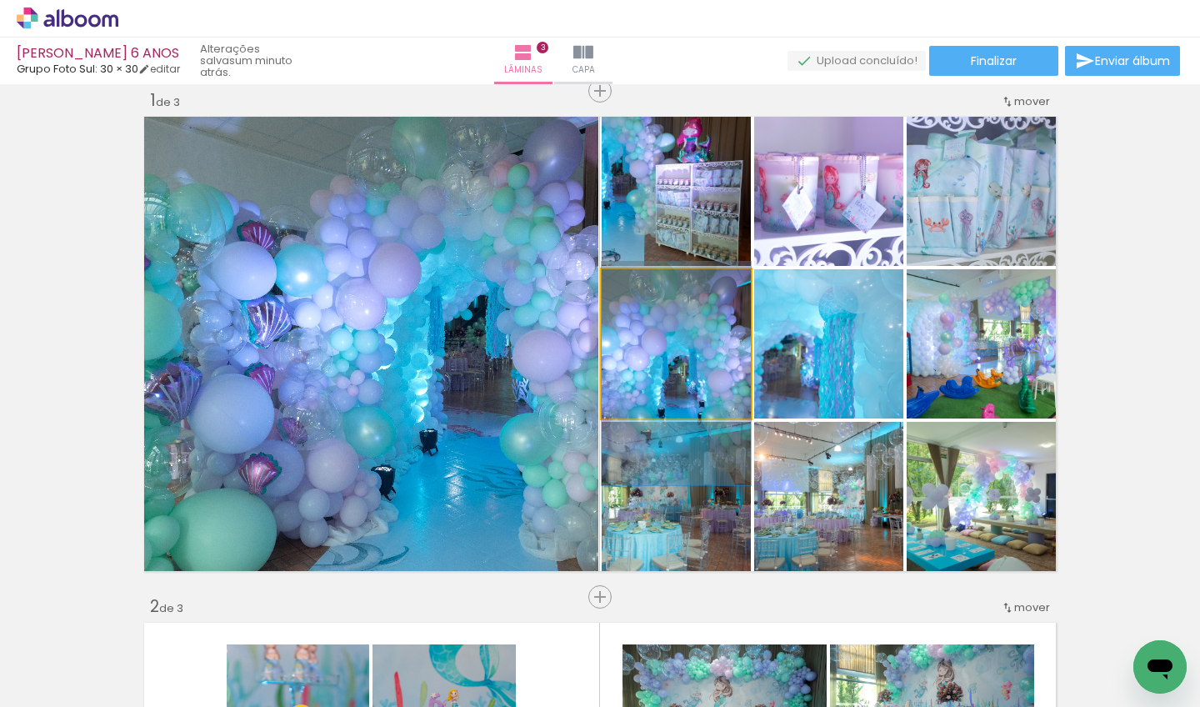
drag, startPoint x: 706, startPoint y: 329, endPoint x: 692, endPoint y: 359, distance: 33.2
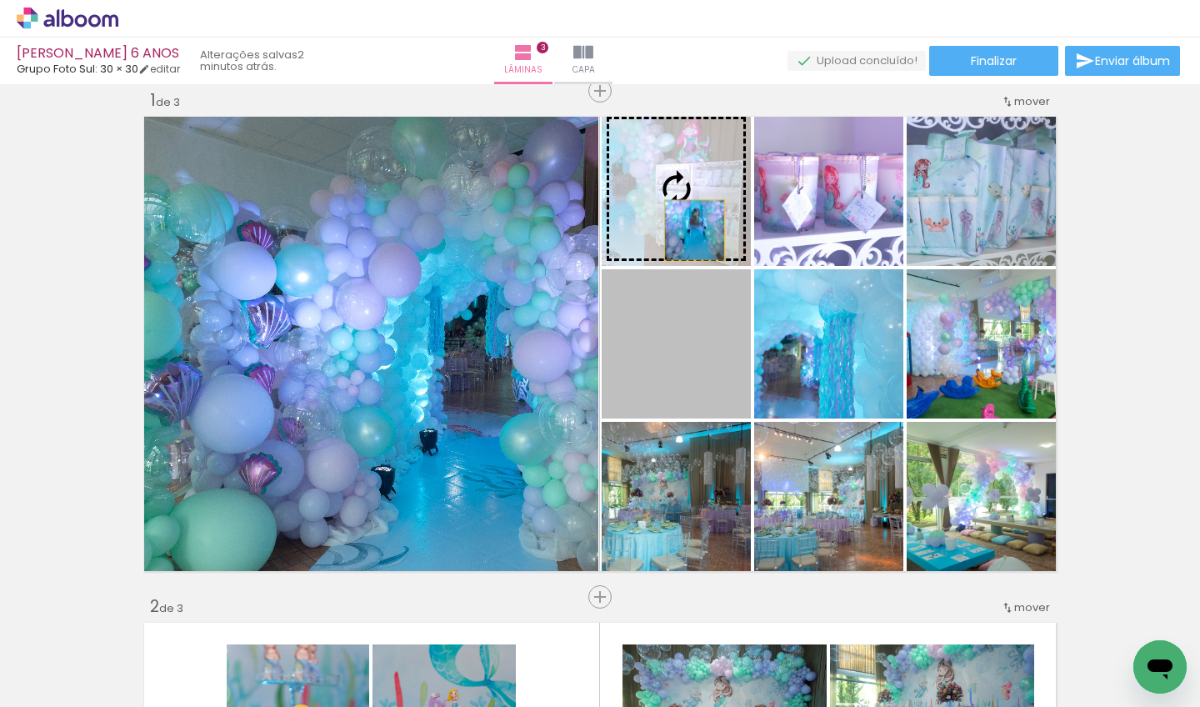
drag, startPoint x: 688, startPoint y: 345, endPoint x: 688, endPoint y: 230, distance: 115.0
click at [0, 0] on slot at bounding box center [0, 0] width 0 height 0
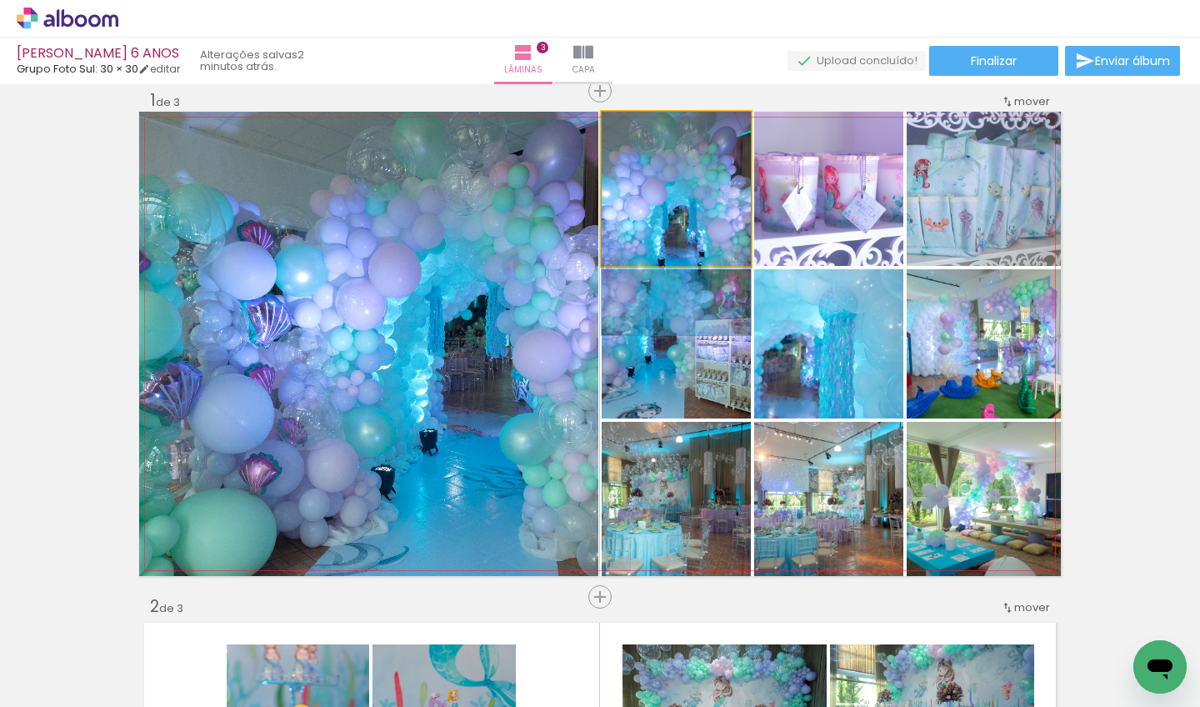
drag, startPoint x: 693, startPoint y: 187, endPoint x: 670, endPoint y: 247, distance: 64.4
click at [670, 247] on div at bounding box center [676, 223] width 149 height 223
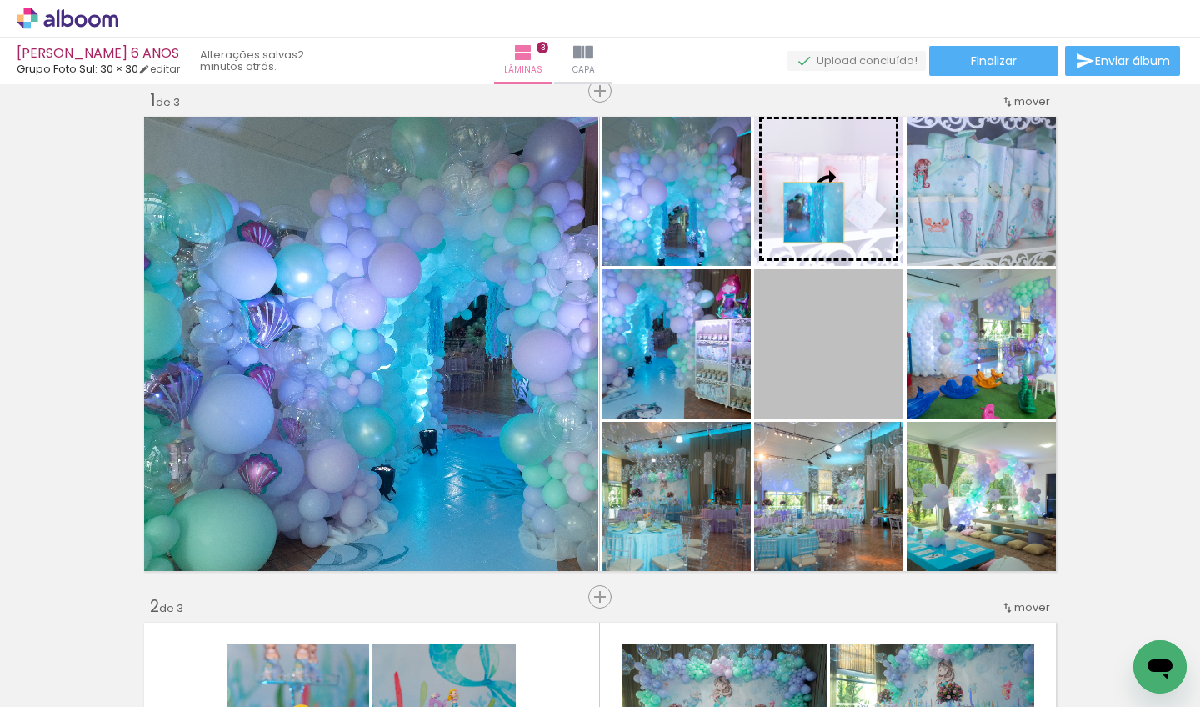
drag, startPoint x: 802, startPoint y: 332, endPoint x: 807, endPoint y: 212, distance: 120.1
click at [0, 0] on slot at bounding box center [0, 0] width 0 height 0
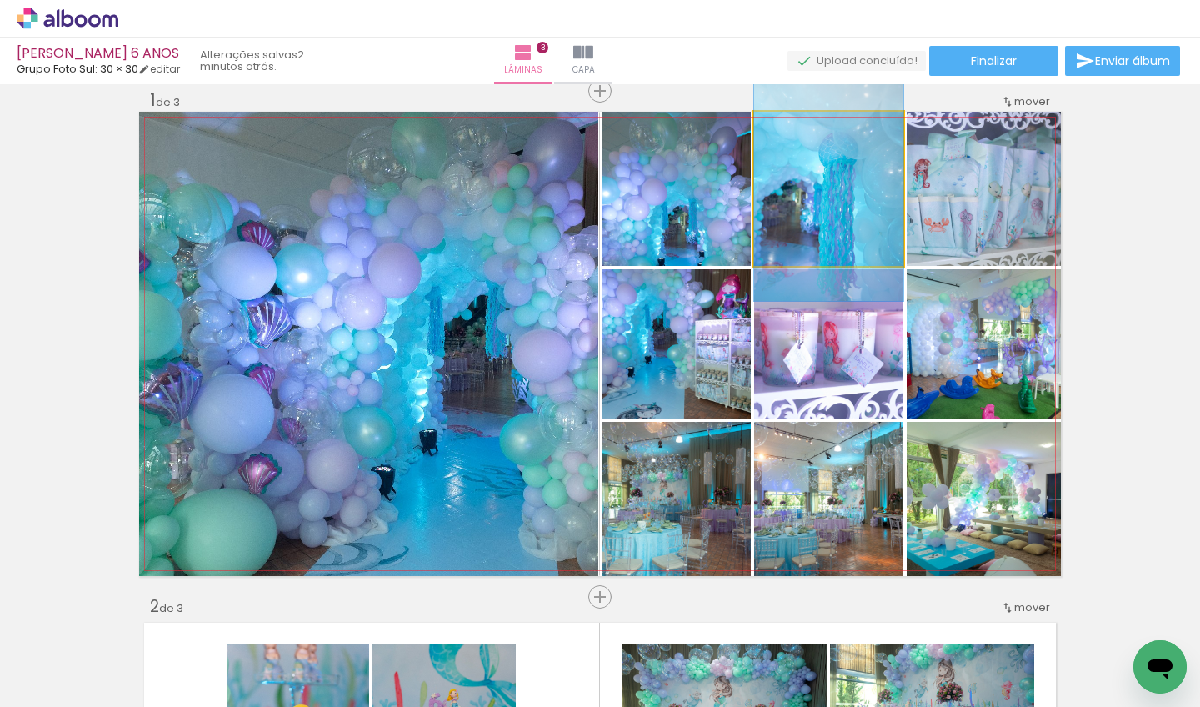
drag, startPoint x: 843, startPoint y: 189, endPoint x: 816, endPoint y: 192, distance: 26.8
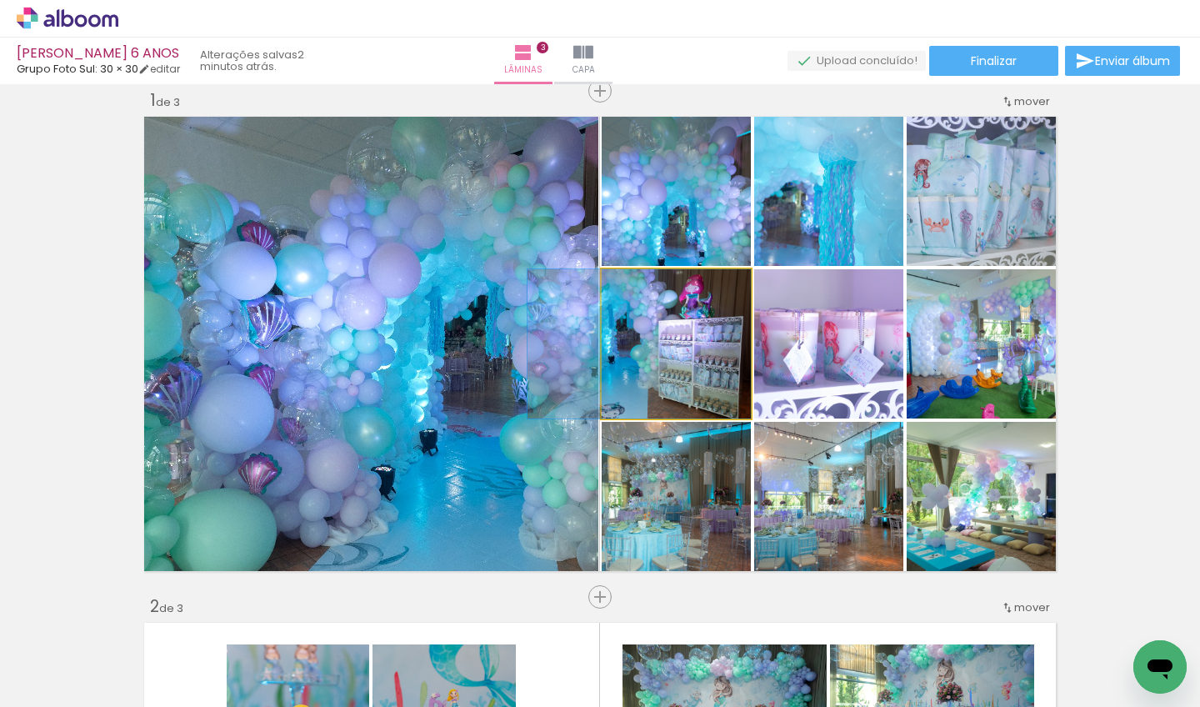
drag, startPoint x: 719, startPoint y: 363, endPoint x: 657, endPoint y: 377, distance: 63.3
click at [657, 377] on div at bounding box center [638, 343] width 223 height 149
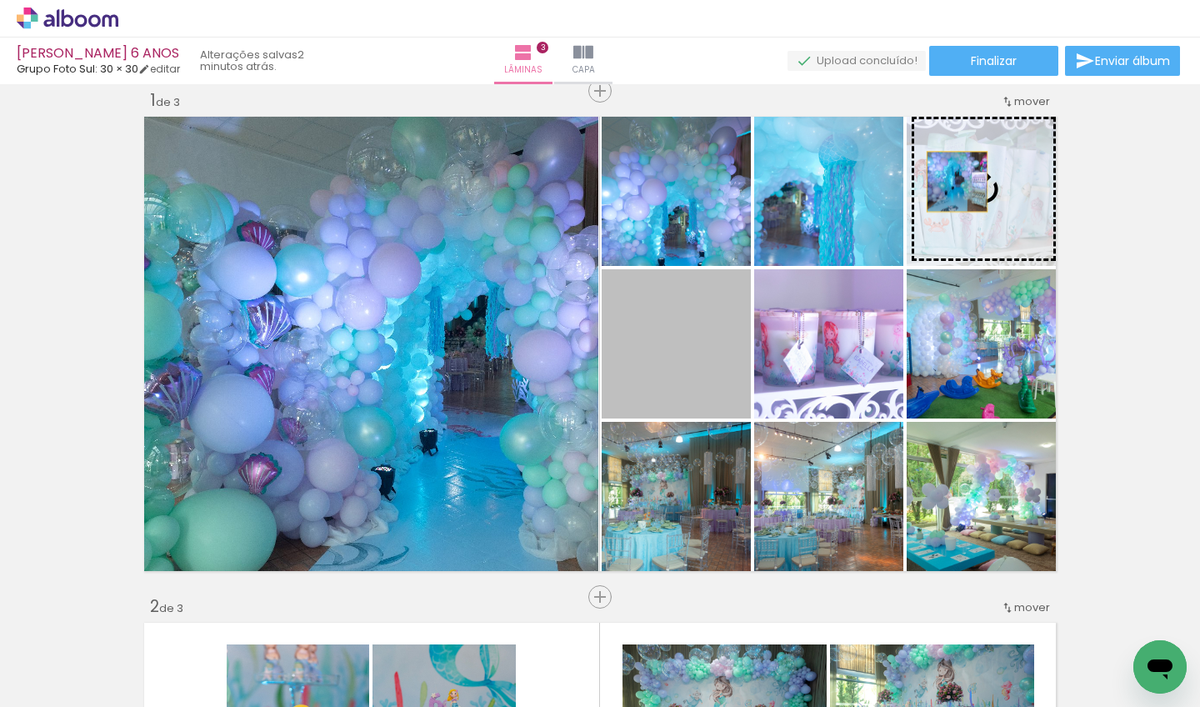
drag, startPoint x: 672, startPoint y: 369, endPoint x: 951, endPoint y: 182, distance: 335.5
click at [0, 0] on slot at bounding box center [0, 0] width 0 height 0
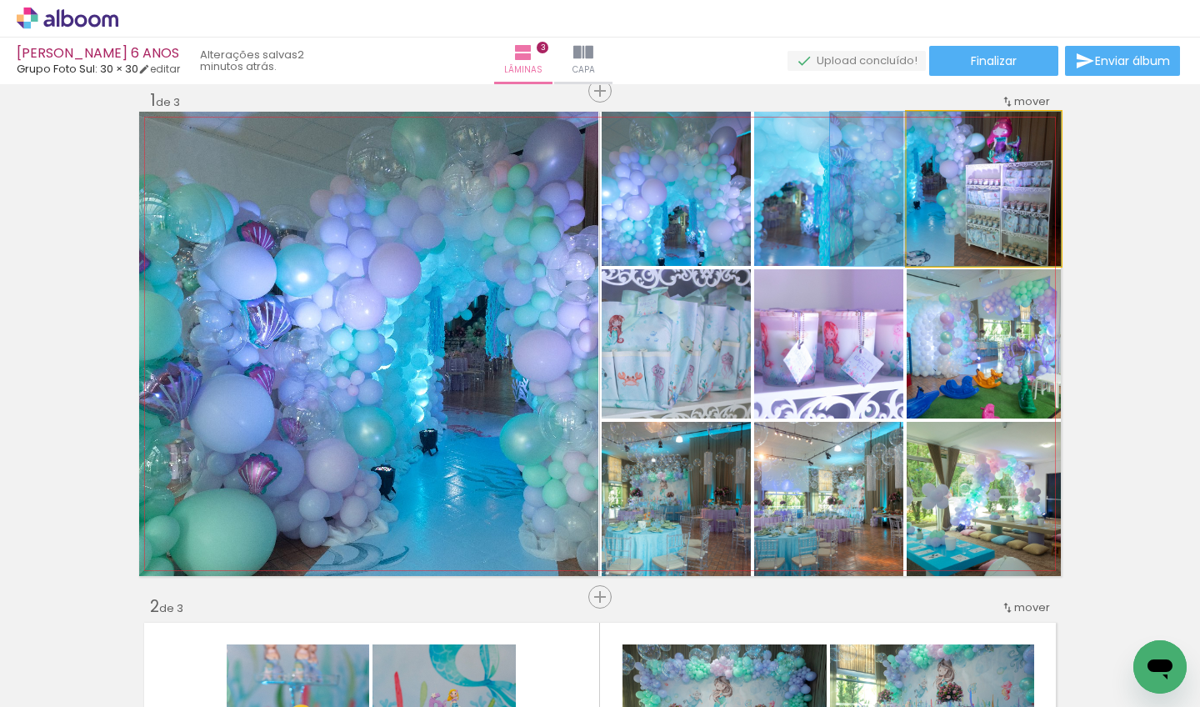
drag, startPoint x: 1008, startPoint y: 197, endPoint x: 951, endPoint y: 237, distance: 69.3
click at [951, 237] on div at bounding box center [945, 189] width 231 height 154
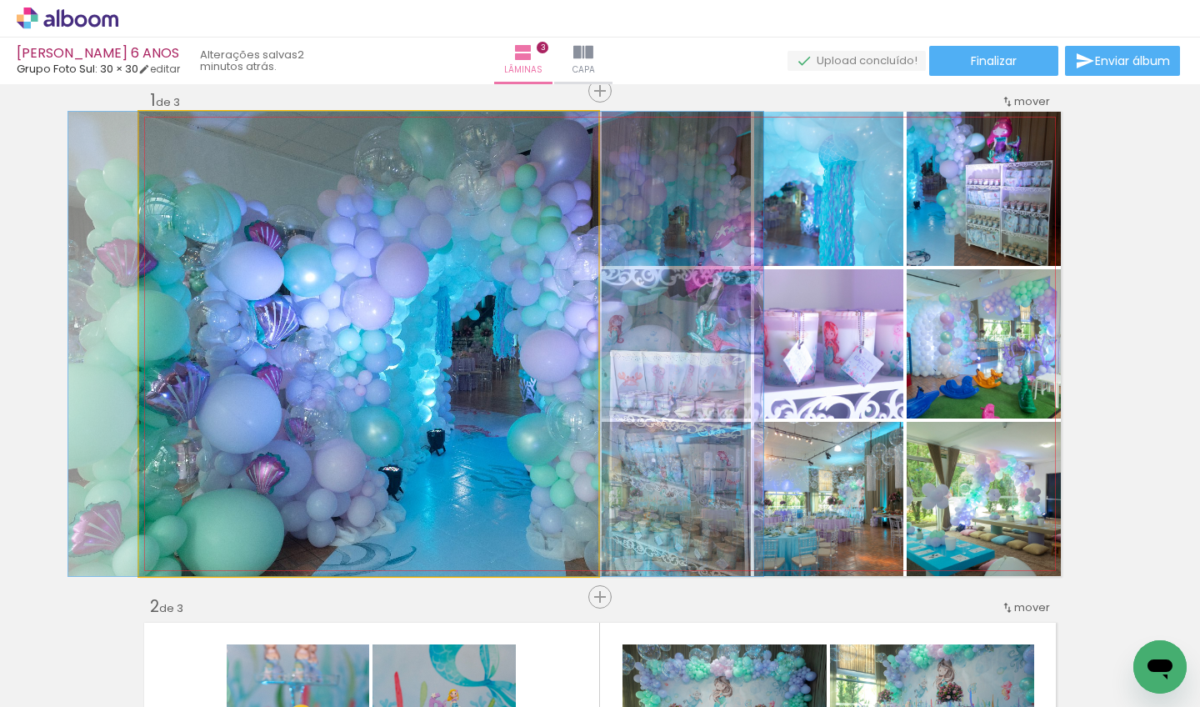
drag, startPoint x: 395, startPoint y: 404, endPoint x: 402, endPoint y: 414, distance: 12.5
click at [403, 415] on quentale-photo at bounding box center [368, 344] width 459 height 464
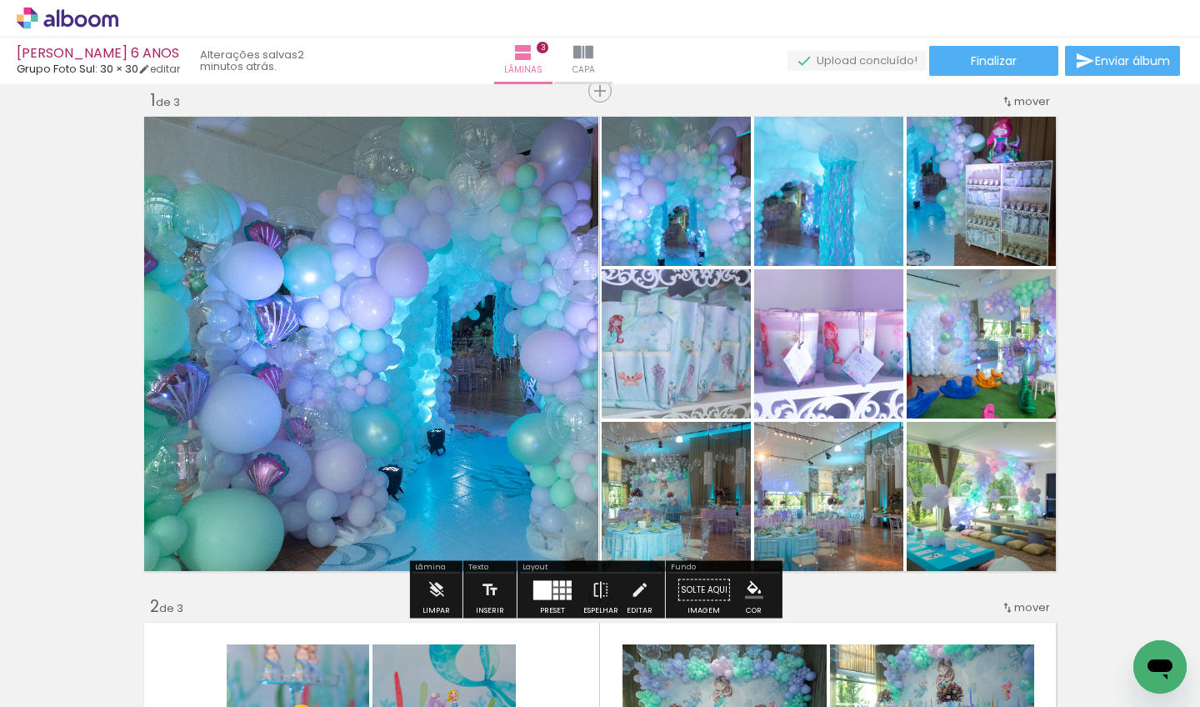
click at [567, 587] on div at bounding box center [569, 589] width 5 height 5
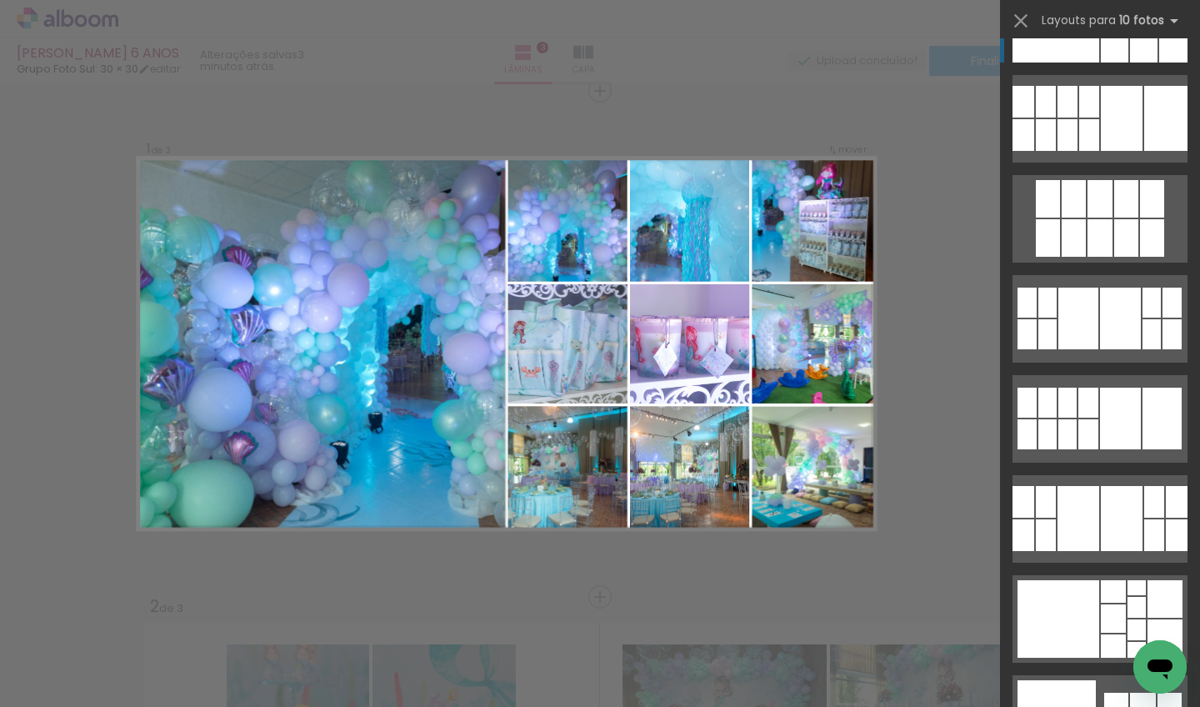
scroll to position [3831, 0]
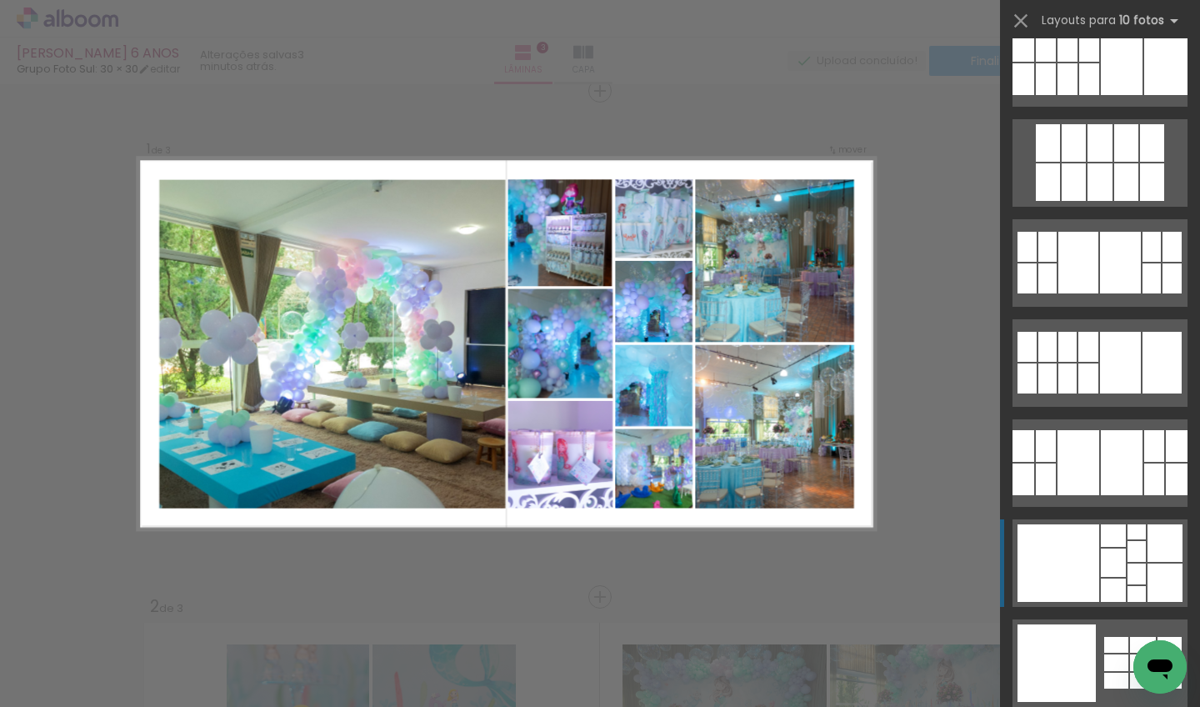
click at [1147, 565] on div at bounding box center [1164, 582] width 35 height 38
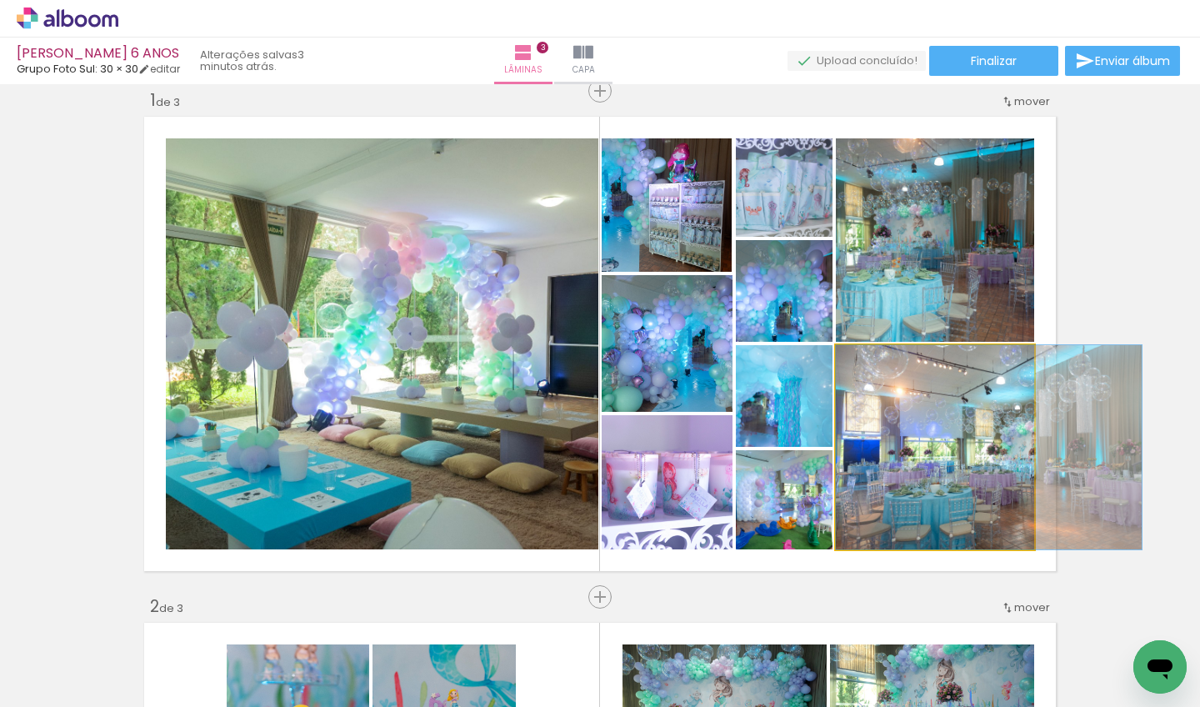
drag, startPoint x: 911, startPoint y: 471, endPoint x: 983, endPoint y: 462, distance: 73.1
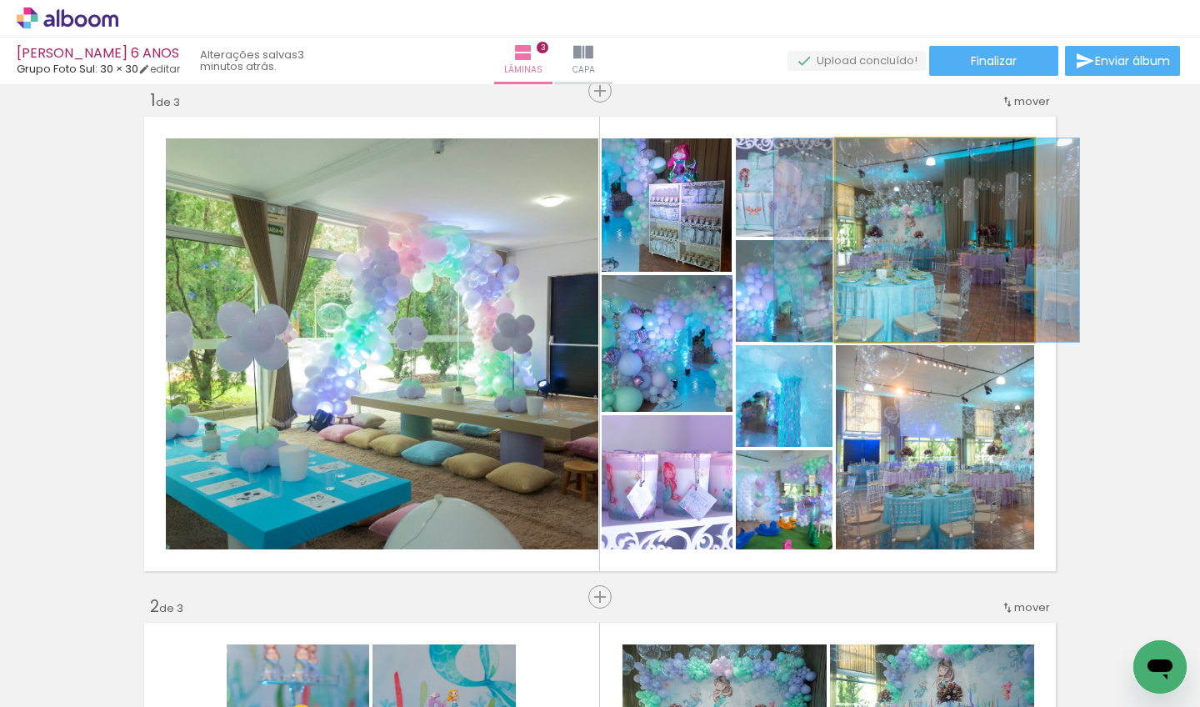
drag, startPoint x: 998, startPoint y: 269, endPoint x: 990, endPoint y: 253, distance: 17.9
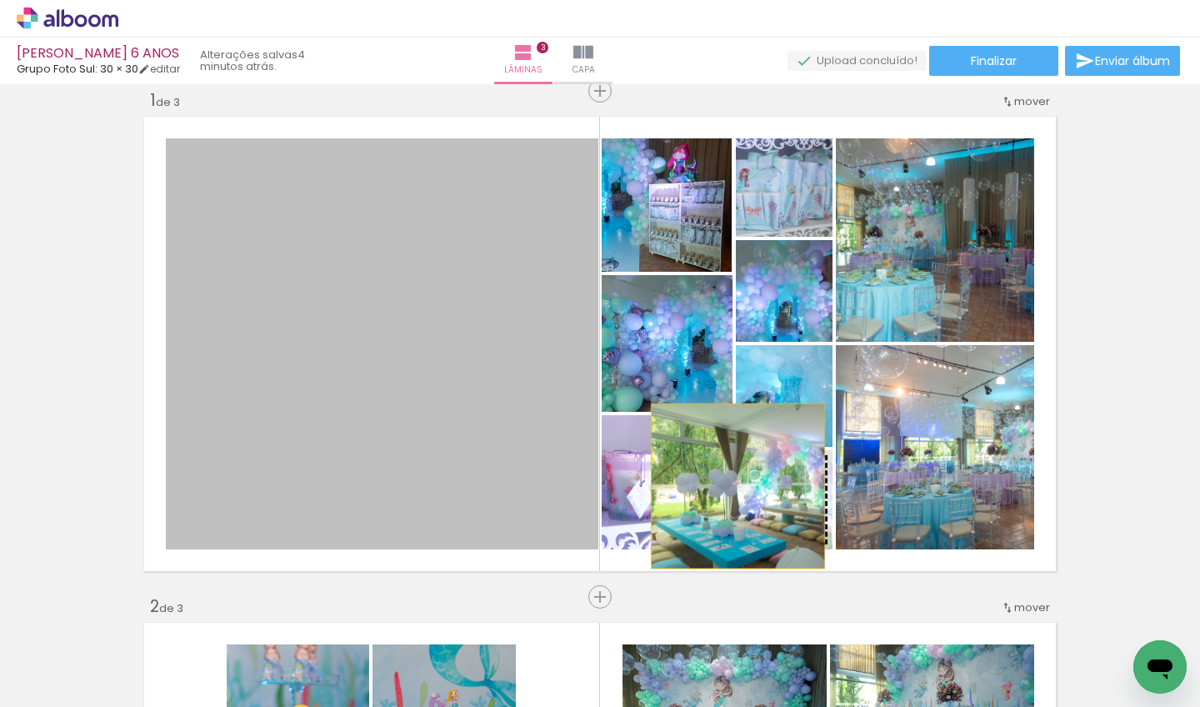
drag, startPoint x: 446, startPoint y: 350, endPoint x: 738, endPoint y: 488, distance: 323.5
click at [0, 0] on slot at bounding box center [0, 0] width 0 height 0
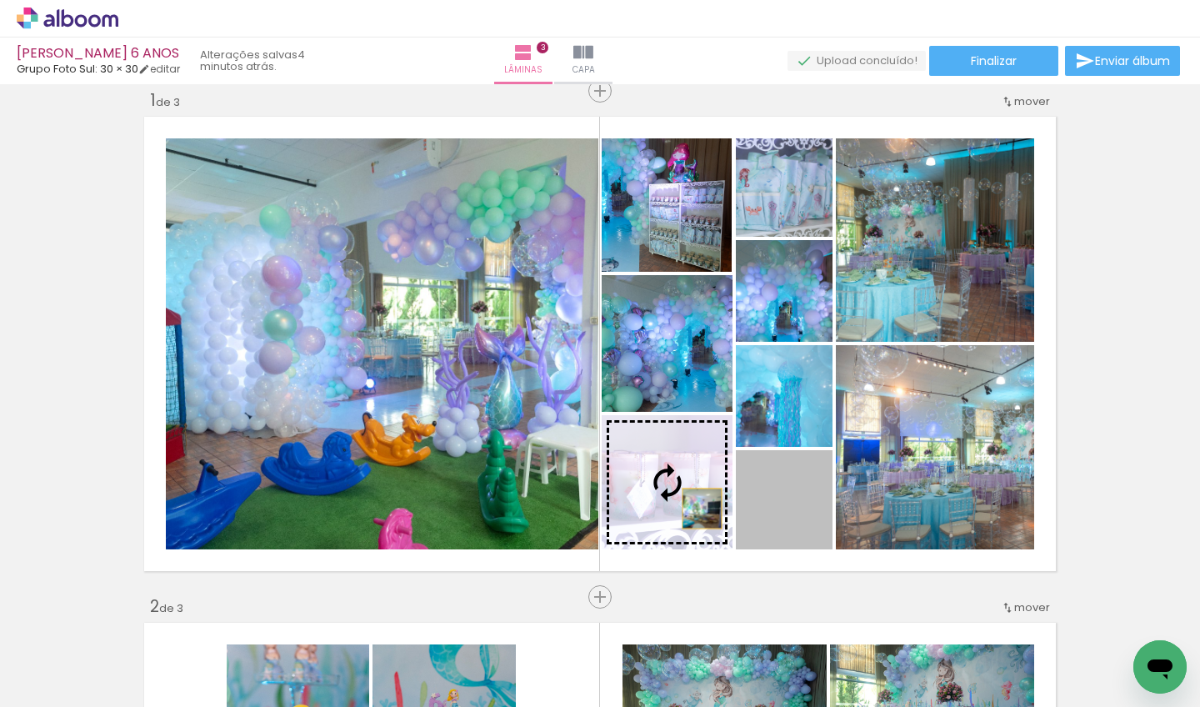
drag, startPoint x: 786, startPoint y: 527, endPoint x: 684, endPoint y: 502, distance: 104.7
click at [0, 0] on slot at bounding box center [0, 0] width 0 height 0
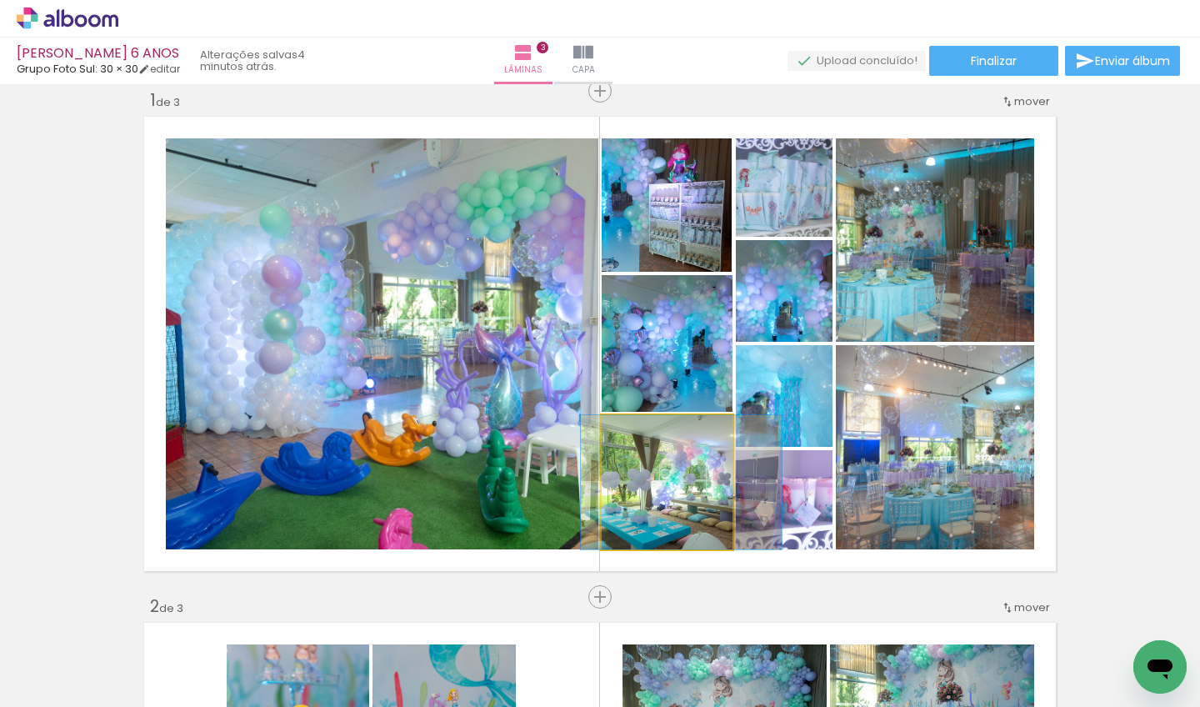
drag, startPoint x: 692, startPoint y: 511, endPoint x: 705, endPoint y: 502, distance: 15.7
click at [706, 502] on div at bounding box center [681, 482] width 201 height 134
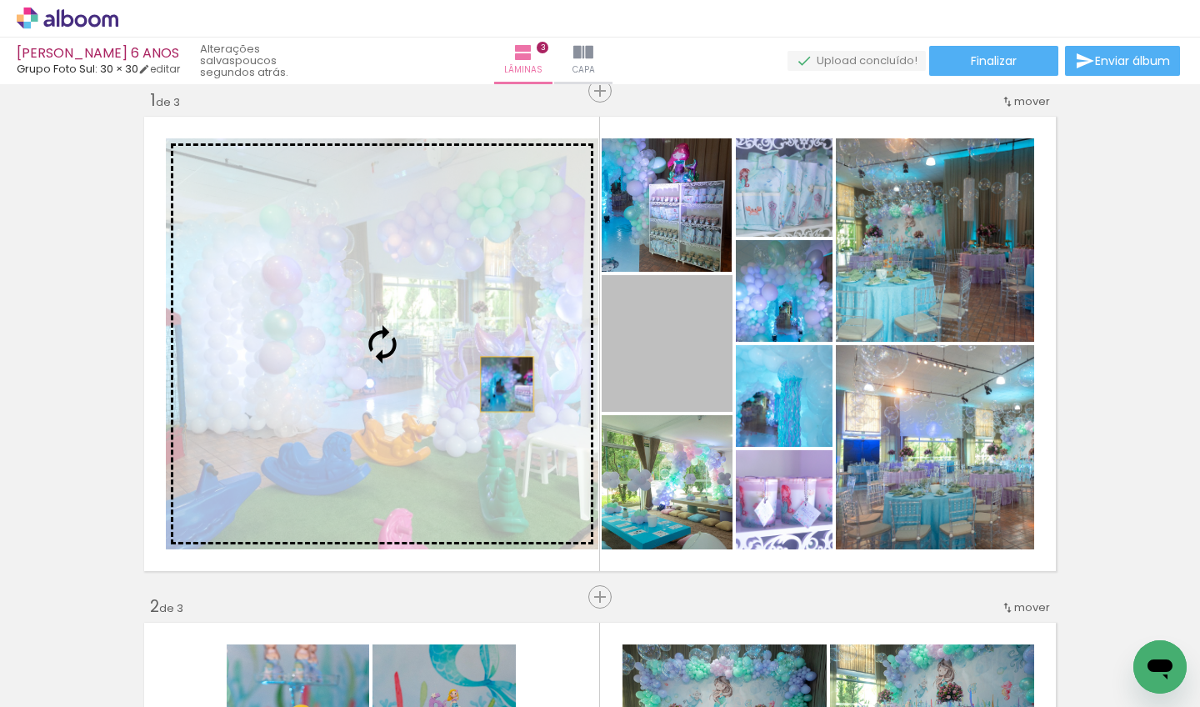
drag, startPoint x: 686, startPoint y: 373, endPoint x: 492, endPoint y: 385, distance: 193.6
click at [0, 0] on slot at bounding box center [0, 0] width 0 height 0
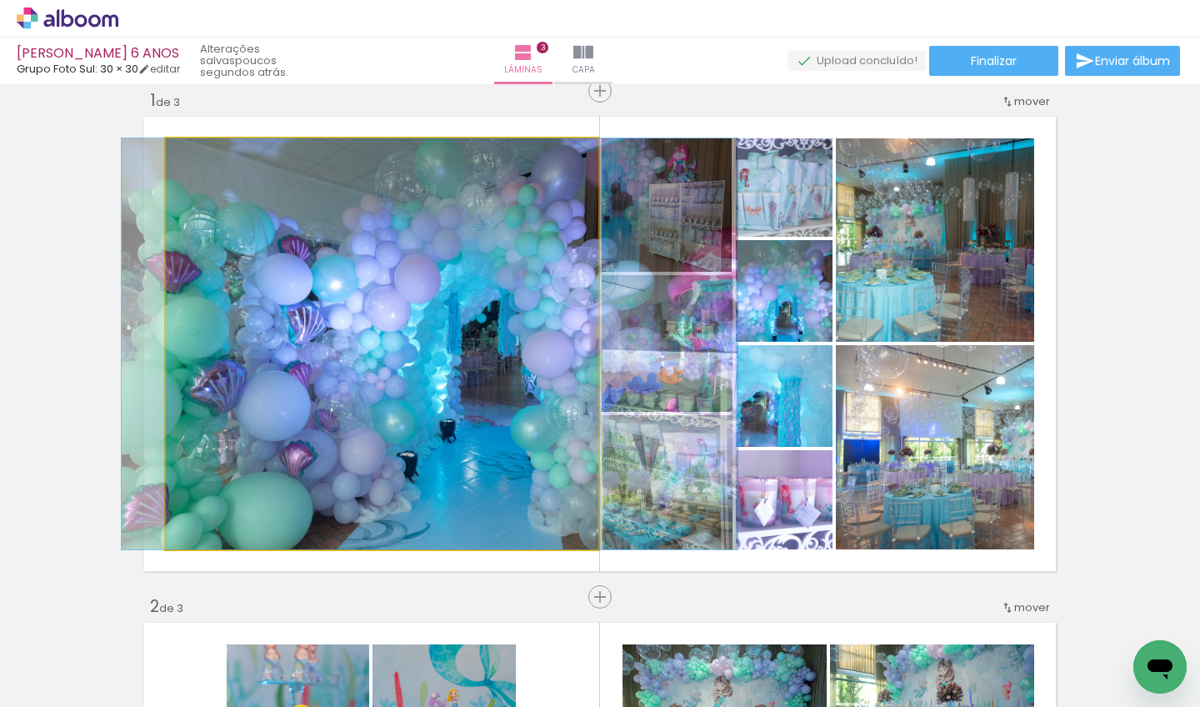
drag, startPoint x: 492, startPoint y: 385, endPoint x: 539, endPoint y: 367, distance: 50.9
click at [453, 212] on div at bounding box center [430, 343] width 616 height 411
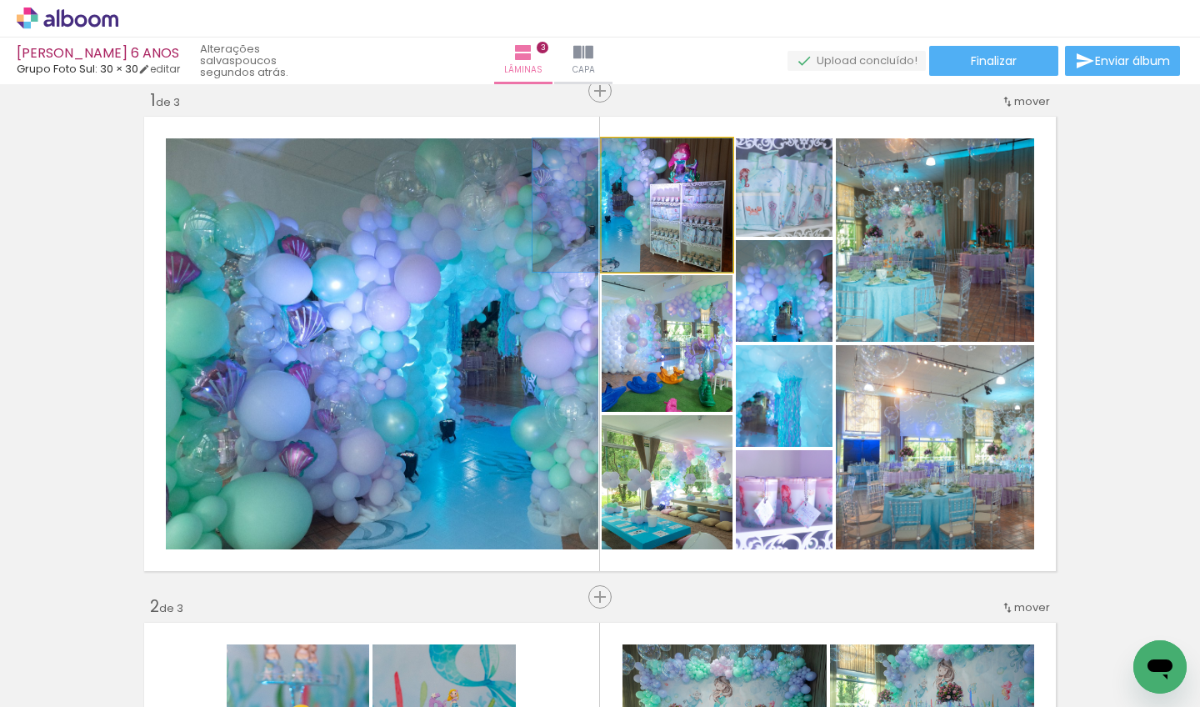
drag, startPoint x: 697, startPoint y: 212, endPoint x: 670, endPoint y: 214, distance: 27.5
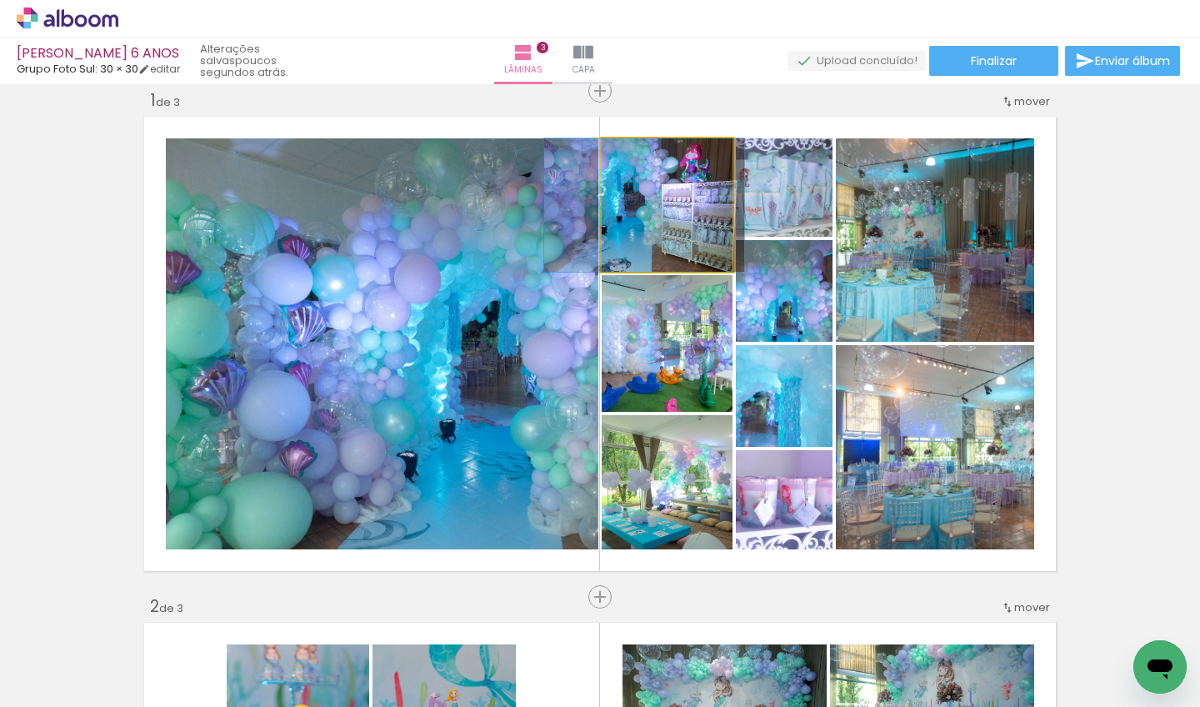
drag, startPoint x: 672, startPoint y: 227, endPoint x: 683, endPoint y: 218, distance: 14.3
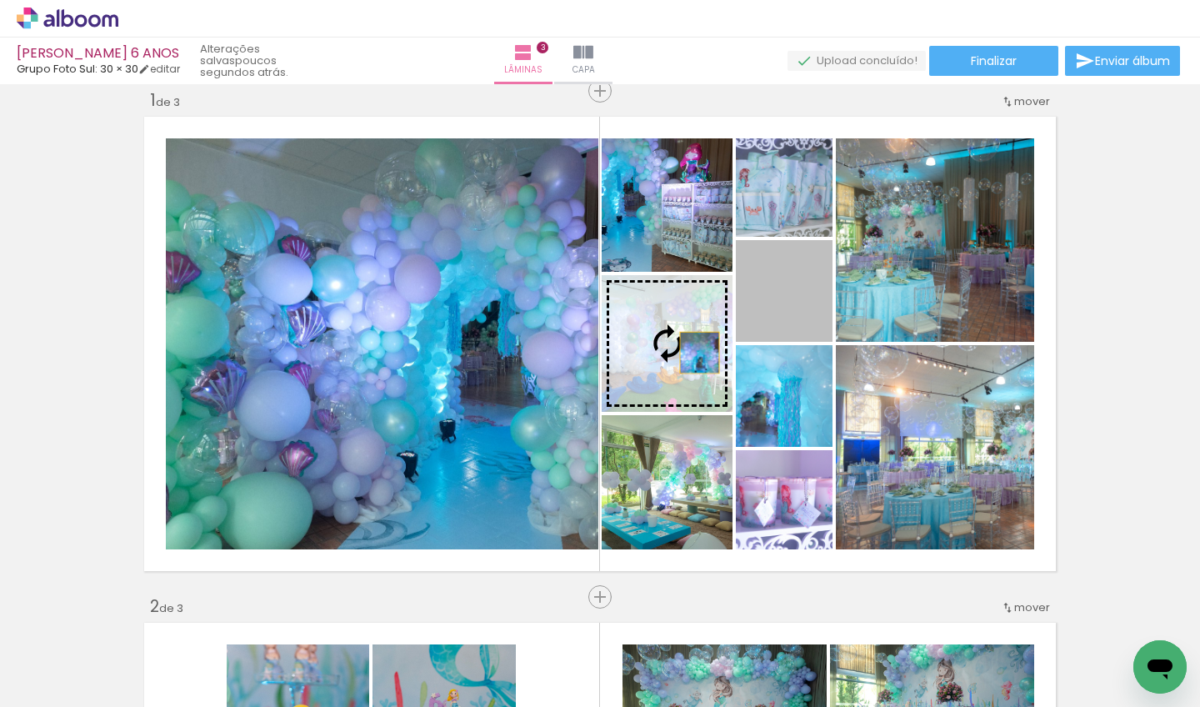
drag, startPoint x: 805, startPoint y: 312, endPoint x: 691, endPoint y: 353, distance: 121.2
click at [0, 0] on slot at bounding box center [0, 0] width 0 height 0
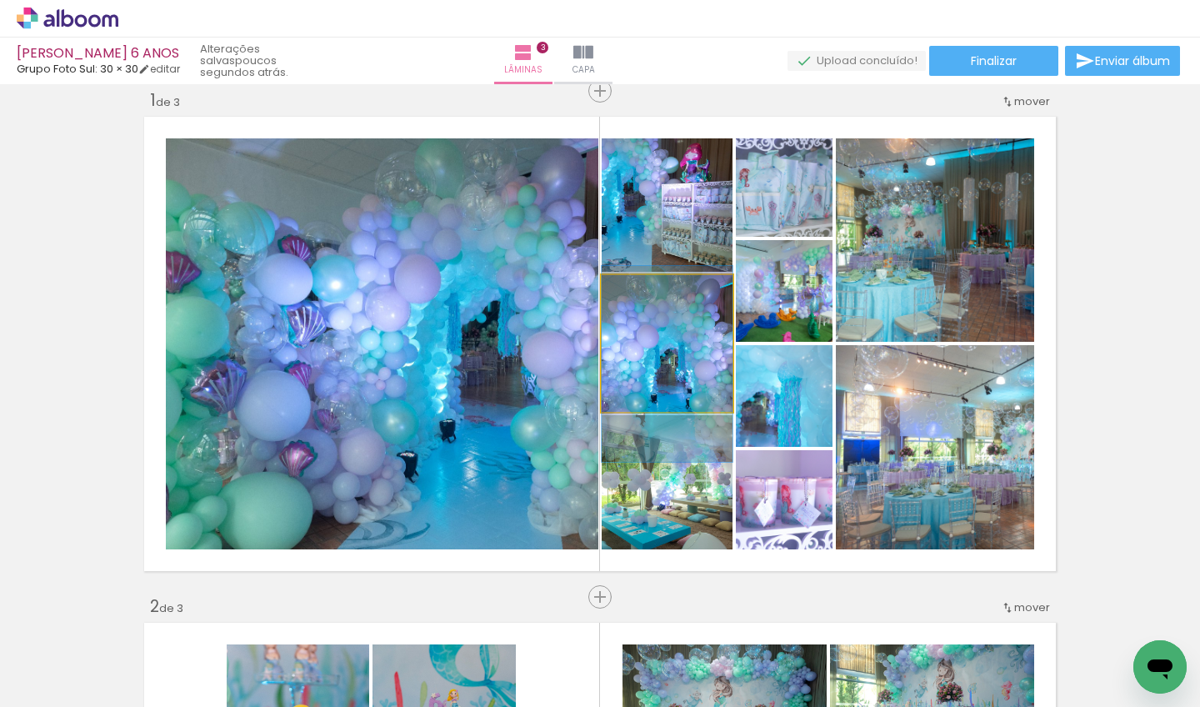
drag, startPoint x: 691, startPoint y: 352, endPoint x: 654, endPoint y: 373, distance: 42.2
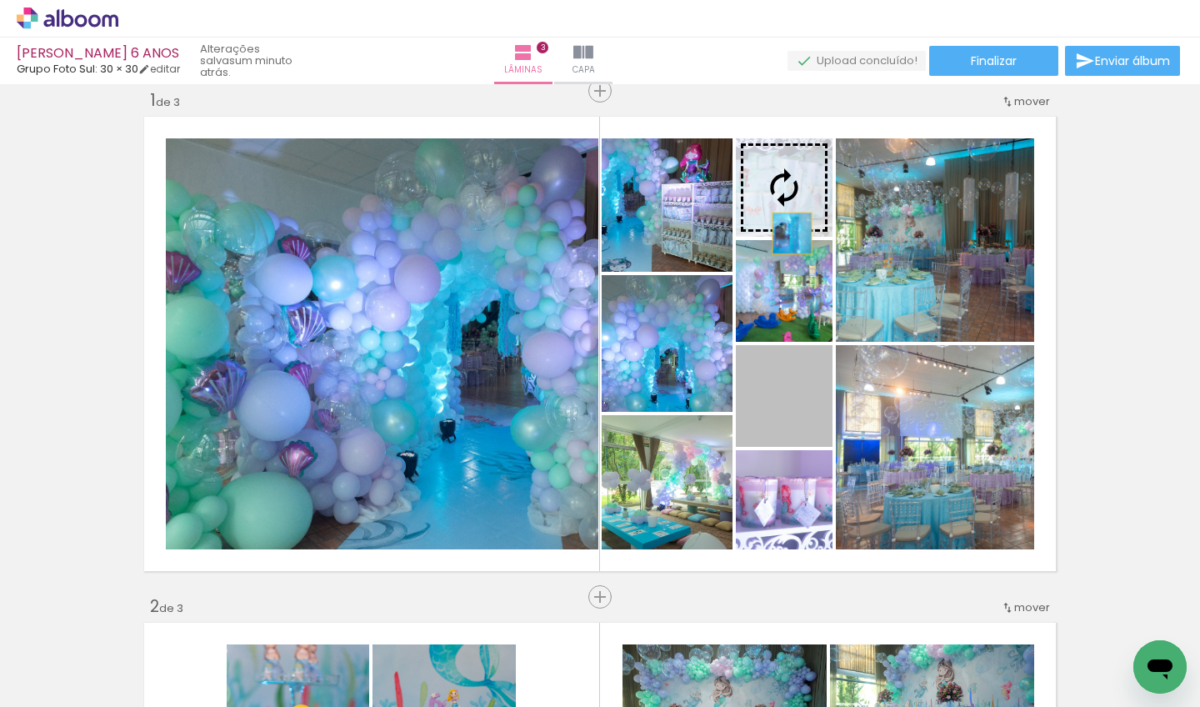
drag, startPoint x: 807, startPoint y: 397, endPoint x: 786, endPoint y: 233, distance: 165.6
click at [0, 0] on slot at bounding box center [0, 0] width 0 height 0
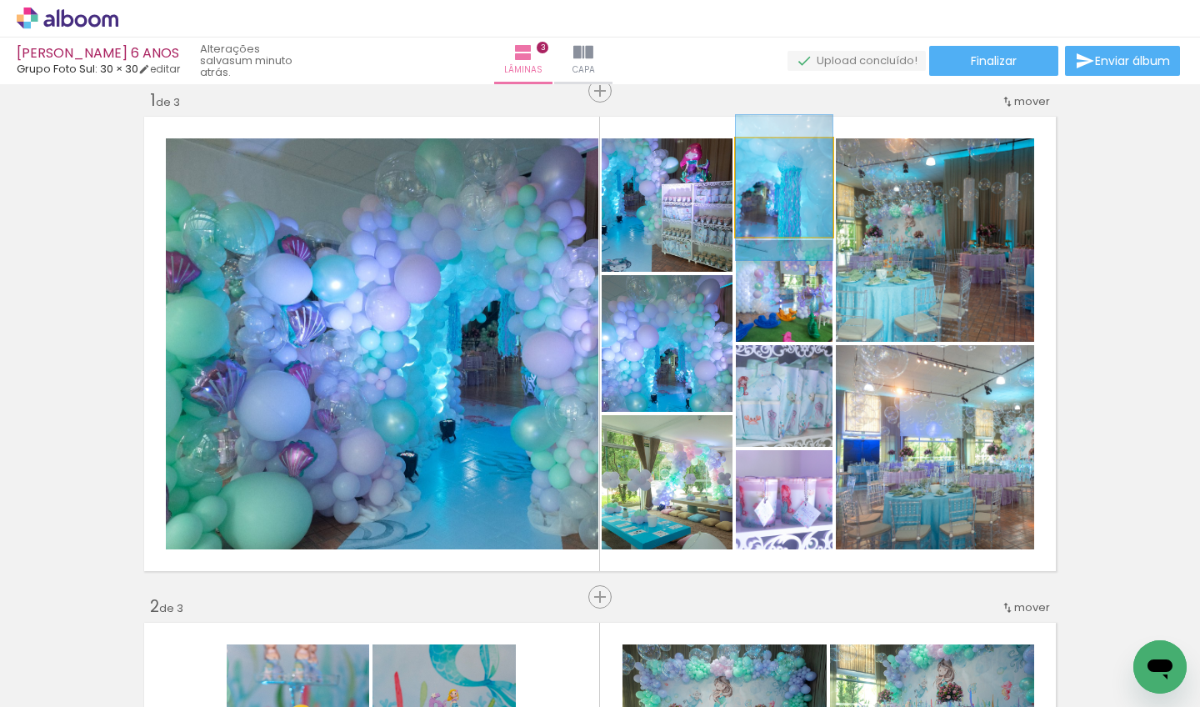
drag, startPoint x: 798, startPoint y: 196, endPoint x: 815, endPoint y: 196, distance: 16.7
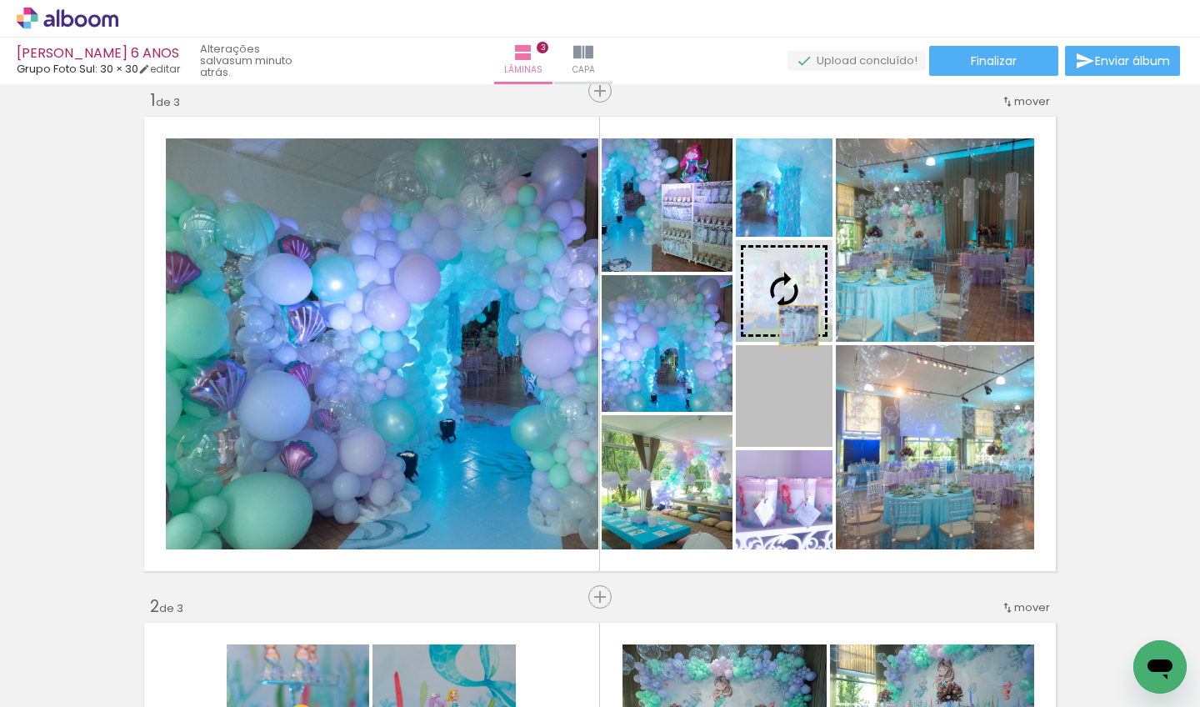
drag, startPoint x: 792, startPoint y: 420, endPoint x: 792, endPoint y: 325, distance: 95.0
click at [0, 0] on slot at bounding box center [0, 0] width 0 height 0
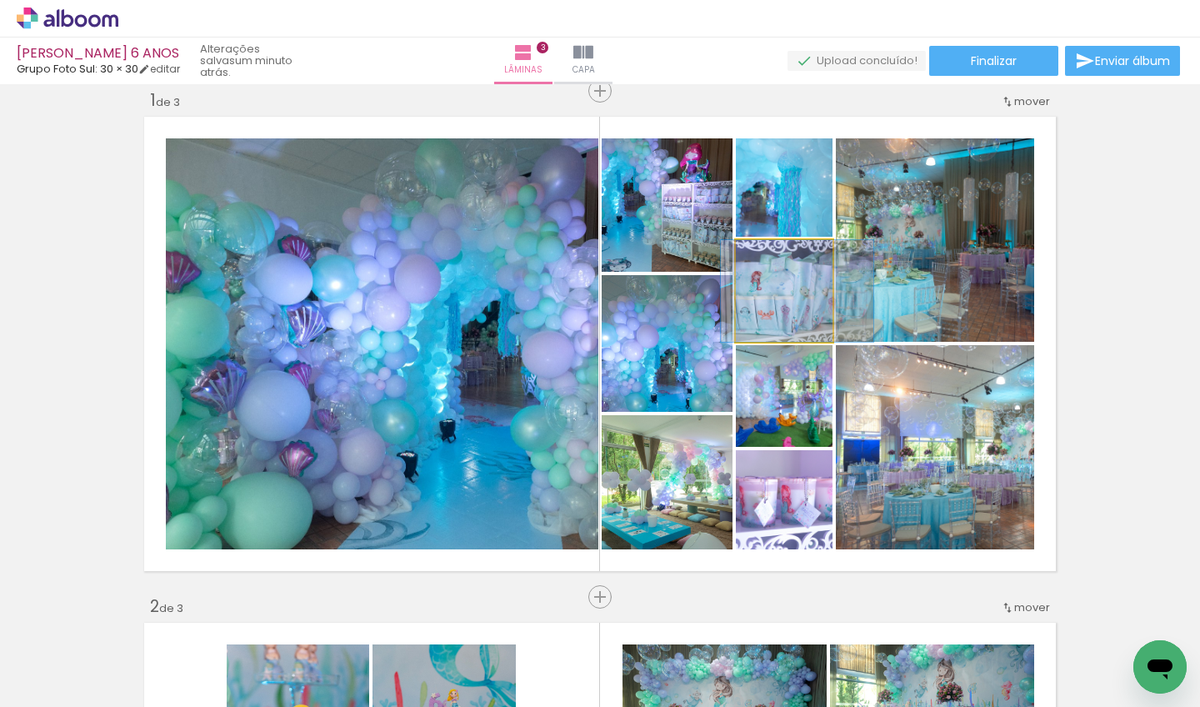
drag, startPoint x: 754, startPoint y: 317, endPoint x: 767, endPoint y: 314, distance: 13.6
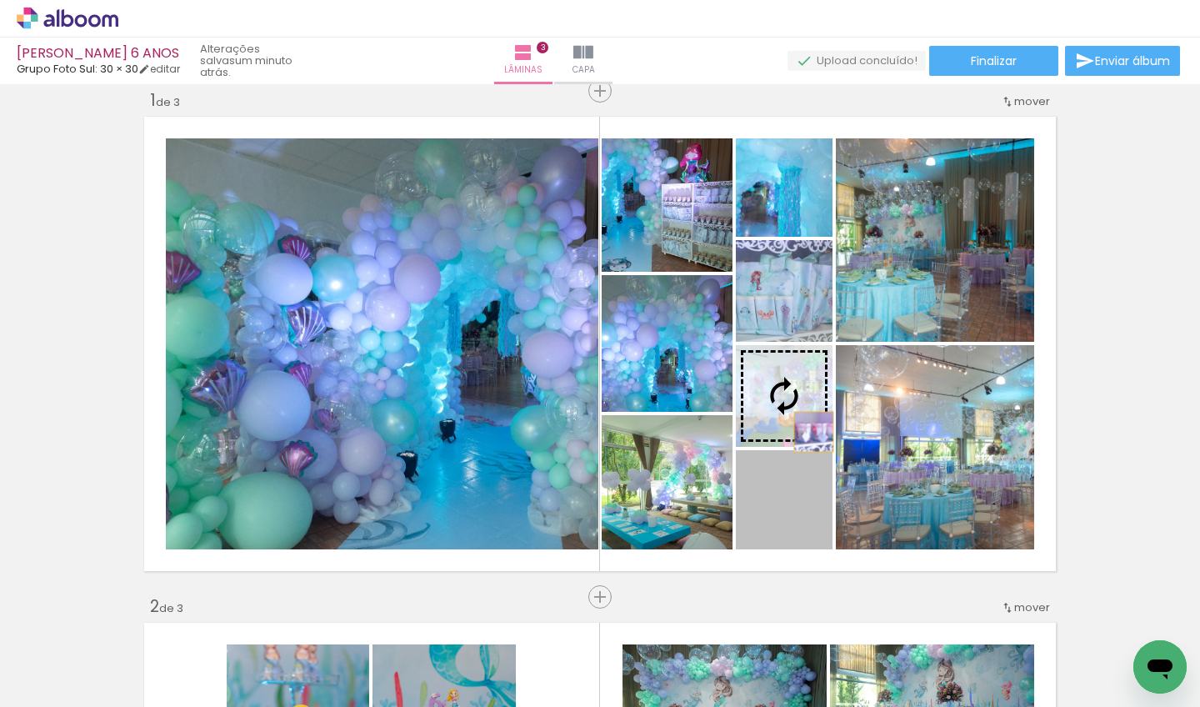
drag, startPoint x: 811, startPoint y: 503, endPoint x: 805, endPoint y: 431, distance: 72.7
click at [0, 0] on slot at bounding box center [0, 0] width 0 height 0
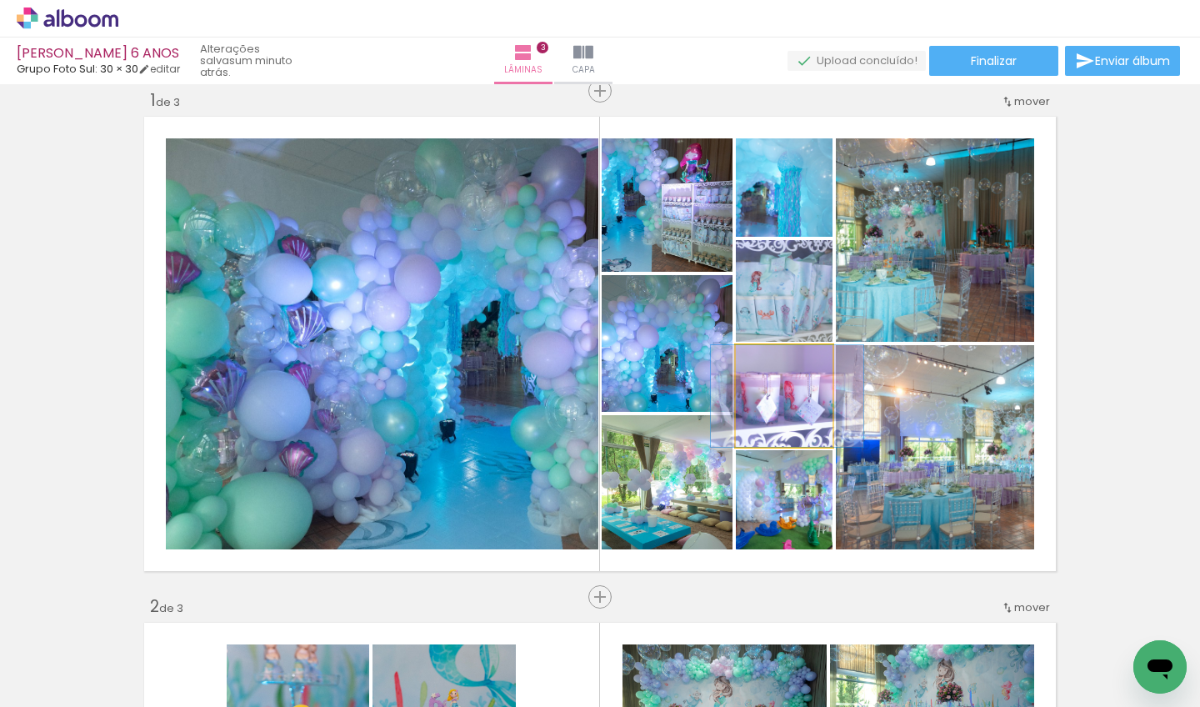
drag, startPoint x: 802, startPoint y: 421, endPoint x: 806, endPoint y: 447, distance: 26.0
click at [806, 447] on quentale-layouter at bounding box center [599, 344] width 921 height 464
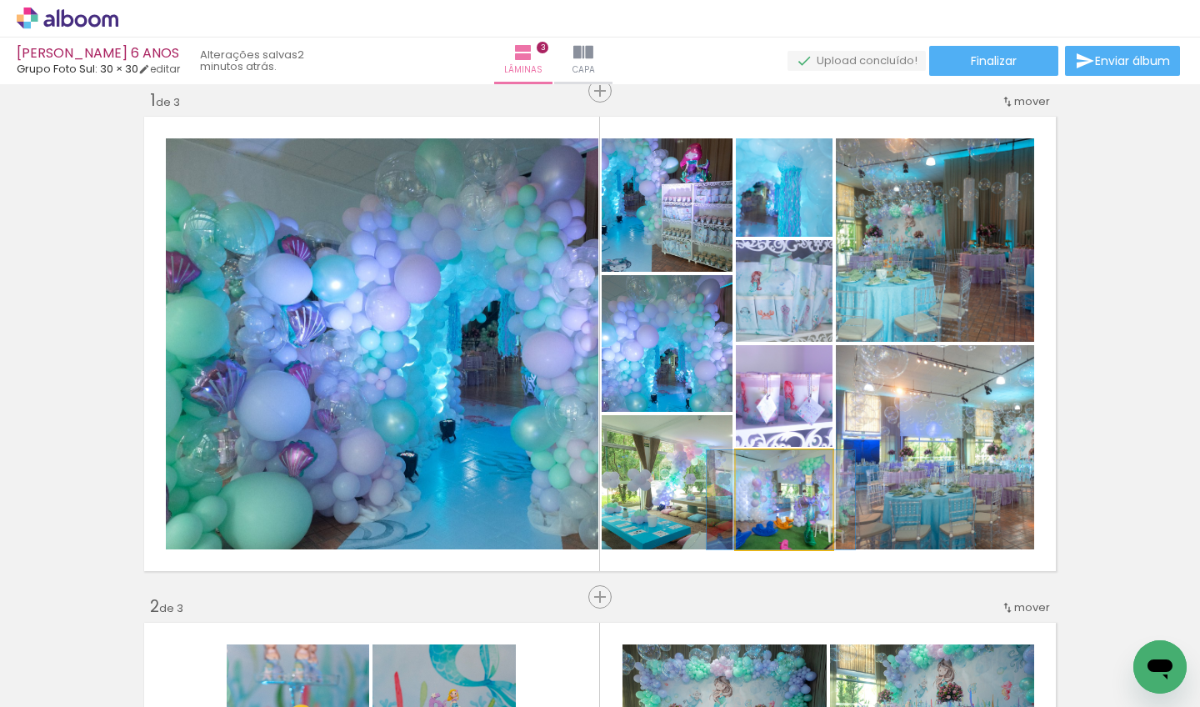
drag, startPoint x: 808, startPoint y: 528, endPoint x: 805, endPoint y: 512, distance: 16.2
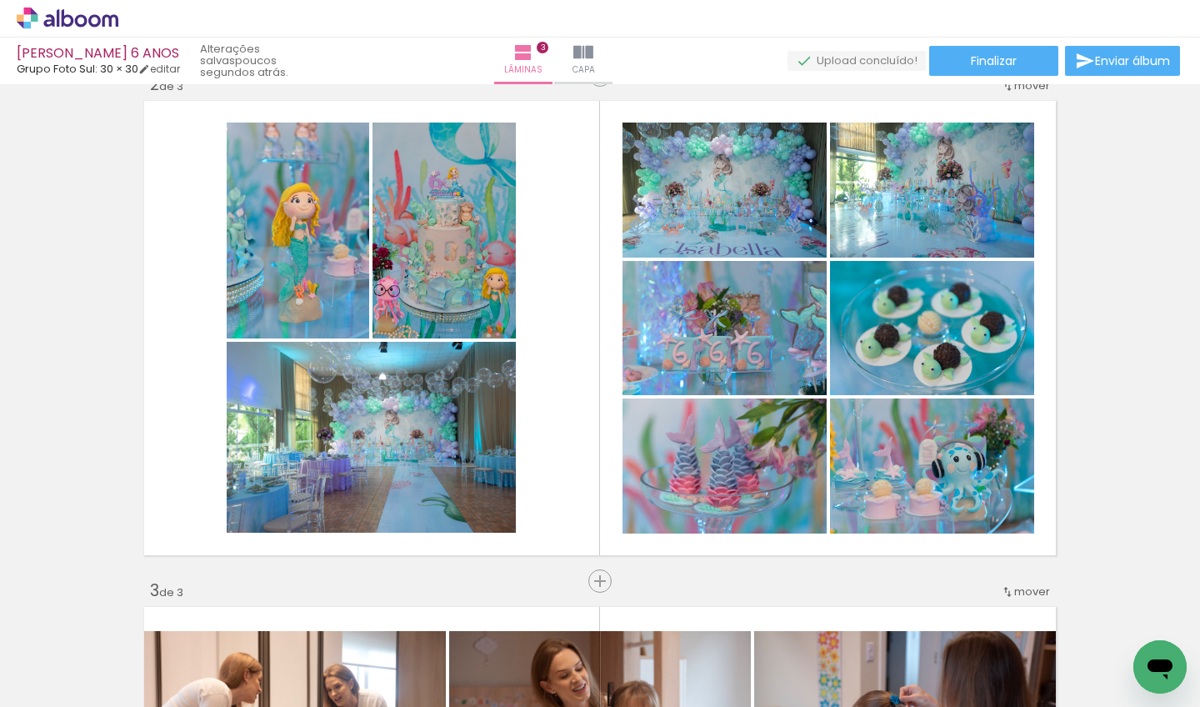
scroll to position [0, 822]
drag, startPoint x: 134, startPoint y: 704, endPoint x: 297, endPoint y: 706, distance: 163.3
click at [137, 706] on iron-horizontal-list at bounding box center [119, 654] width 33 height 104
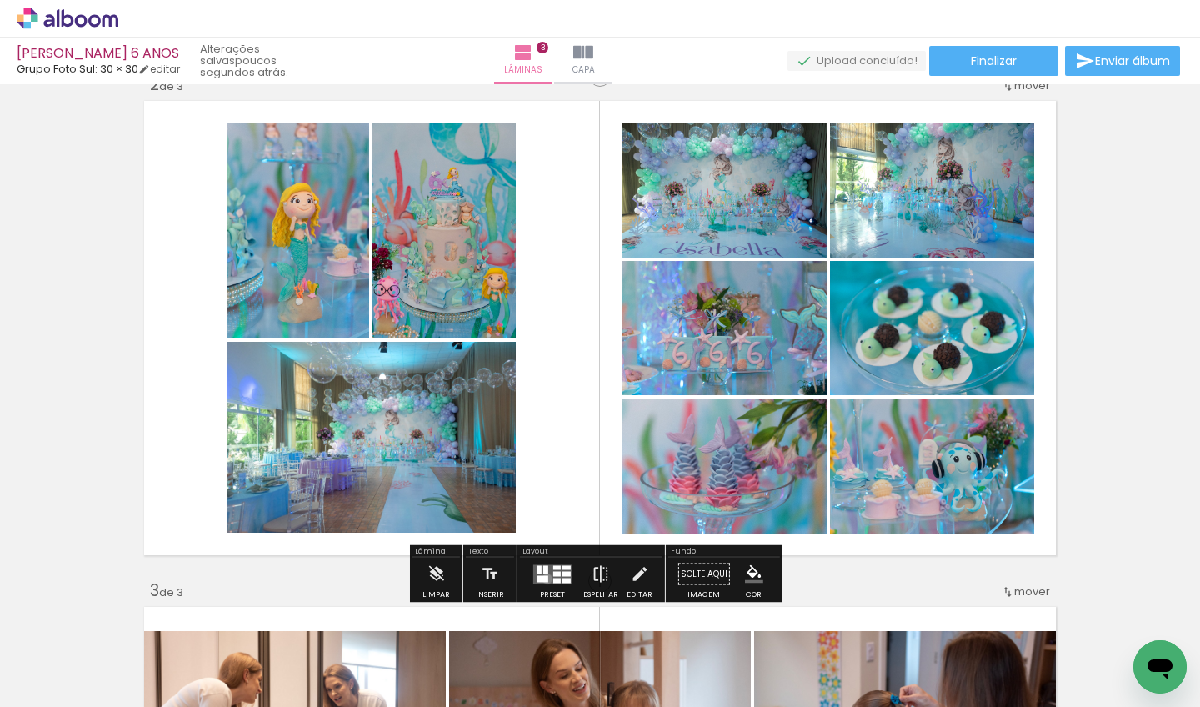
click at [543, 578] on div at bounding box center [543, 578] width 12 height 7
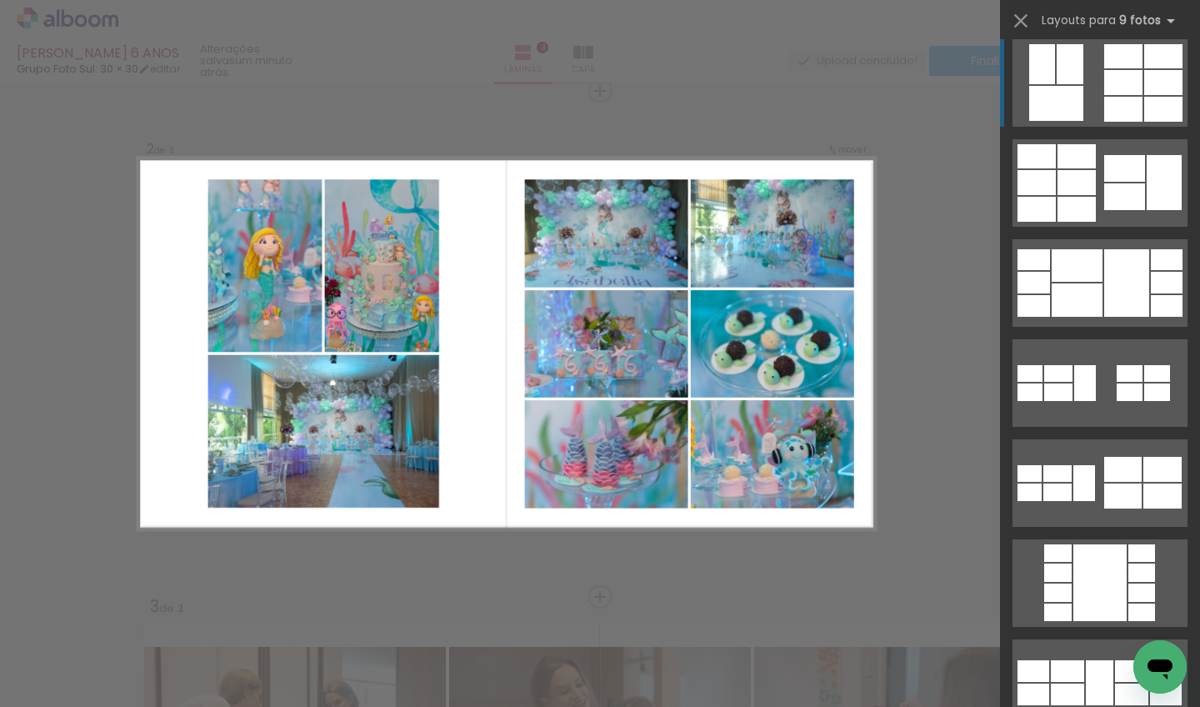
scroll to position [0, 0]
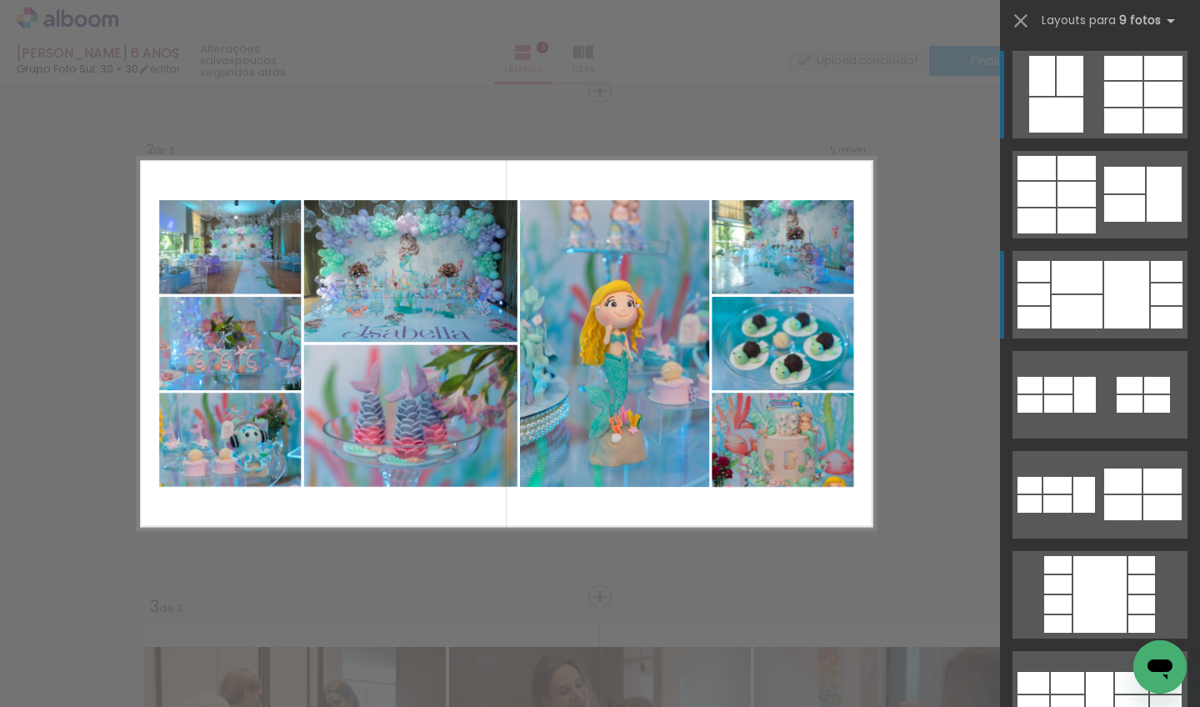
click at [1126, 297] on div at bounding box center [1126, 294] width 45 height 67
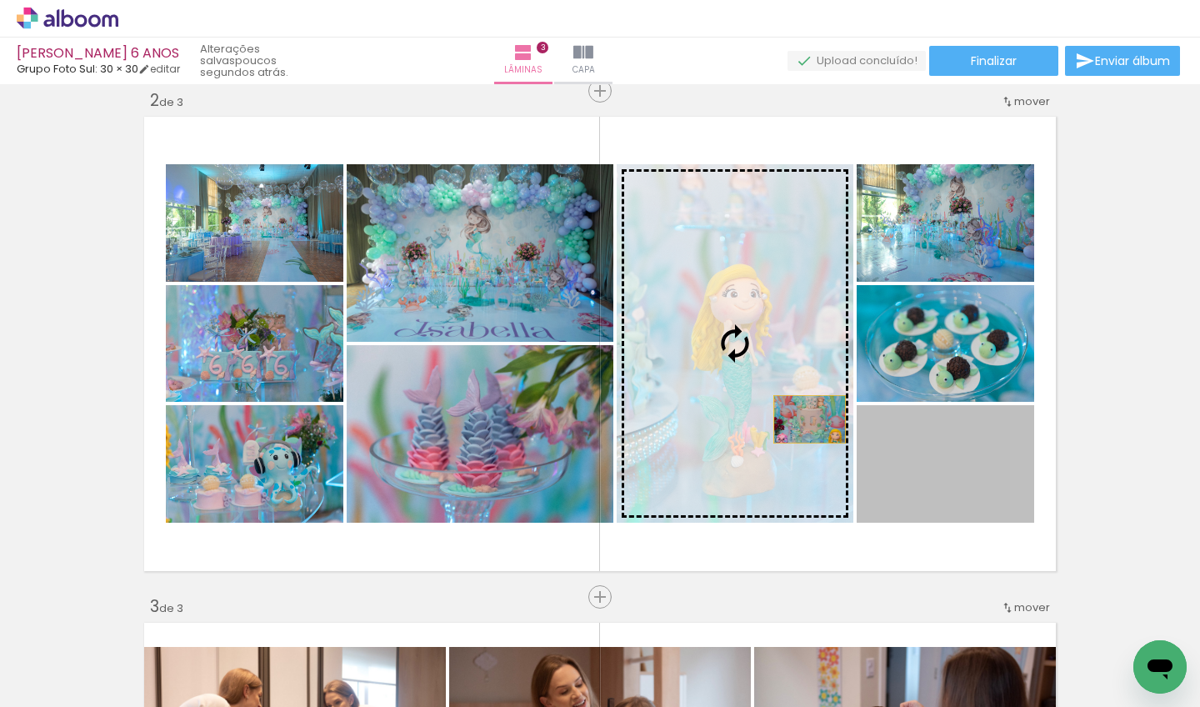
drag, startPoint x: 971, startPoint y: 462, endPoint x: 792, endPoint y: 415, distance: 185.1
click at [0, 0] on slot at bounding box center [0, 0] width 0 height 0
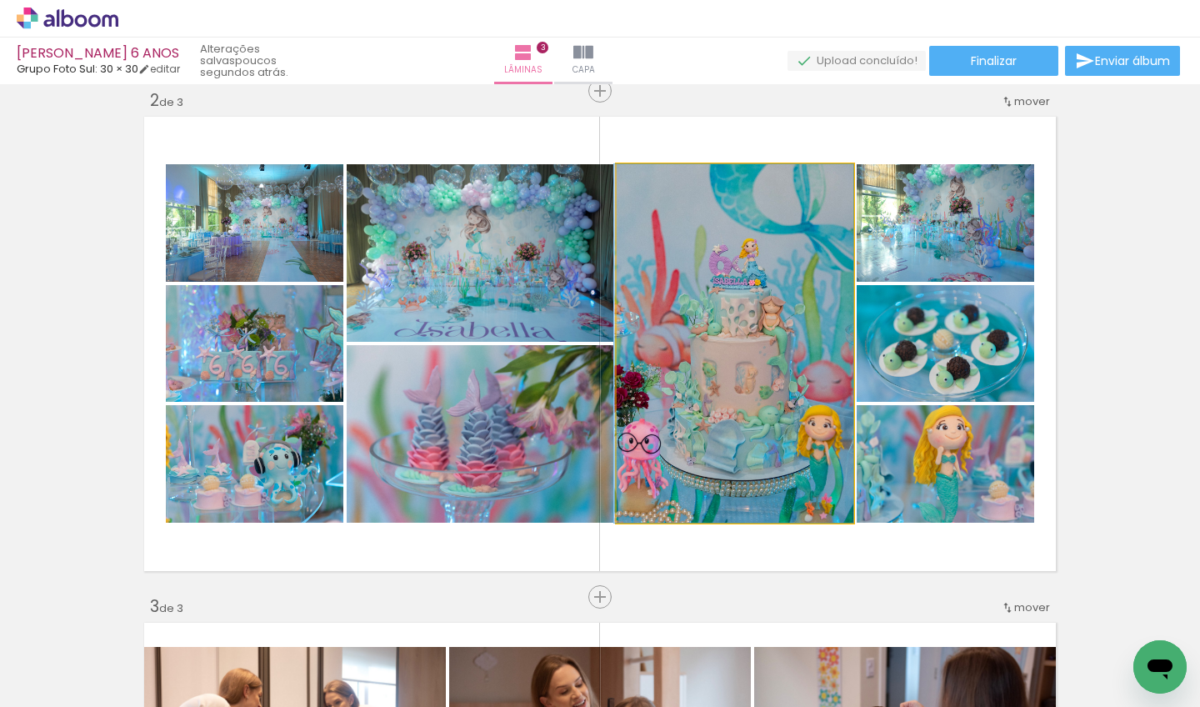
drag, startPoint x: 777, startPoint y: 380, endPoint x: 757, endPoint y: 337, distance: 47.4
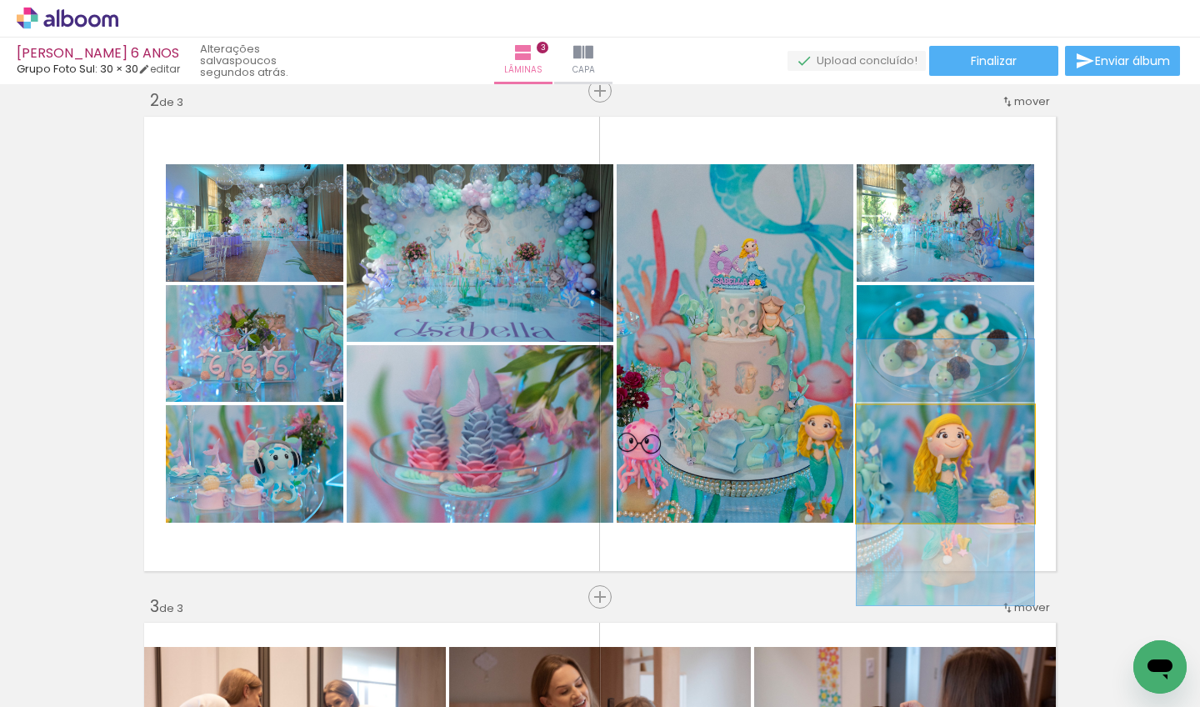
drag, startPoint x: 981, startPoint y: 458, endPoint x: 984, endPoint y: 467, distance: 9.8
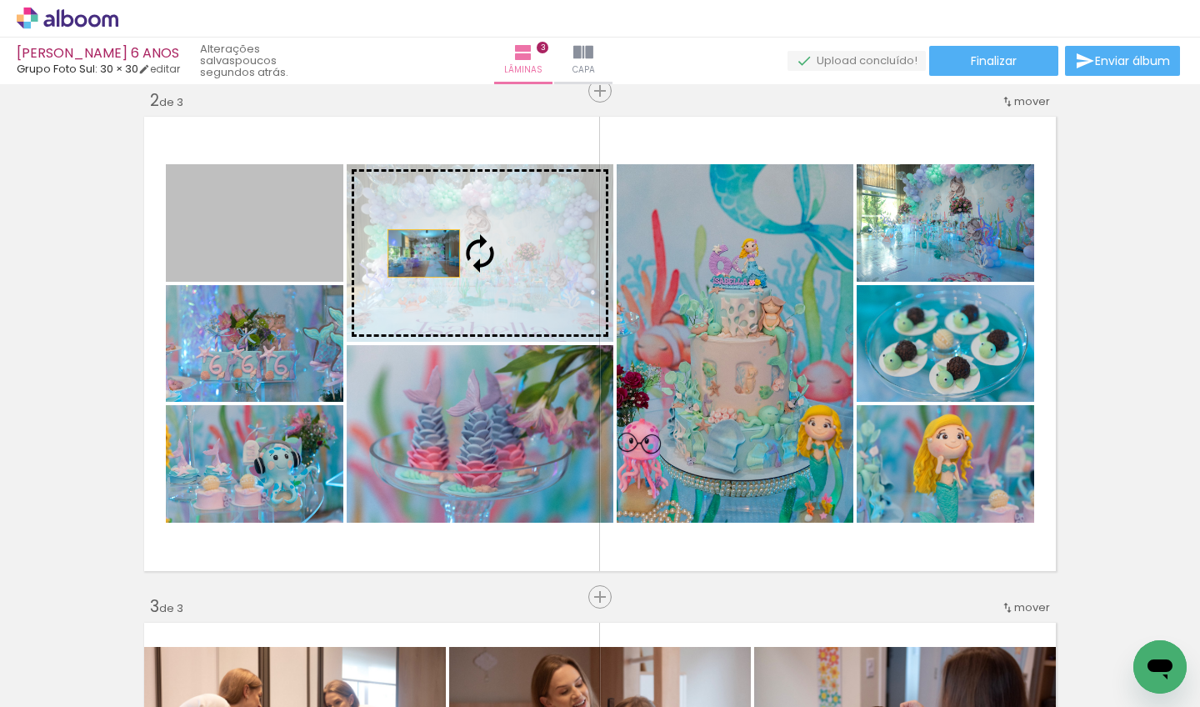
drag, startPoint x: 288, startPoint y: 225, endPoint x: 441, endPoint y: 263, distance: 157.2
click at [0, 0] on slot at bounding box center [0, 0] width 0 height 0
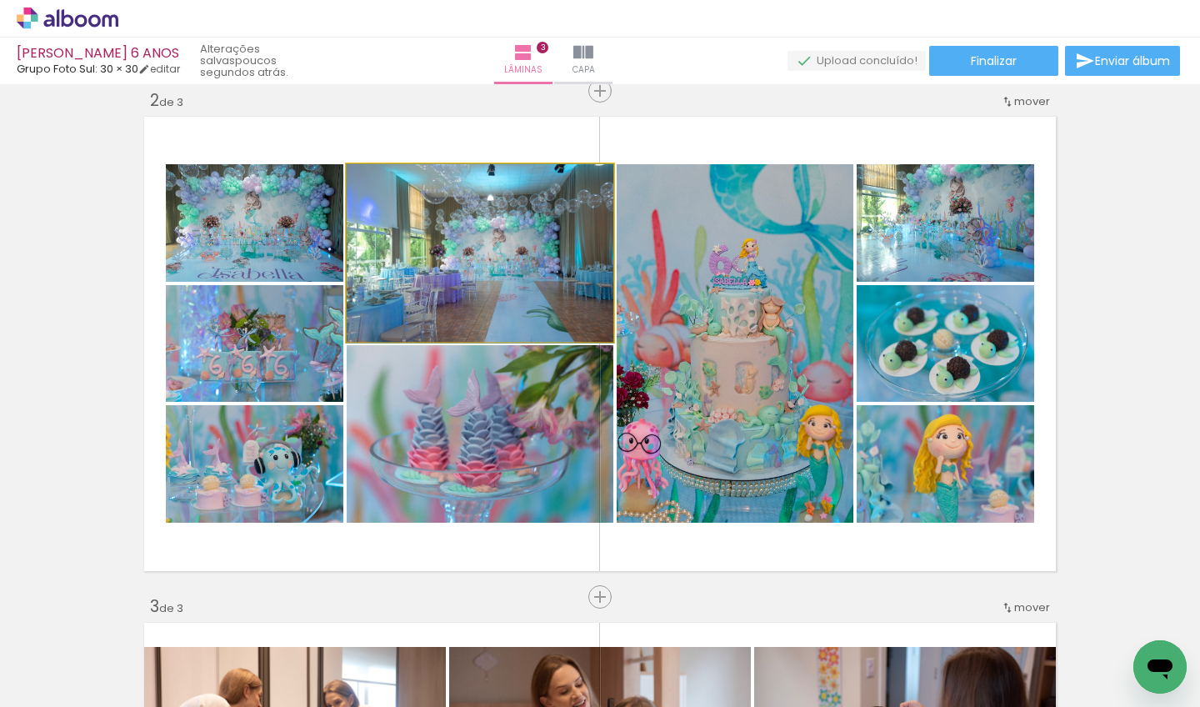
drag, startPoint x: 491, startPoint y: 262, endPoint x: 438, endPoint y: 287, distance: 58.5
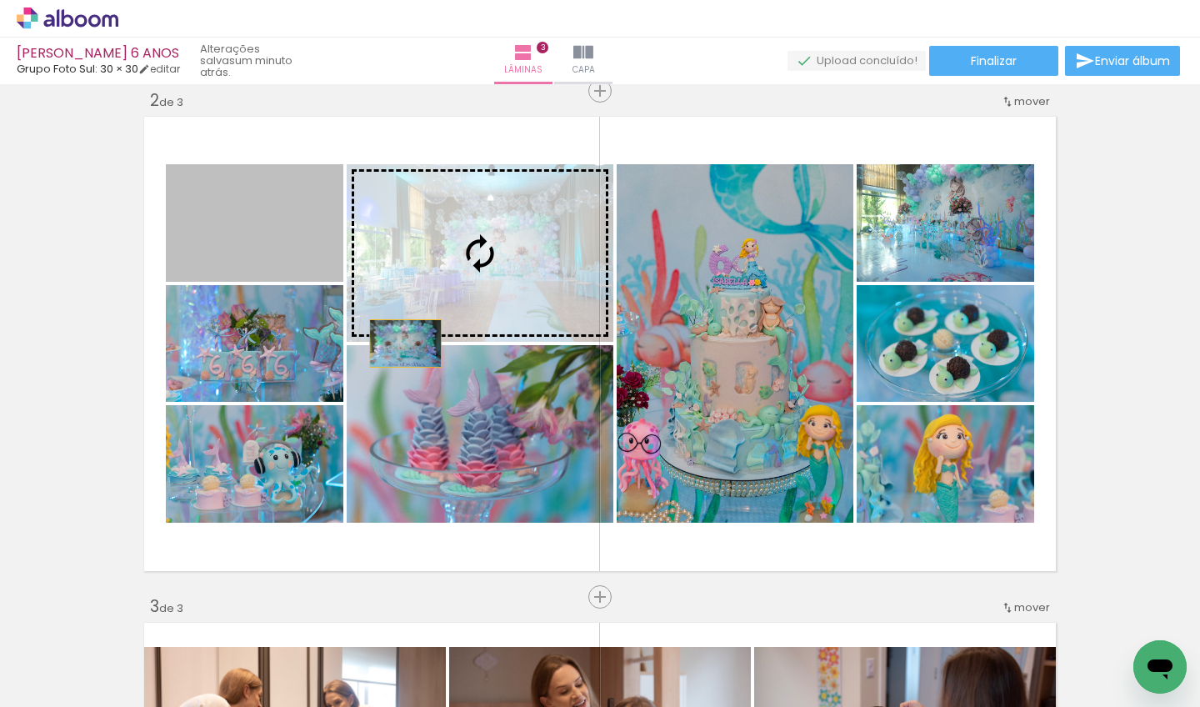
drag, startPoint x: 305, startPoint y: 232, endPoint x: 437, endPoint y: 402, distance: 215.5
click at [0, 0] on slot at bounding box center [0, 0] width 0 height 0
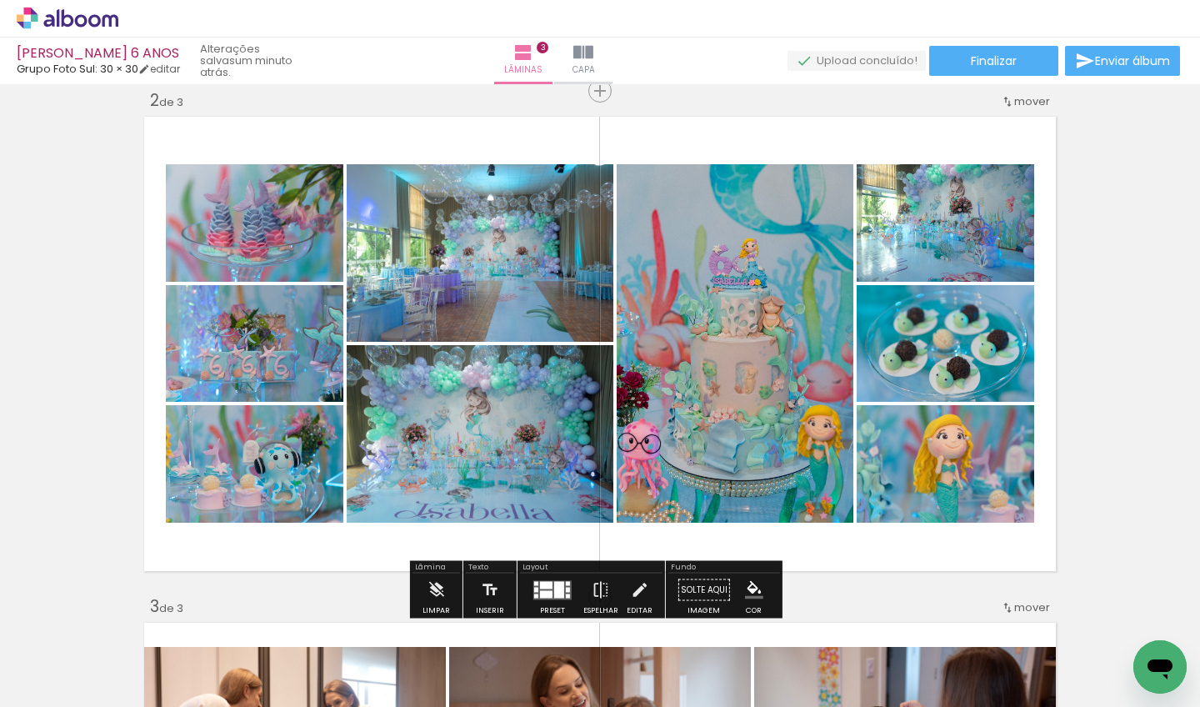
drag, startPoint x: 512, startPoint y: 425, endPoint x: 535, endPoint y: 459, distance: 41.4
click at [535, 459] on div at bounding box center [480, 434] width 267 height 178
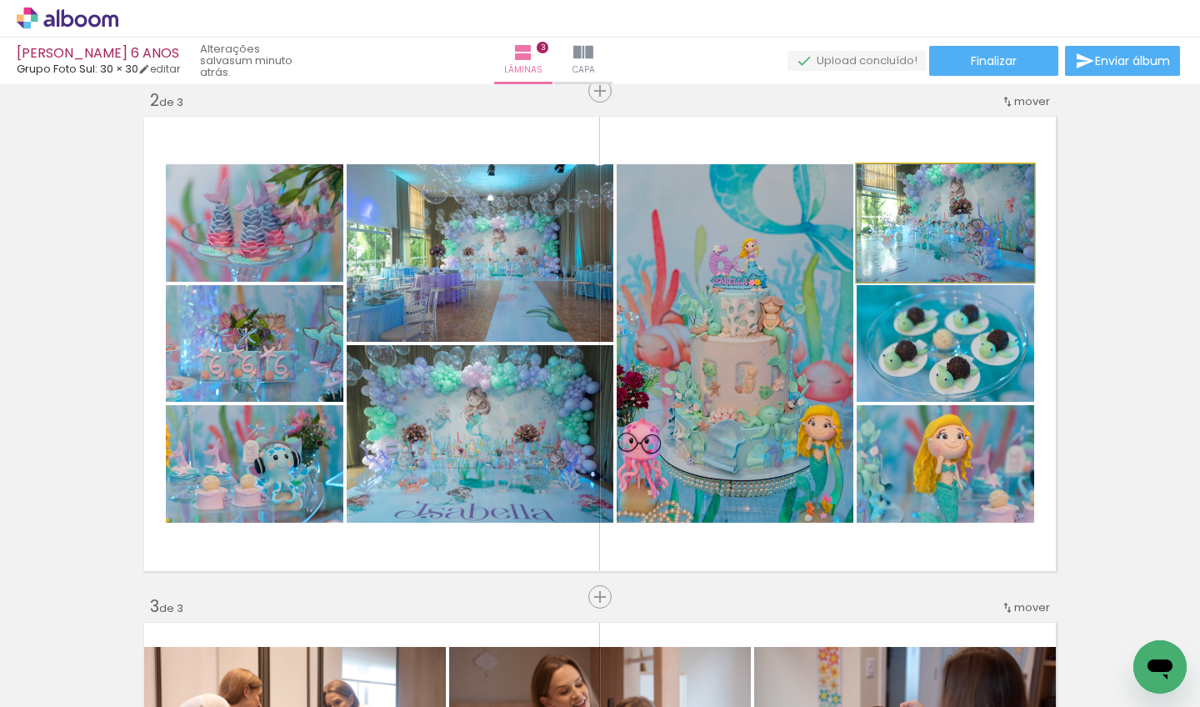
drag, startPoint x: 960, startPoint y: 237, endPoint x: 910, endPoint y: 265, distance: 57.1
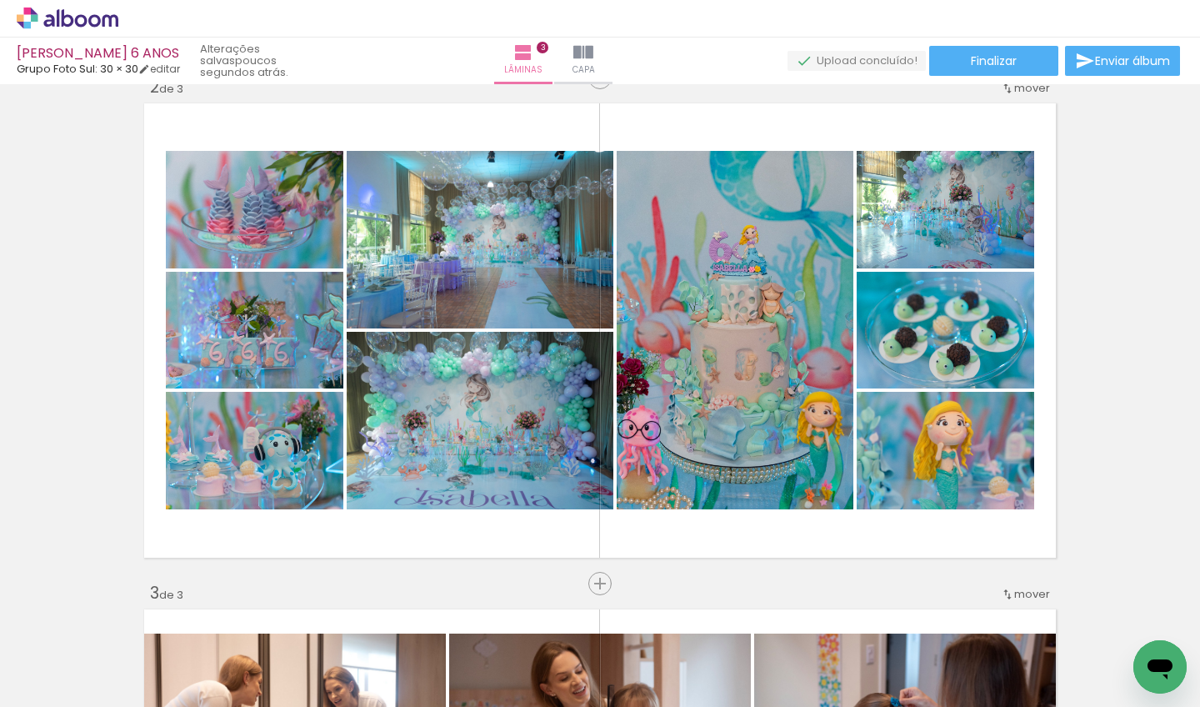
scroll to position [505, 0]
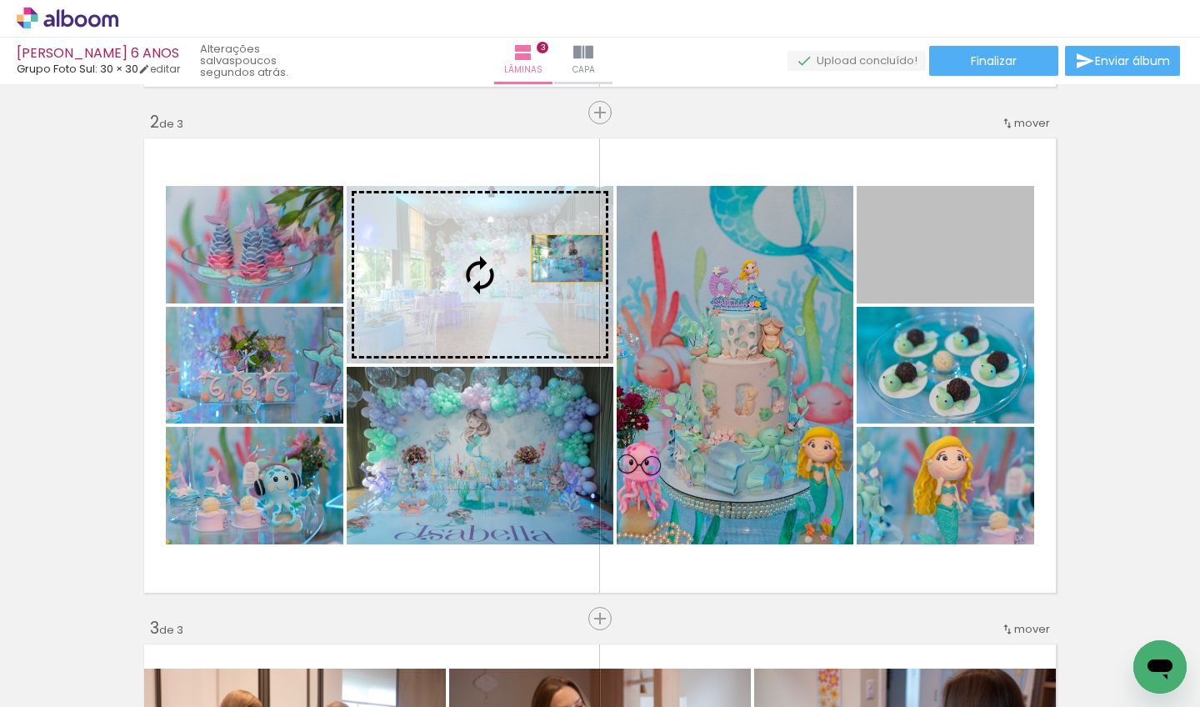
drag, startPoint x: 962, startPoint y: 258, endPoint x: 507, endPoint y: 260, distance: 454.9
click at [0, 0] on slot at bounding box center [0, 0] width 0 height 0
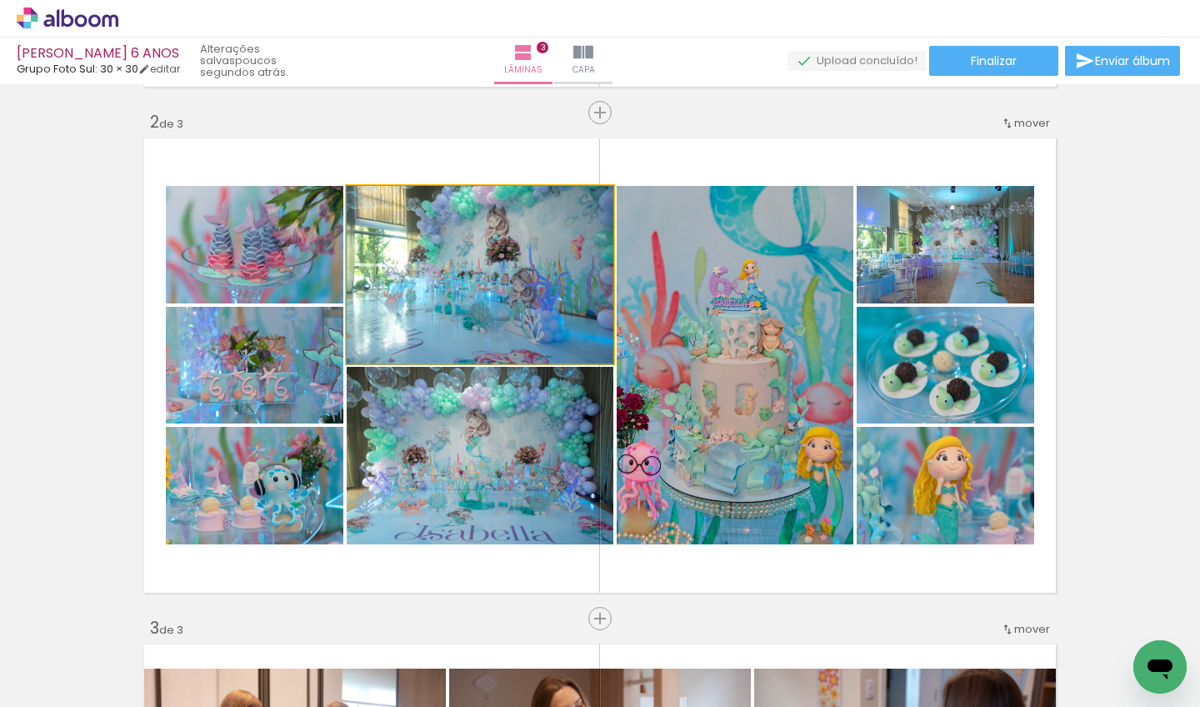
drag, startPoint x: 543, startPoint y: 277, endPoint x: 485, endPoint y: 299, distance: 62.5
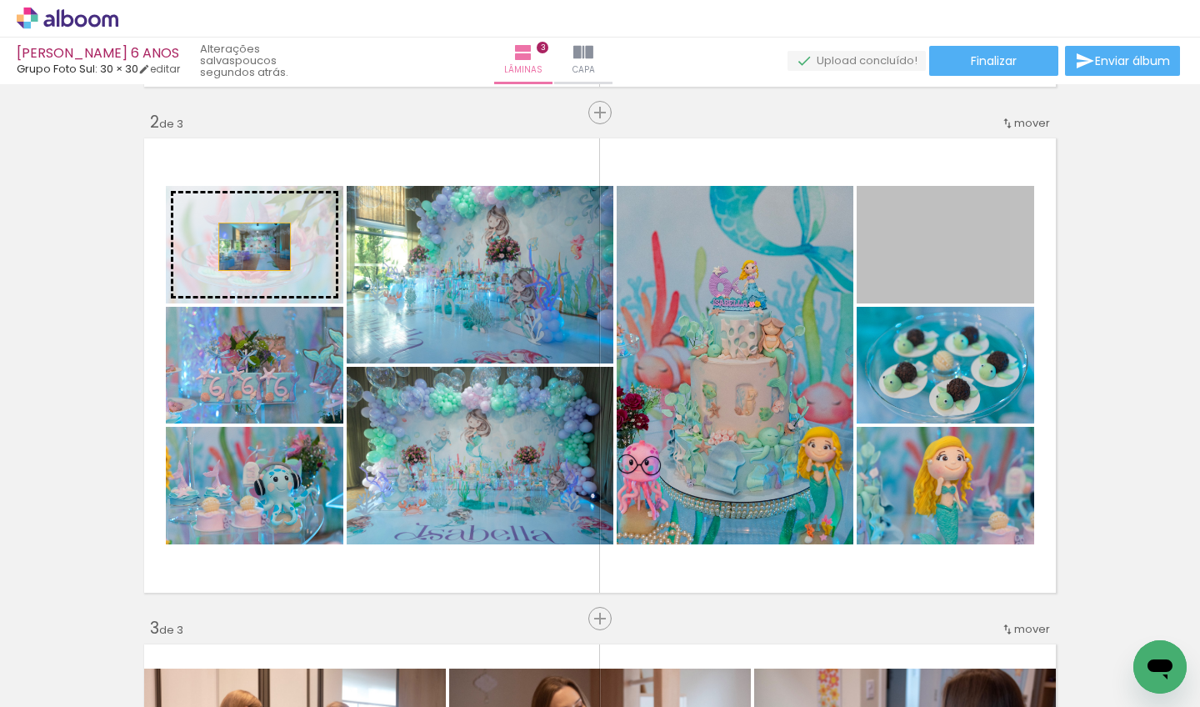
drag, startPoint x: 933, startPoint y: 277, endPoint x: 247, endPoint y: 248, distance: 687.1
click at [0, 0] on slot at bounding box center [0, 0] width 0 height 0
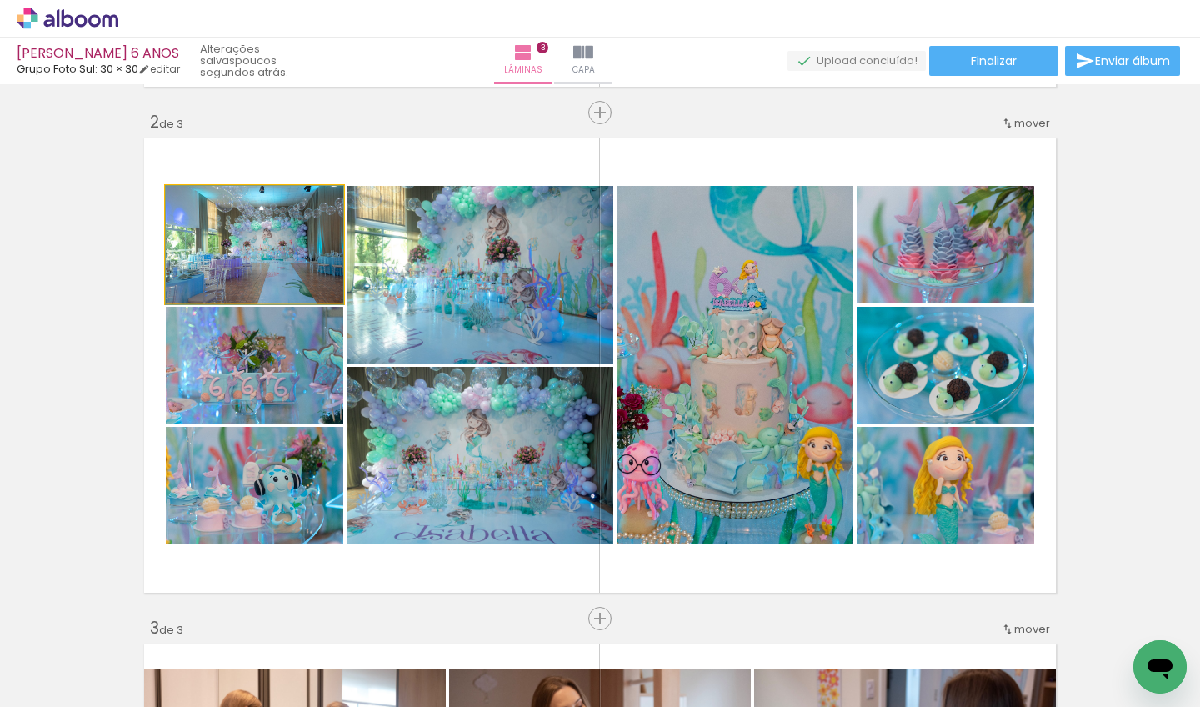
drag, startPoint x: 297, startPoint y: 257, endPoint x: 306, endPoint y: 271, distance: 16.4
click at [306, 271] on div at bounding box center [254, 245] width 177 height 118
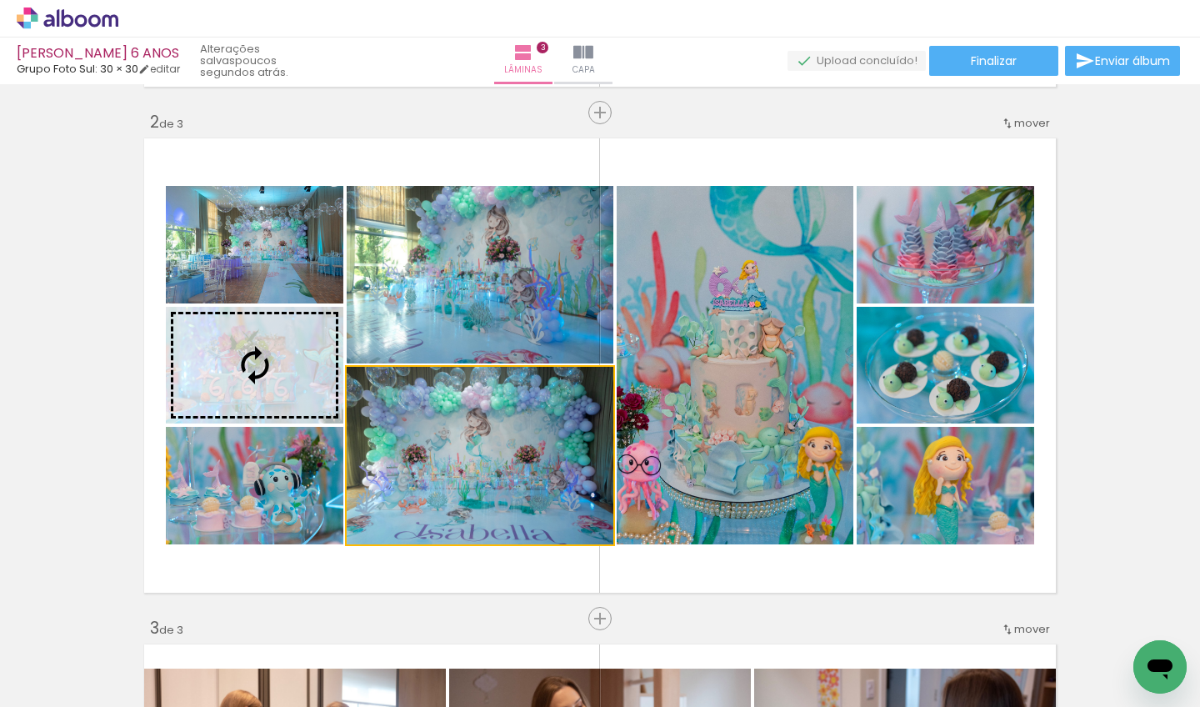
drag, startPoint x: 406, startPoint y: 425, endPoint x: 237, endPoint y: 377, distance: 175.7
click at [0, 0] on slot at bounding box center [0, 0] width 0 height 0
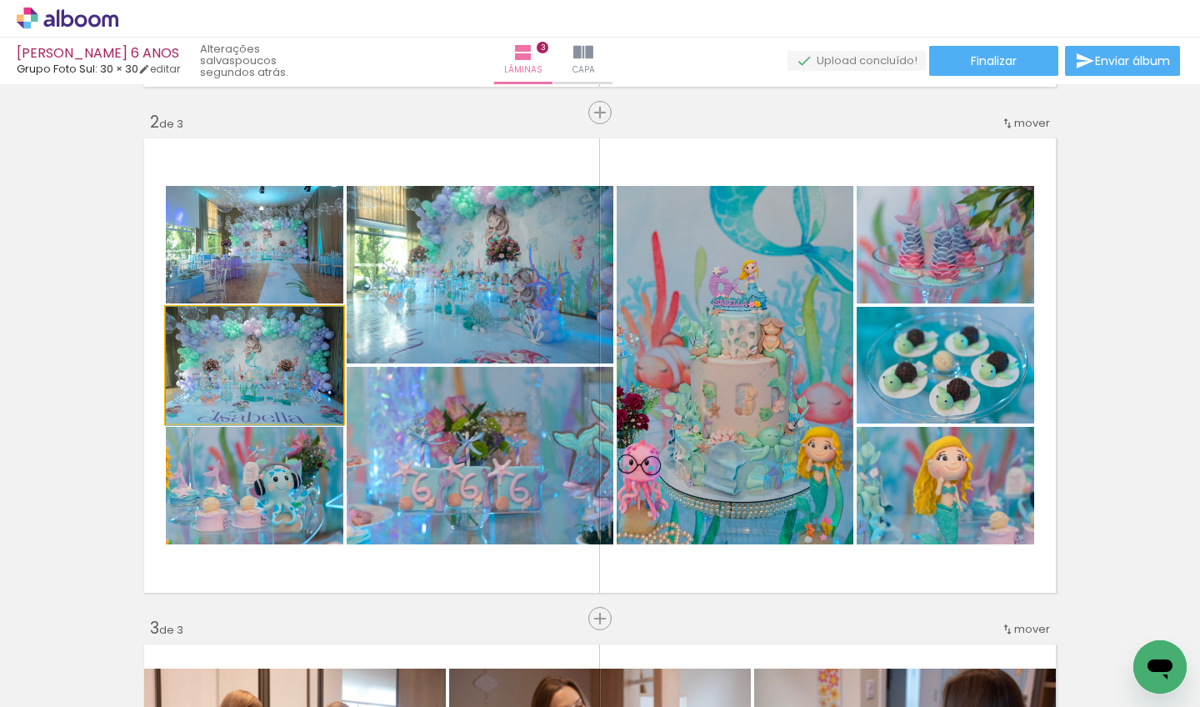
drag, startPoint x: 267, startPoint y: 376, endPoint x: 258, endPoint y: 400, distance: 25.8
click at [258, 400] on div at bounding box center [254, 366] width 177 height 118
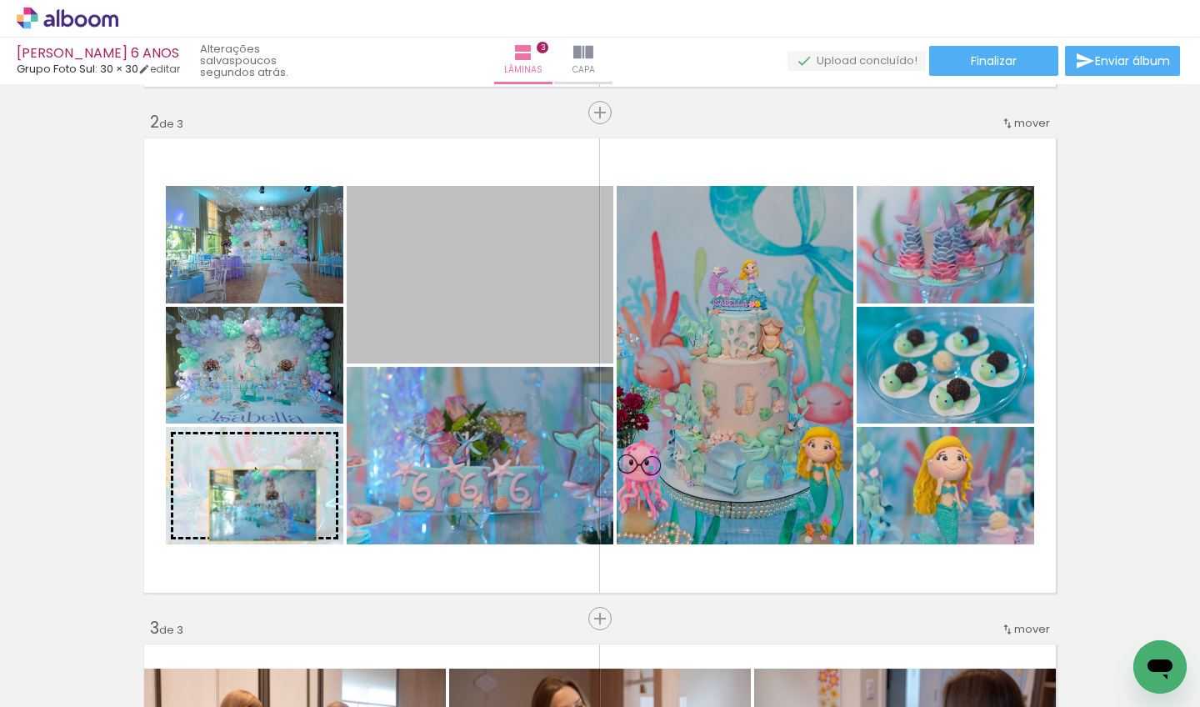
drag, startPoint x: 457, startPoint y: 311, endPoint x: 247, endPoint y: 507, distance: 287.0
click at [0, 0] on slot at bounding box center [0, 0] width 0 height 0
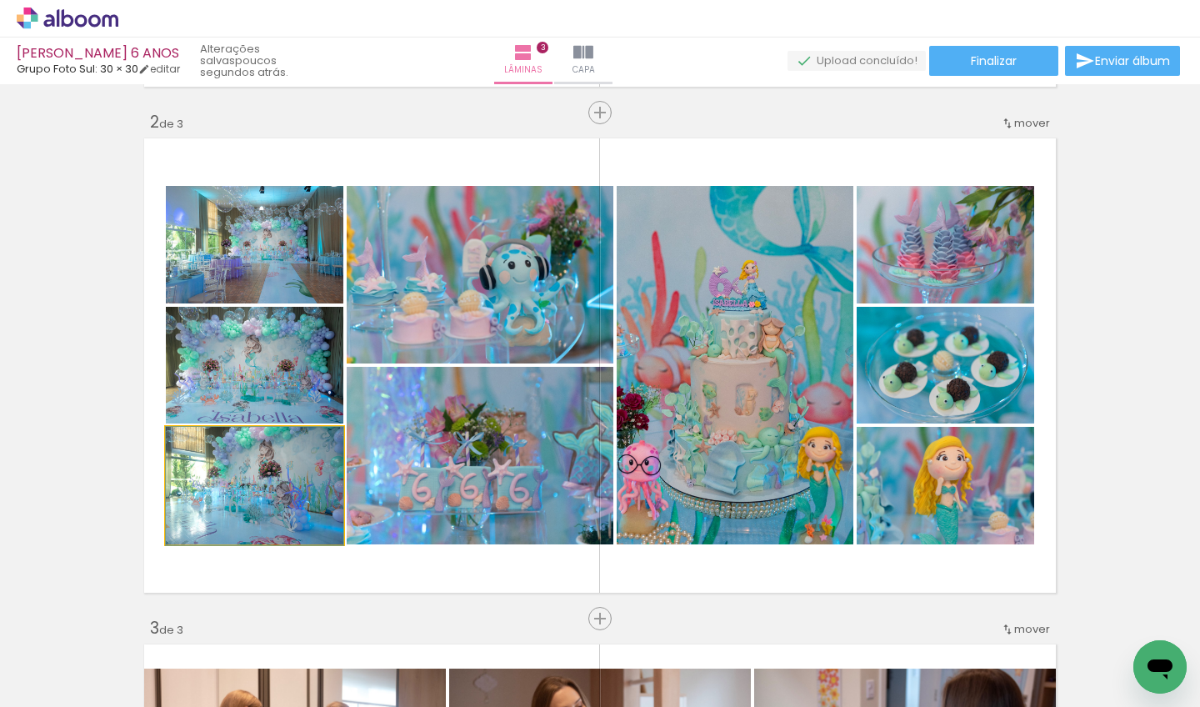
drag, startPoint x: 289, startPoint y: 474, endPoint x: 259, endPoint y: 507, distance: 44.2
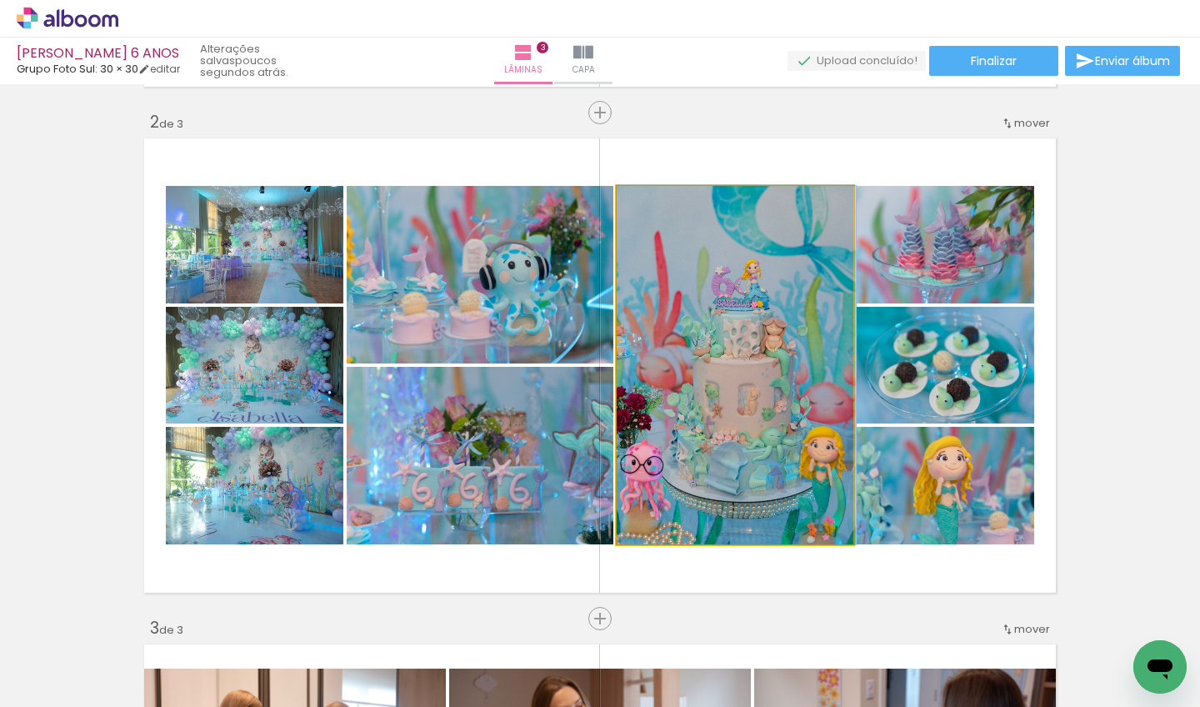
drag, startPoint x: 721, startPoint y: 342, endPoint x: 750, endPoint y: 350, distance: 30.3
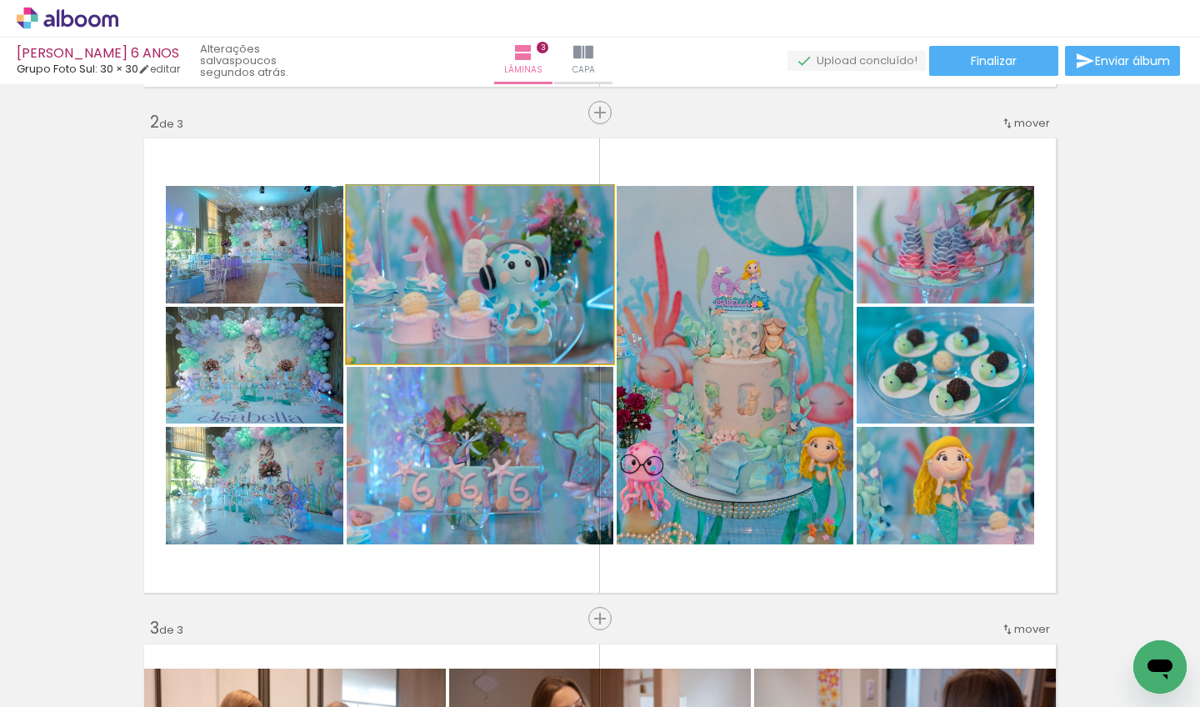
drag, startPoint x: 536, startPoint y: 273, endPoint x: 537, endPoint y: 235, distance: 38.3
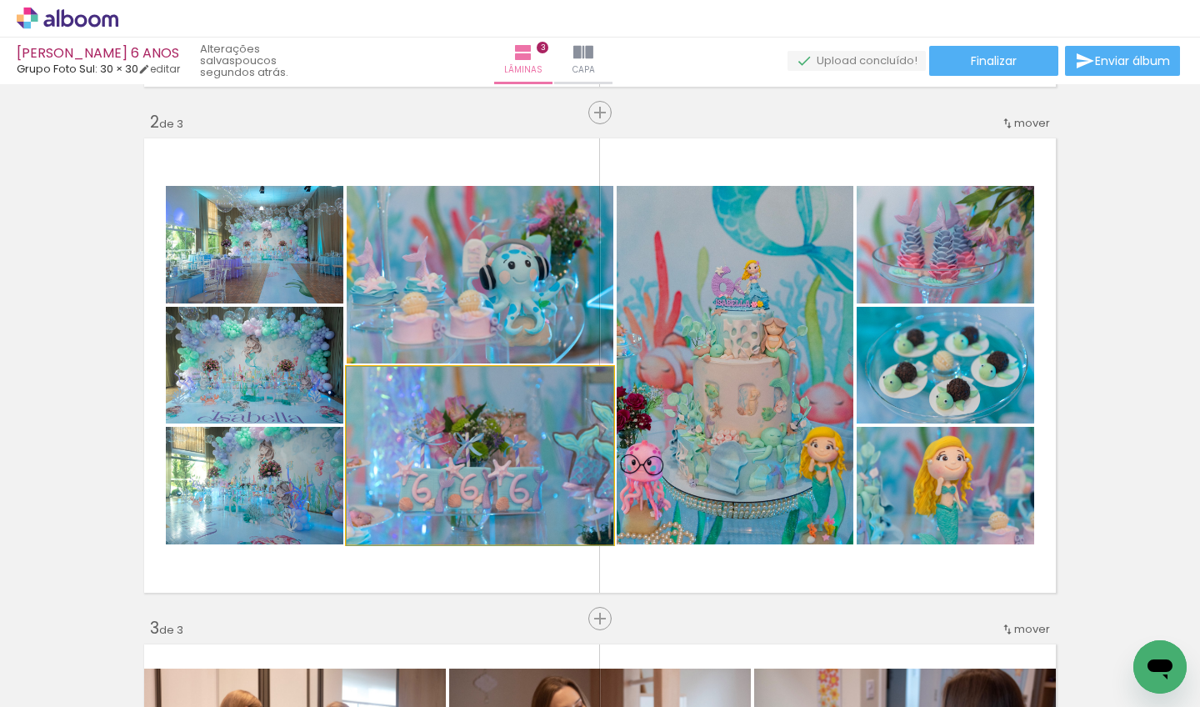
drag, startPoint x: 506, startPoint y: 471, endPoint x: 493, endPoint y: 502, distance: 34.0
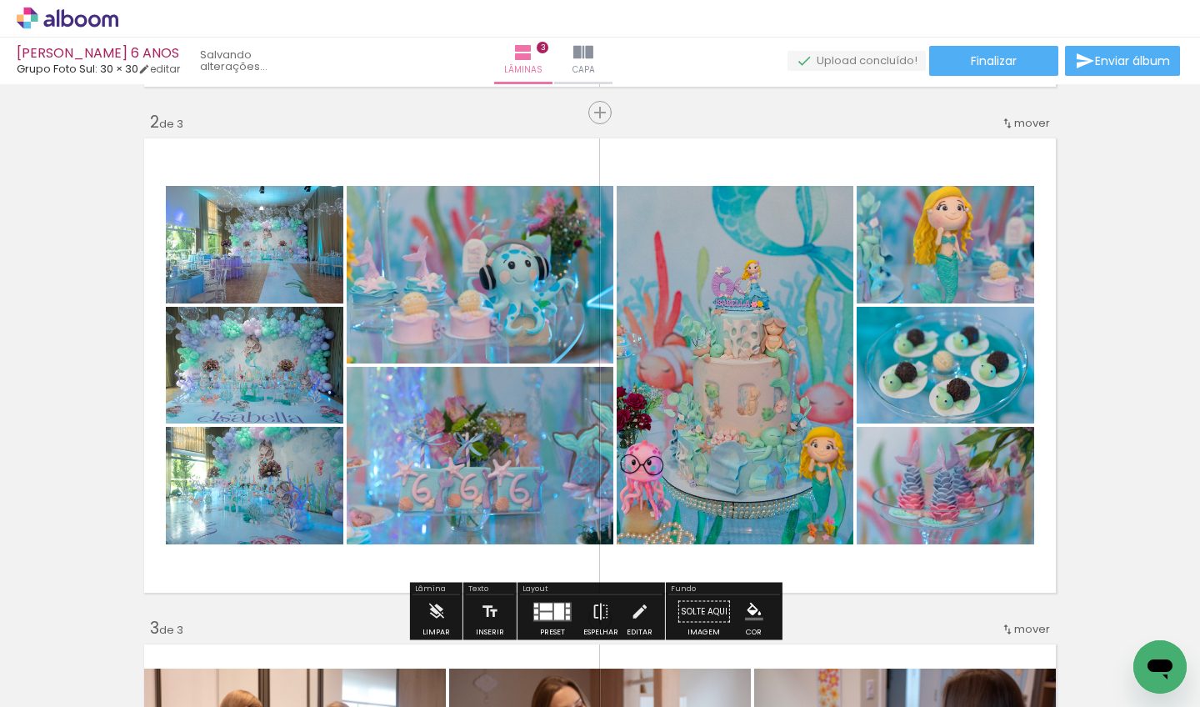
drag, startPoint x: 940, startPoint y: 481, endPoint x: 944, endPoint y: 241, distance: 240.0
click at [0, 0] on slot at bounding box center [0, 0] width 0 height 0
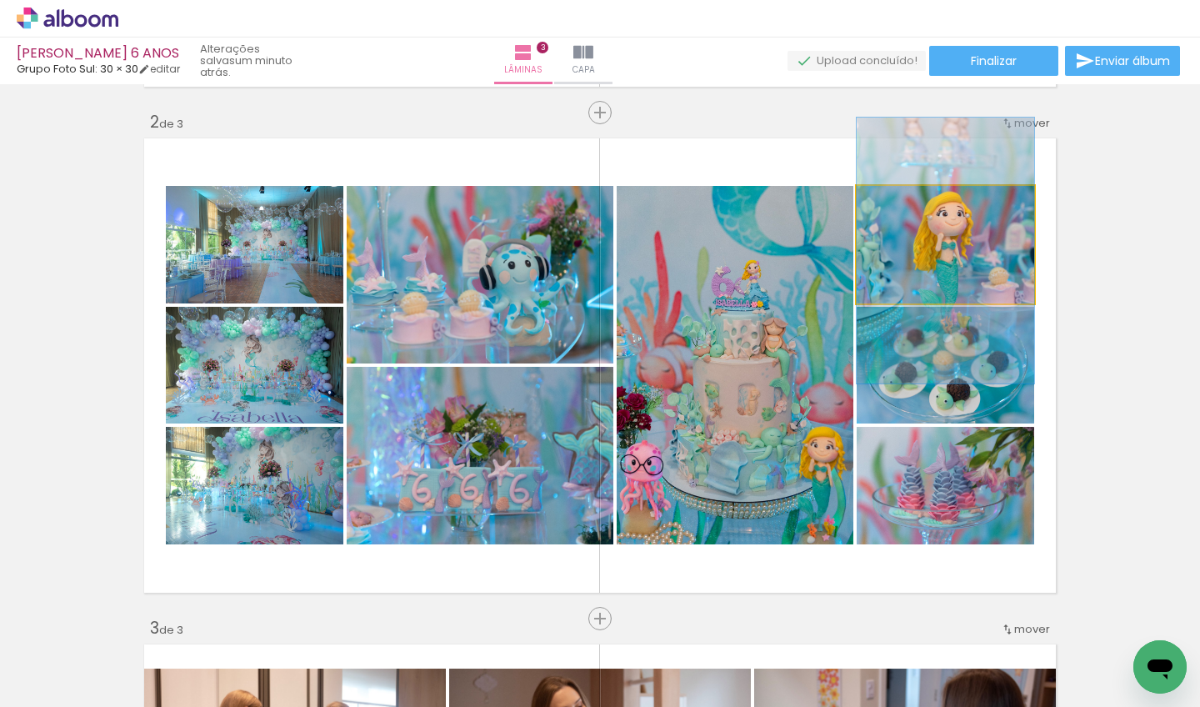
drag, startPoint x: 967, startPoint y: 252, endPoint x: 958, endPoint y: 258, distance: 10.9
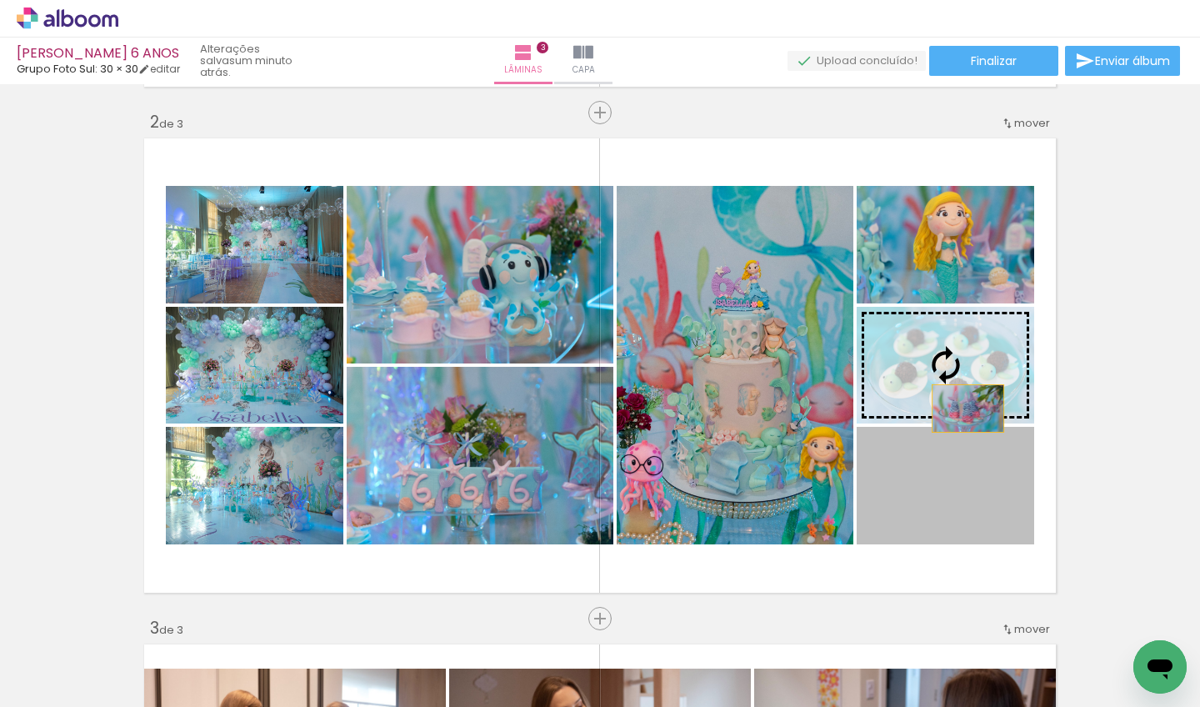
drag, startPoint x: 961, startPoint y: 502, endPoint x: 961, endPoint y: 397, distance: 104.1
click at [0, 0] on slot at bounding box center [0, 0] width 0 height 0
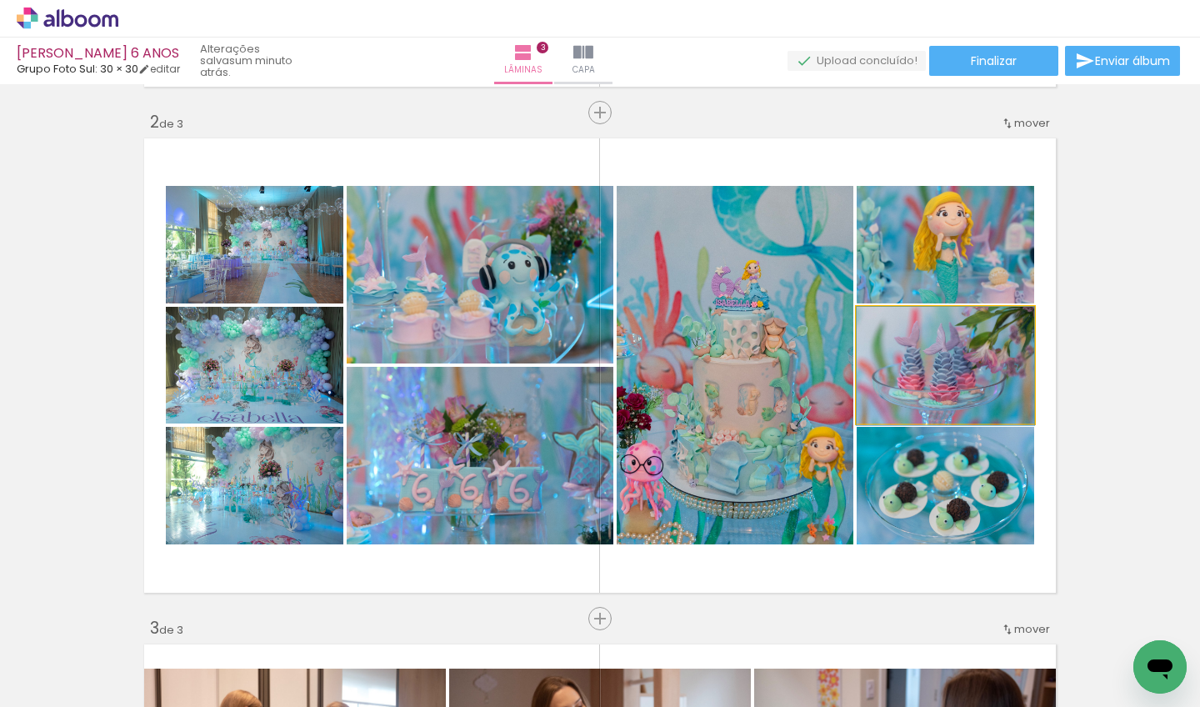
drag, startPoint x: 968, startPoint y: 377, endPoint x: 958, endPoint y: 411, distance: 34.8
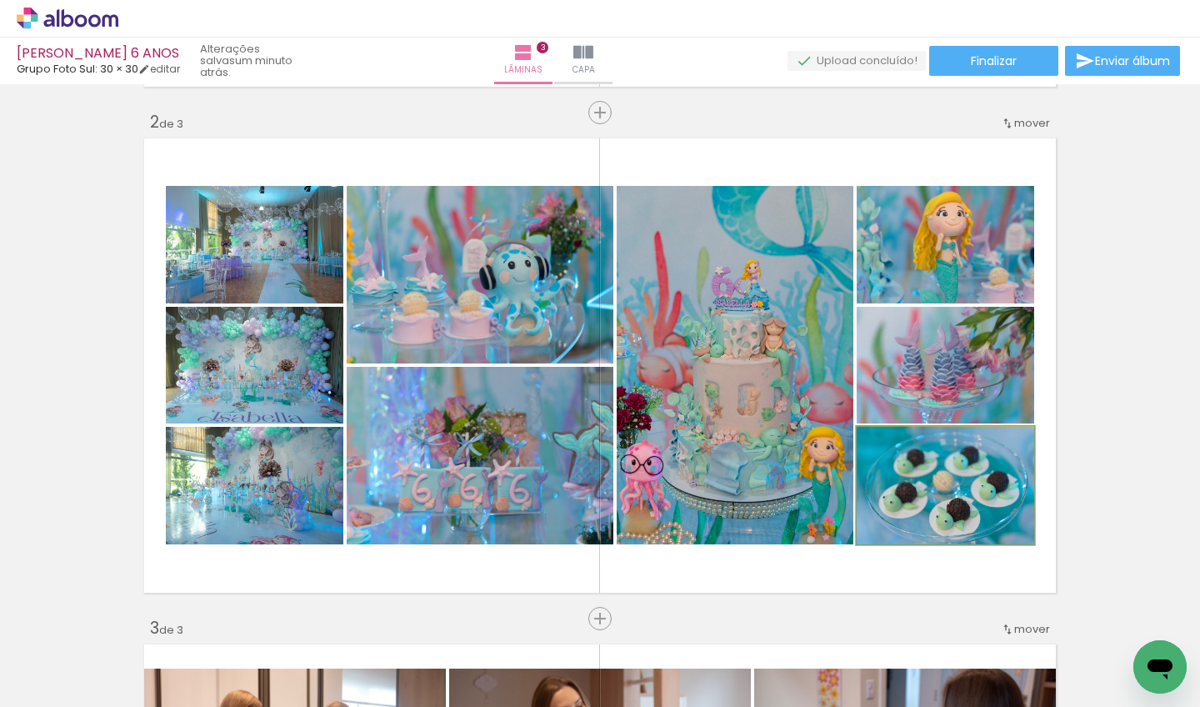
drag, startPoint x: 971, startPoint y: 487, endPoint x: 982, endPoint y: 465, distance: 24.6
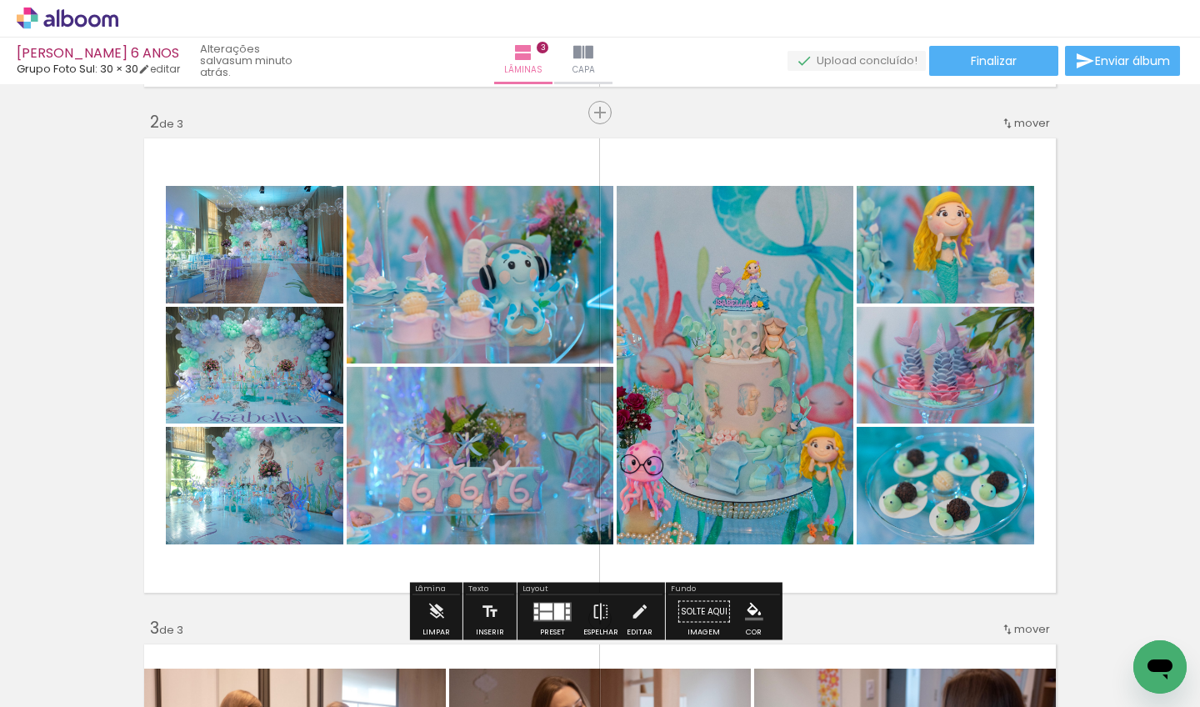
click at [1098, 416] on div "Inserir lâmina 1 de 3 Inserir lâmina 2 de 3 Inserir lâmina 3 de 3" at bounding box center [600, 597] width 1200 height 2024
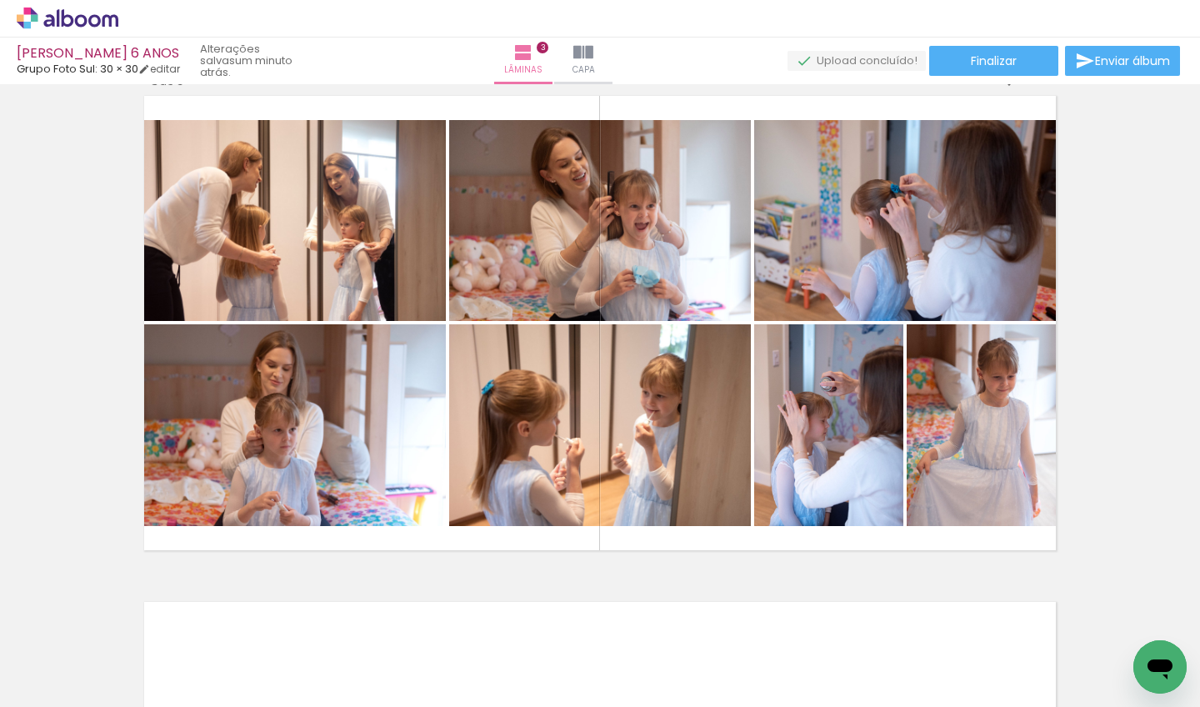
scroll to position [0, 2245]
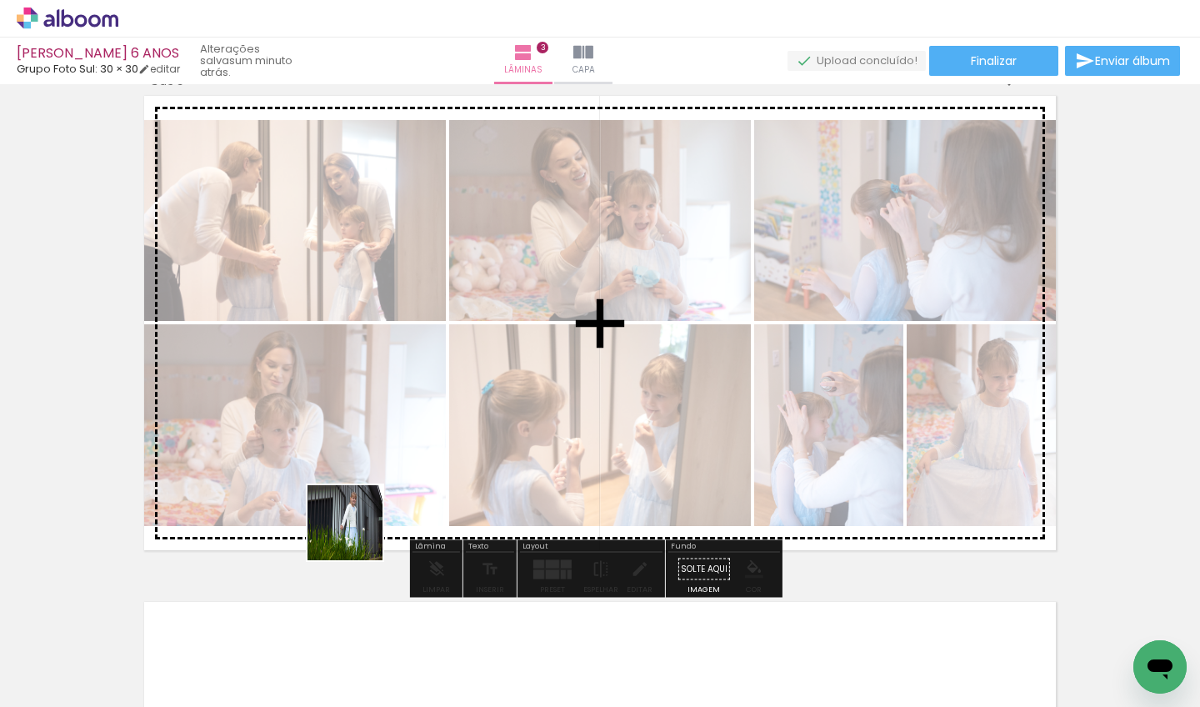
drag, startPoint x: 357, startPoint y: 657, endPoint x: 357, endPoint y: 486, distance: 170.8
click at [357, 486] on quentale-workspace at bounding box center [600, 353] width 1200 height 707
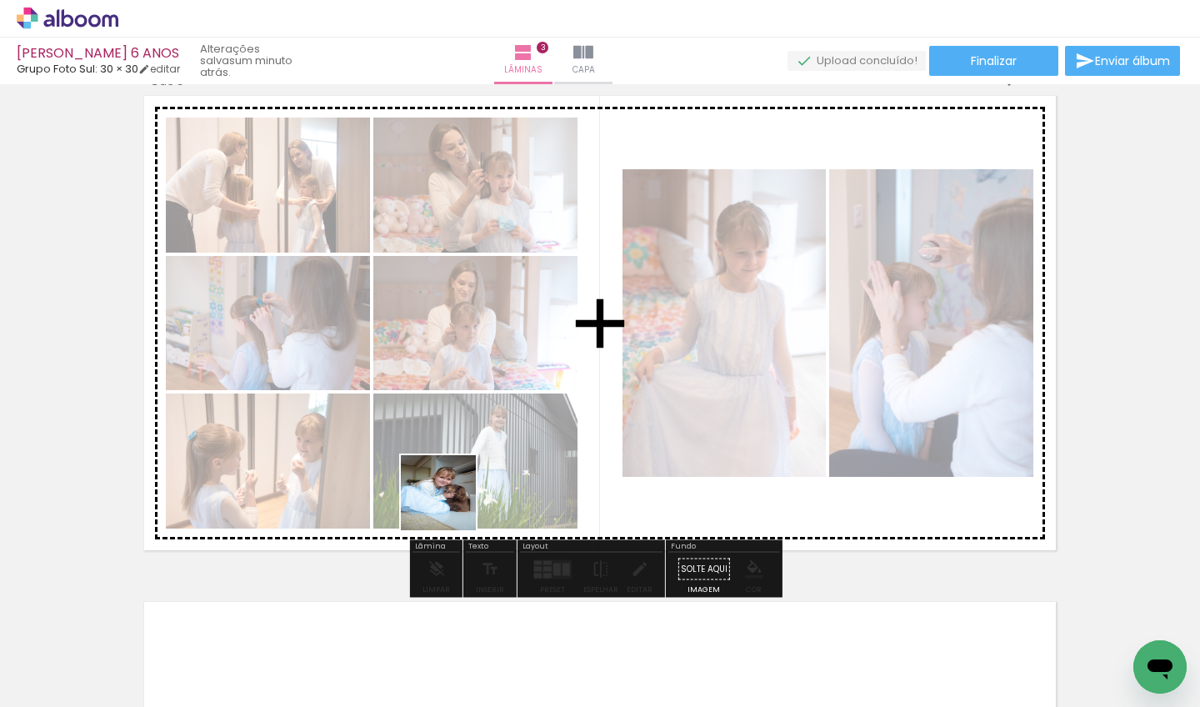
drag, startPoint x: 451, startPoint y: 642, endPoint x: 450, endPoint y: 474, distance: 167.5
click at [450, 474] on quentale-workspace at bounding box center [600, 353] width 1200 height 707
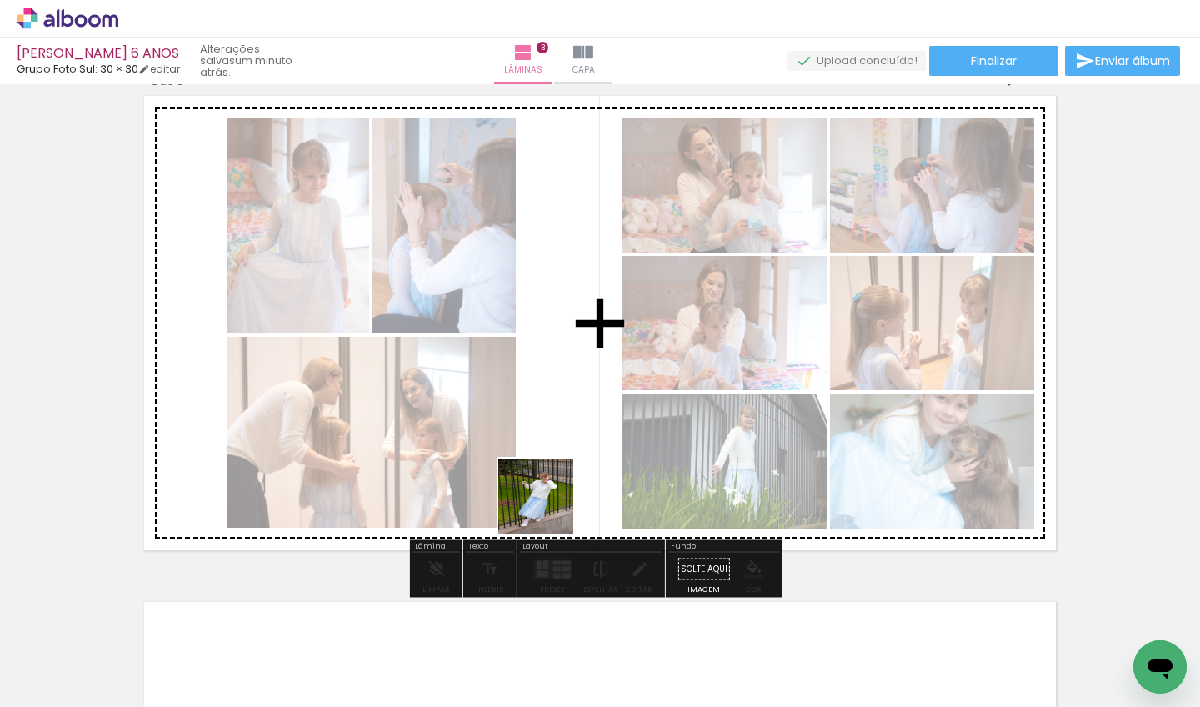
drag, startPoint x: 548, startPoint y: 642, endPoint x: 547, endPoint y: 491, distance: 150.8
click at [547, 491] on quentale-workspace at bounding box center [600, 353] width 1200 height 707
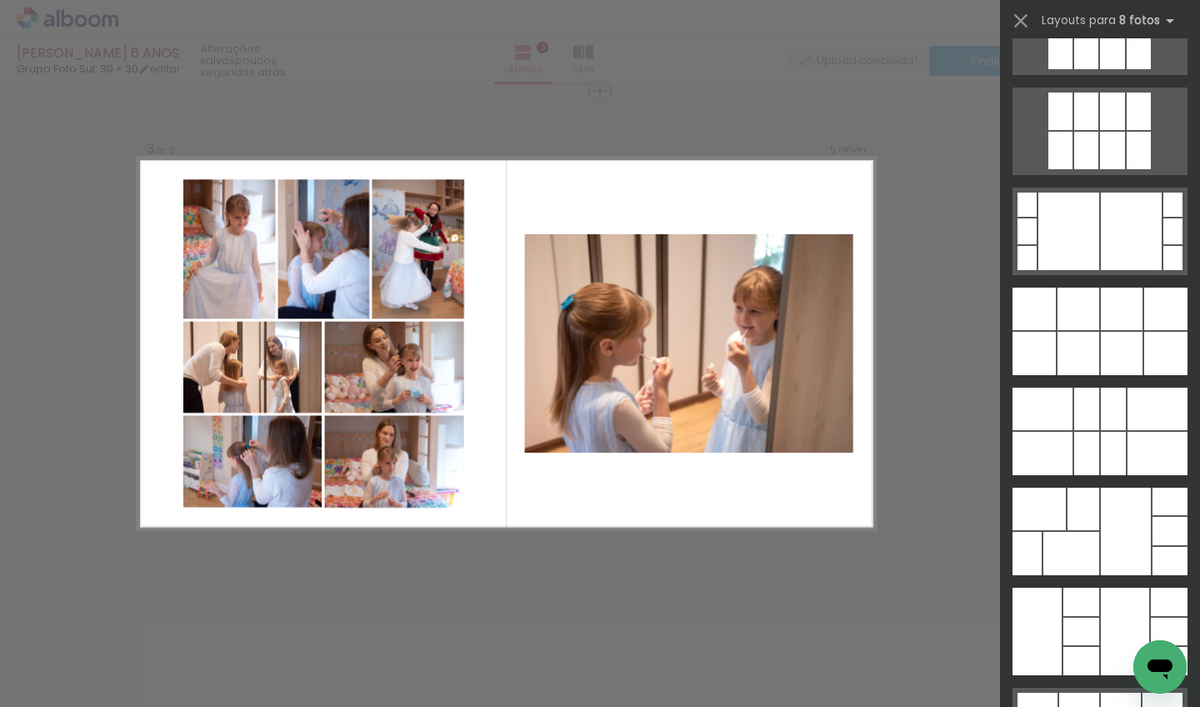
scroll to position [8073, 0]
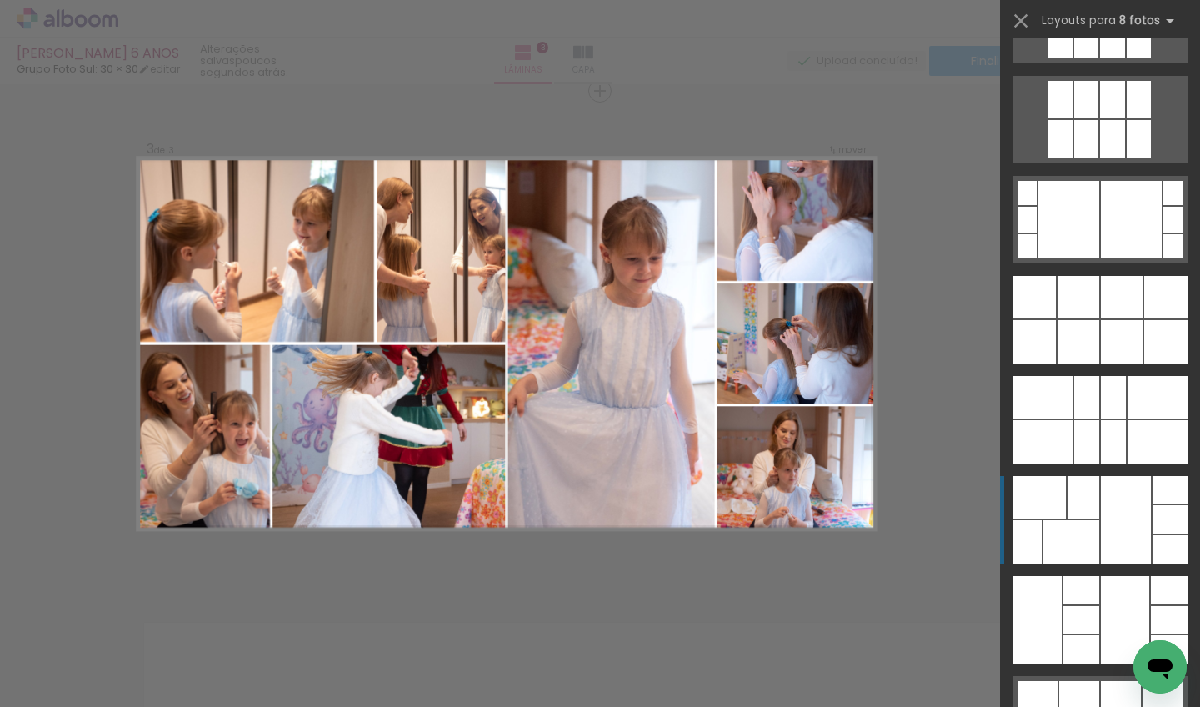
click at [1143, 510] on div at bounding box center [1126, 519] width 50 height 87
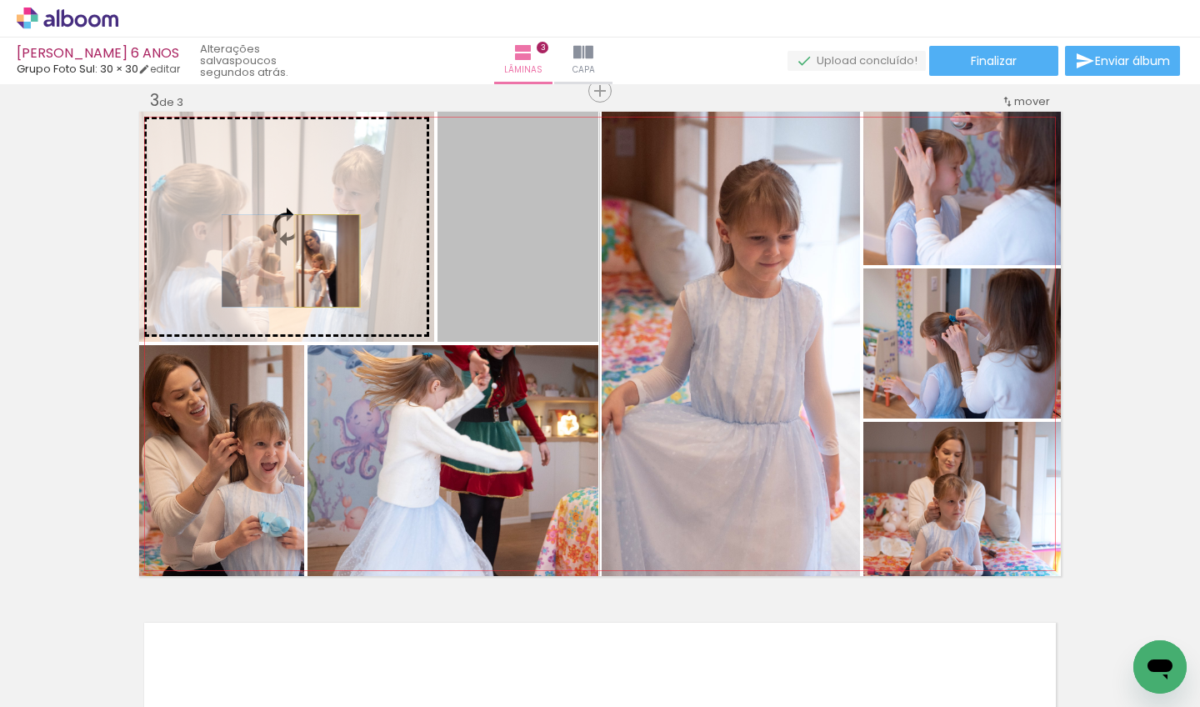
drag, startPoint x: 532, startPoint y: 264, endPoint x: 321, endPoint y: 260, distance: 210.8
click at [0, 0] on slot at bounding box center [0, 0] width 0 height 0
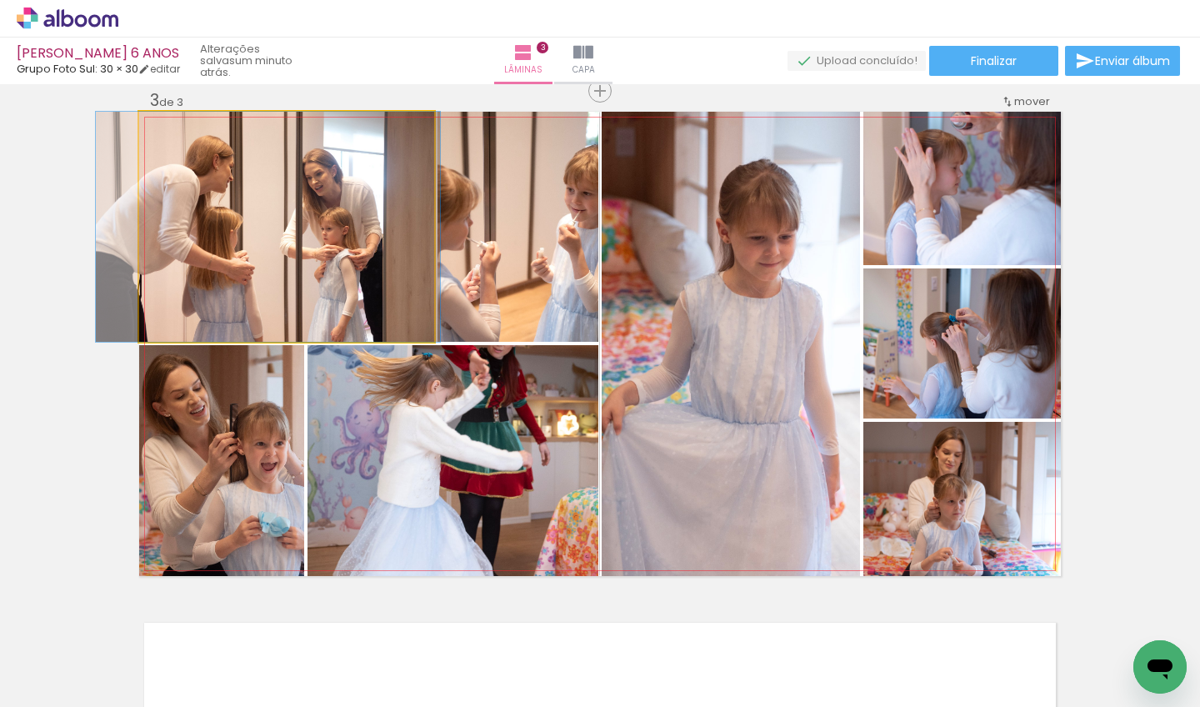
drag, startPoint x: 317, startPoint y: 249, endPoint x: 279, endPoint y: 276, distance: 46.7
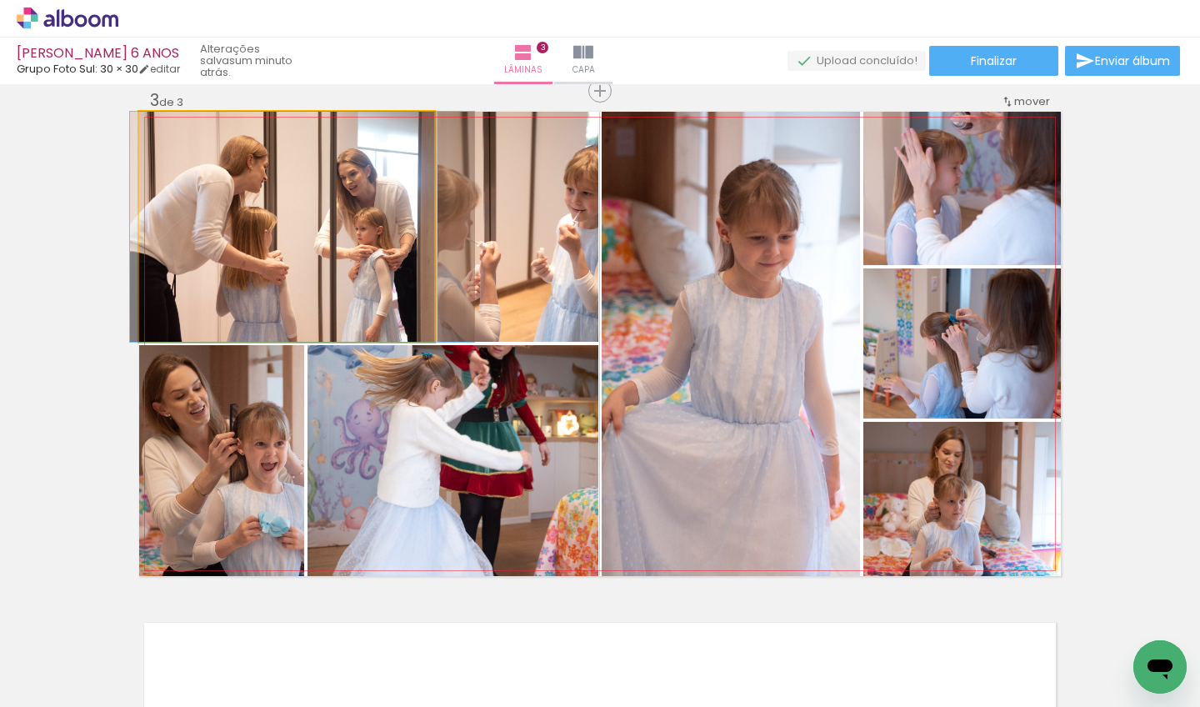
drag, startPoint x: 342, startPoint y: 200, endPoint x: 382, endPoint y: 232, distance: 51.0
drag, startPoint x: 296, startPoint y: 278, endPoint x: 293, endPoint y: 303, distance: 25.1
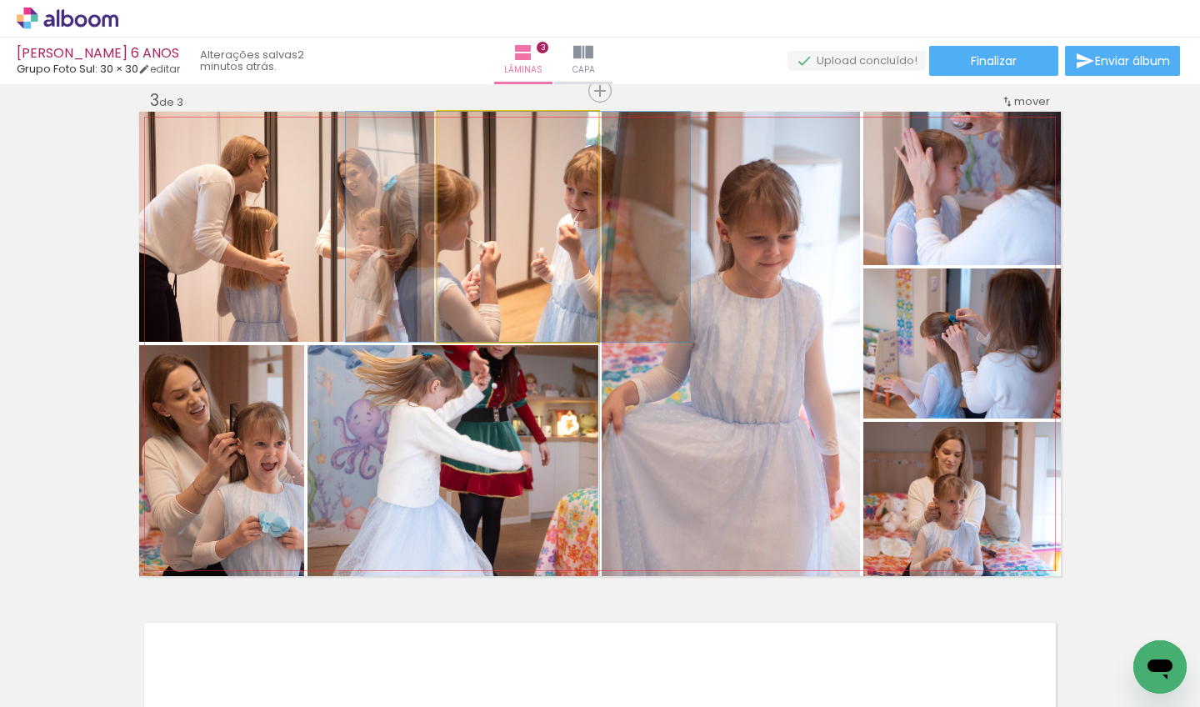
drag, startPoint x: 492, startPoint y: 286, endPoint x: 487, endPoint y: 406, distance: 120.1
click at [0, 0] on slot at bounding box center [0, 0] width 0 height 0
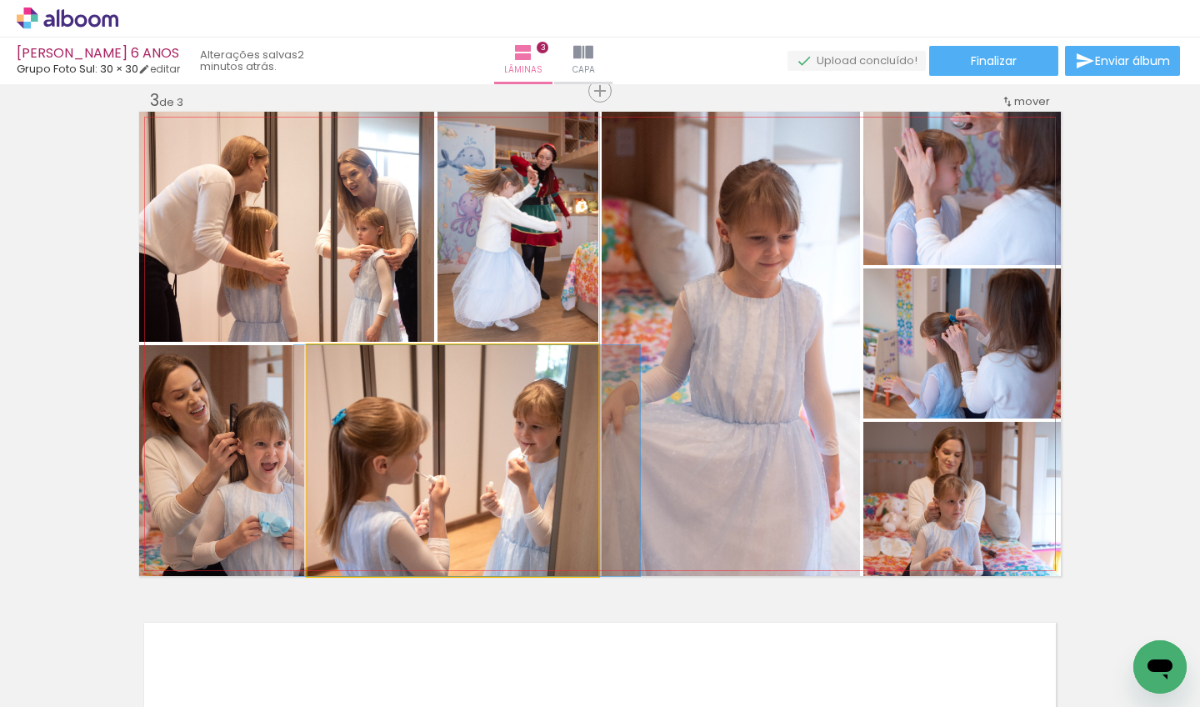
drag, startPoint x: 475, startPoint y: 432, endPoint x: 489, endPoint y: 439, distance: 15.7
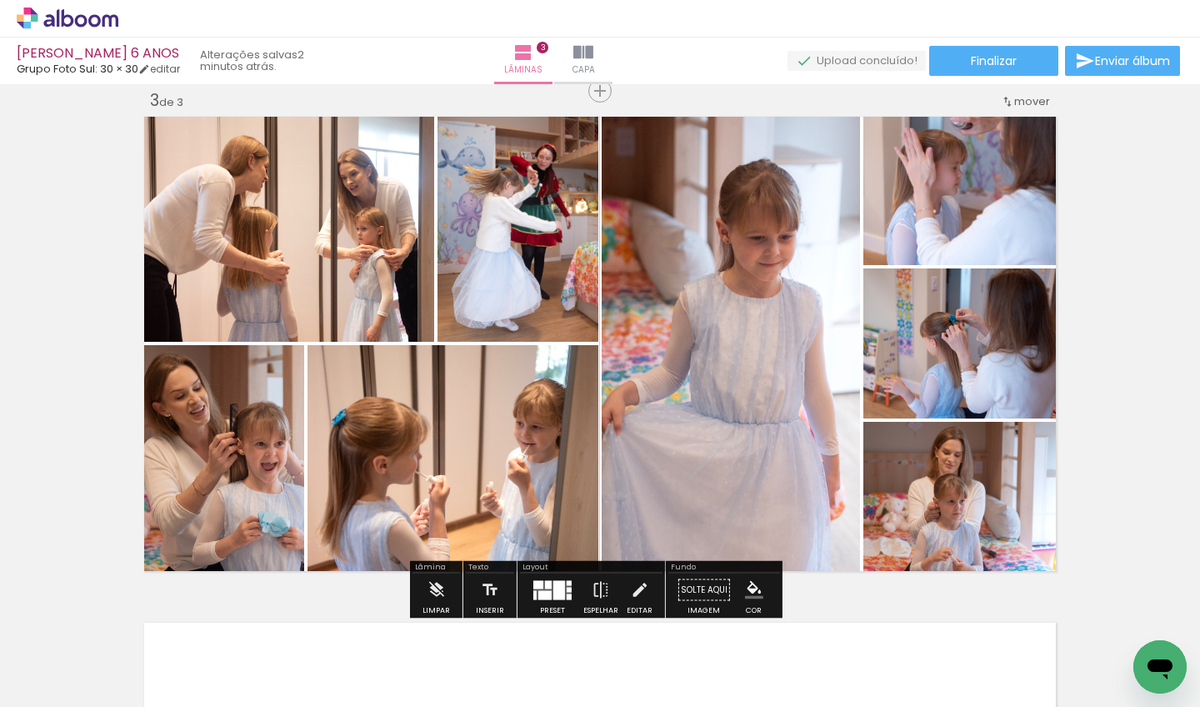
click at [553, 592] on div at bounding box center [559, 589] width 12 height 19
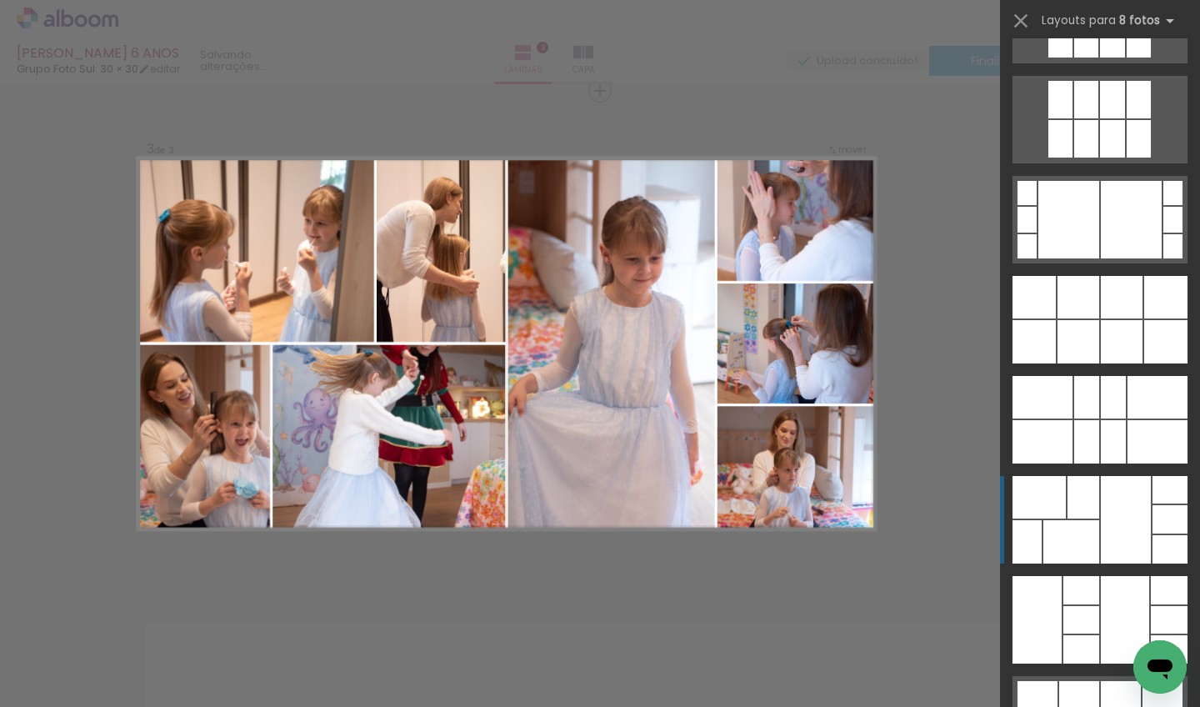
scroll to position [8498, 0]
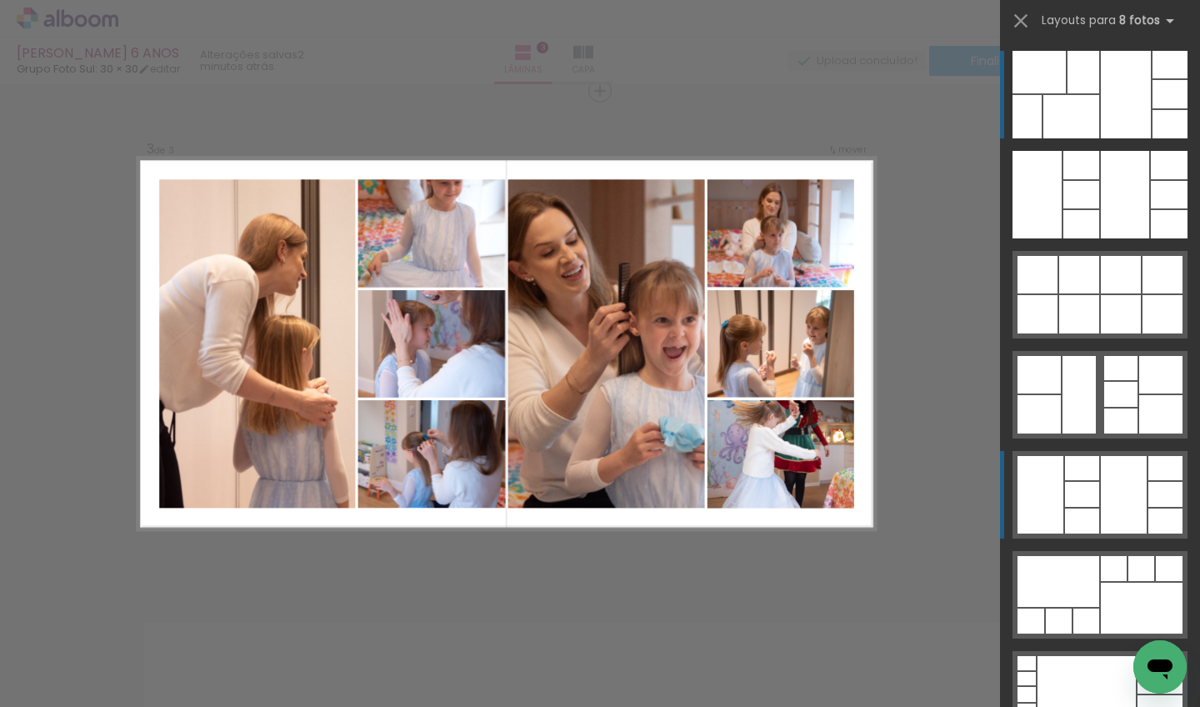
click at [1136, 494] on div at bounding box center [1124, 494] width 46 height 77
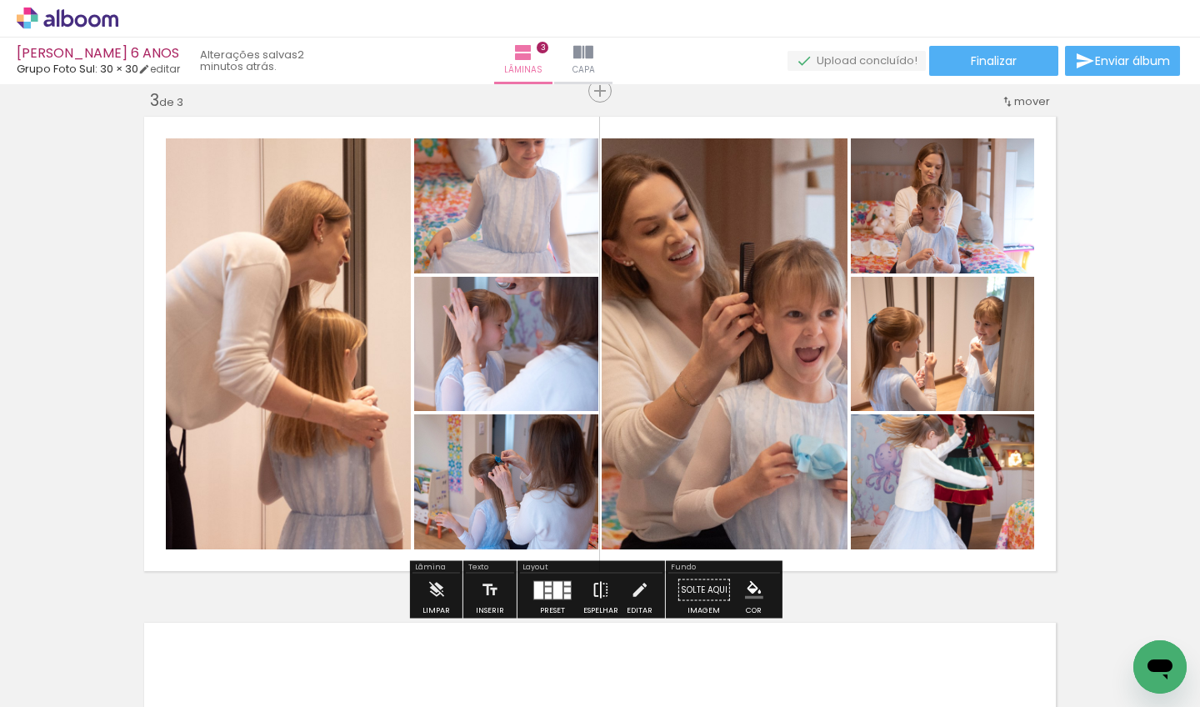
click at [597, 584] on iron-icon at bounding box center [601, 589] width 18 height 33
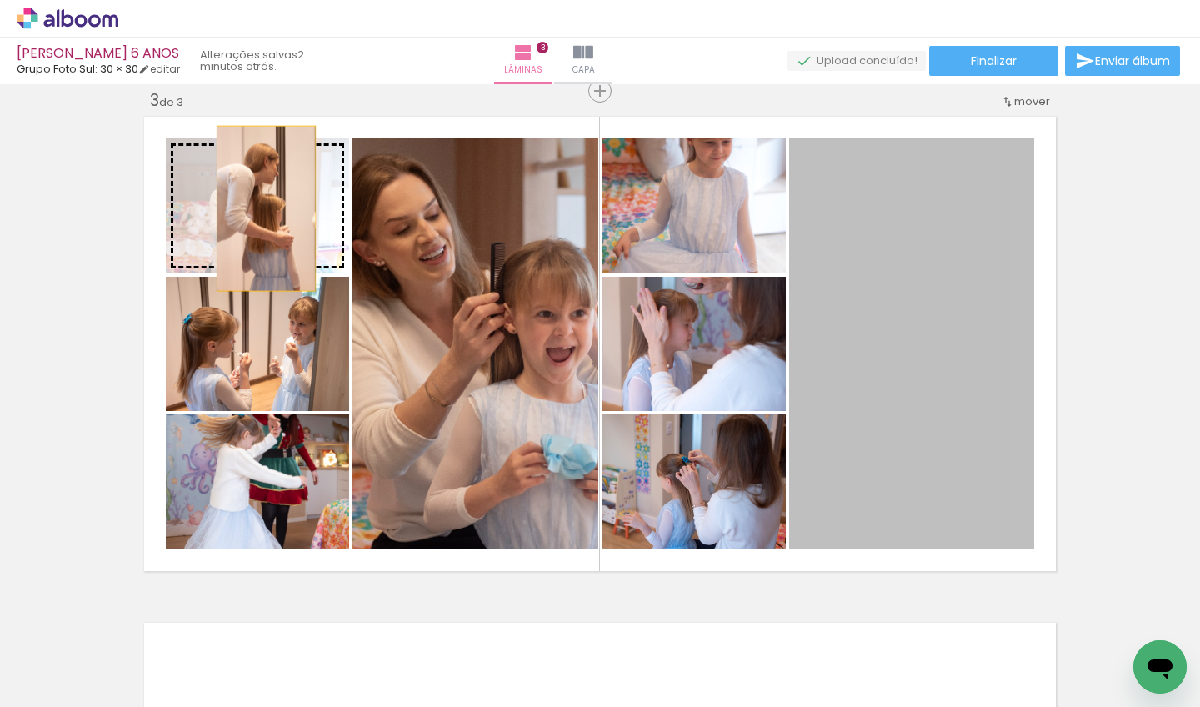
drag, startPoint x: 816, startPoint y: 268, endPoint x: 246, endPoint y: 208, distance: 573.9
click at [0, 0] on slot at bounding box center [0, 0] width 0 height 0
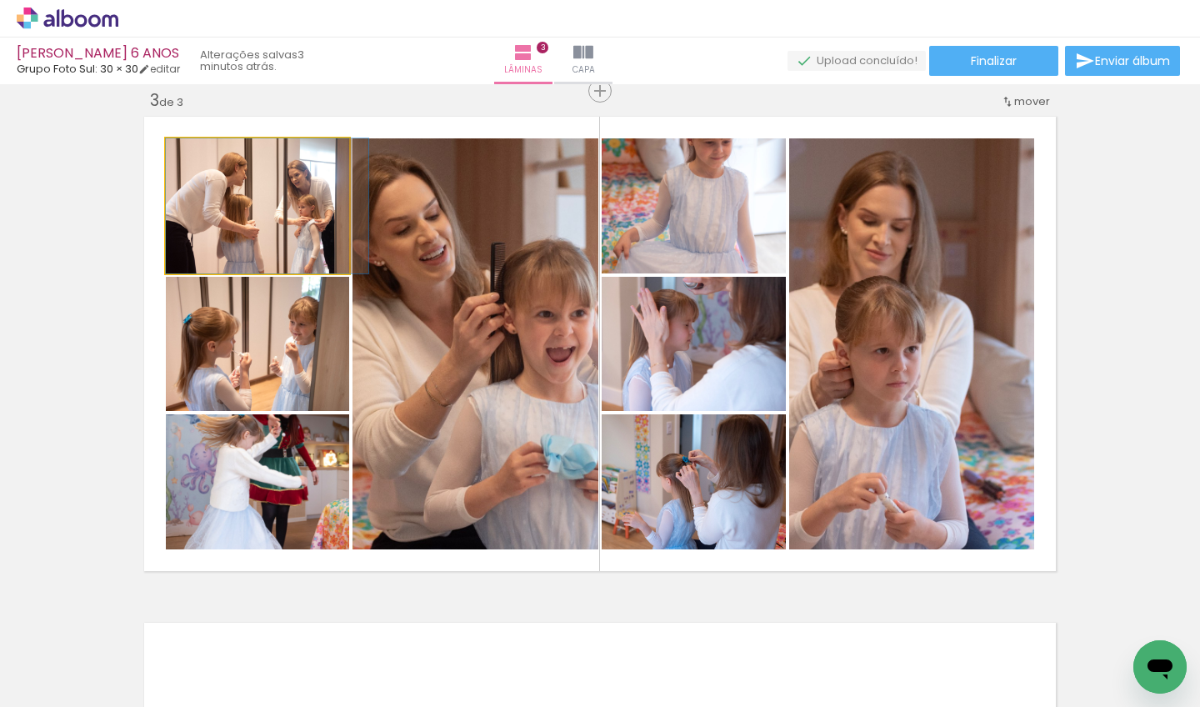
drag, startPoint x: 258, startPoint y: 217, endPoint x: 293, endPoint y: 227, distance: 36.2
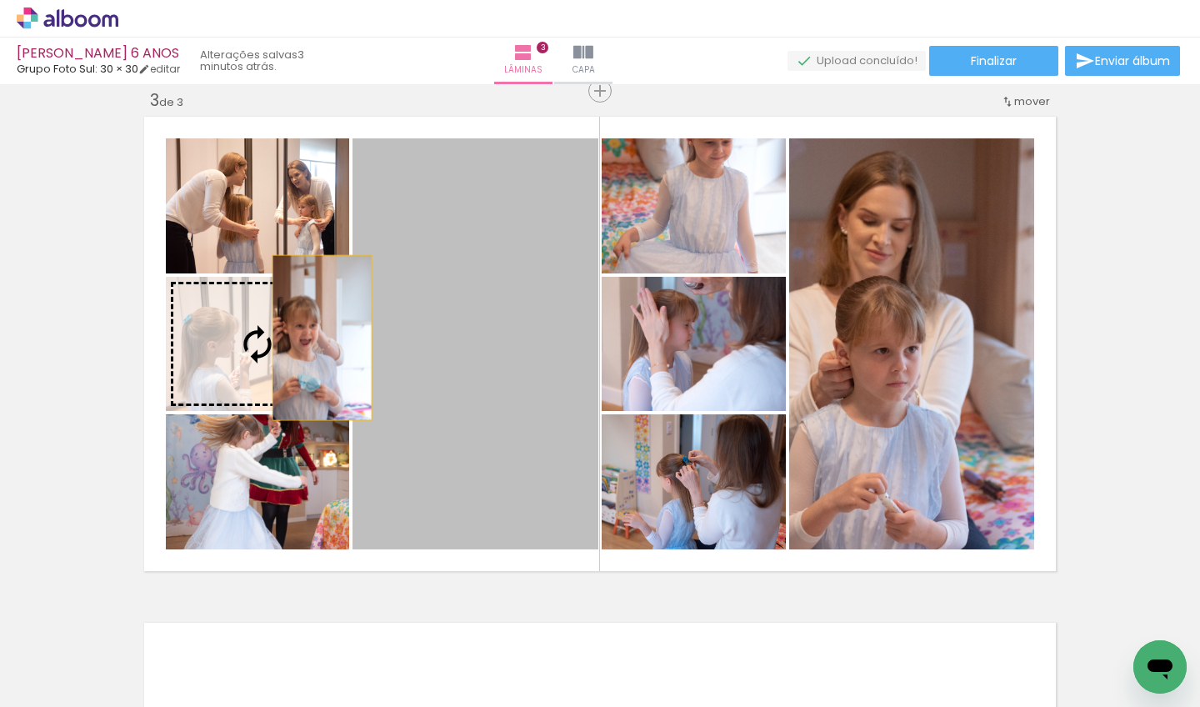
drag, startPoint x: 470, startPoint y: 318, endPoint x: 300, endPoint y: 342, distance: 171.6
click at [0, 0] on slot at bounding box center [0, 0] width 0 height 0
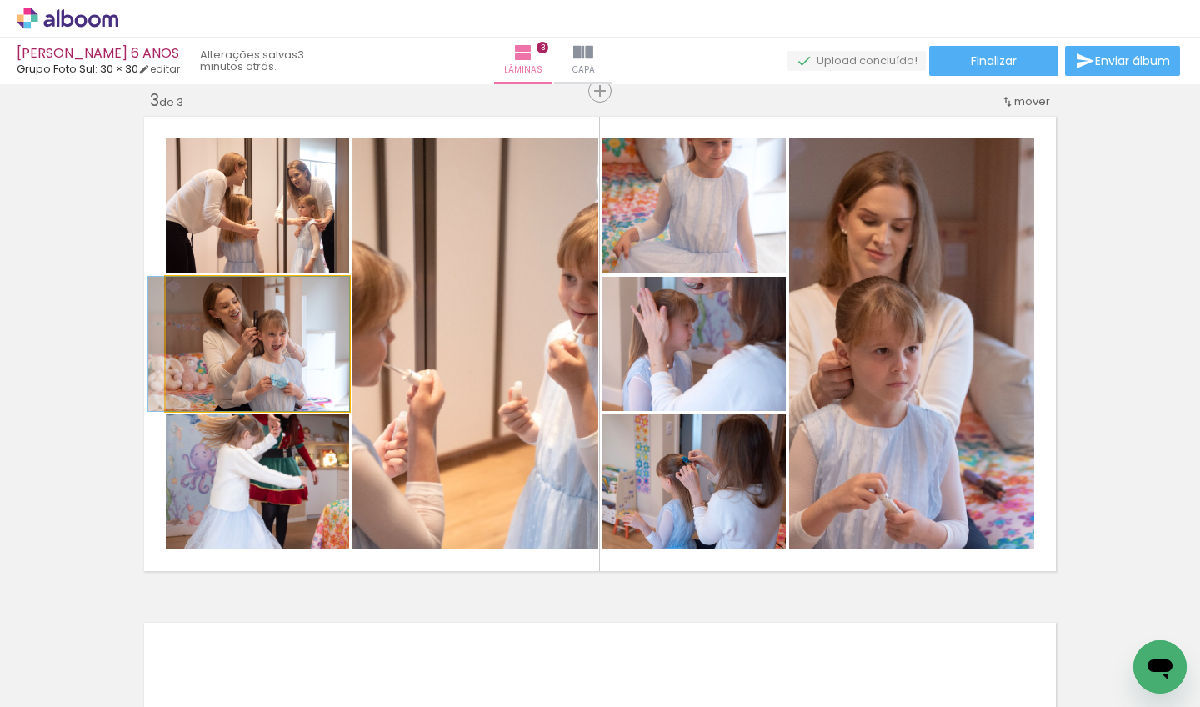
drag, startPoint x: 293, startPoint y: 337, endPoint x: 267, endPoint y: 365, distance: 37.7
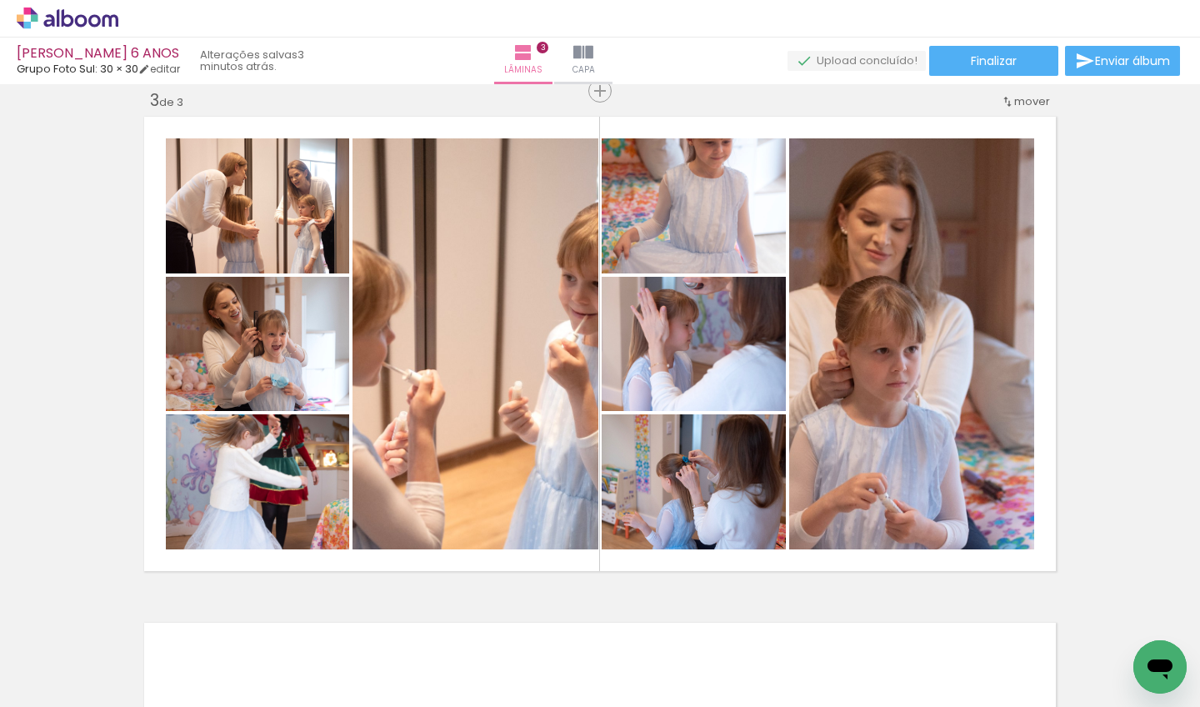
scroll to position [0, 1650]
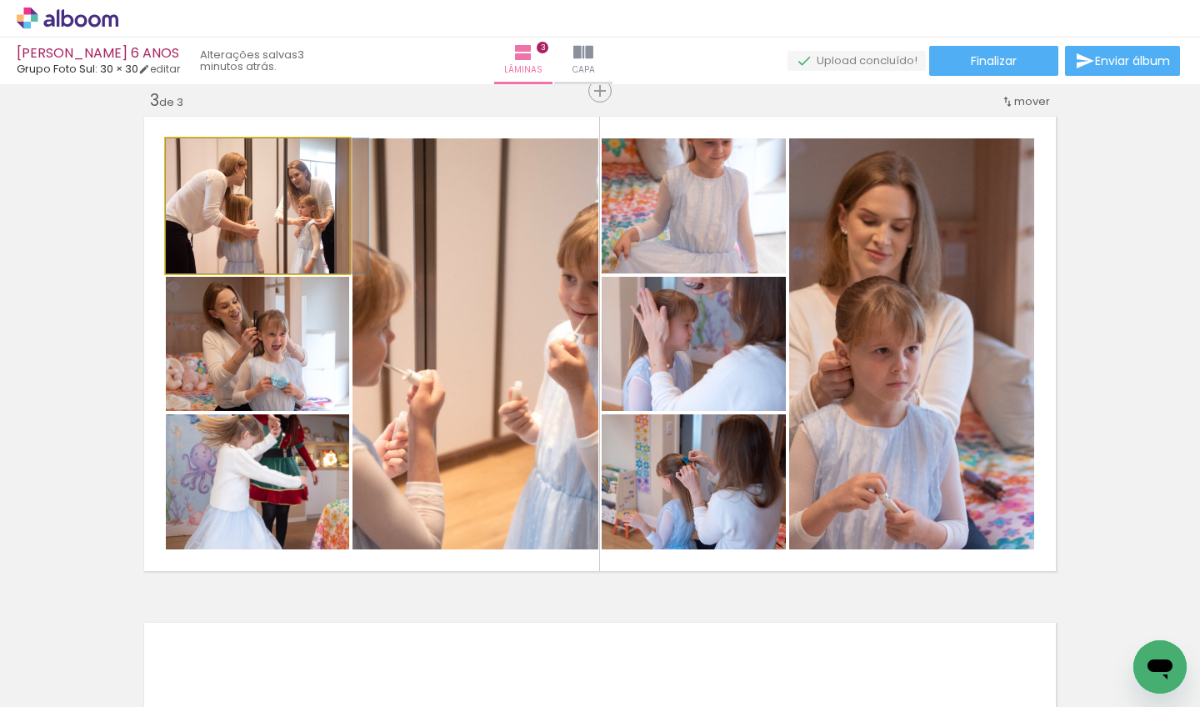
drag, startPoint x: 271, startPoint y: 229, endPoint x: 284, endPoint y: 239, distance: 16.7
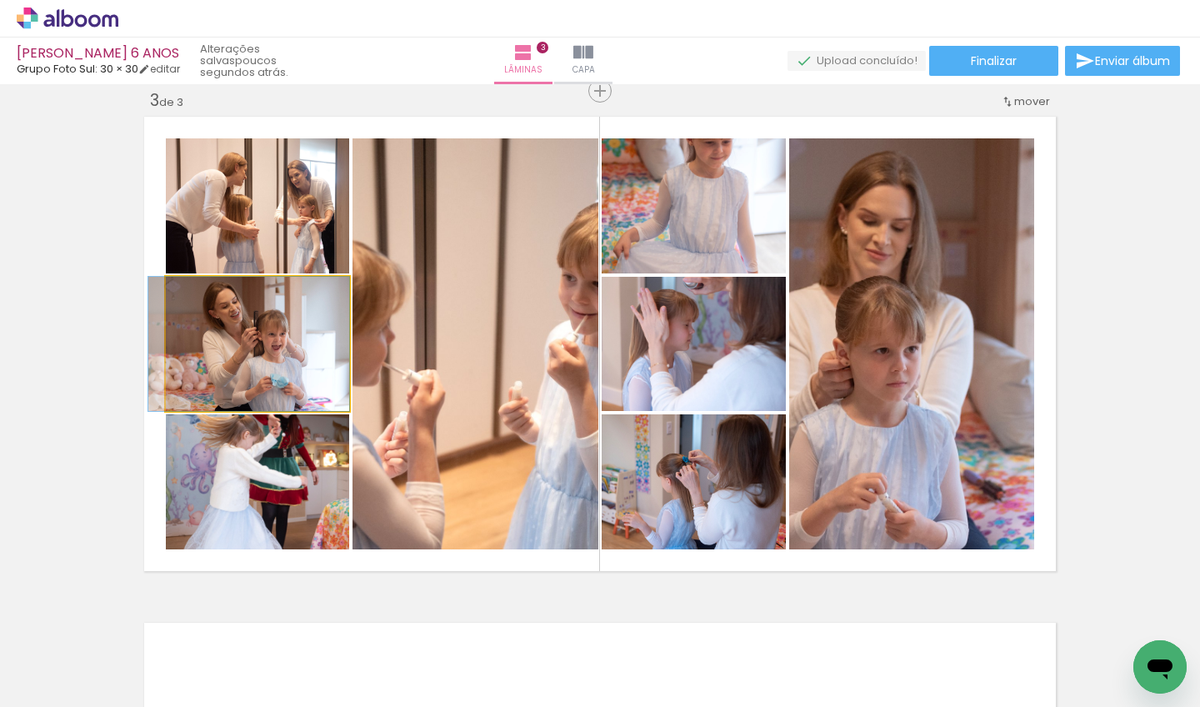
drag, startPoint x: 288, startPoint y: 358, endPoint x: 275, endPoint y: 361, distance: 13.6
click at [275, 361] on div at bounding box center [248, 344] width 201 height 134
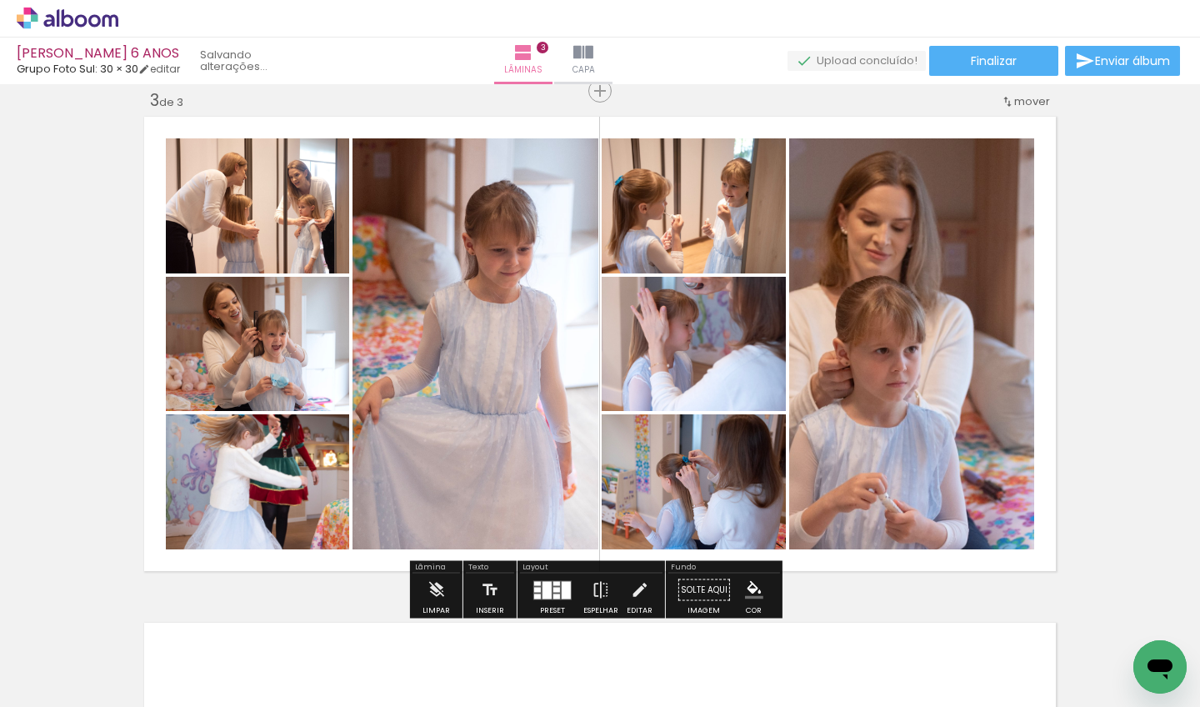
drag, startPoint x: 642, startPoint y: 225, endPoint x: 452, endPoint y: 306, distance: 206.4
click at [0, 0] on slot at bounding box center [0, 0] width 0 height 0
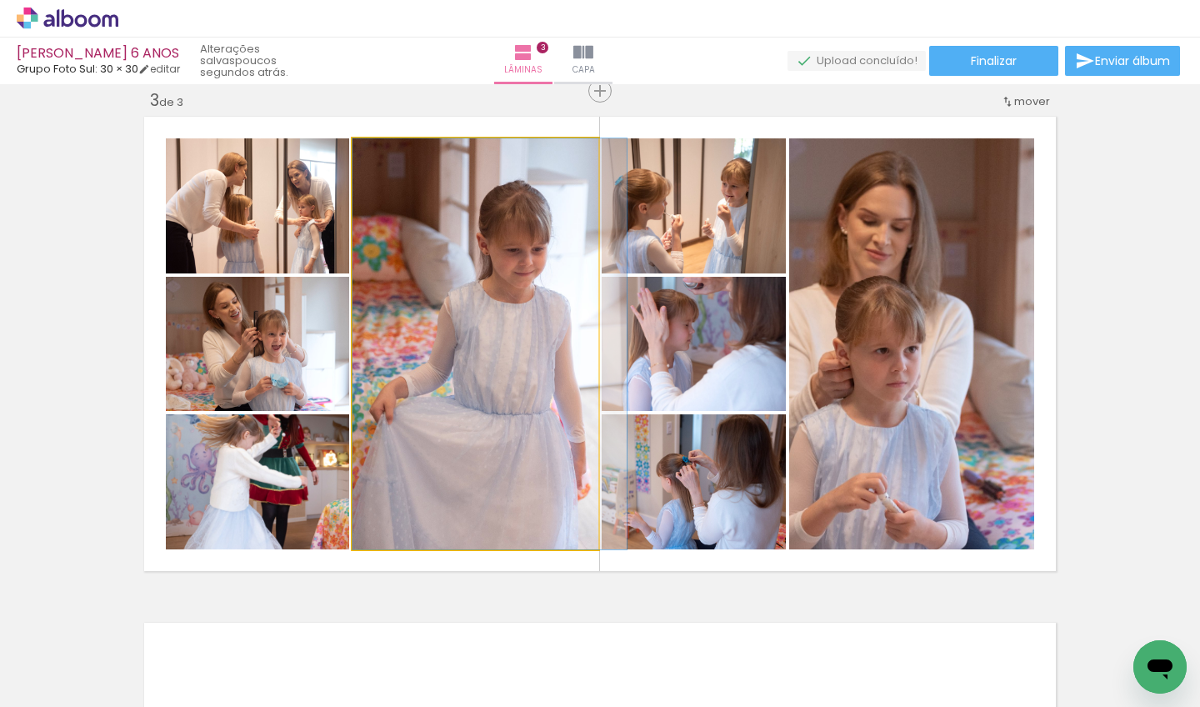
drag, startPoint x: 501, startPoint y: 294, endPoint x: 536, endPoint y: 297, distance: 35.1
click at [537, 297] on div at bounding box center [489, 343] width 274 height 411
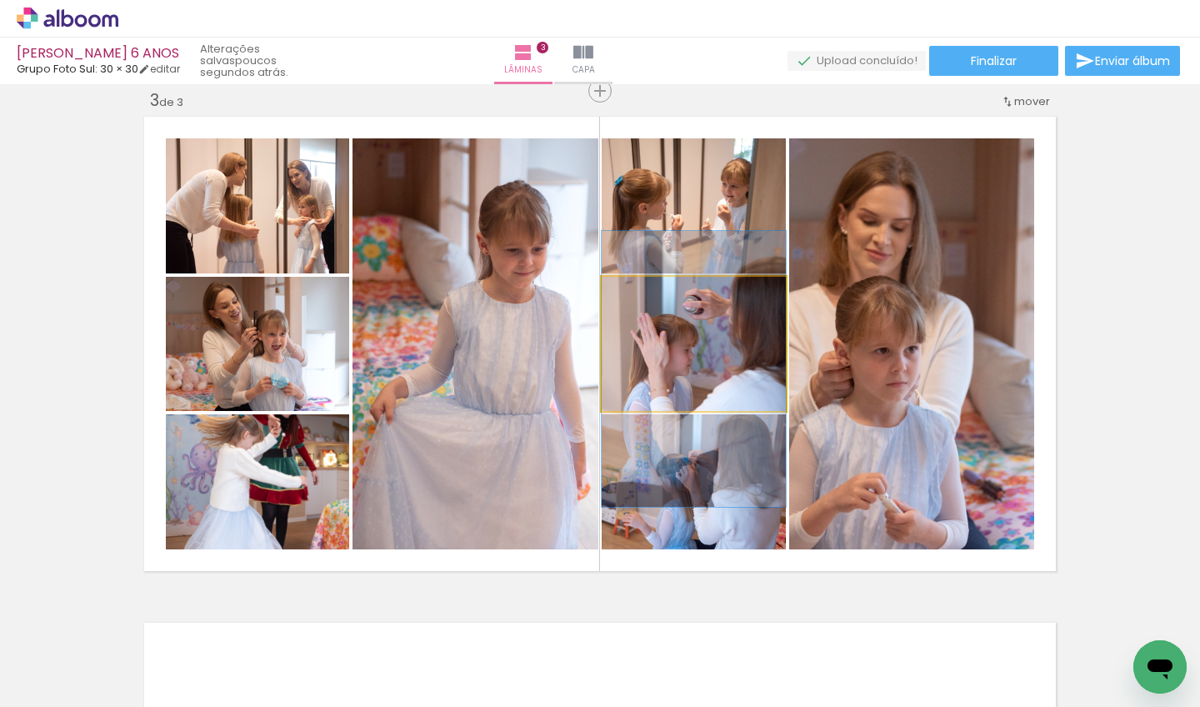
drag, startPoint x: 710, startPoint y: 336, endPoint x: 684, endPoint y: 361, distance: 35.9
drag, startPoint x: 689, startPoint y: 360, endPoint x: 550, endPoint y: 360, distance: 139.1
click at [0, 0] on slot at bounding box center [0, 0] width 0 height 0
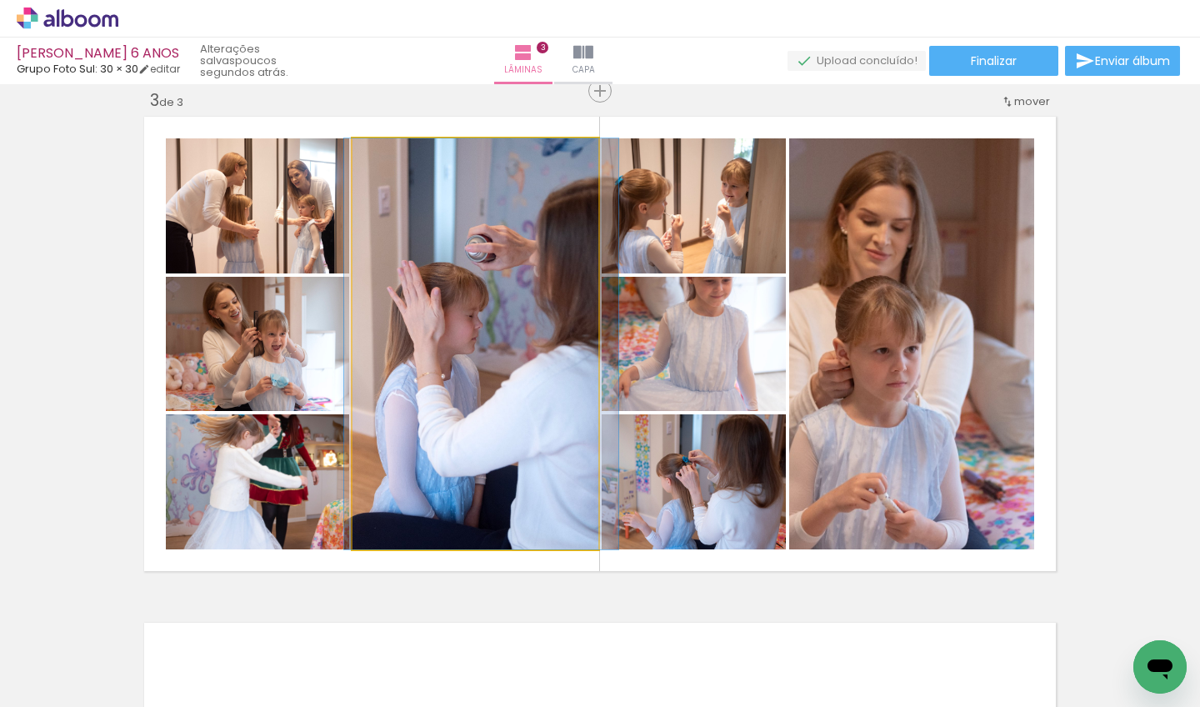
drag, startPoint x: 548, startPoint y: 352, endPoint x: 554, endPoint y: 411, distance: 58.6
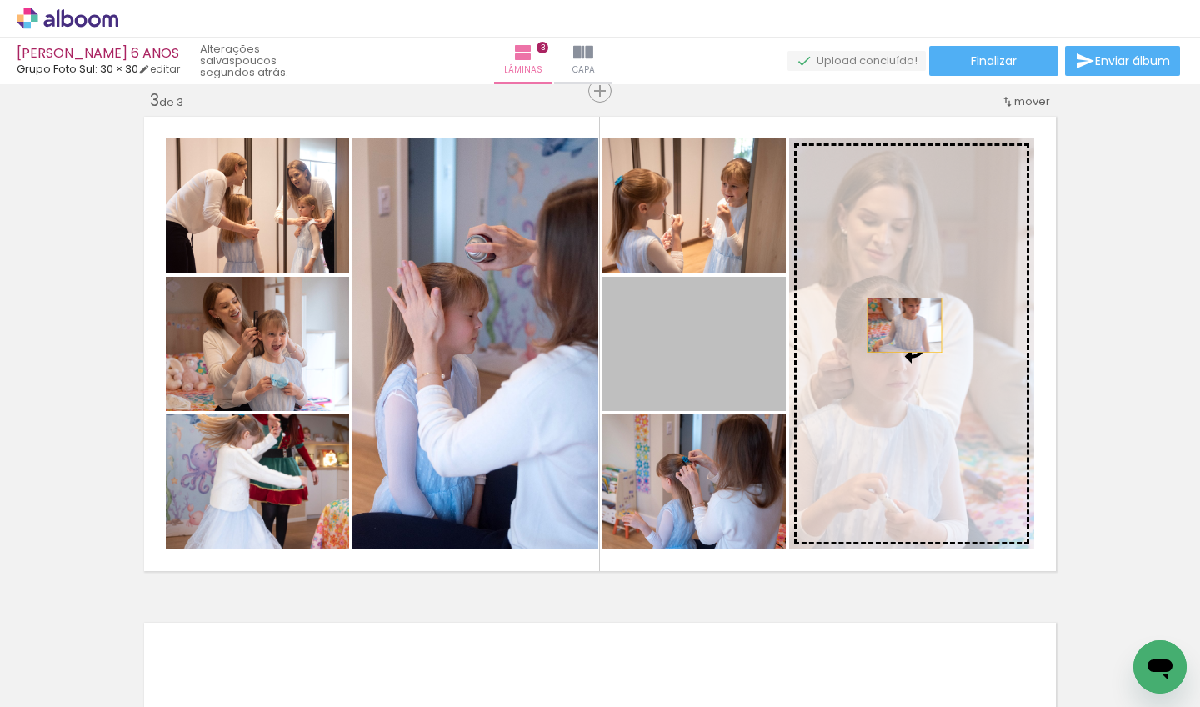
drag, startPoint x: 732, startPoint y: 332, endPoint x: 897, endPoint y: 324, distance: 166.0
click at [0, 0] on slot at bounding box center [0, 0] width 0 height 0
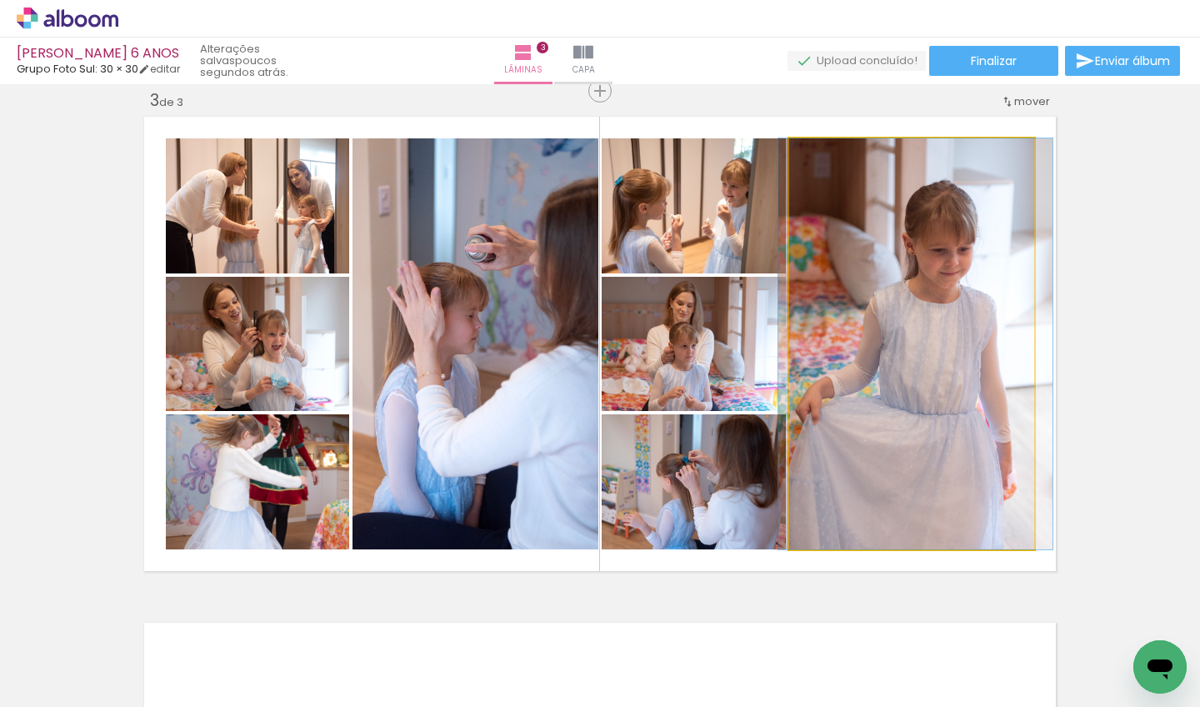
drag, startPoint x: 889, startPoint y: 322, endPoint x: 893, endPoint y: 349, distance: 27.8
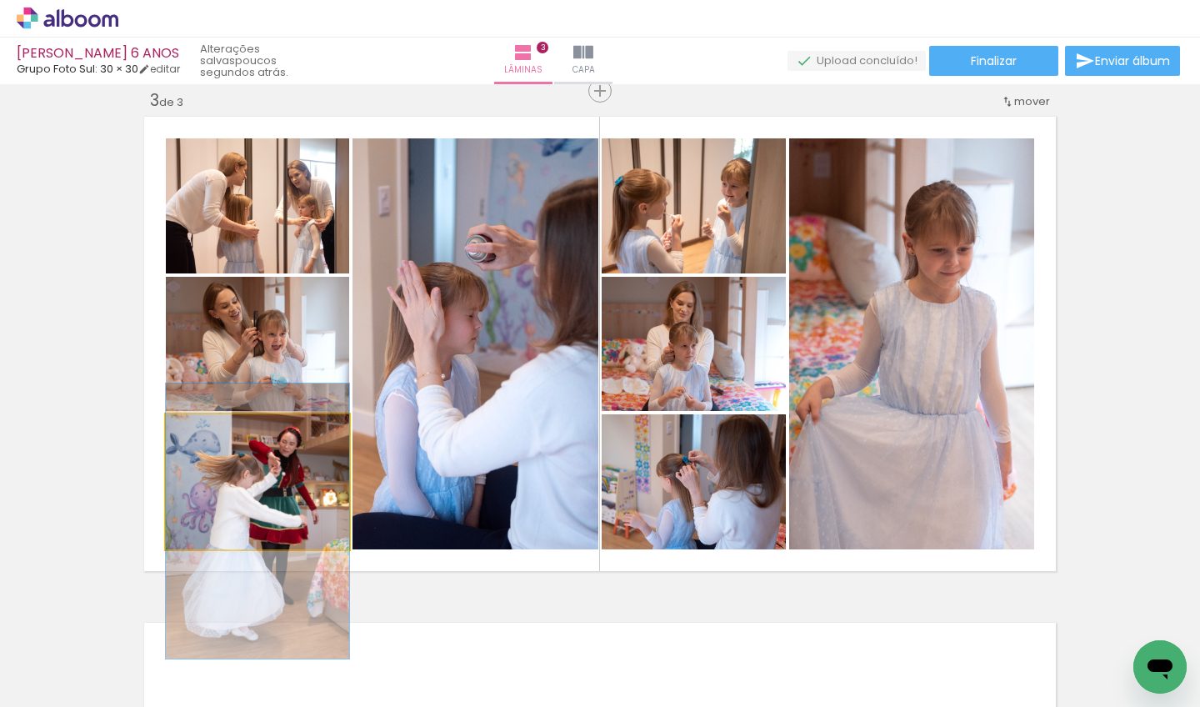
drag, startPoint x: 272, startPoint y: 485, endPoint x: 269, endPoint y: 523, distance: 38.5
click at [269, 523] on div at bounding box center [257, 520] width 183 height 275
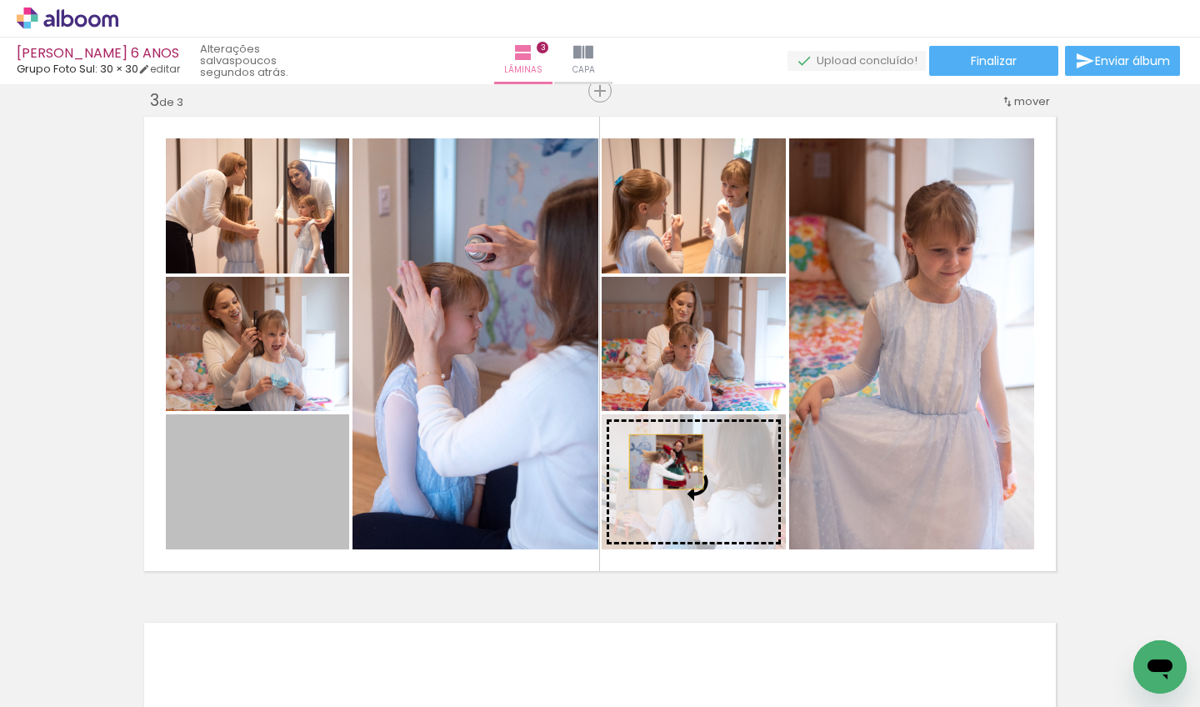
drag, startPoint x: 257, startPoint y: 476, endPoint x: 667, endPoint y: 462, distance: 410.2
click at [0, 0] on slot at bounding box center [0, 0] width 0 height 0
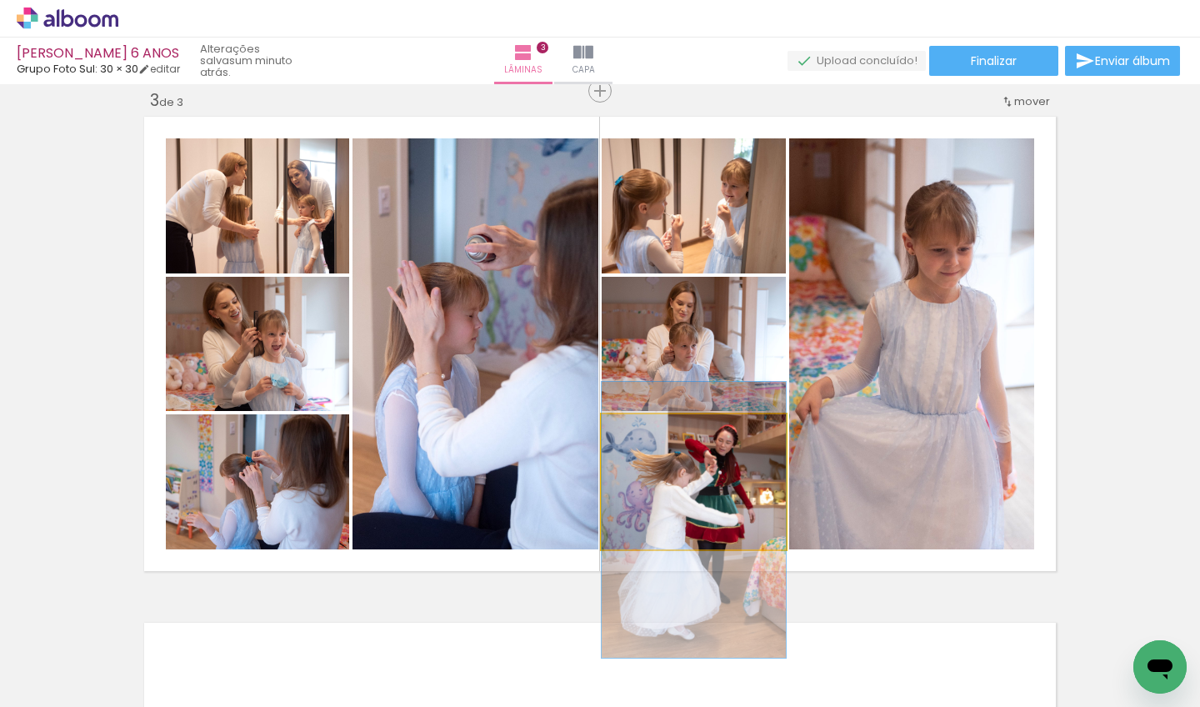
drag, startPoint x: 719, startPoint y: 502, endPoint x: 730, endPoint y: 499, distance: 11.1
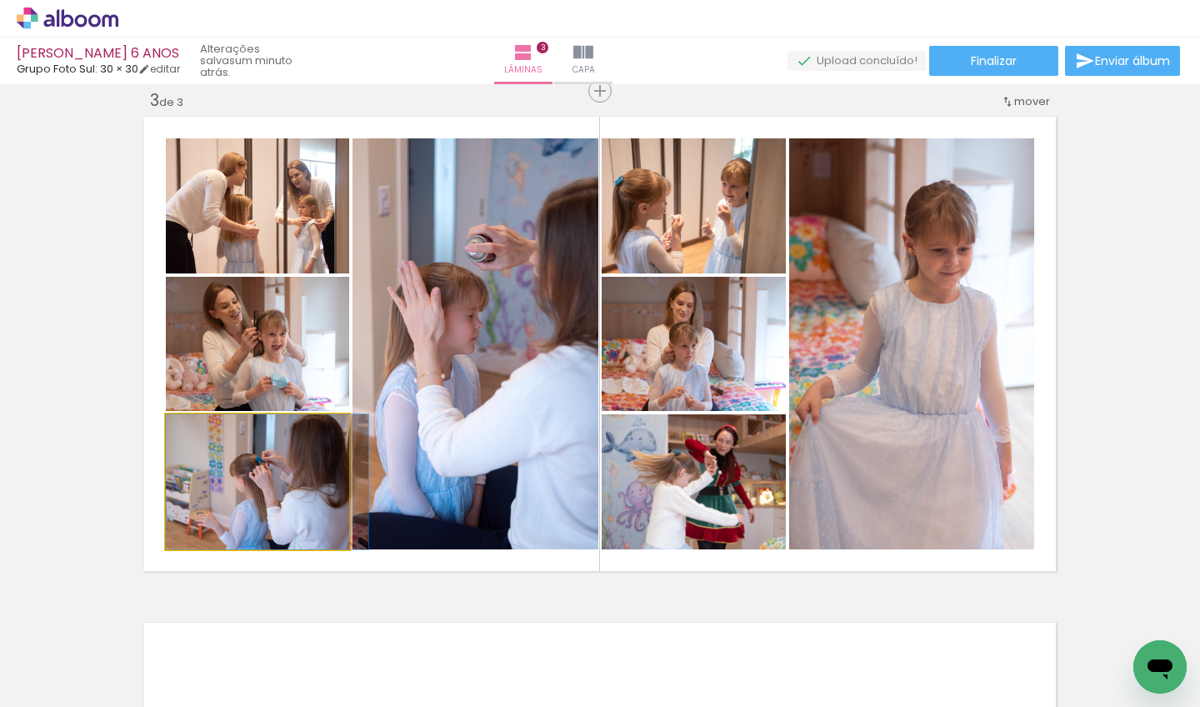
drag, startPoint x: 235, startPoint y: 504, endPoint x: 249, endPoint y: 507, distance: 14.6
click at [249, 507] on div at bounding box center [267, 481] width 202 height 135
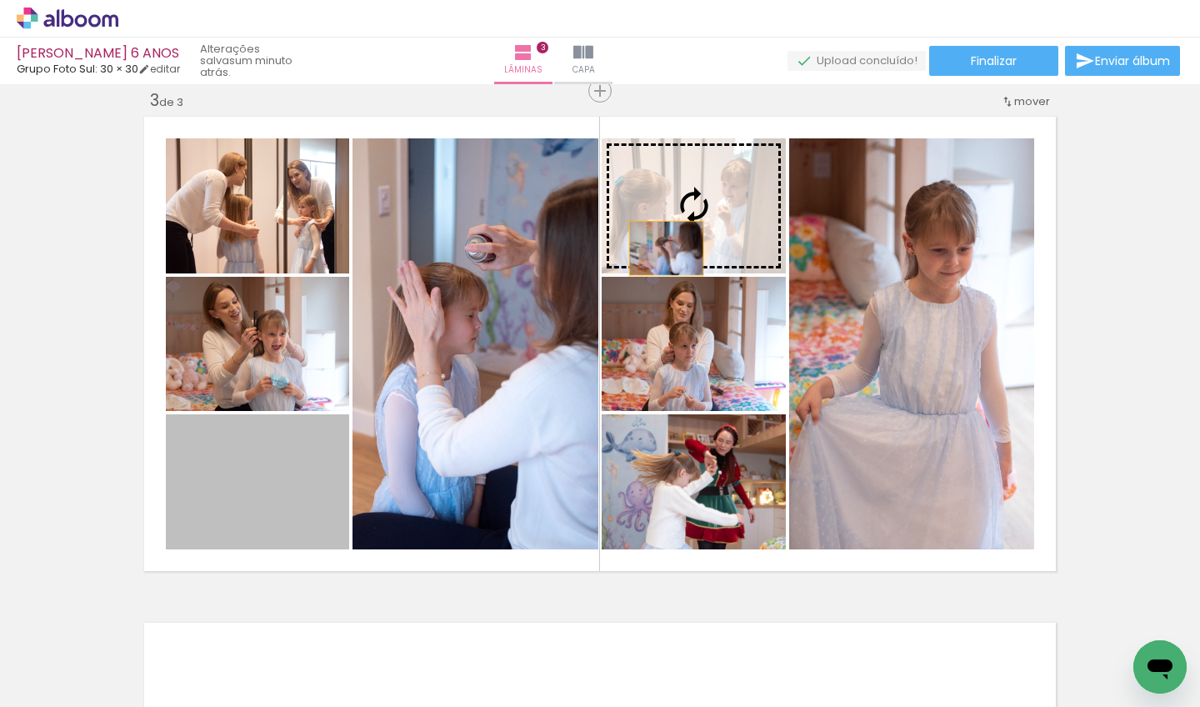
drag, startPoint x: 249, startPoint y: 507, endPoint x: 660, endPoint y: 239, distance: 490.6
click at [0, 0] on slot at bounding box center [0, 0] width 0 height 0
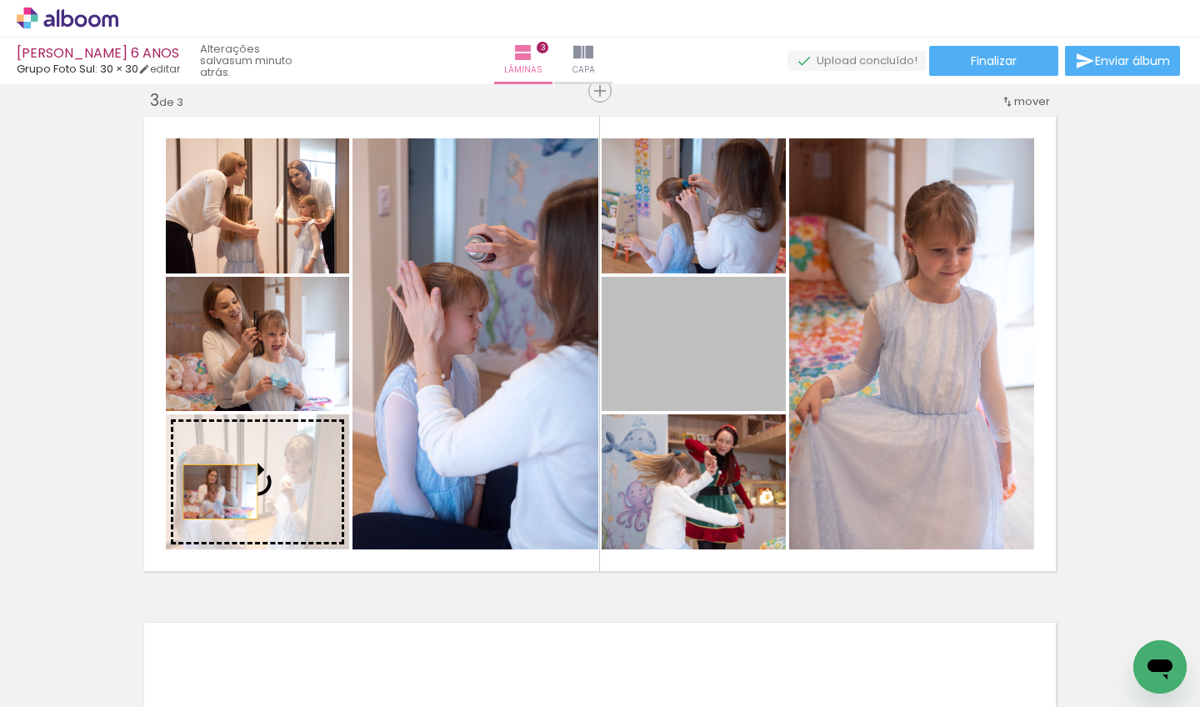
drag, startPoint x: 674, startPoint y: 353, endPoint x: 211, endPoint y: 493, distance: 483.9
click at [0, 0] on slot at bounding box center [0, 0] width 0 height 0
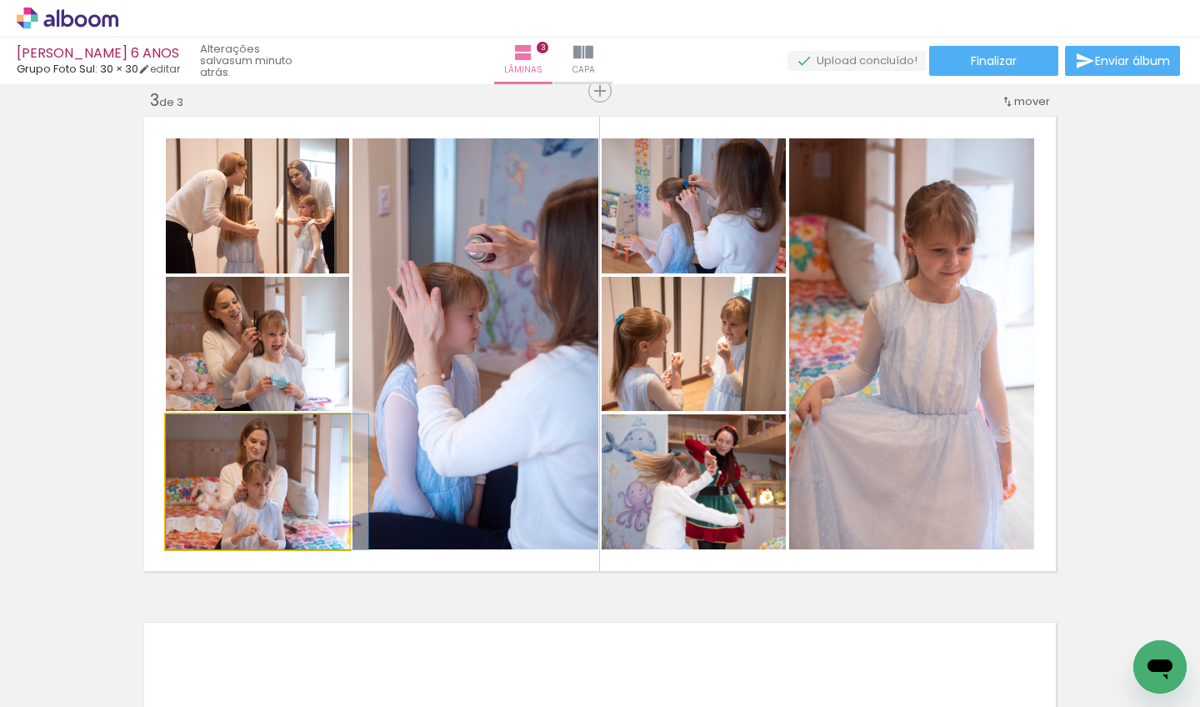
drag, startPoint x: 259, startPoint y: 485, endPoint x: 277, endPoint y: 512, distance: 31.9
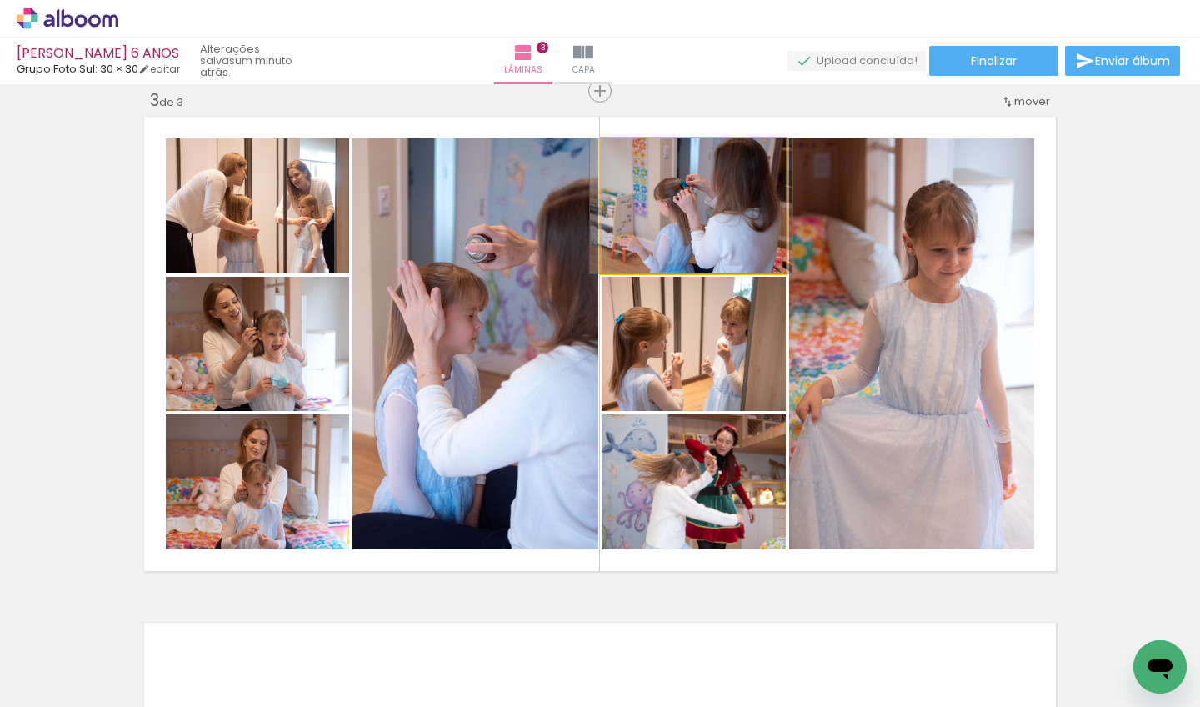
drag, startPoint x: 732, startPoint y: 218, endPoint x: 729, endPoint y: 244, distance: 25.9
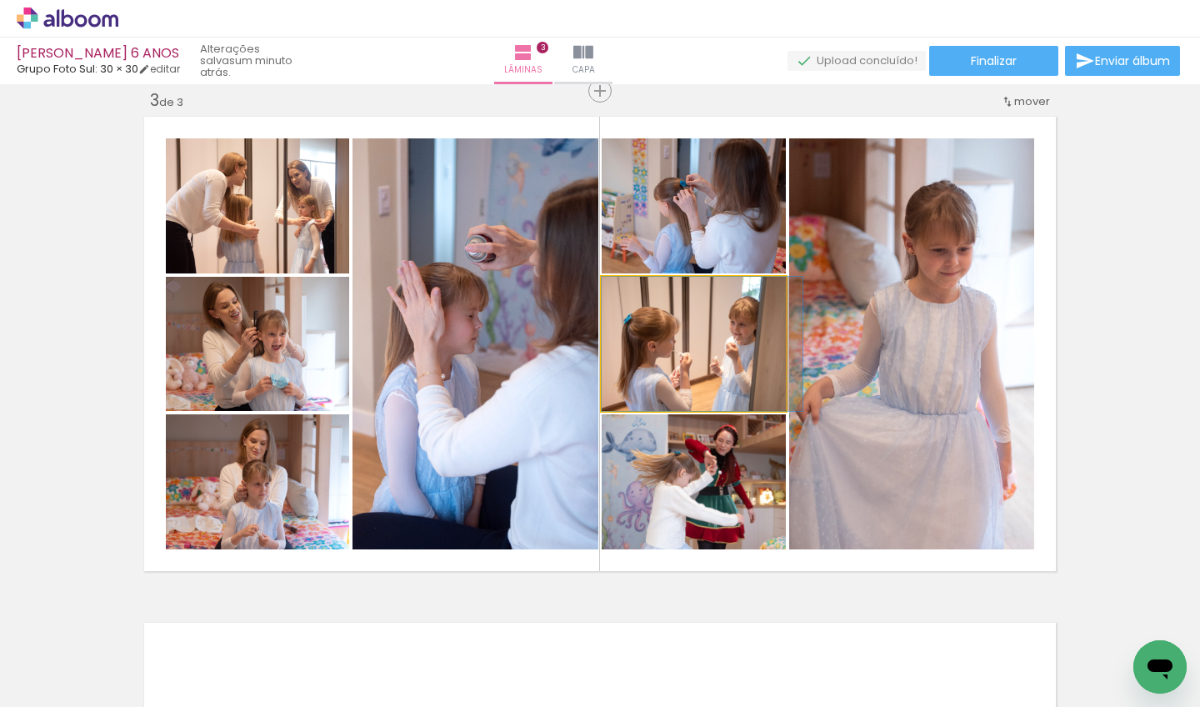
drag, startPoint x: 730, startPoint y: 332, endPoint x: 744, endPoint y: 338, distance: 15.3
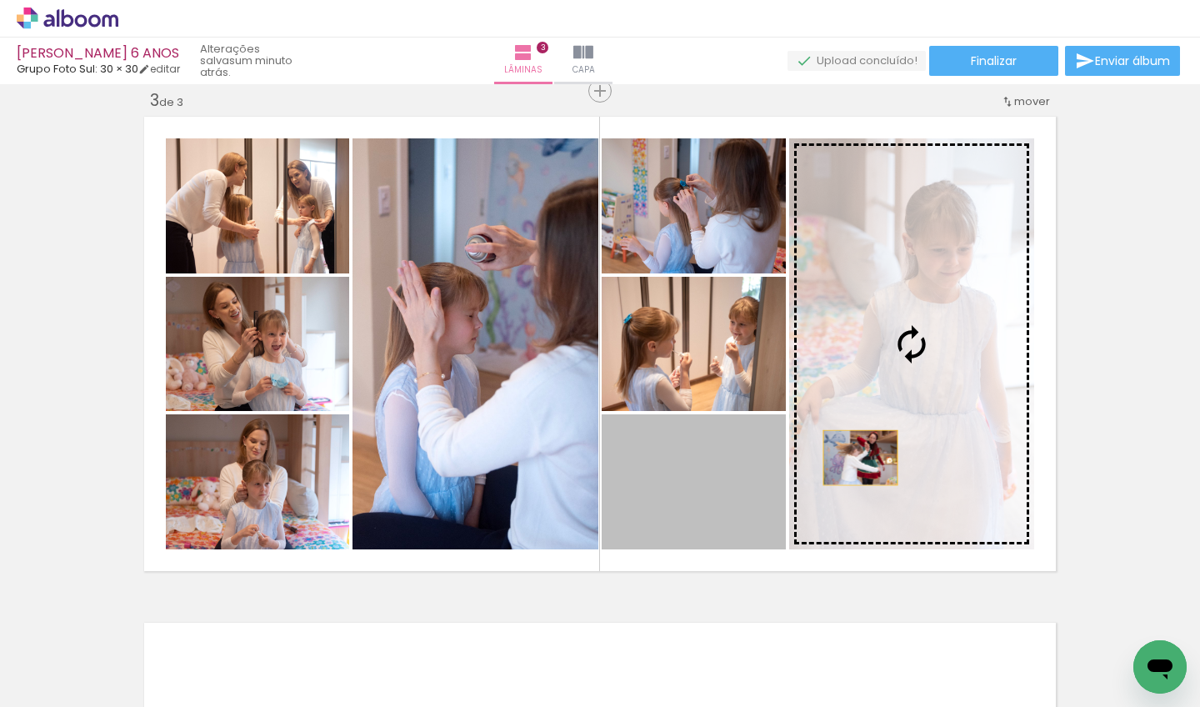
drag, startPoint x: 755, startPoint y: 487, endPoint x: 852, endPoint y: 456, distance: 102.2
click at [0, 0] on slot at bounding box center [0, 0] width 0 height 0
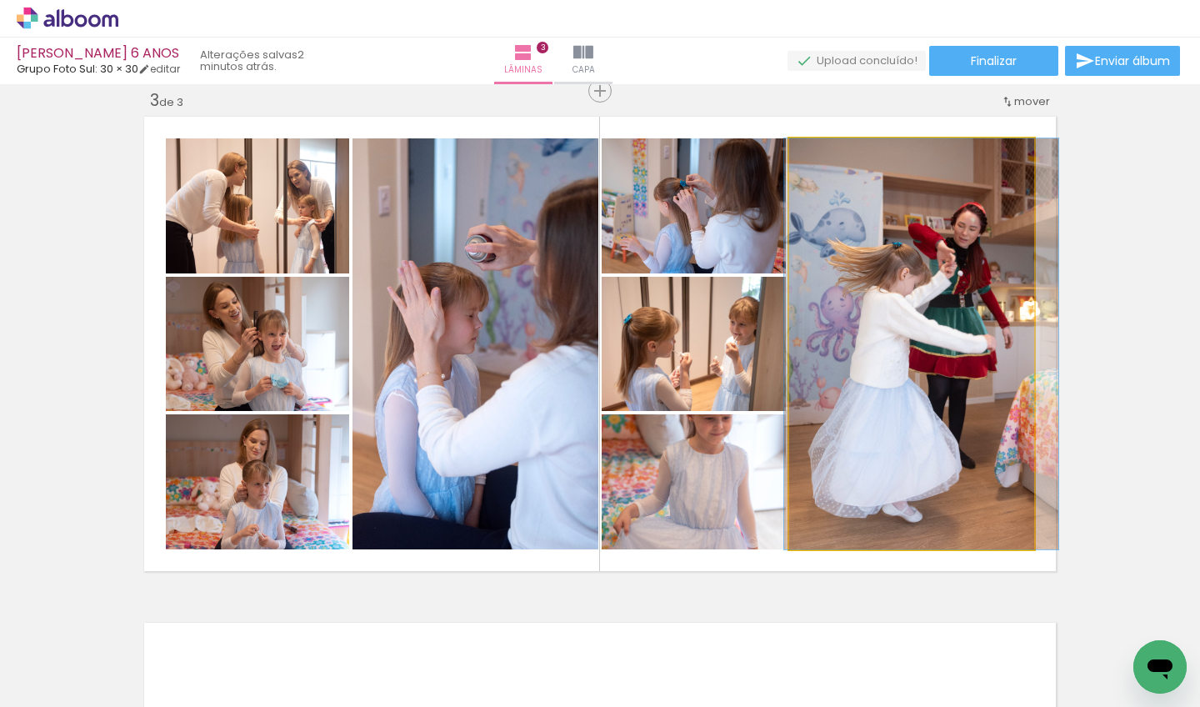
drag, startPoint x: 875, startPoint y: 366, endPoint x: 885, endPoint y: 432, distance: 66.6
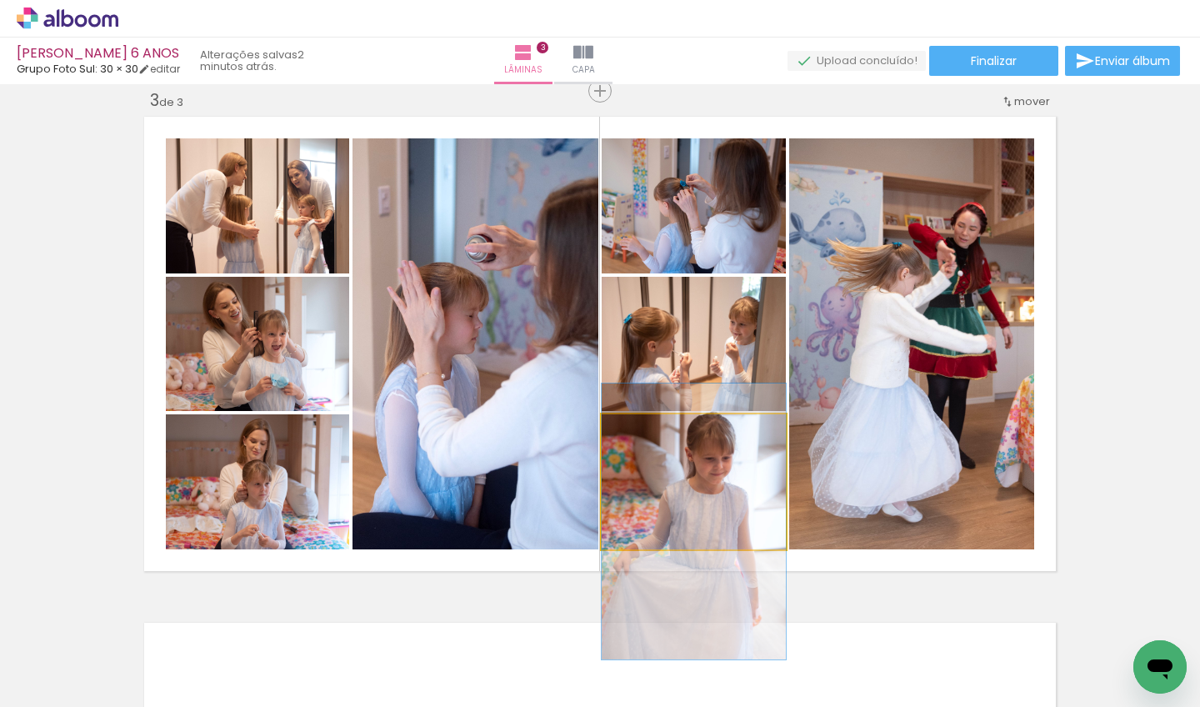
drag, startPoint x: 709, startPoint y: 481, endPoint x: 695, endPoint y: 521, distance: 42.4
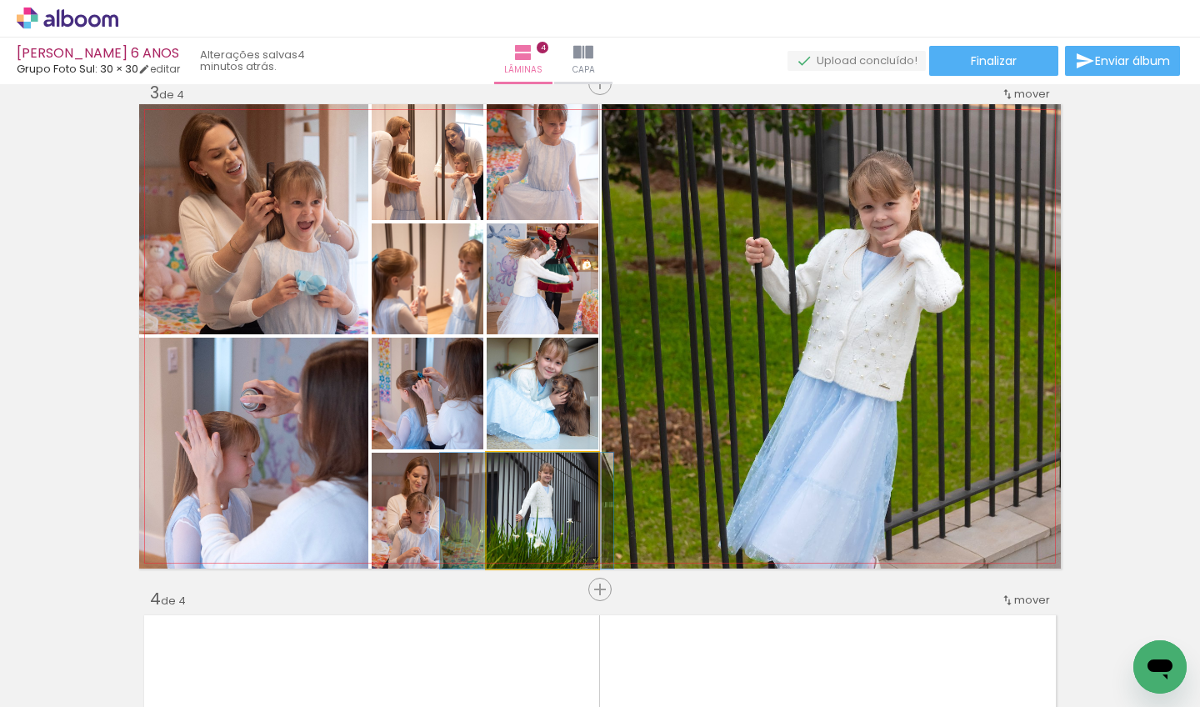
scroll to position [0, 2387]
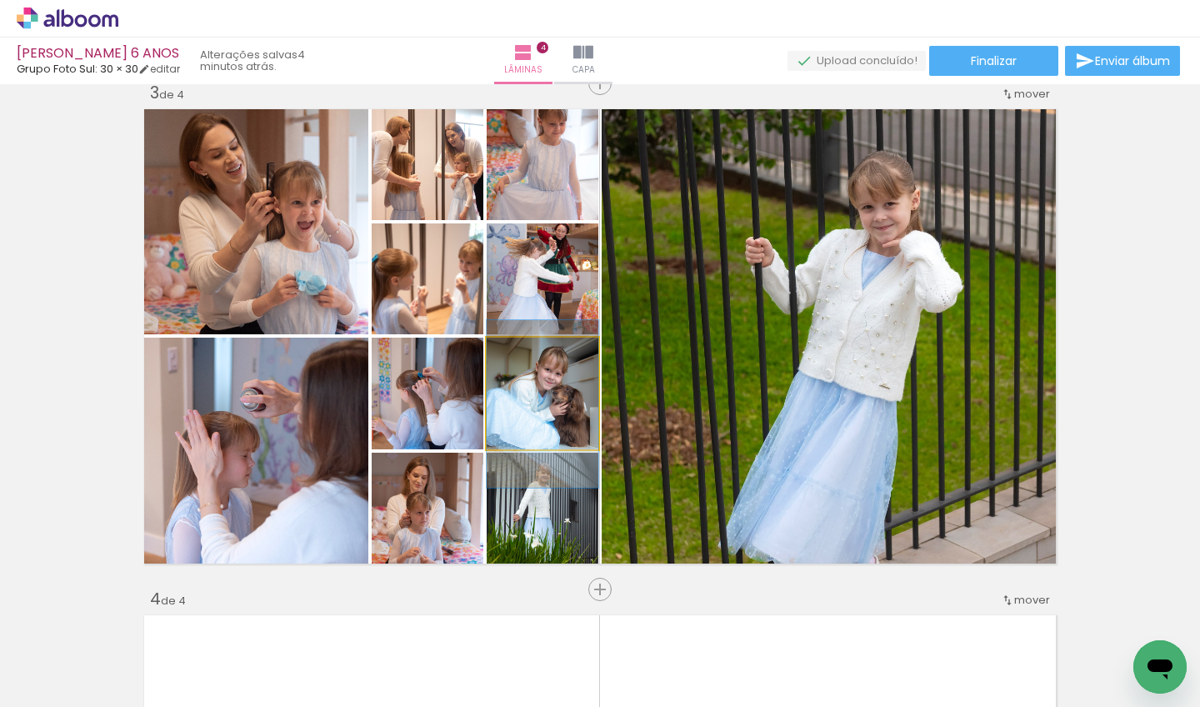
drag, startPoint x: 566, startPoint y: 397, endPoint x: 556, endPoint y: 408, distance: 14.7
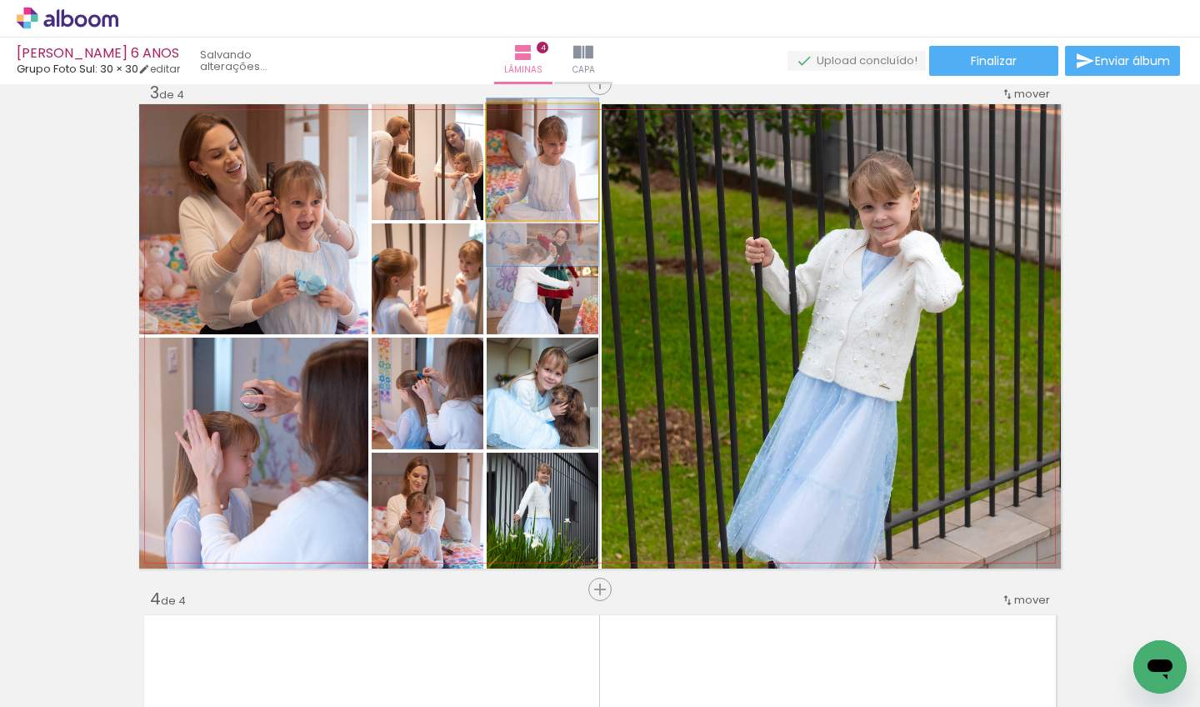
drag, startPoint x: 570, startPoint y: 160, endPoint x: 572, endPoint y: 180, distance: 20.1
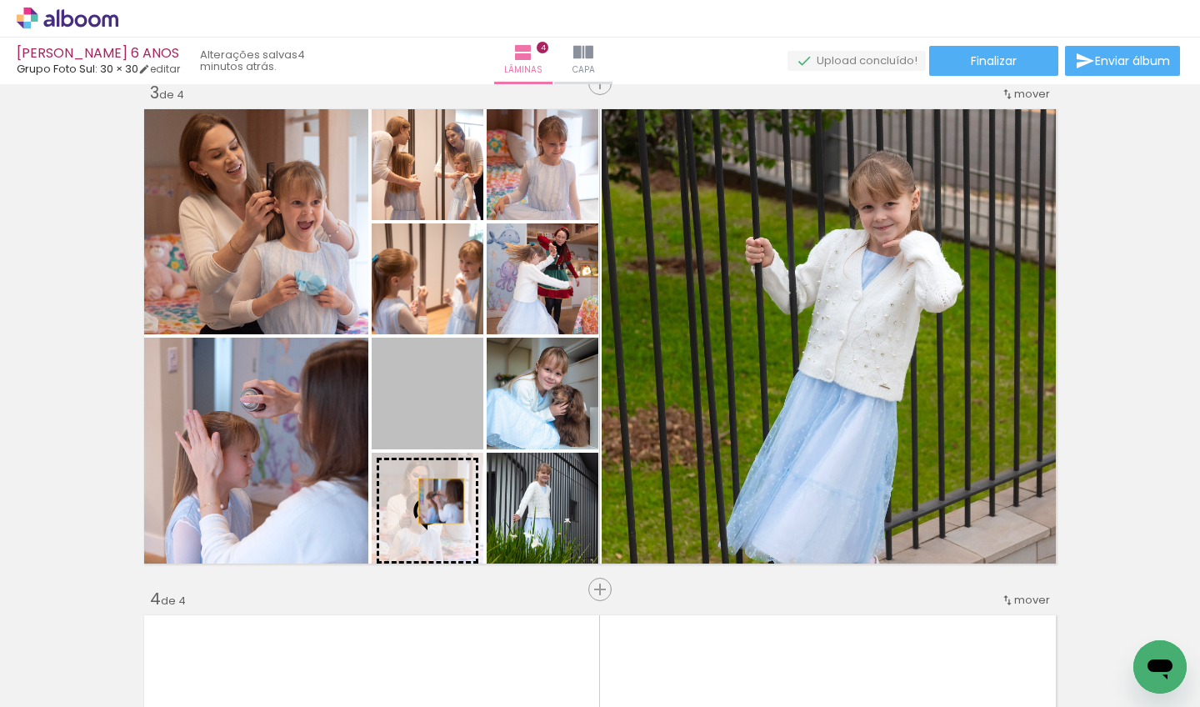
drag, startPoint x: 450, startPoint y: 402, endPoint x: 434, endPoint y: 502, distance: 102.0
click at [0, 0] on slot at bounding box center [0, 0] width 0 height 0
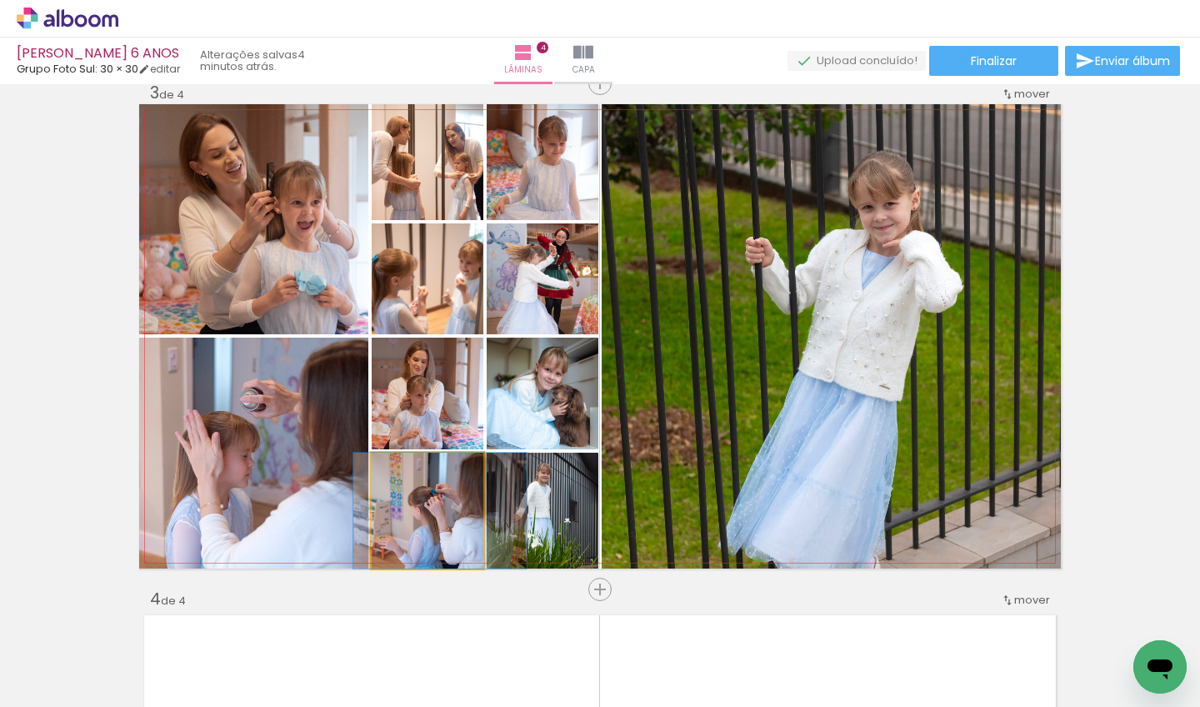
drag, startPoint x: 434, startPoint y: 502, endPoint x: 446, endPoint y: 491, distance: 16.5
click at [447, 491] on div at bounding box center [439, 510] width 173 height 116
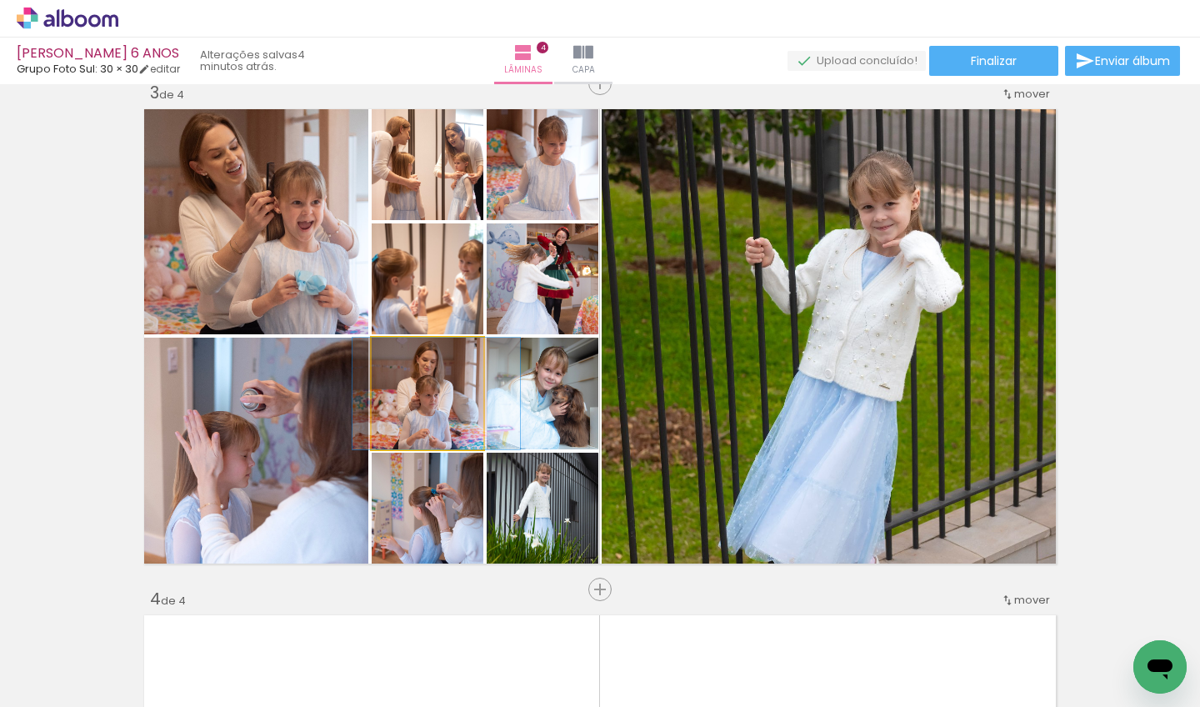
drag, startPoint x: 442, startPoint y: 420, endPoint x: 452, endPoint y: 422, distance: 9.3
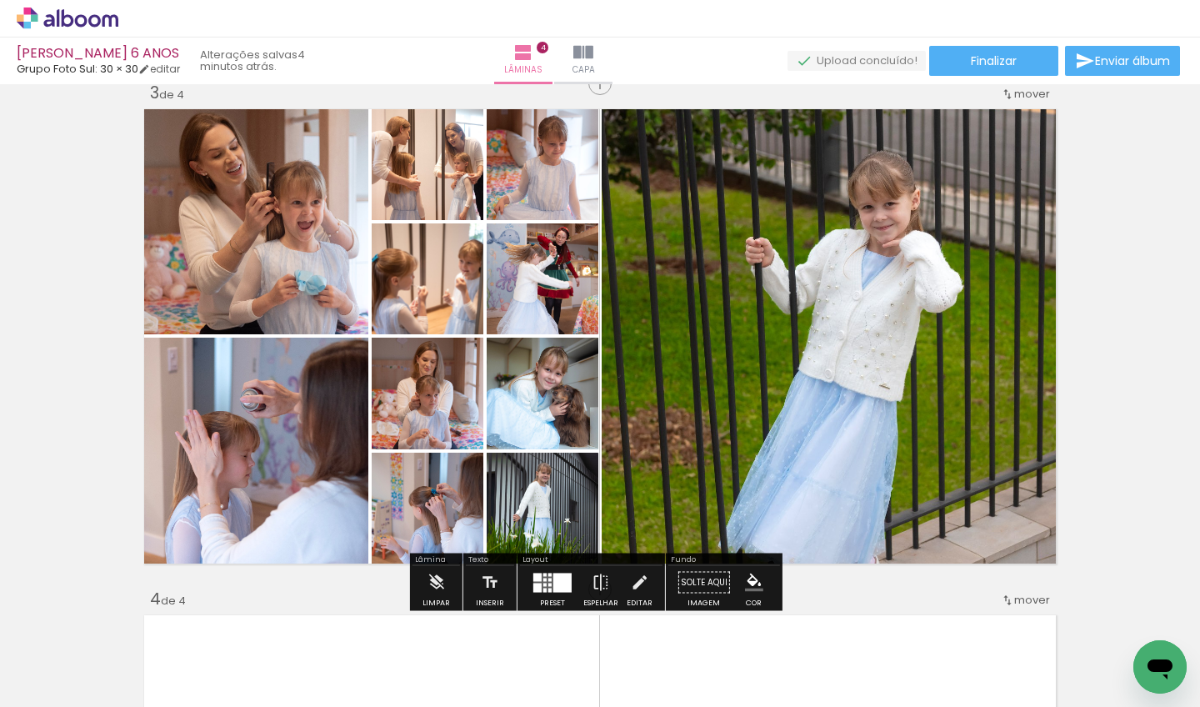
click at [1151, 303] on div "Inserir lâmina 1 de 4 Inserir lâmina 2 de 4 Inserir lâmina 3 de 4 Inserir lâmin…" at bounding box center [600, 314] width 1200 height 2529
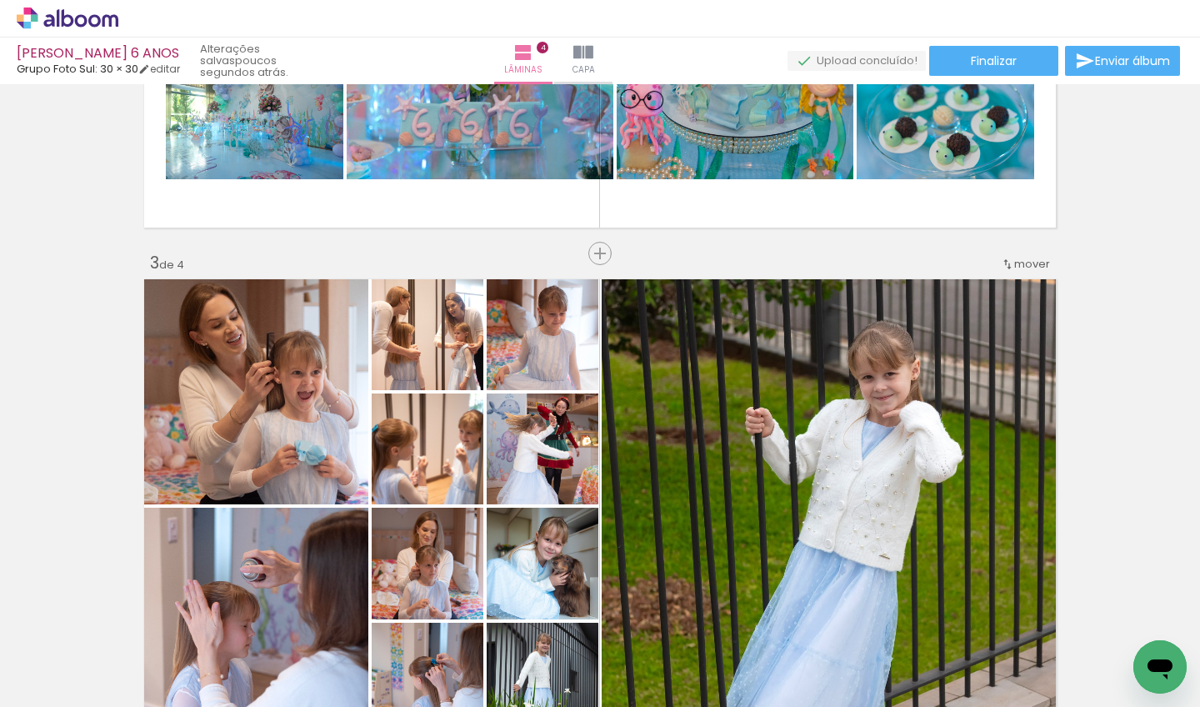
scroll to position [848, 0]
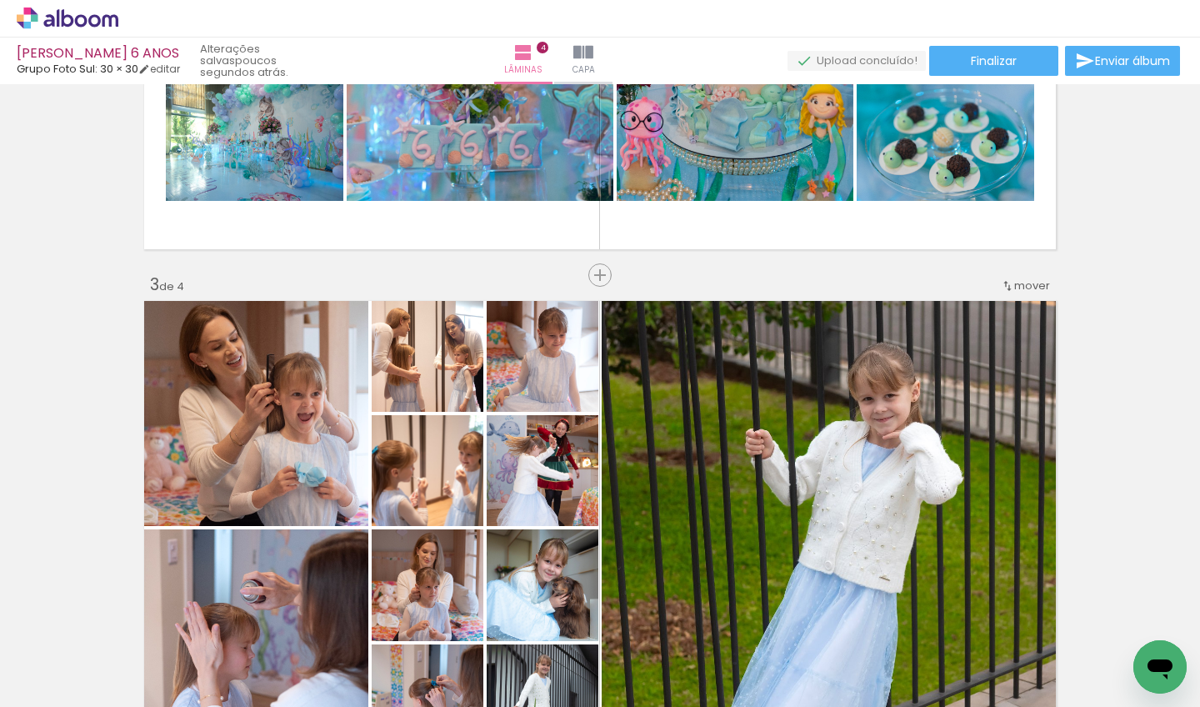
click at [1026, 287] on span "mover" at bounding box center [1032, 285] width 36 height 16
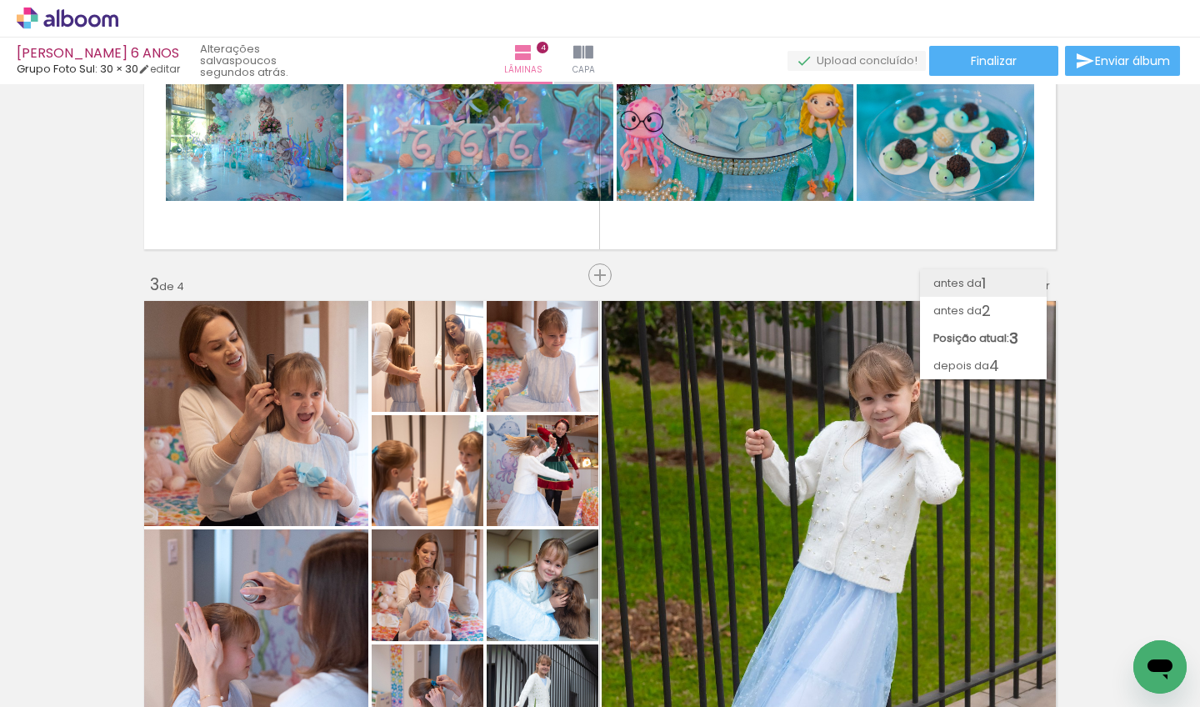
click at [993, 285] on paper-item "antes da 1" at bounding box center [983, 282] width 127 height 27
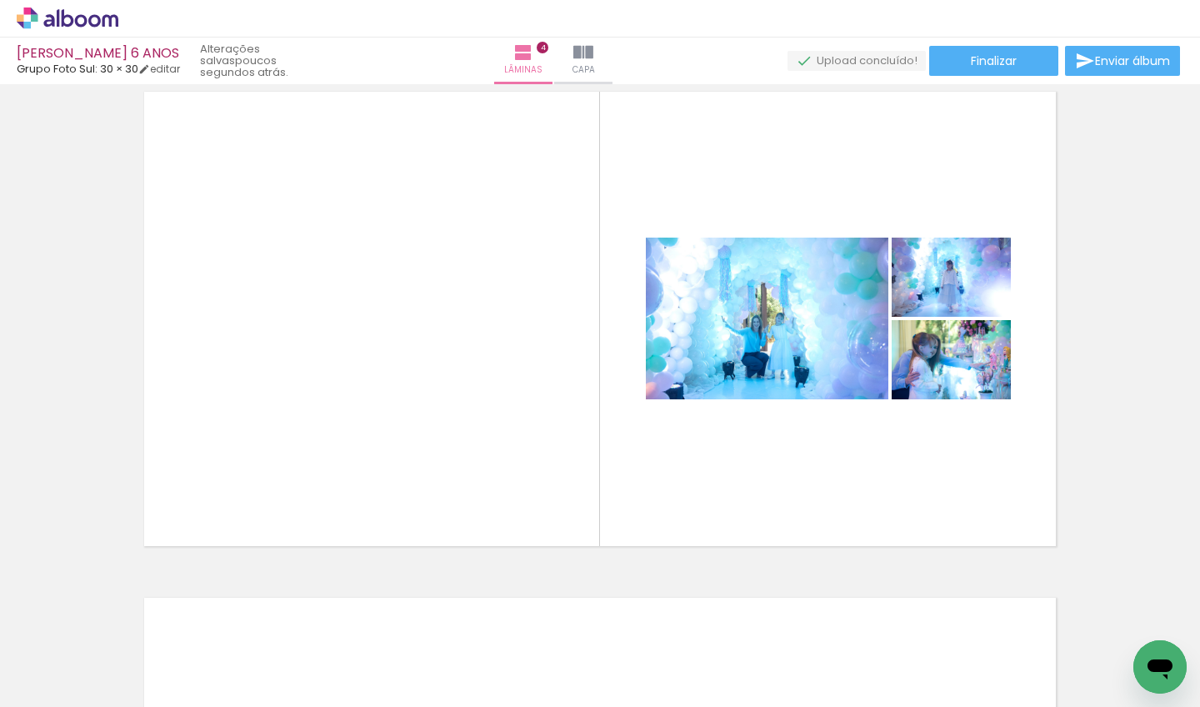
scroll to position [0, 2410]
drag, startPoint x: 503, startPoint y: 704, endPoint x: 549, endPoint y: 702, distance: 45.9
click at [137, 702] on iron-horizontal-list at bounding box center [119, 654] width 33 height 104
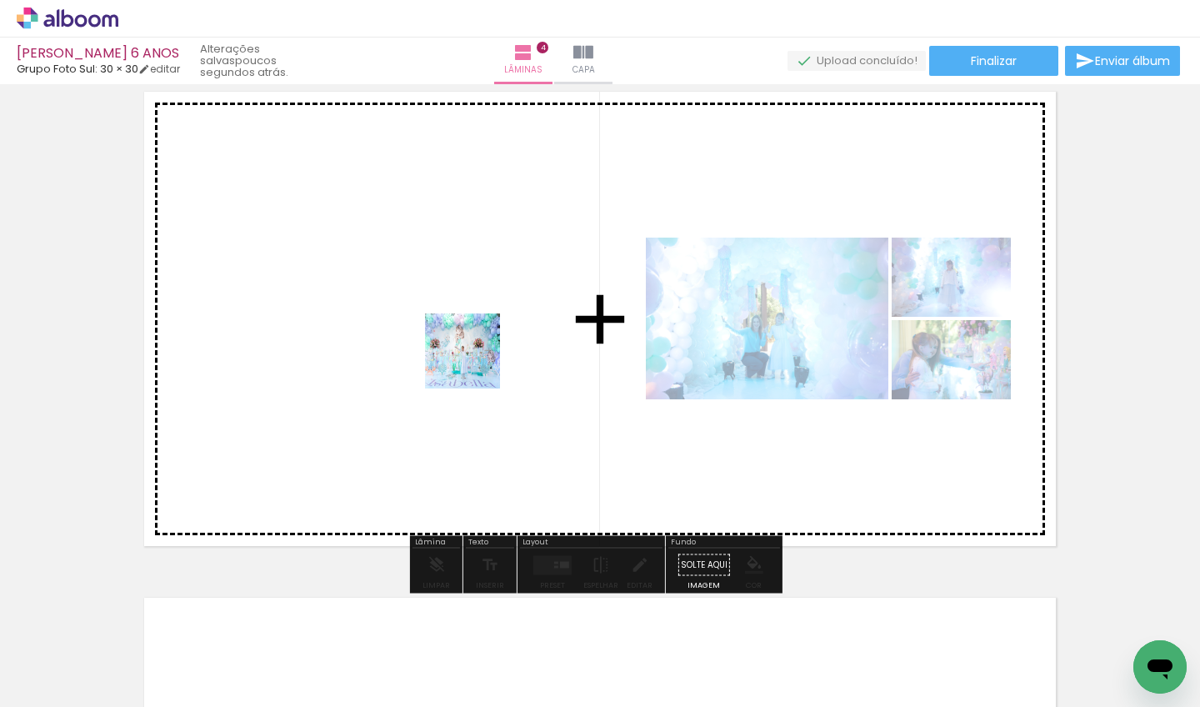
drag, startPoint x: 528, startPoint y: 646, endPoint x: 472, endPoint y: 347, distance: 303.6
click at [472, 347] on quentale-workspace at bounding box center [600, 353] width 1200 height 707
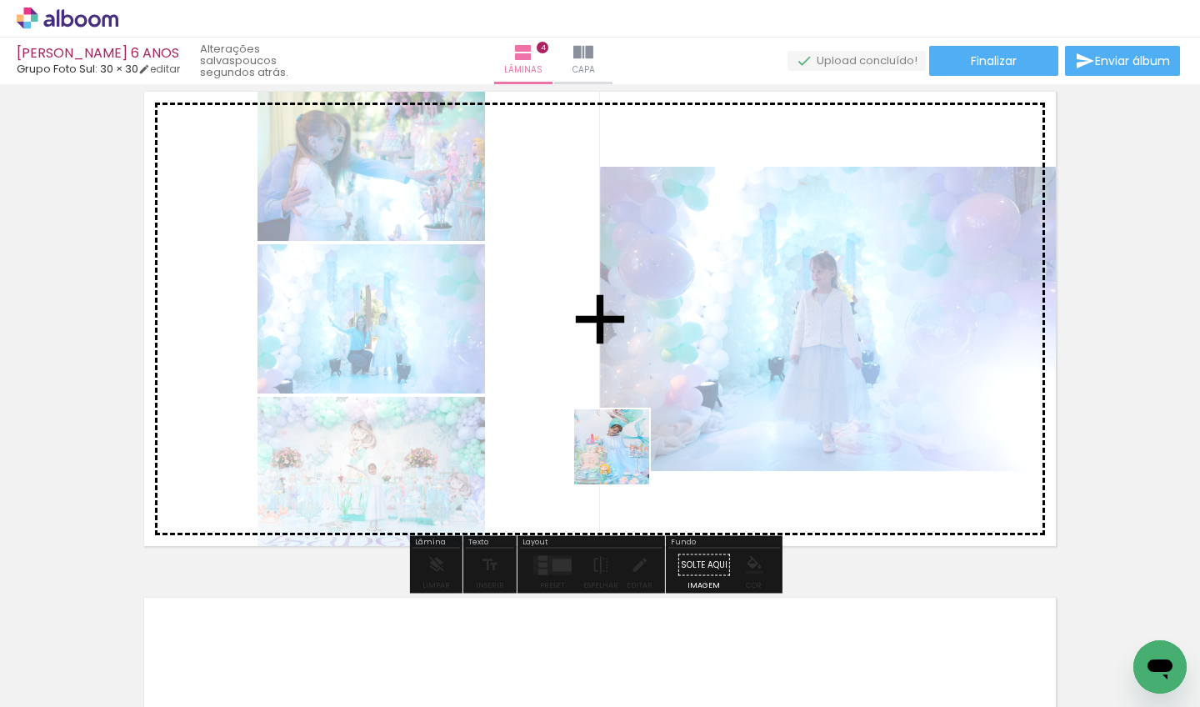
drag, startPoint x: 625, startPoint y: 646, endPoint x: 624, endPoint y: 459, distance: 186.6
click at [624, 459] on quentale-workspace at bounding box center [600, 353] width 1200 height 707
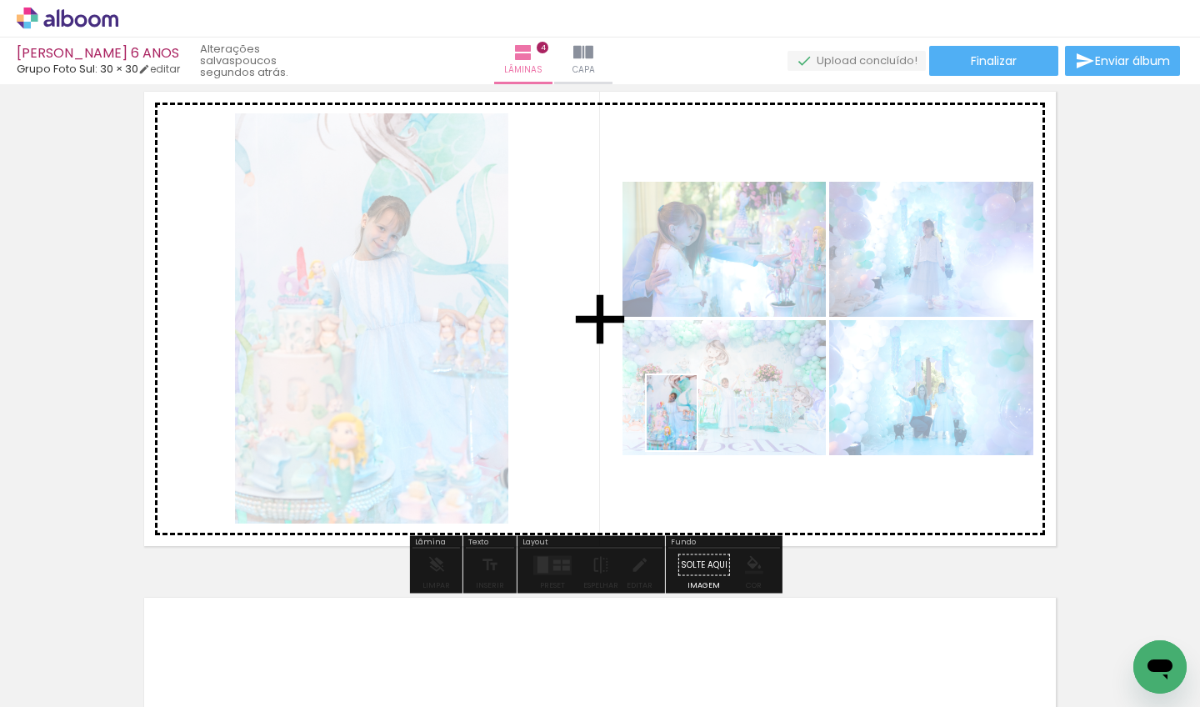
drag, startPoint x: 727, startPoint y: 669, endPoint x: 697, endPoint y: 425, distance: 246.0
click at [697, 425] on quentale-workspace at bounding box center [600, 353] width 1200 height 707
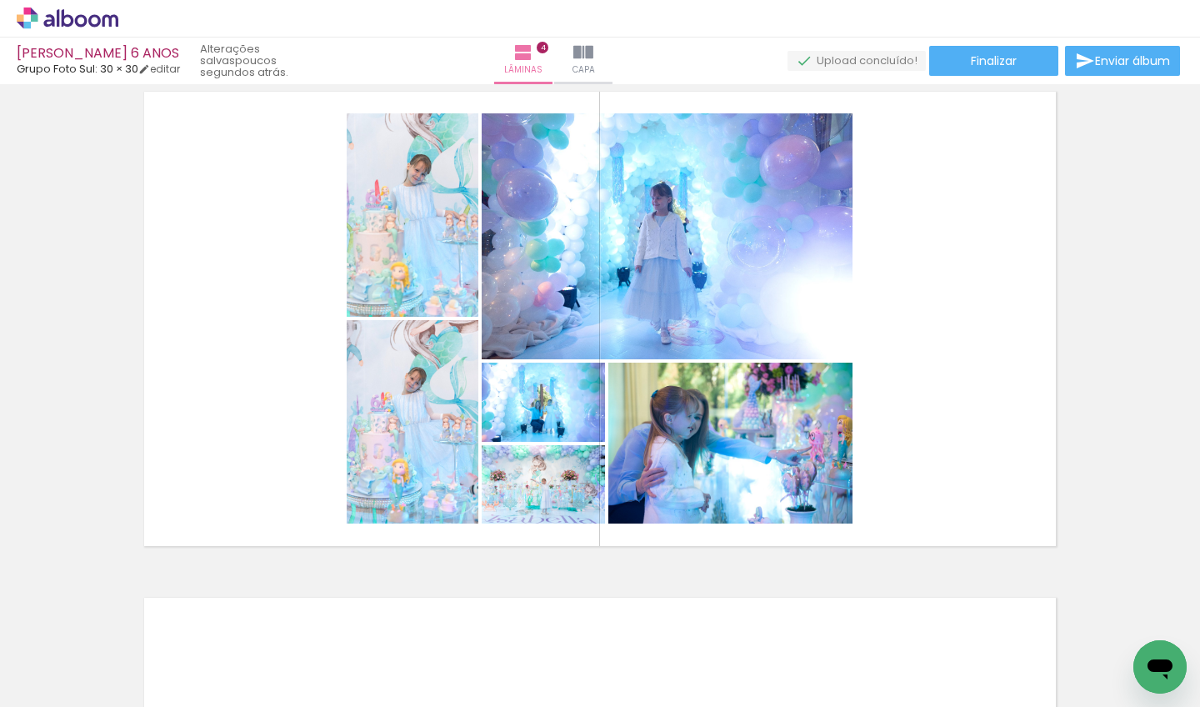
scroll to position [0, 3329]
drag, startPoint x: 672, startPoint y: 703, endPoint x: 715, endPoint y: 702, distance: 43.4
click at [137, 703] on iron-horizontal-list at bounding box center [119, 654] width 33 height 104
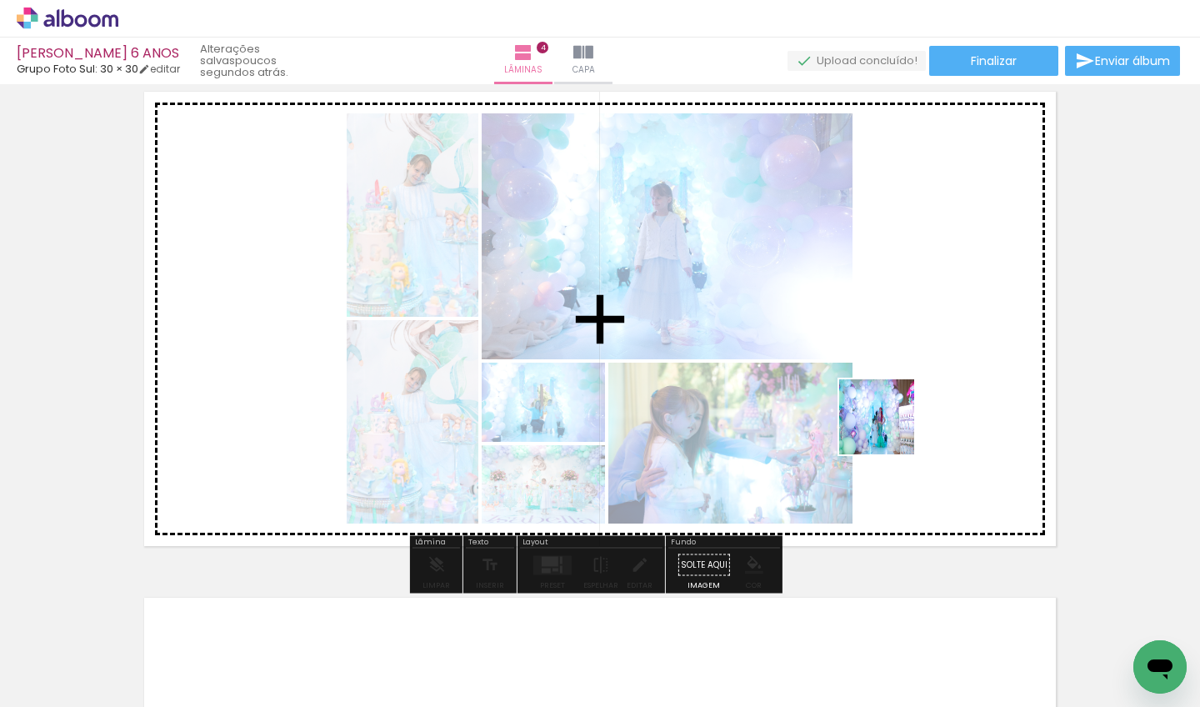
drag, startPoint x: 951, startPoint y: 652, endPoint x: 888, endPoint y: 420, distance: 239.9
click at [888, 420] on quentale-workspace at bounding box center [600, 353] width 1200 height 707
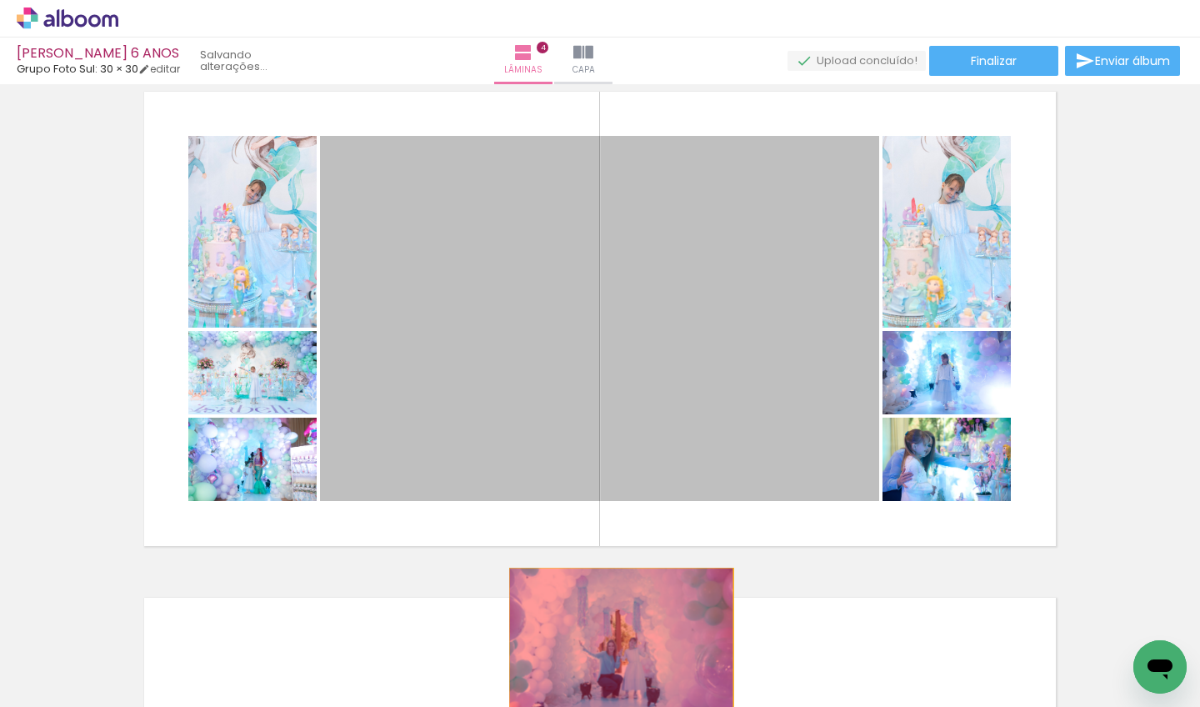
drag, startPoint x: 624, startPoint y: 422, endPoint x: 608, endPoint y: 661, distance: 238.8
click at [608, 661] on quentale-workspace at bounding box center [600, 353] width 1200 height 707
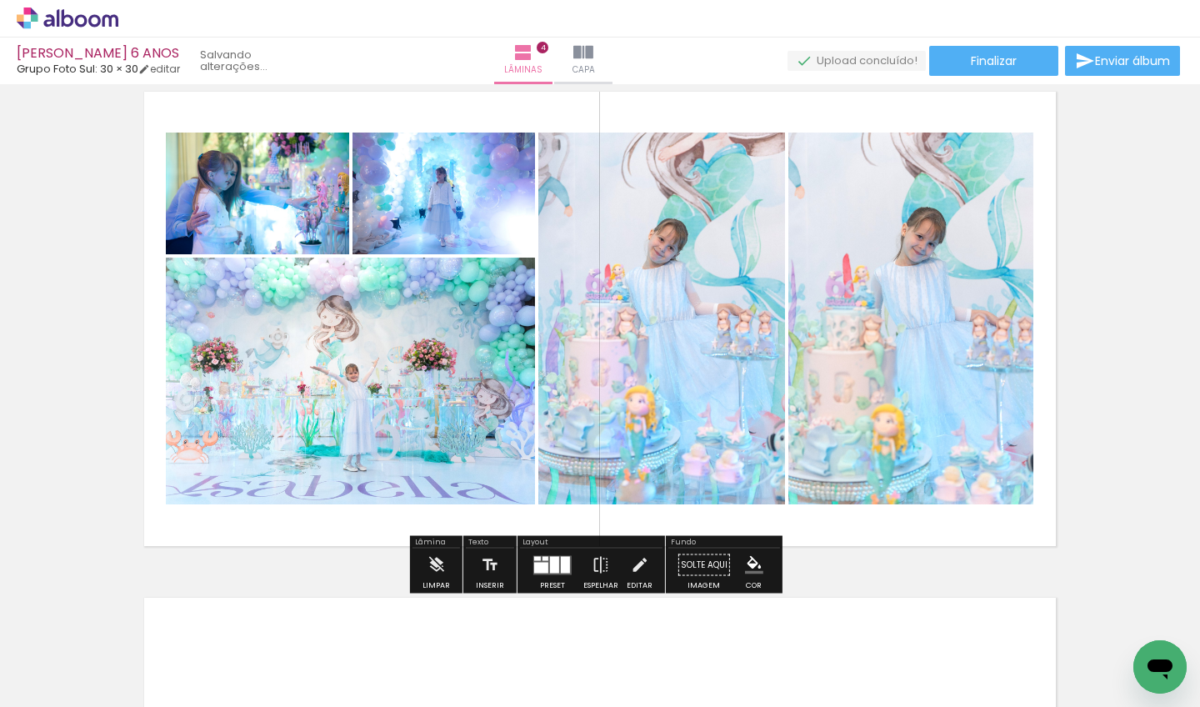
drag, startPoint x: 567, startPoint y: 502, endPoint x: 566, endPoint y: 645, distance: 143.3
click at [561, 565] on div at bounding box center [565, 564] width 9 height 17
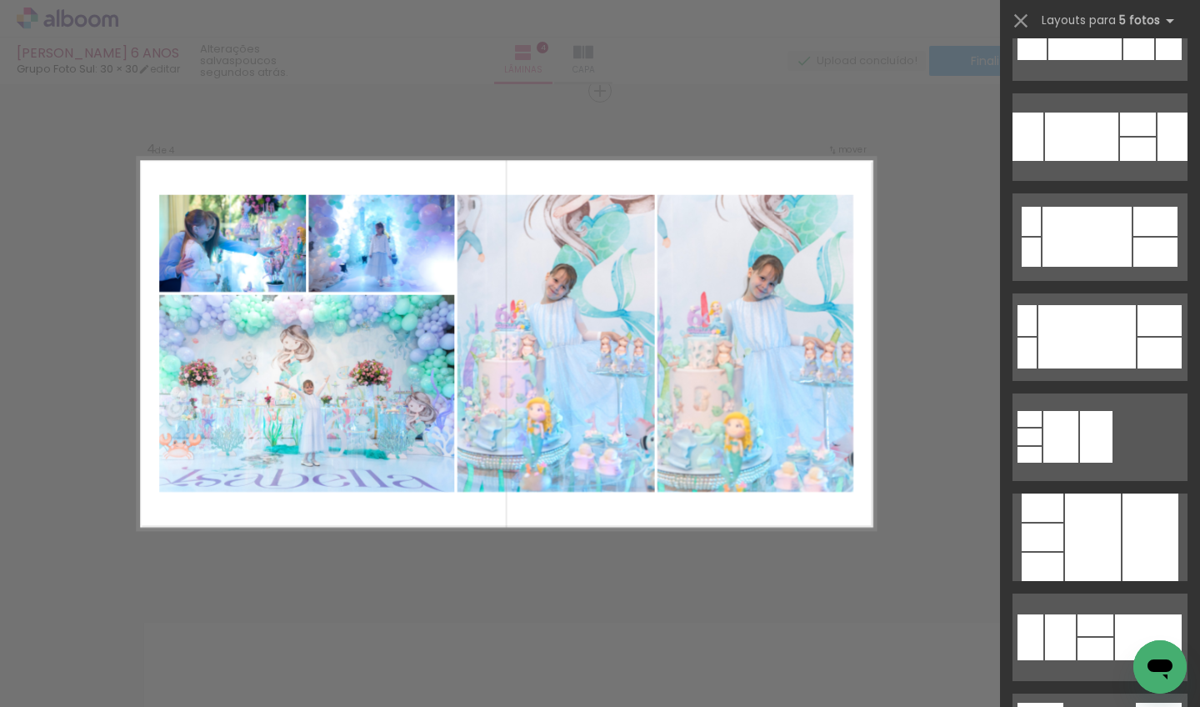
scroll to position [0, 0]
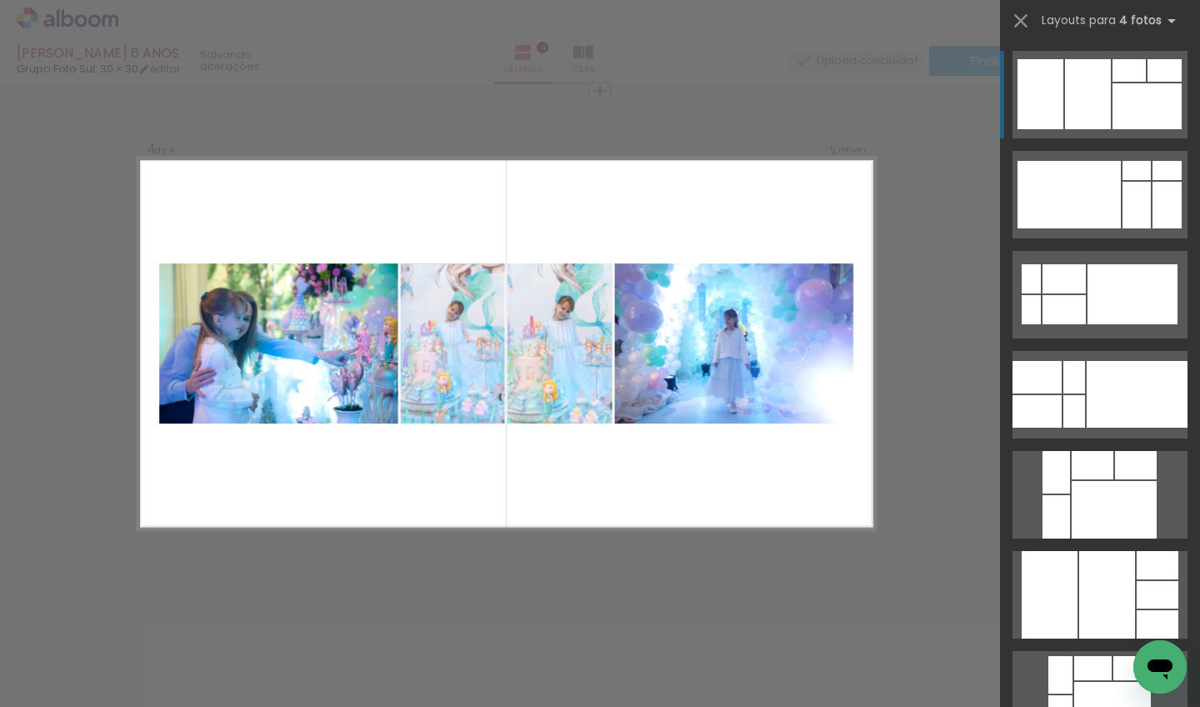
drag, startPoint x: 310, startPoint y: 417, endPoint x: 359, endPoint y: 676, distance: 263.7
click at [359, 676] on quentale-workspace at bounding box center [600, 353] width 1200 height 707
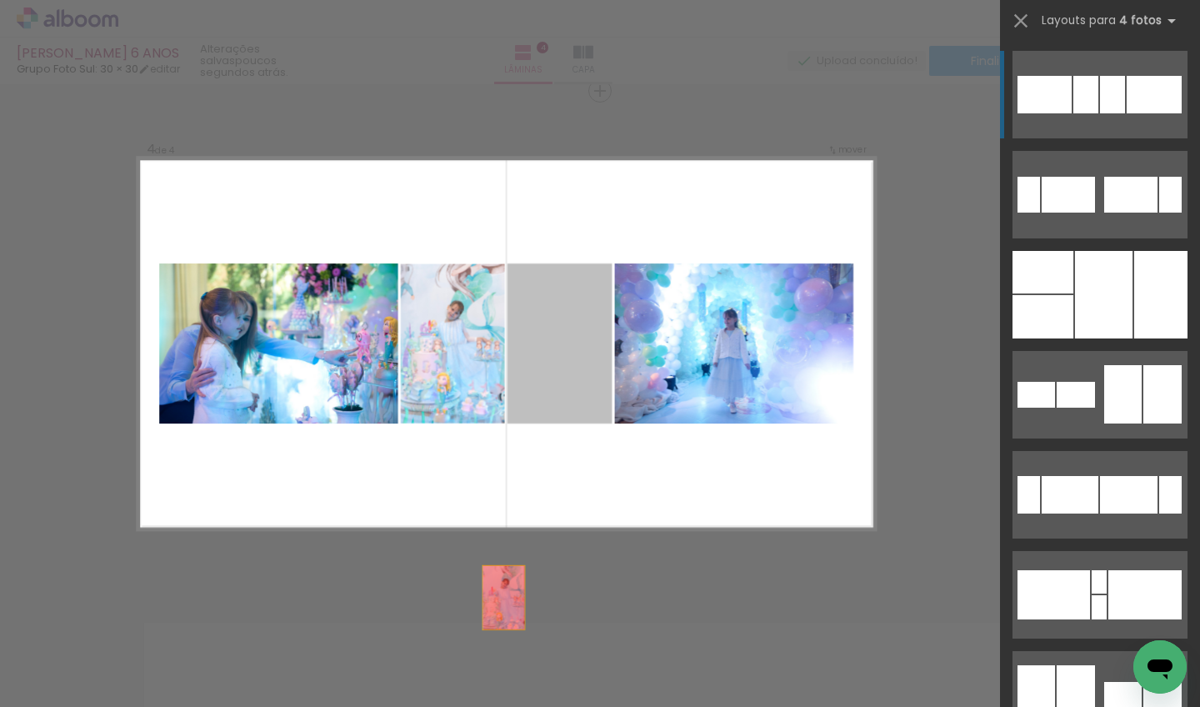
drag, startPoint x: 530, startPoint y: 366, endPoint x: 479, endPoint y: 672, distance: 310.8
click at [479, 672] on quentale-workspace at bounding box center [600, 353] width 1200 height 707
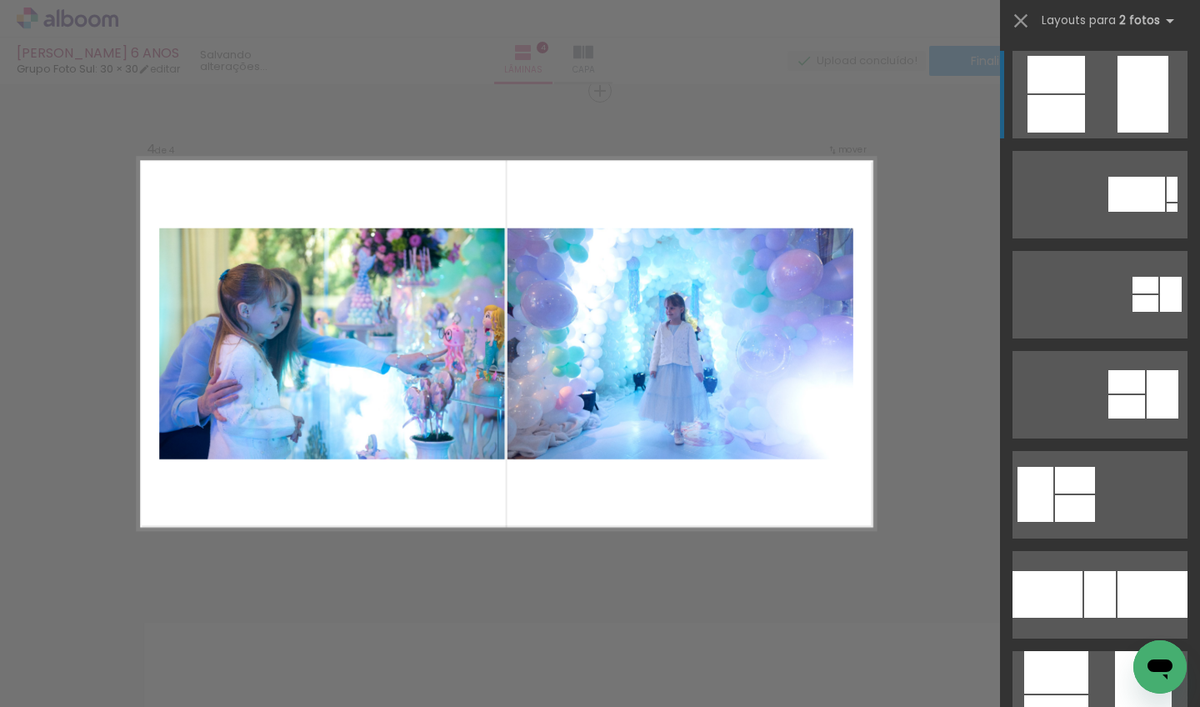
drag, startPoint x: 347, startPoint y: 396, endPoint x: 402, endPoint y: 678, distance: 287.6
